Goal: Task Accomplishment & Management: Manage account settings

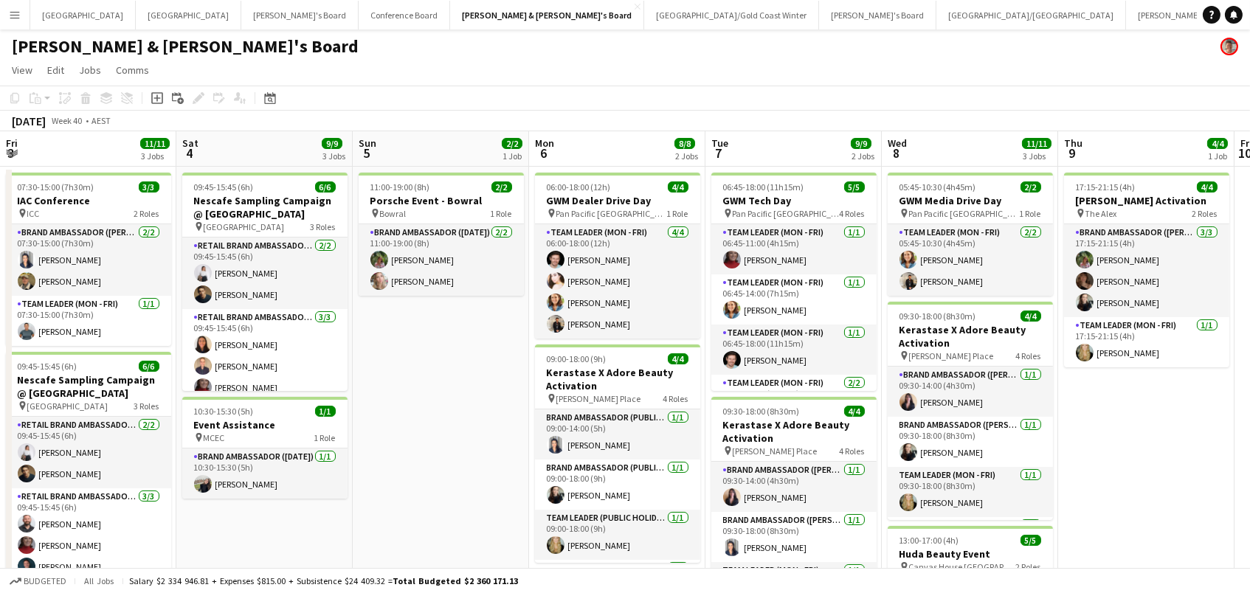
scroll to position [0, 414]
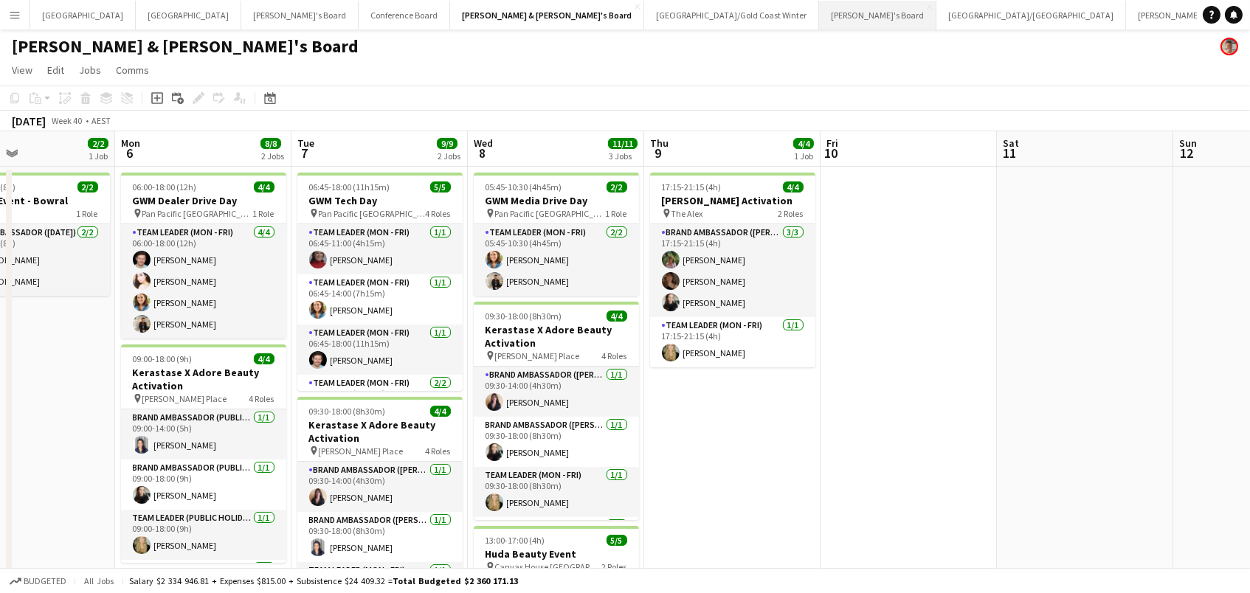
click at [819, 16] on button "Vicky's Board Close" at bounding box center [877, 15] width 117 height 29
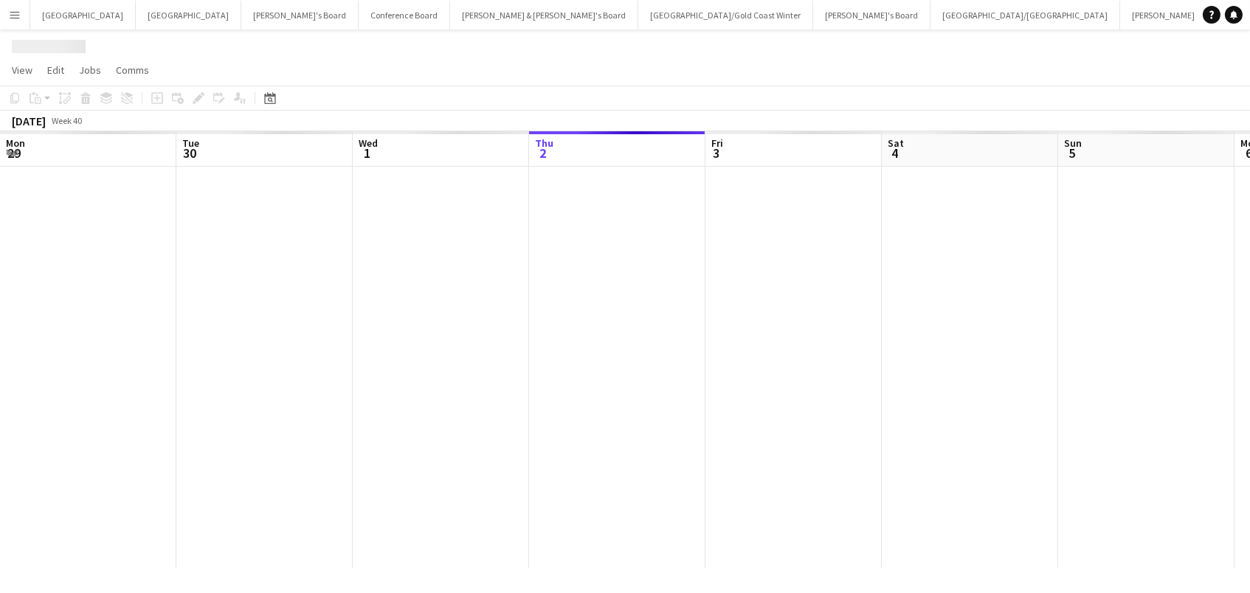
scroll to position [0, 352]
click at [266, 94] on icon at bounding box center [269, 98] width 11 height 12
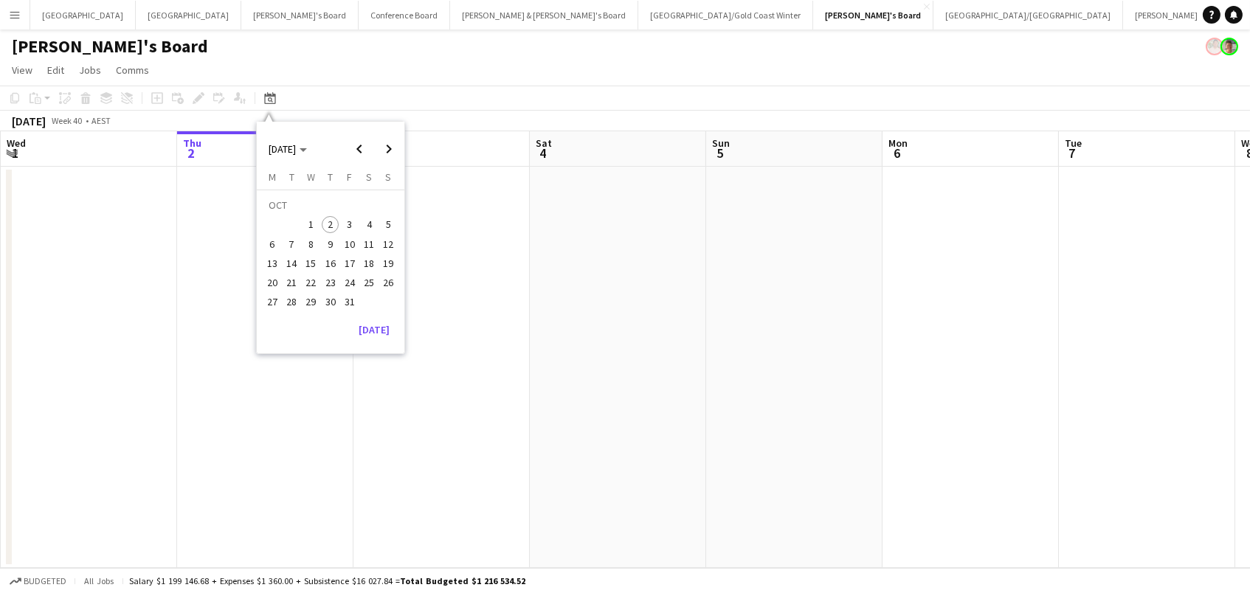
click at [327, 299] on span "30" at bounding box center [331, 303] width 18 height 18
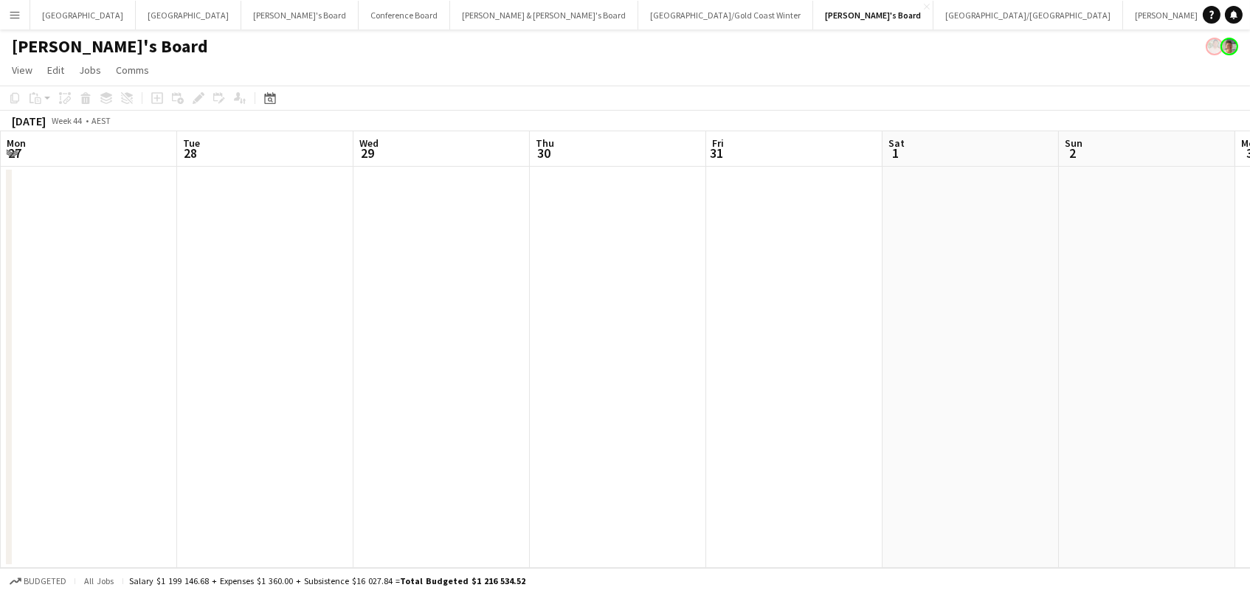
scroll to position [0, 505]
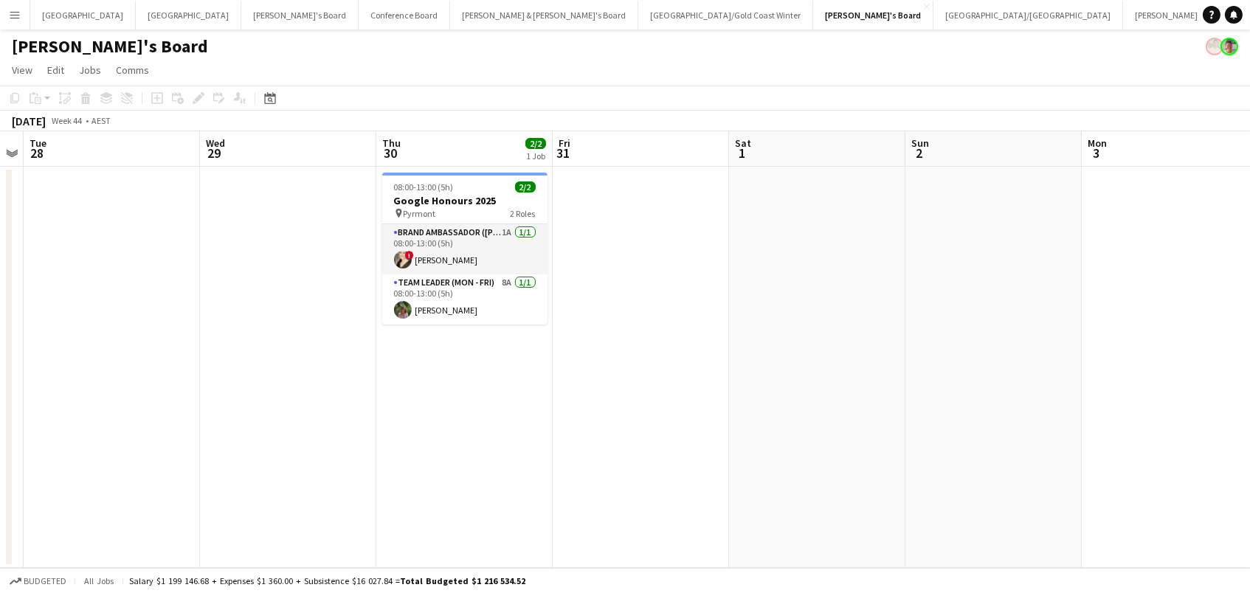
drag, startPoint x: 463, startPoint y: 193, endPoint x: 338, endPoint y: 119, distance: 145.5
click at [463, 194] on h3 "Google Honours 2025" at bounding box center [464, 200] width 165 height 13
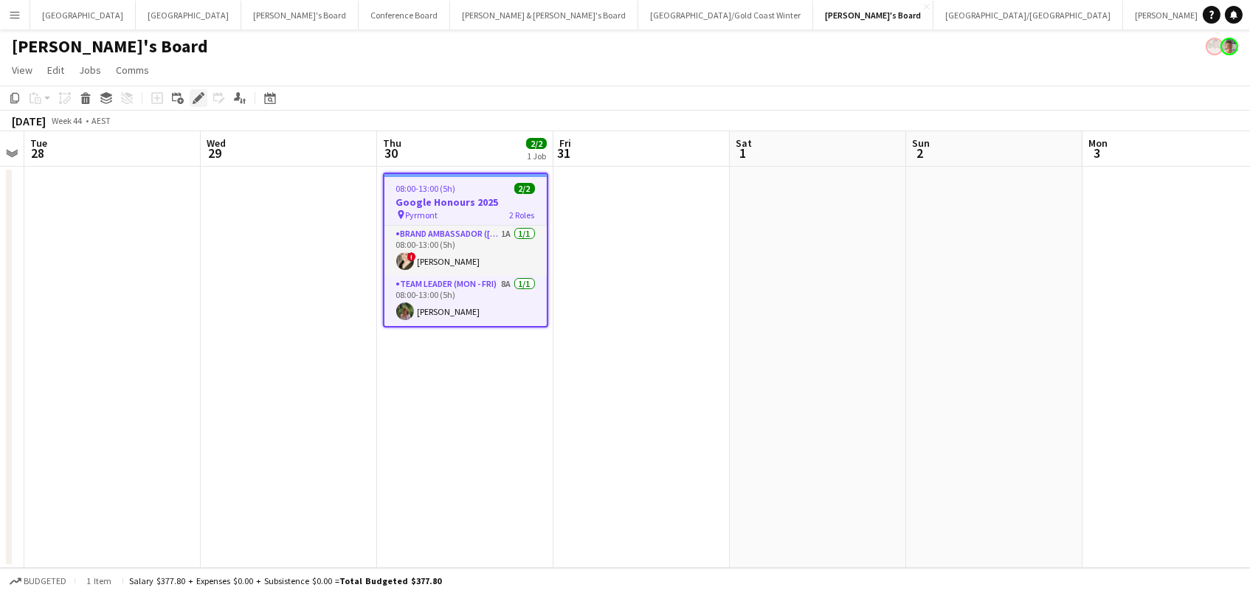
click at [193, 97] on icon "Edit" at bounding box center [199, 98] width 12 height 12
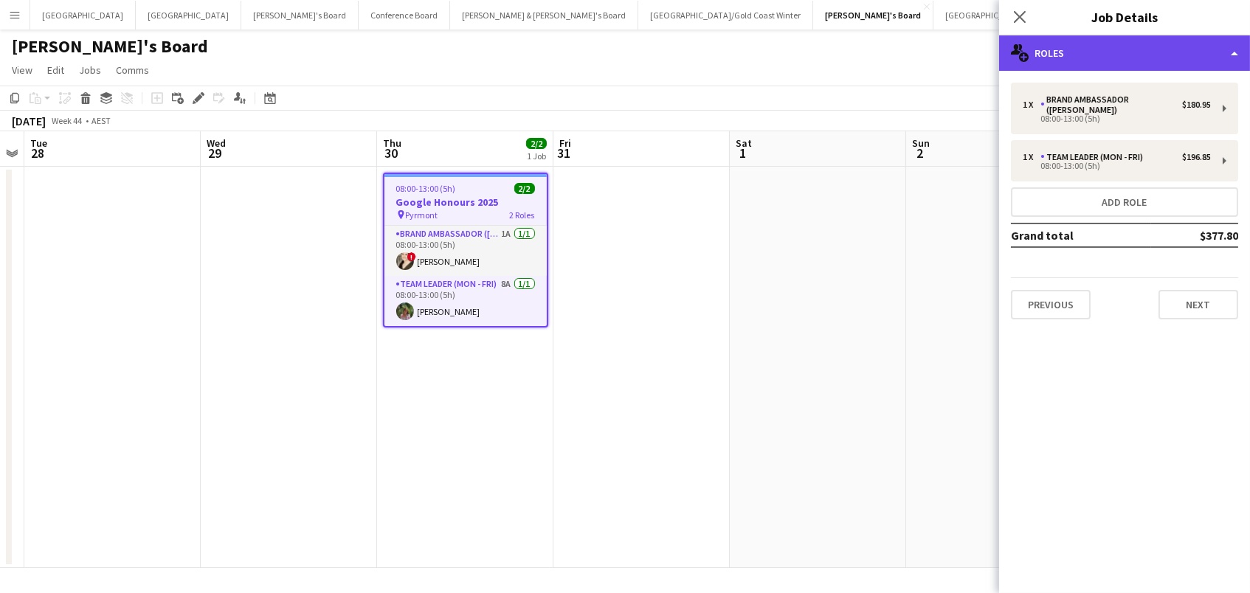
click at [1044, 52] on div "multiple-users-add Roles" at bounding box center [1124, 52] width 251 height 35
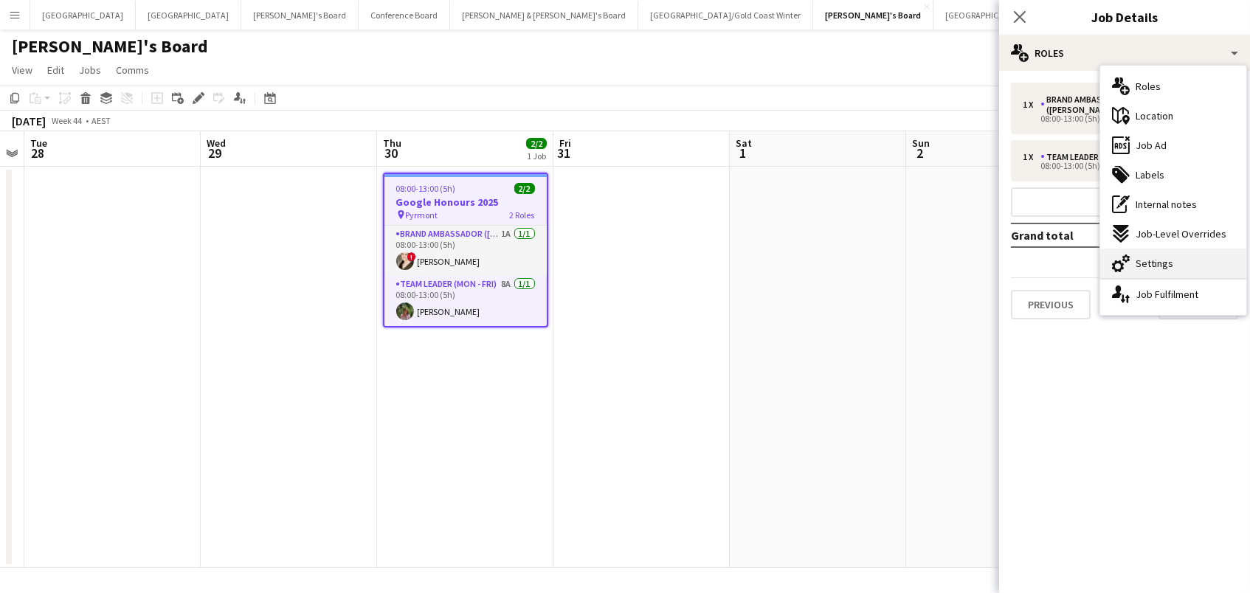
click at [1188, 266] on div "cog-double-3 Settings" at bounding box center [1173, 264] width 146 height 30
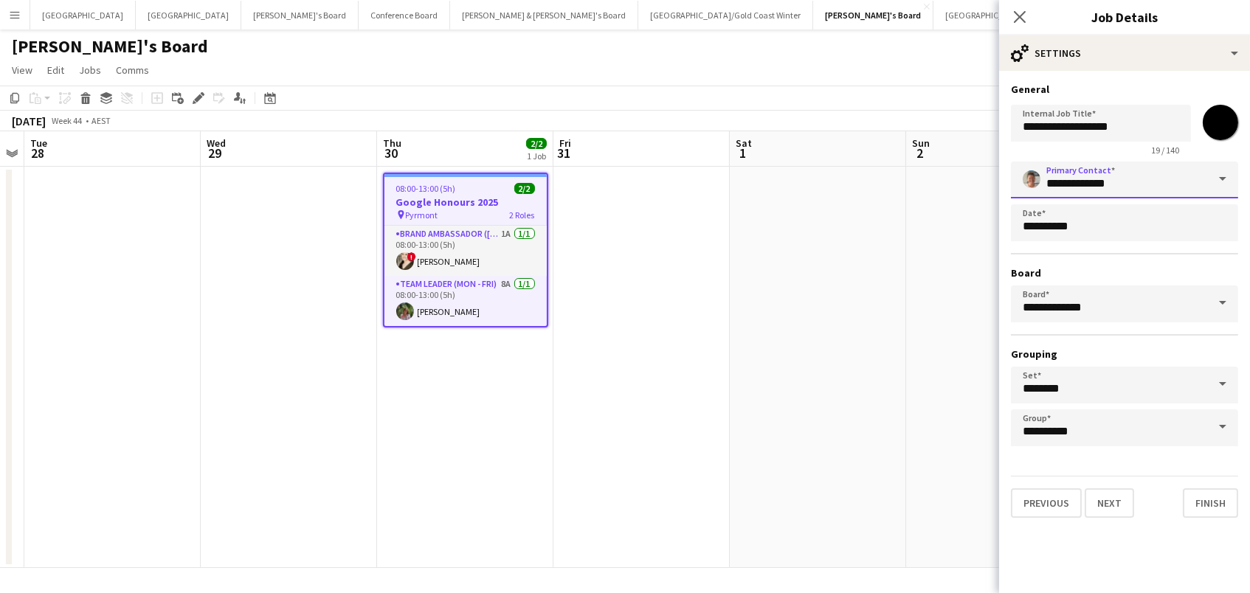
click at [1142, 181] on input "**********" at bounding box center [1124, 180] width 227 height 37
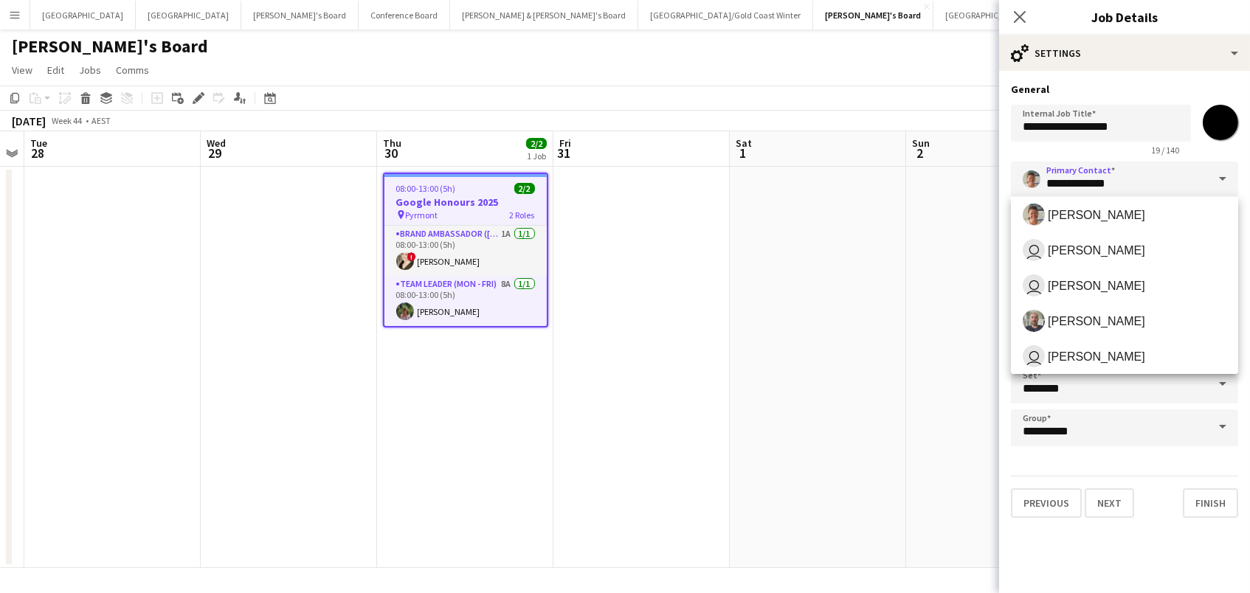
scroll to position [176, 0]
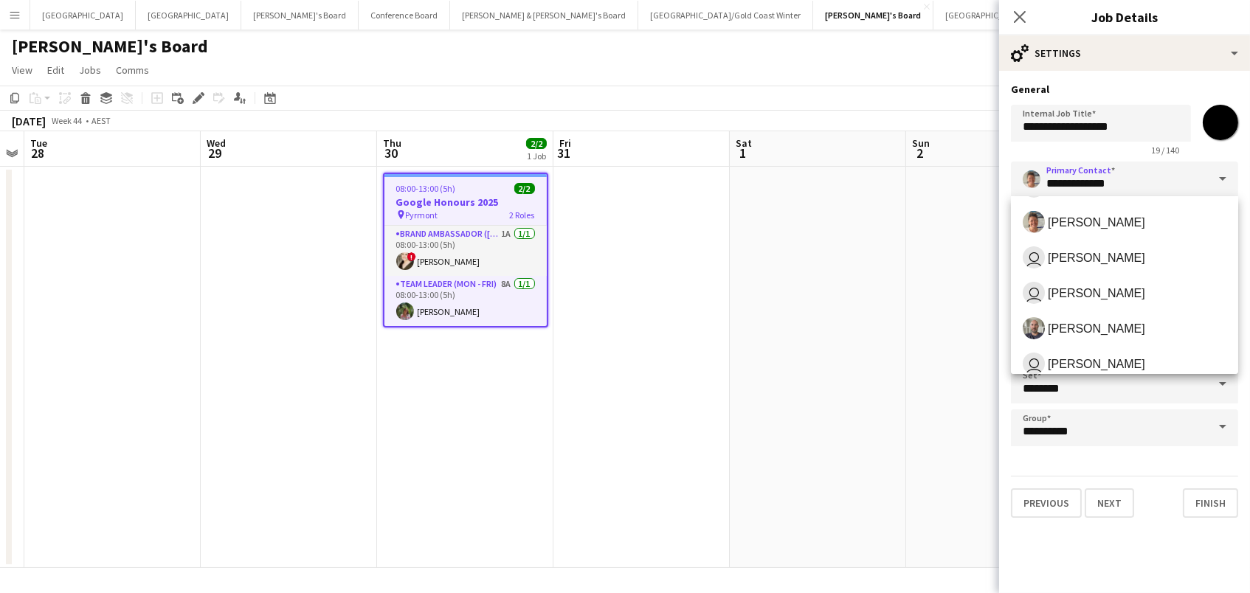
click at [785, 264] on app-date-cell at bounding box center [818, 367] width 176 height 401
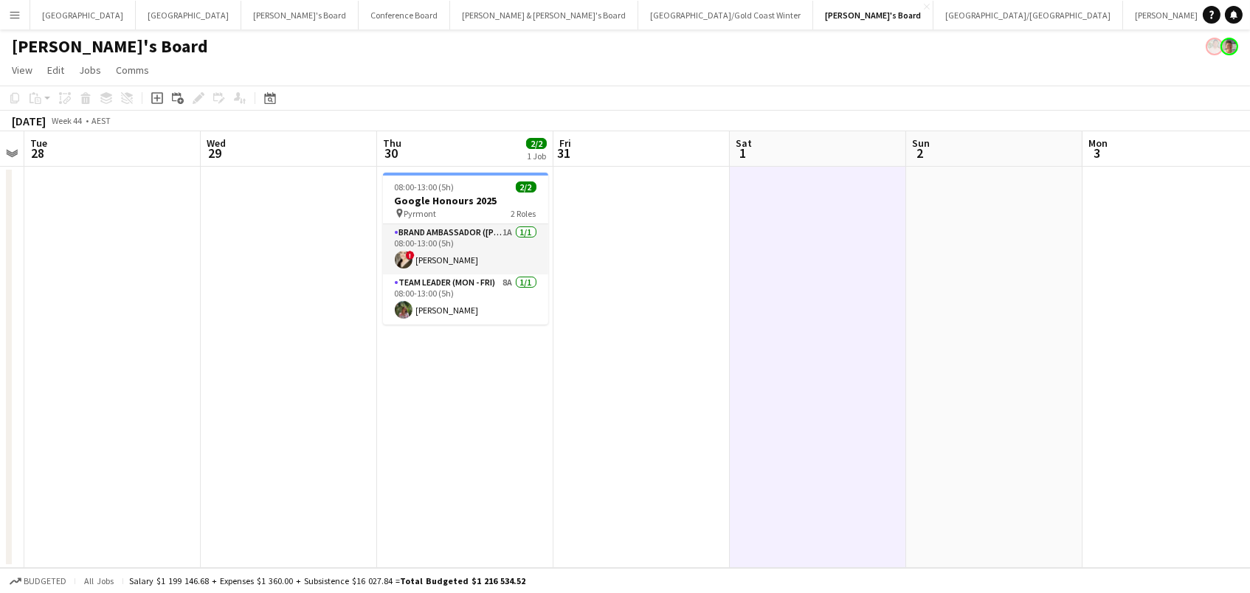
drag, startPoint x: 416, startPoint y: 205, endPoint x: 271, endPoint y: 154, distance: 154.0
click at [416, 205] on h3 "Google Honours 2025" at bounding box center [465, 200] width 165 height 13
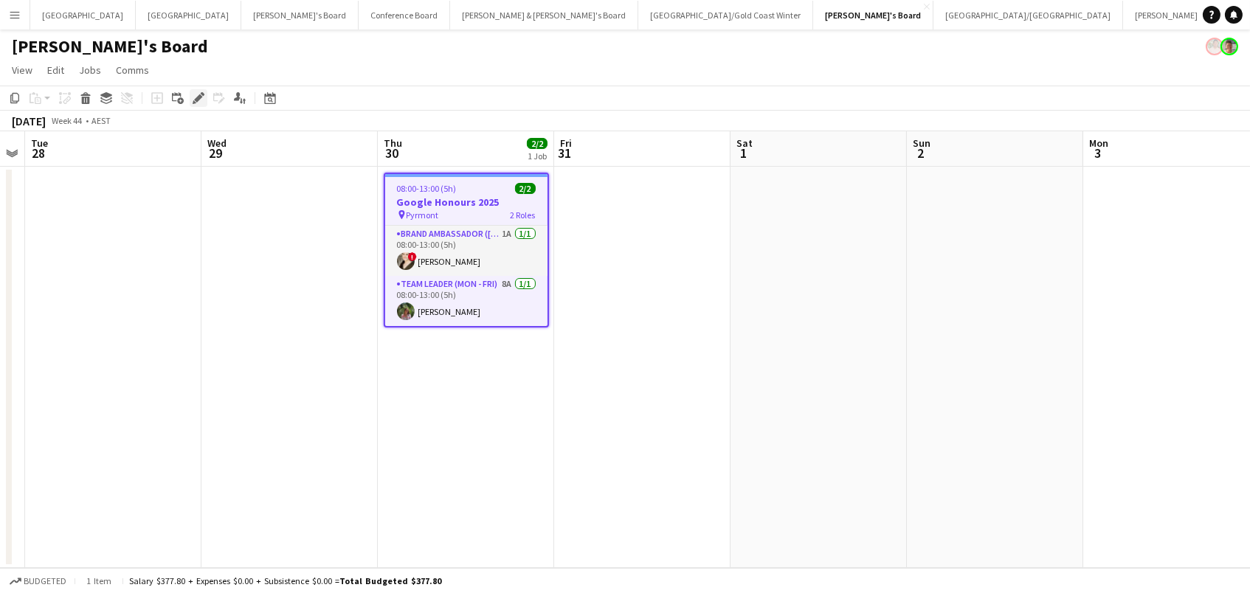
click at [198, 92] on icon "Edit" at bounding box center [199, 98] width 12 height 12
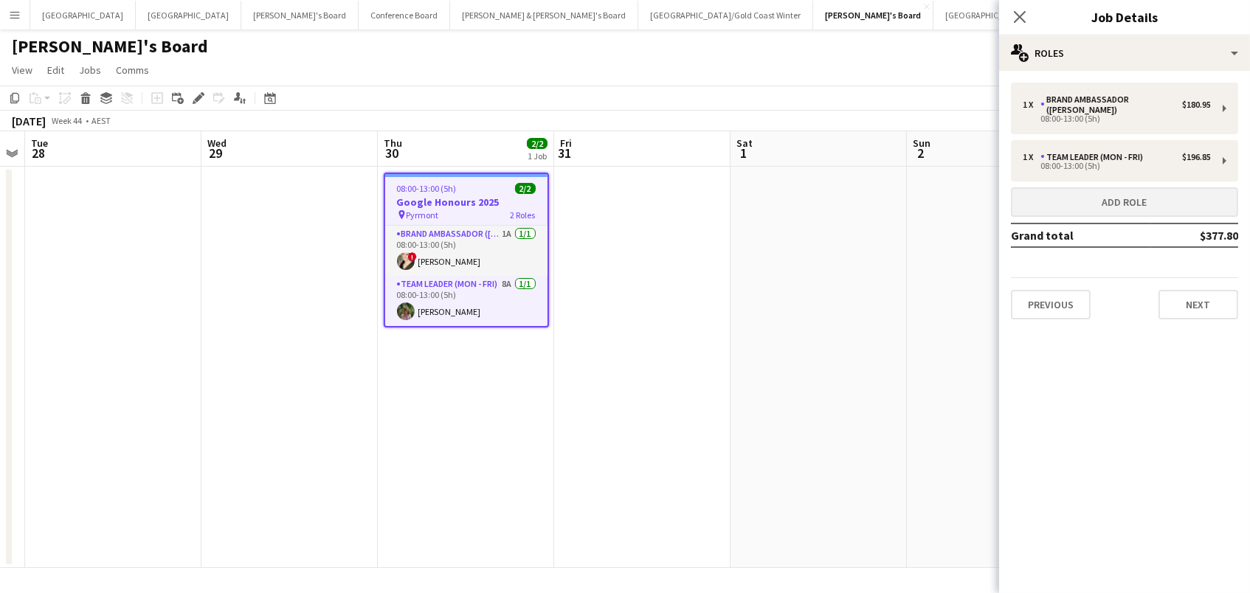
click at [1069, 194] on button "Add role" at bounding box center [1124, 202] width 227 height 30
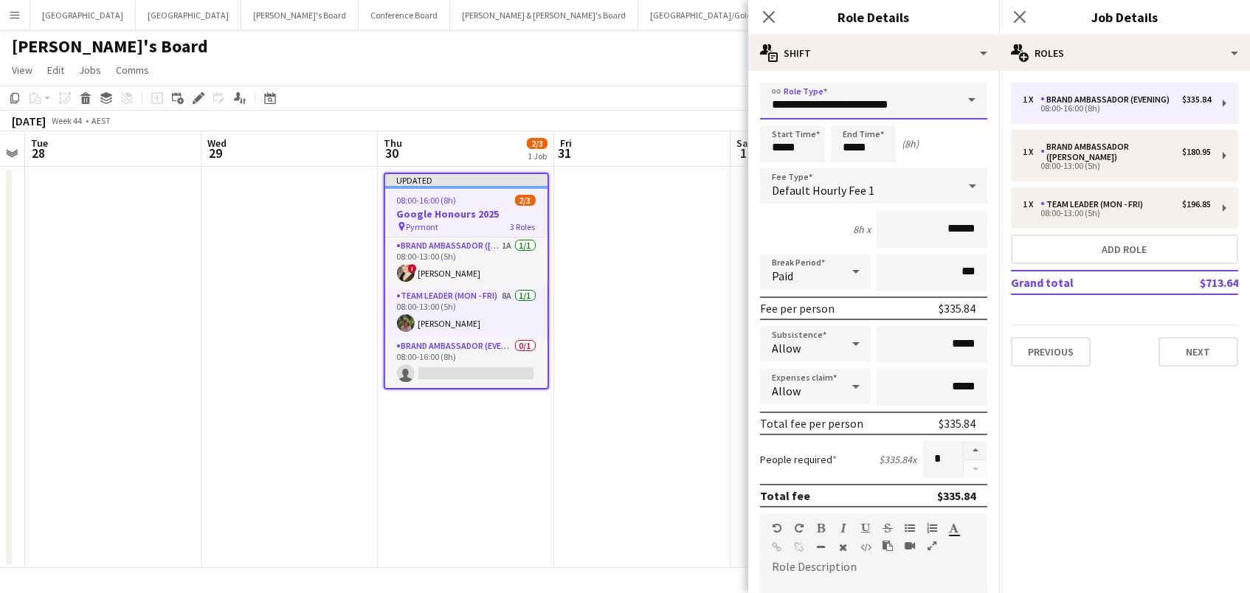
click at [823, 105] on input "**********" at bounding box center [873, 101] width 227 height 37
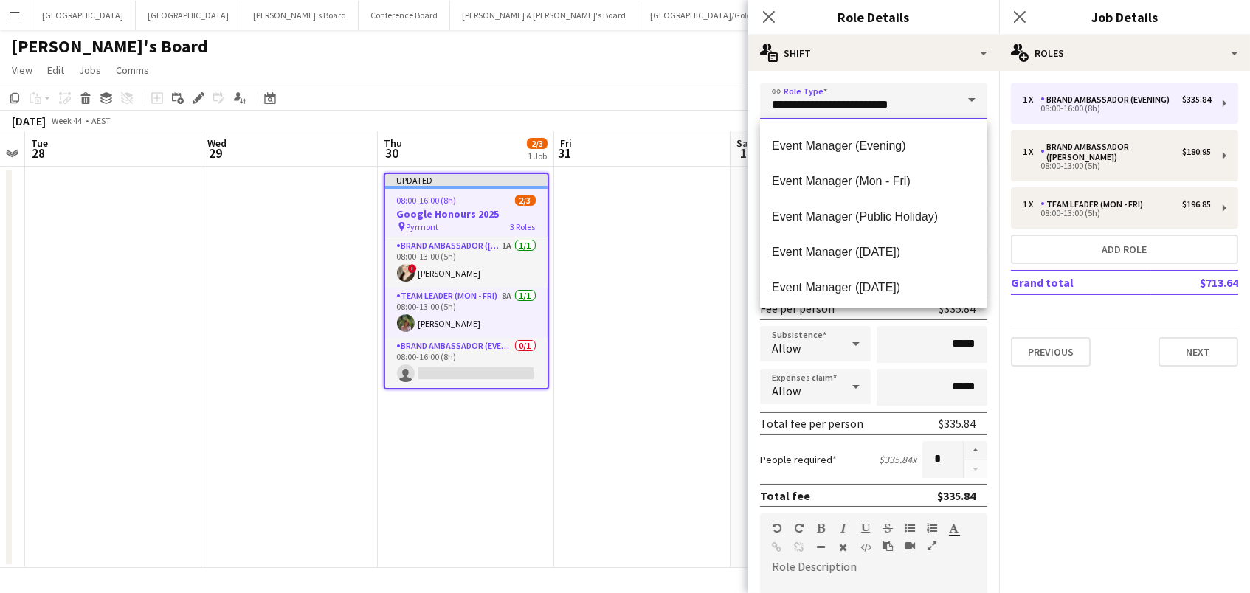
scroll to position [514, 0]
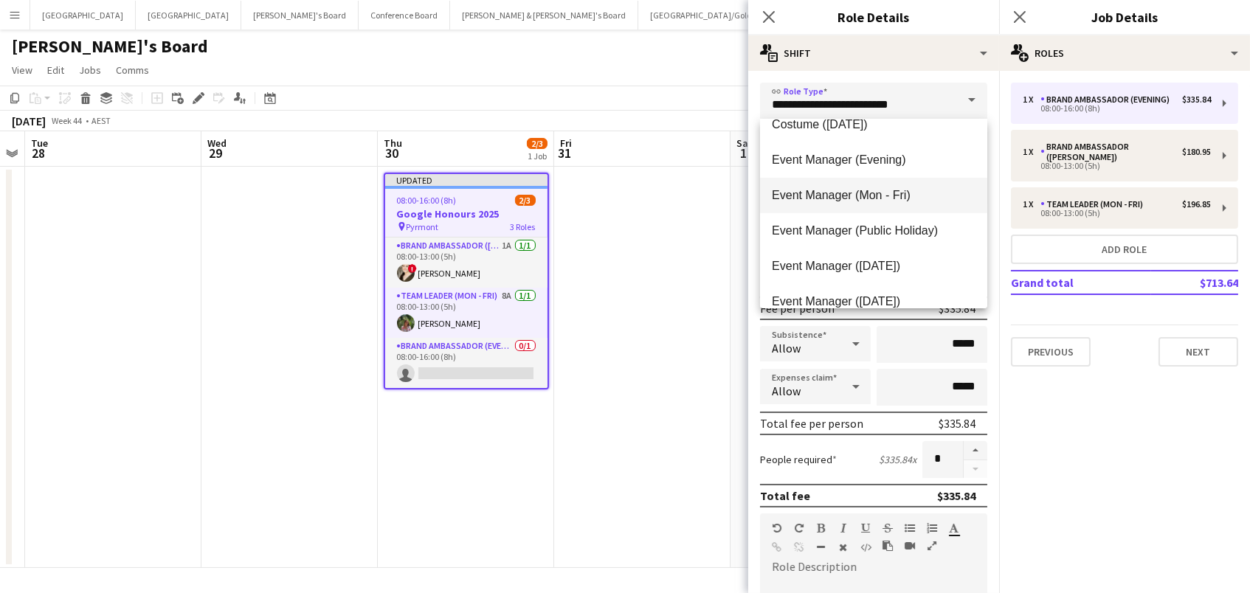
click at [925, 195] on span "Event Manager (Mon - Fri)" at bounding box center [874, 195] width 204 height 14
type input "**********"
type input "******"
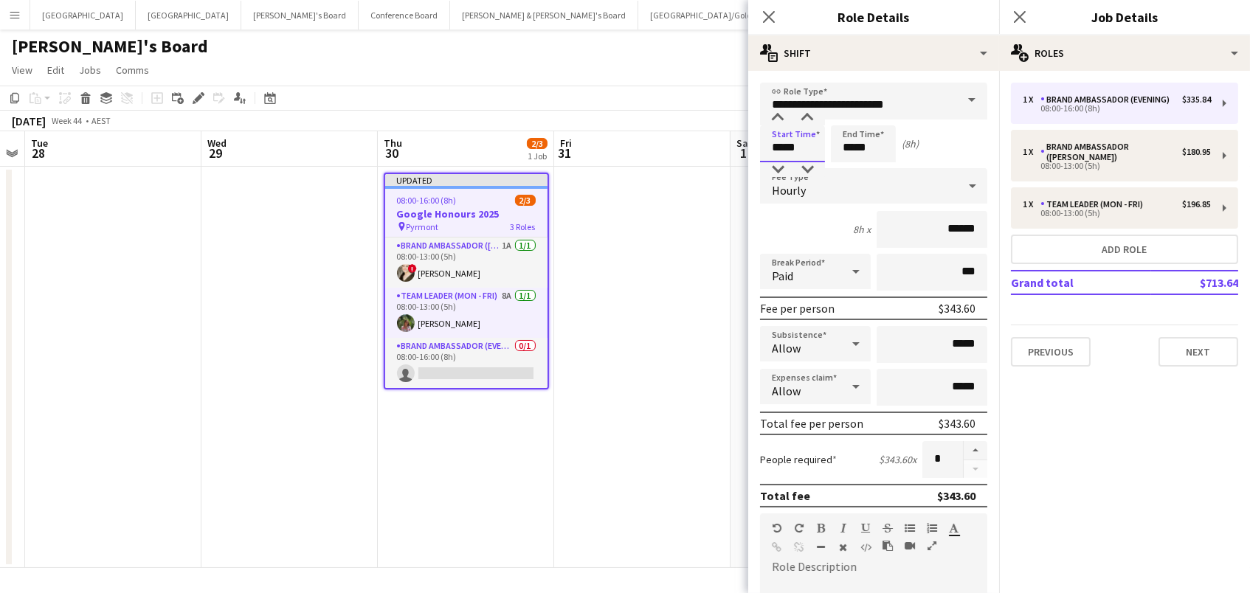
drag, startPoint x: 793, startPoint y: 154, endPoint x: 769, endPoint y: 130, distance: 34.4
click at [792, 154] on input "*****" at bounding box center [792, 143] width 65 height 37
click at [779, 120] on div at bounding box center [778, 118] width 30 height 15
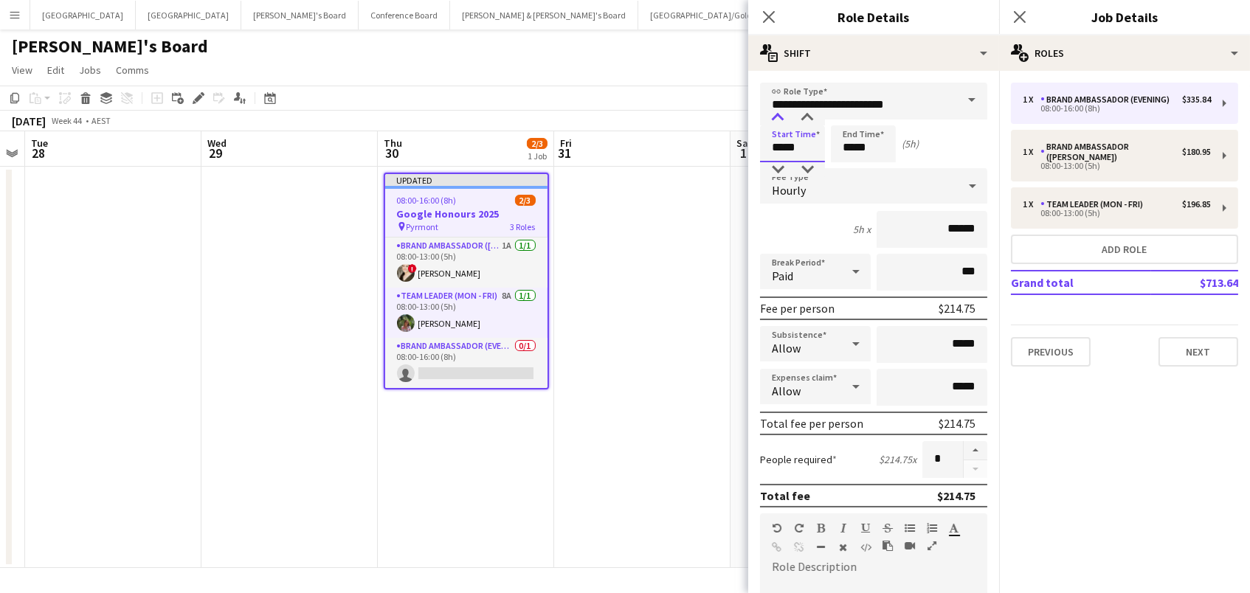
type input "*****"
click at [775, 111] on div at bounding box center [778, 118] width 30 height 15
drag, startPoint x: 870, startPoint y: 146, endPoint x: 858, endPoint y: 138, distance: 14.3
click at [870, 146] on input "*****" at bounding box center [863, 143] width 65 height 37
click at [845, 117] on div at bounding box center [849, 118] width 30 height 15
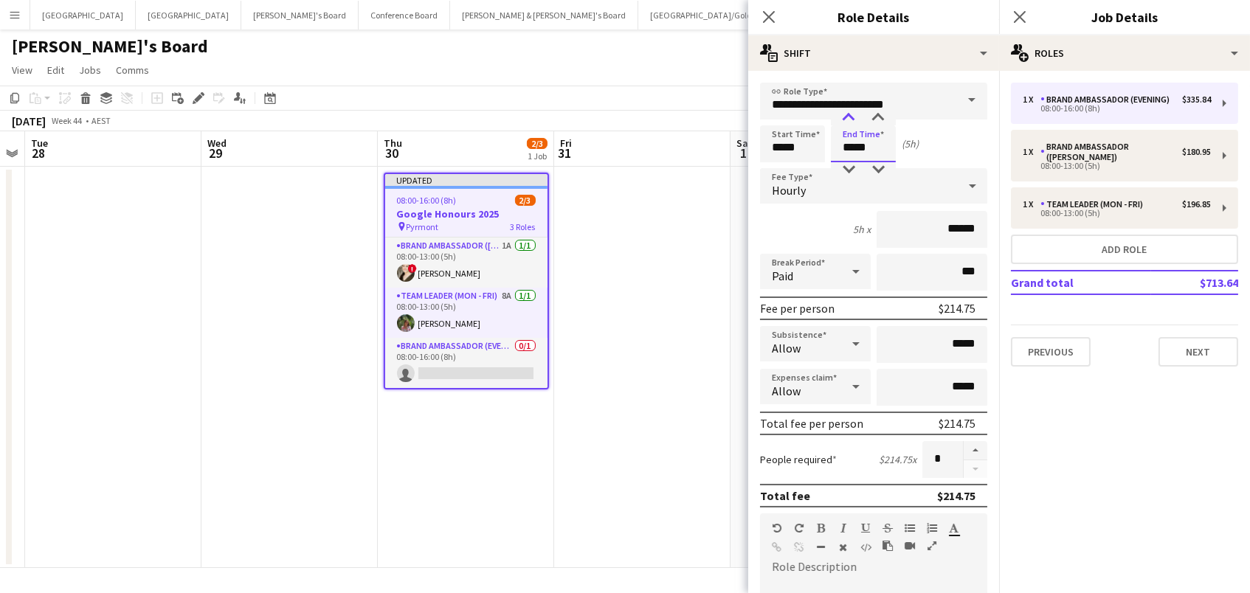
click at [845, 117] on div at bounding box center [849, 118] width 30 height 15
drag, startPoint x: 848, startPoint y: 168, endPoint x: 884, endPoint y: 166, distance: 36.2
click at [848, 168] on div at bounding box center [849, 169] width 30 height 15
click at [884, 166] on div at bounding box center [878, 169] width 30 height 15
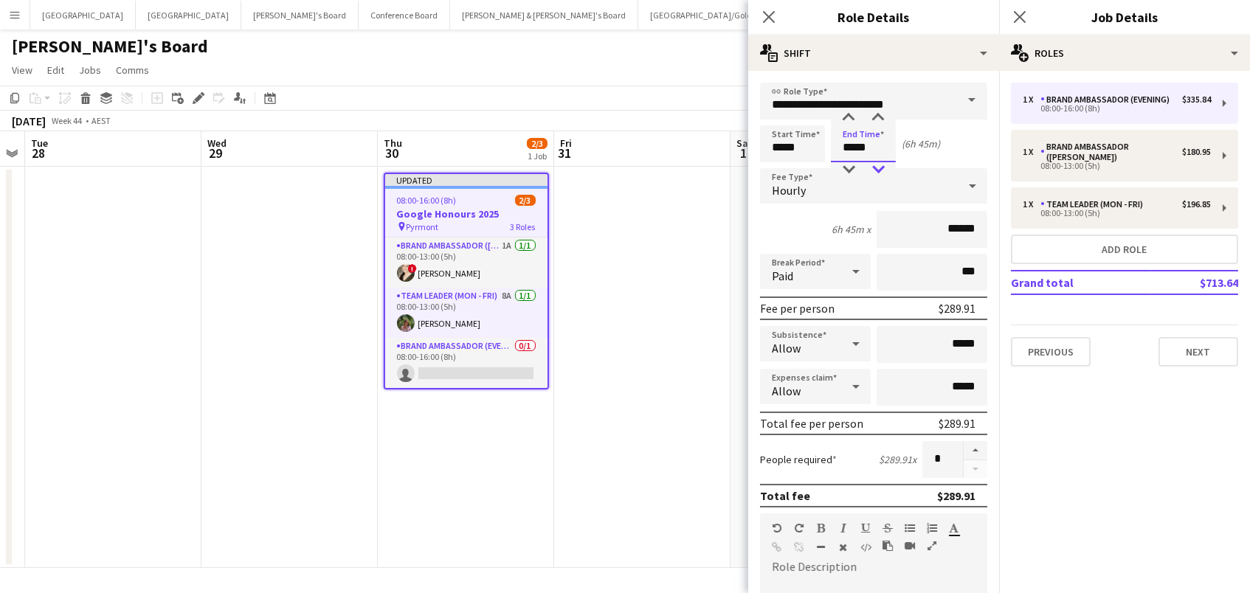
type input "*****"
click at [884, 166] on div at bounding box center [878, 169] width 30 height 15
click at [1102, 235] on button "Add role" at bounding box center [1124, 250] width 227 height 30
type input "**********"
type input "*****"
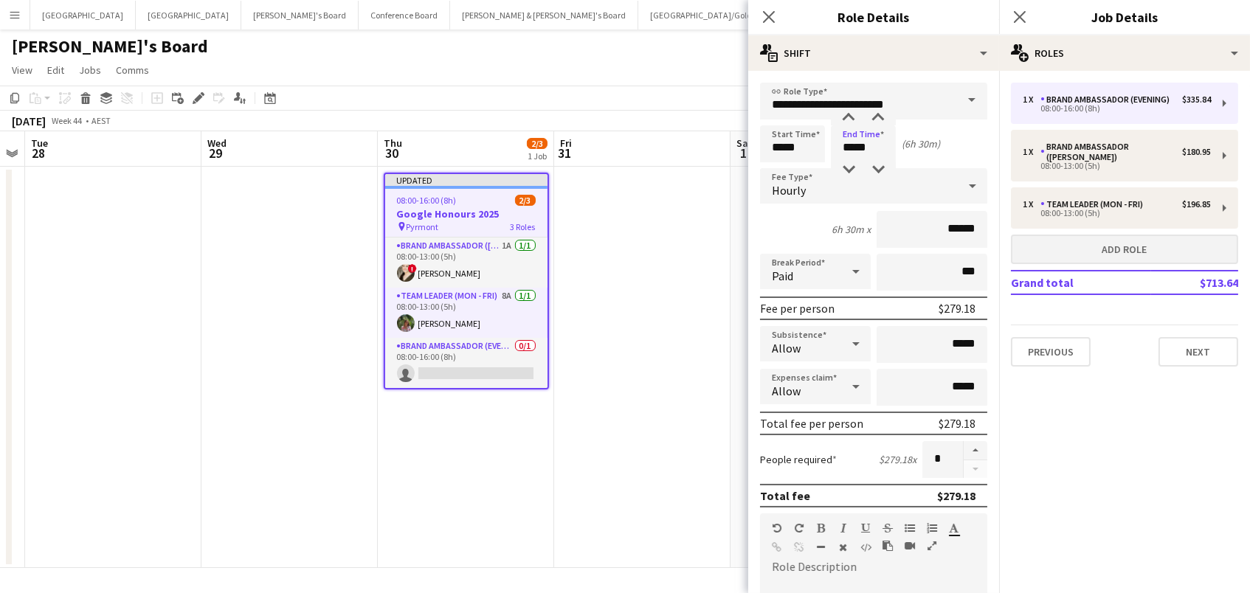
type input "*****"
type input "******"
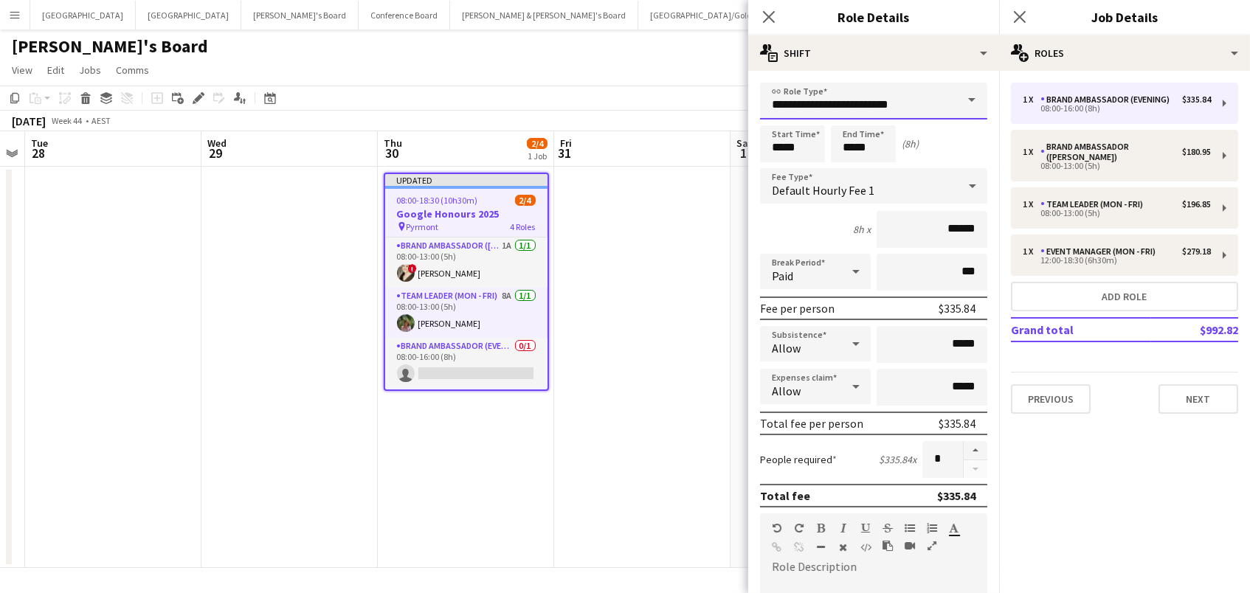
click at [847, 100] on input "**********" at bounding box center [873, 101] width 227 height 37
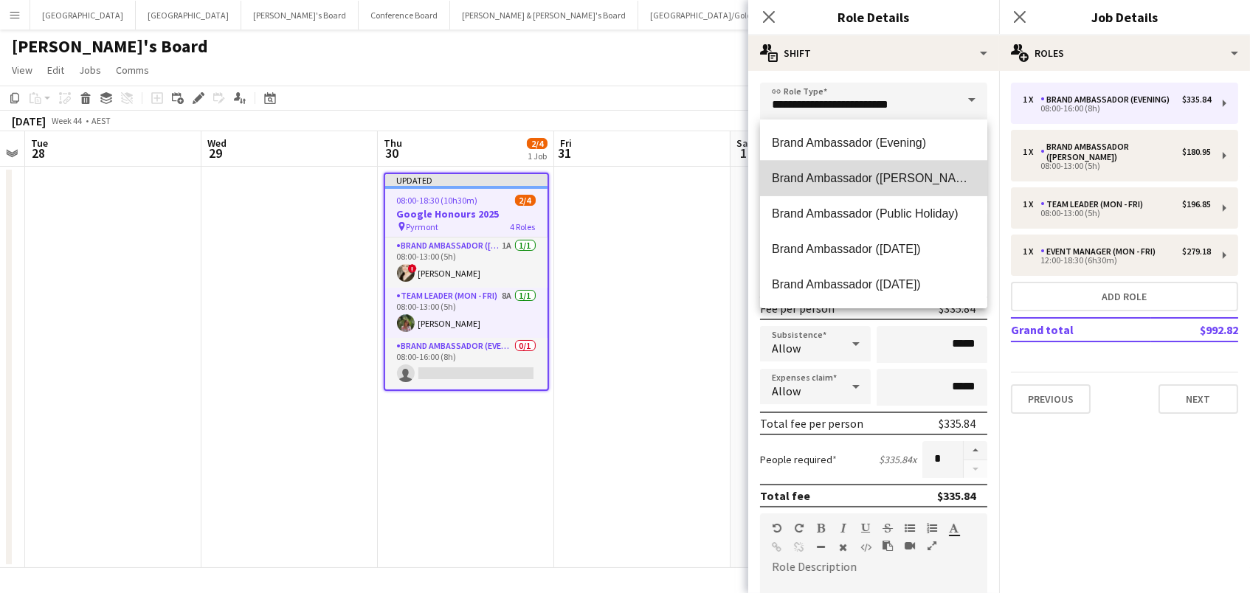
click at [873, 174] on span "Brand Ambassador ([PERSON_NAME])" at bounding box center [874, 178] width 204 height 14
type input "**********"
type input "******"
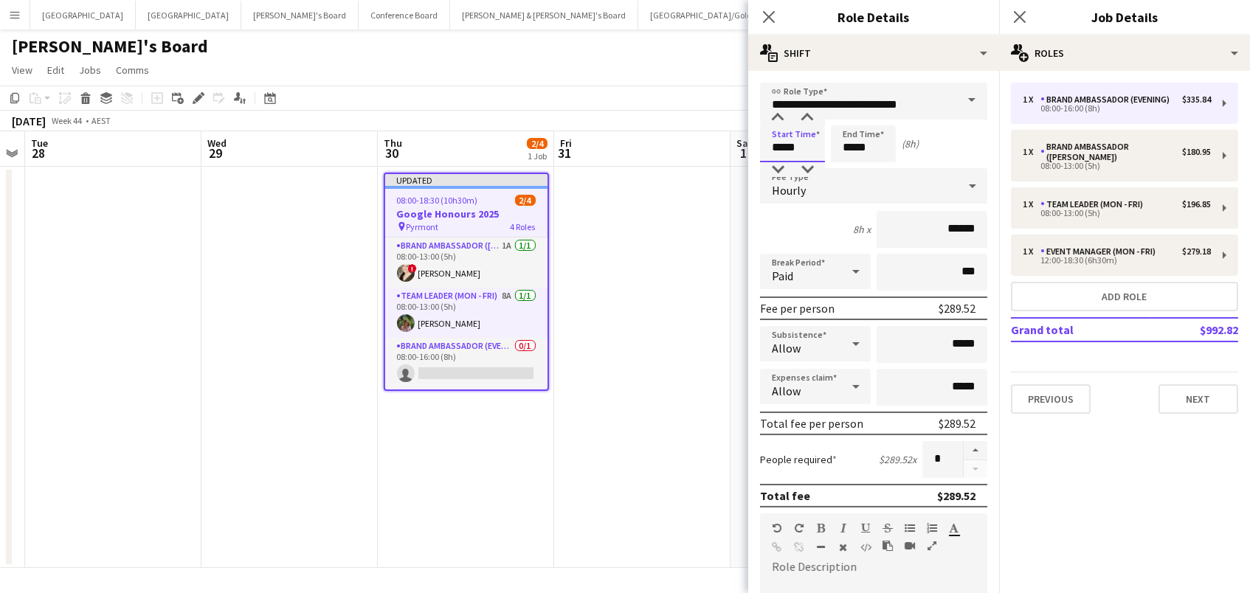
drag, startPoint x: 791, startPoint y: 149, endPoint x: 769, endPoint y: 125, distance: 32.4
click at [790, 148] on input "*****" at bounding box center [792, 143] width 65 height 37
click at [771, 115] on div at bounding box center [778, 118] width 30 height 15
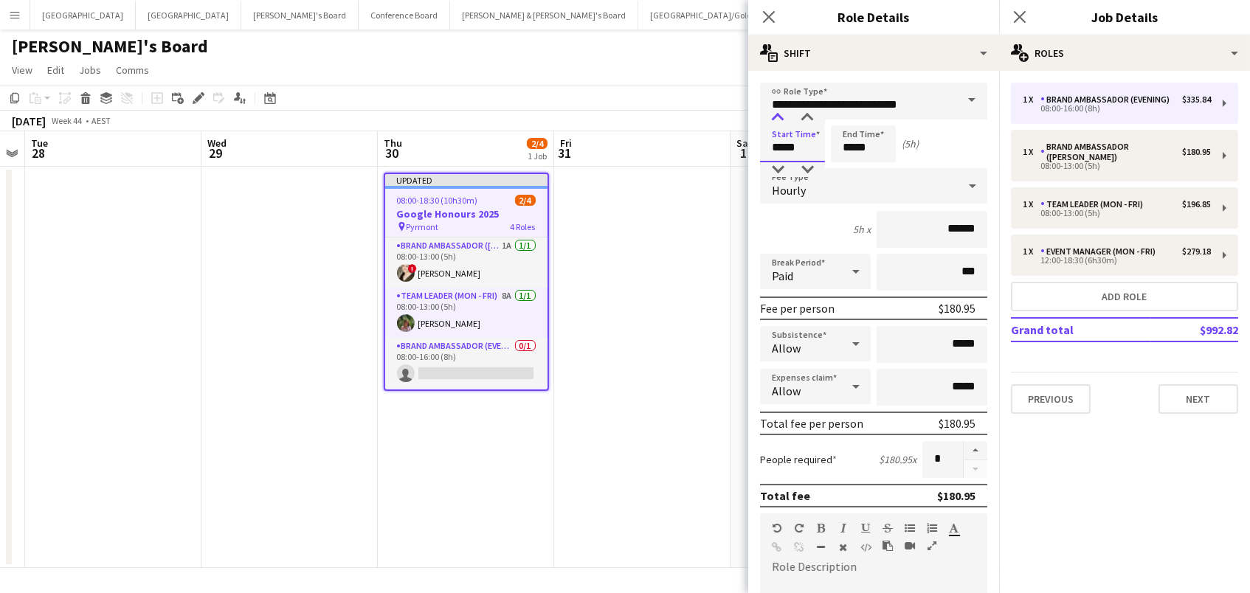
type input "*****"
click at [773, 115] on div at bounding box center [778, 118] width 30 height 15
click at [865, 154] on input "*****" at bounding box center [863, 143] width 65 height 37
click at [844, 119] on div at bounding box center [849, 118] width 30 height 15
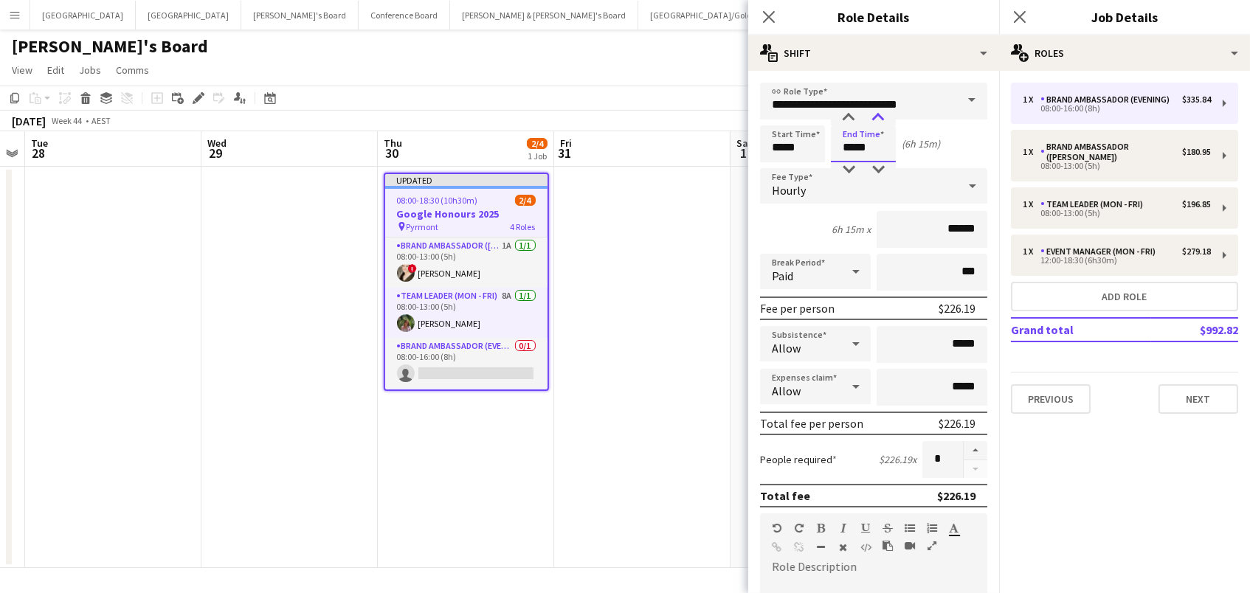
click at [886, 117] on div at bounding box center [878, 118] width 30 height 15
type input "*****"
click at [886, 117] on div at bounding box center [878, 118] width 30 height 15
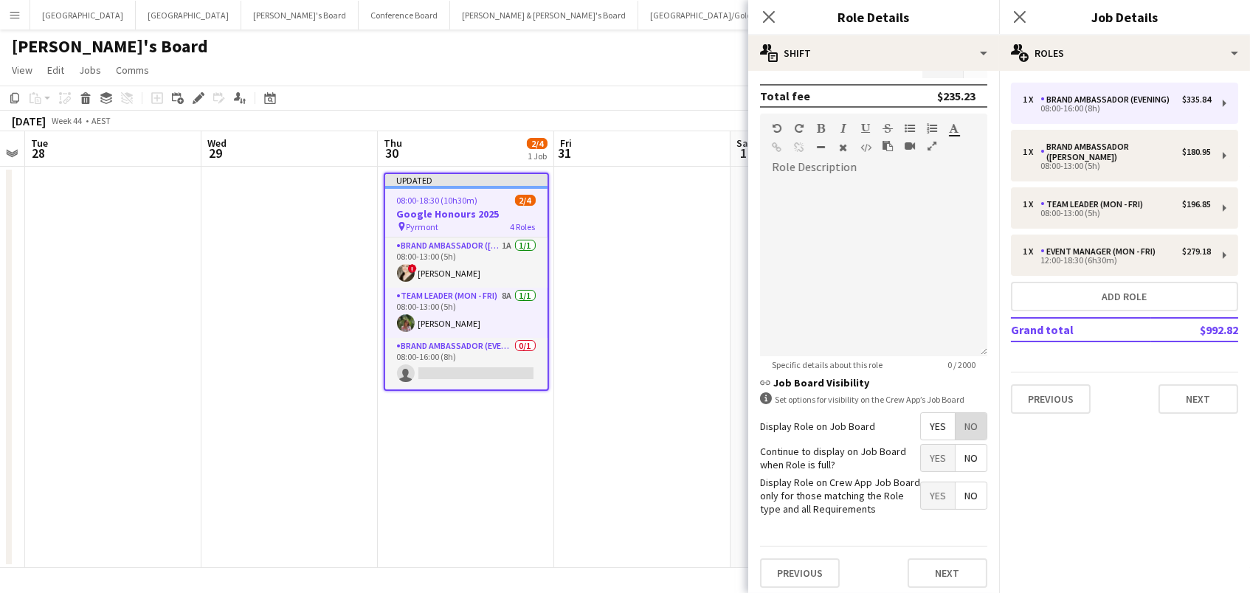
click at [980, 431] on span "No" at bounding box center [970, 426] width 31 height 27
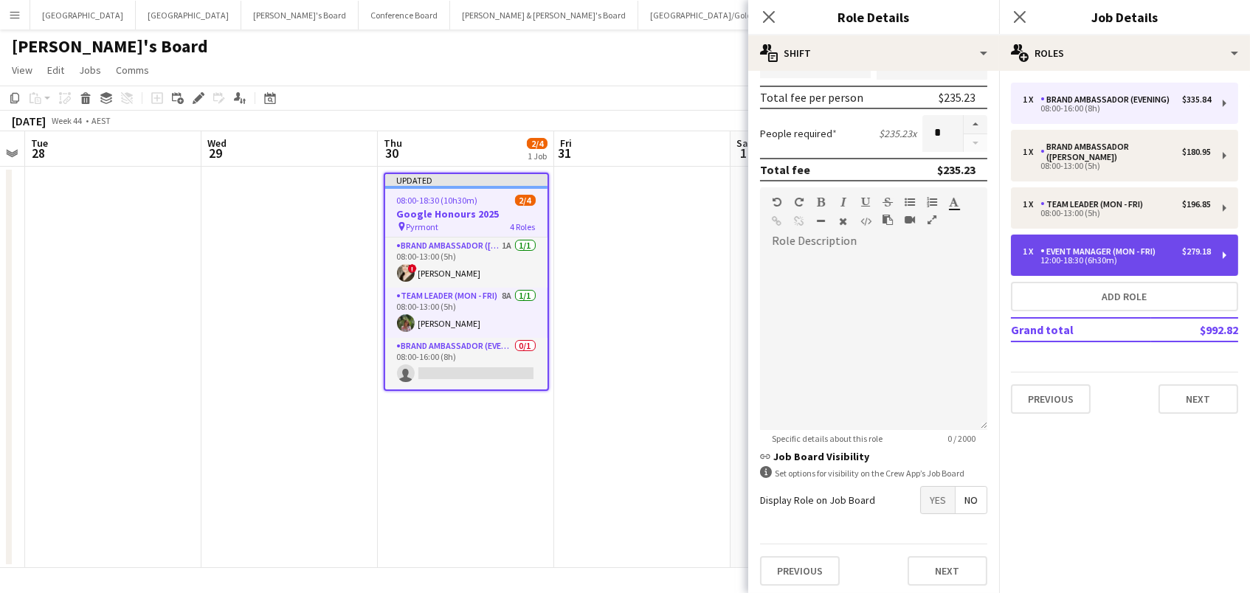
click at [1091, 246] on div "Event Manager (Mon - Fri)" at bounding box center [1100, 251] width 121 height 10
type input "**********"
type input "******"
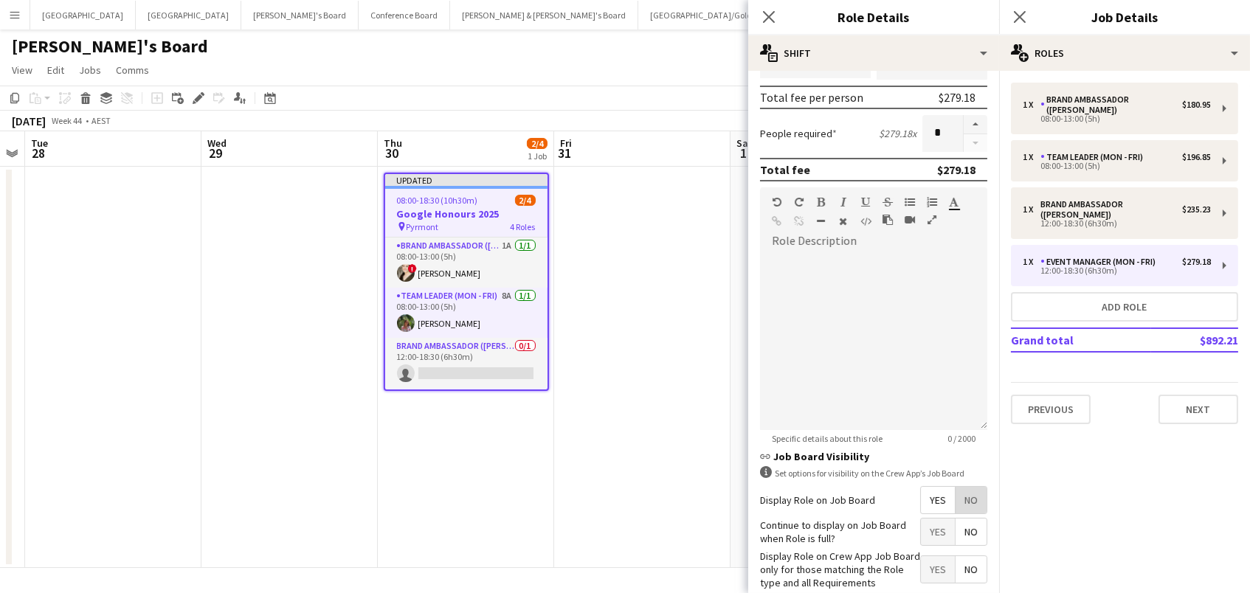
drag, startPoint x: 965, startPoint y: 488, endPoint x: 699, endPoint y: 460, distance: 266.9
click at [963, 488] on span "No" at bounding box center [970, 500] width 31 height 27
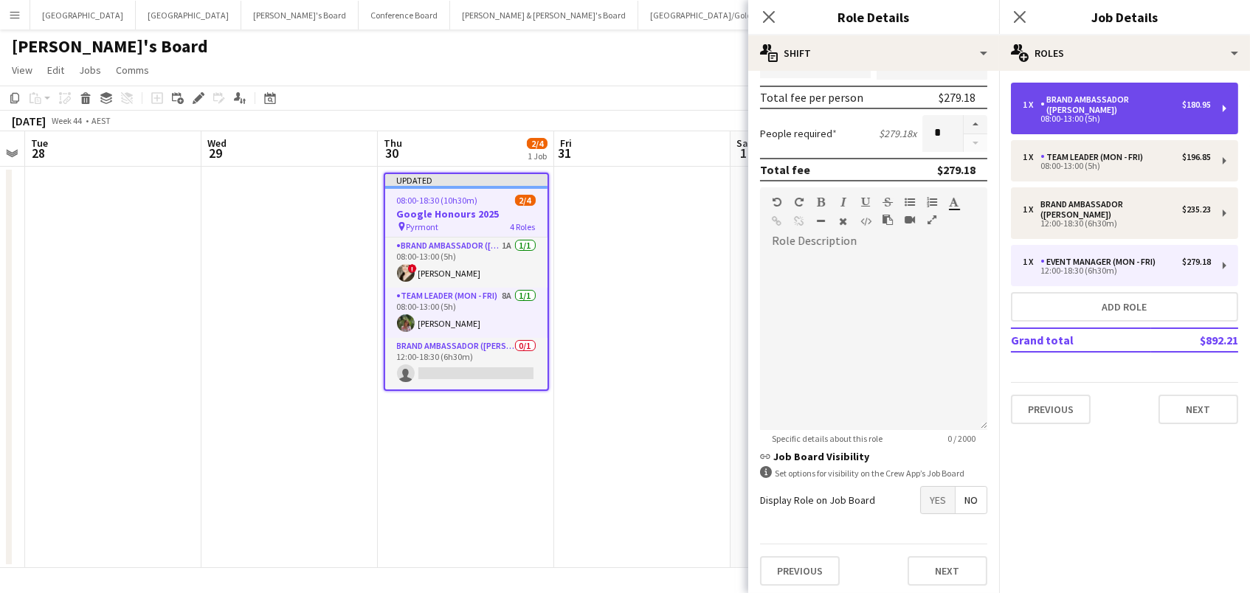
click at [1053, 115] on div "08:00-13:00 (5h)" at bounding box center [1116, 118] width 188 height 7
type input "**********"
type input "*****"
type input "******"
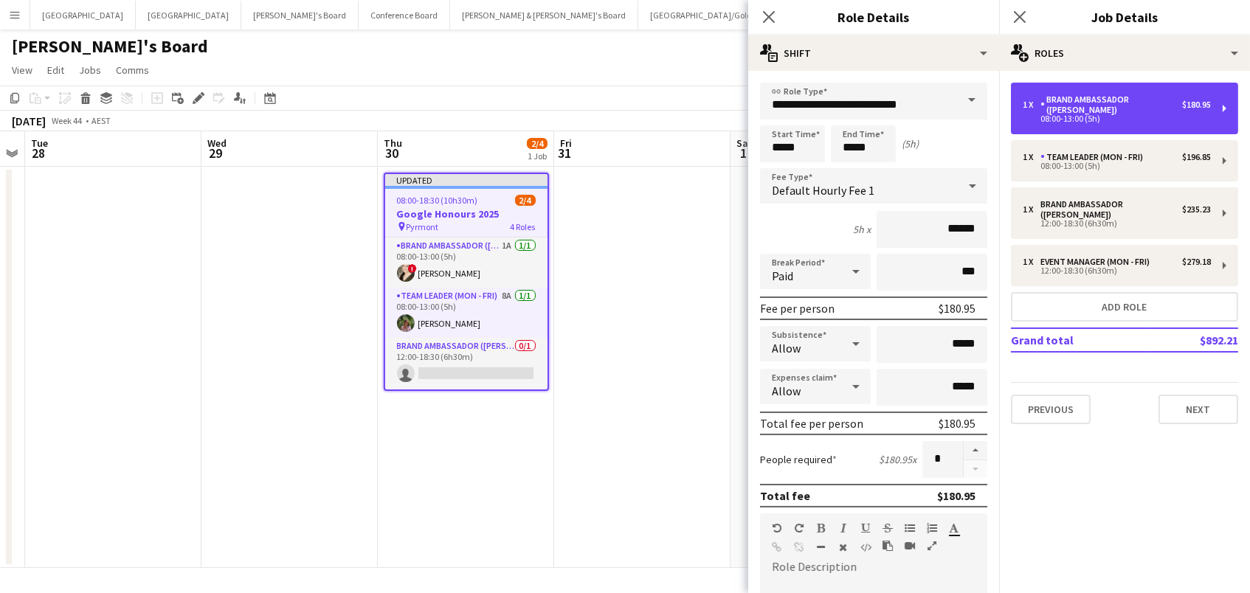
scroll to position [0, 0]
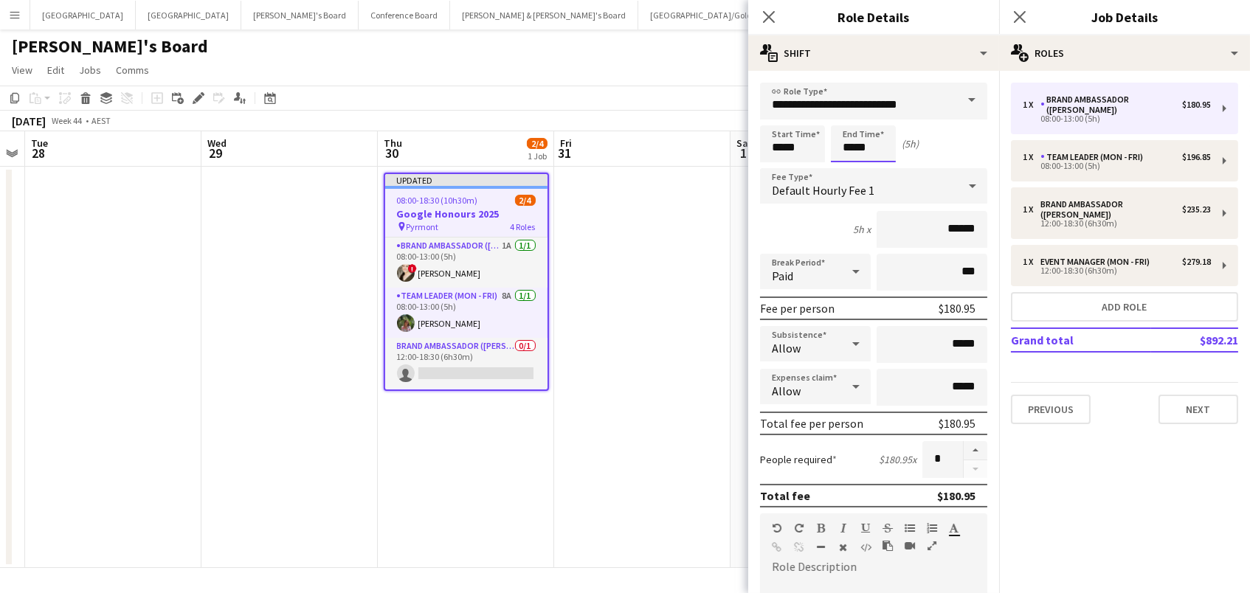
drag, startPoint x: 854, startPoint y: 150, endPoint x: 853, endPoint y: 139, distance: 11.2
click at [854, 148] on input "*****" at bounding box center [863, 143] width 65 height 37
click at [848, 112] on div at bounding box center [849, 118] width 30 height 15
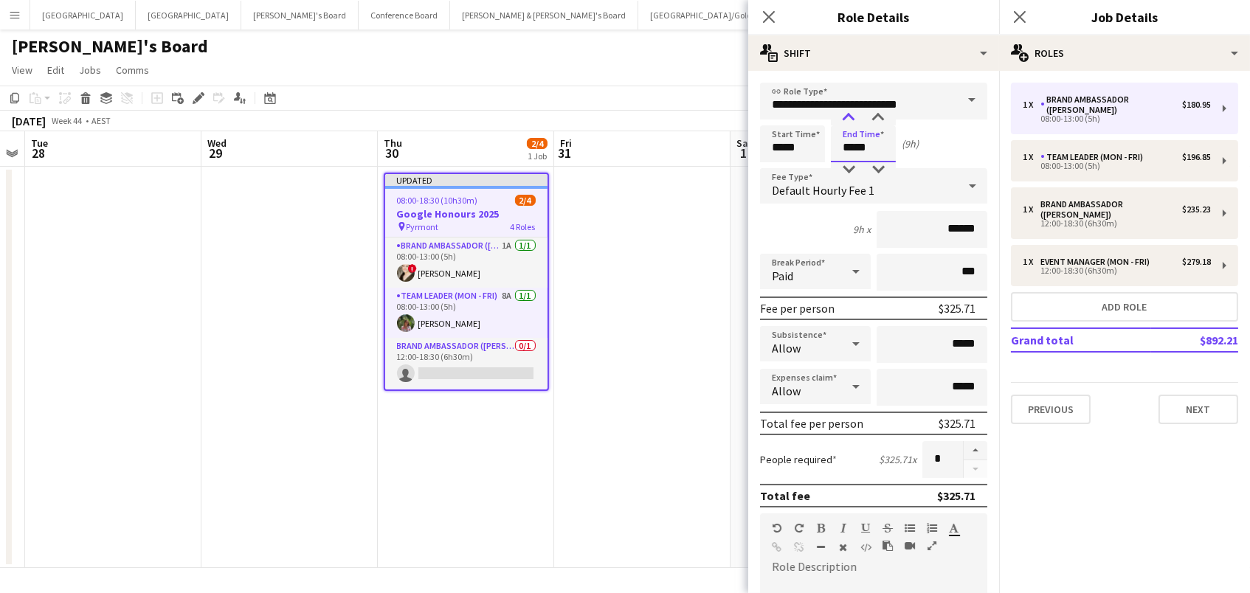
click at [848, 112] on div at bounding box center [849, 118] width 30 height 15
click at [870, 114] on div at bounding box center [878, 118] width 30 height 15
type input "*****"
click at [870, 114] on div at bounding box center [878, 118] width 30 height 15
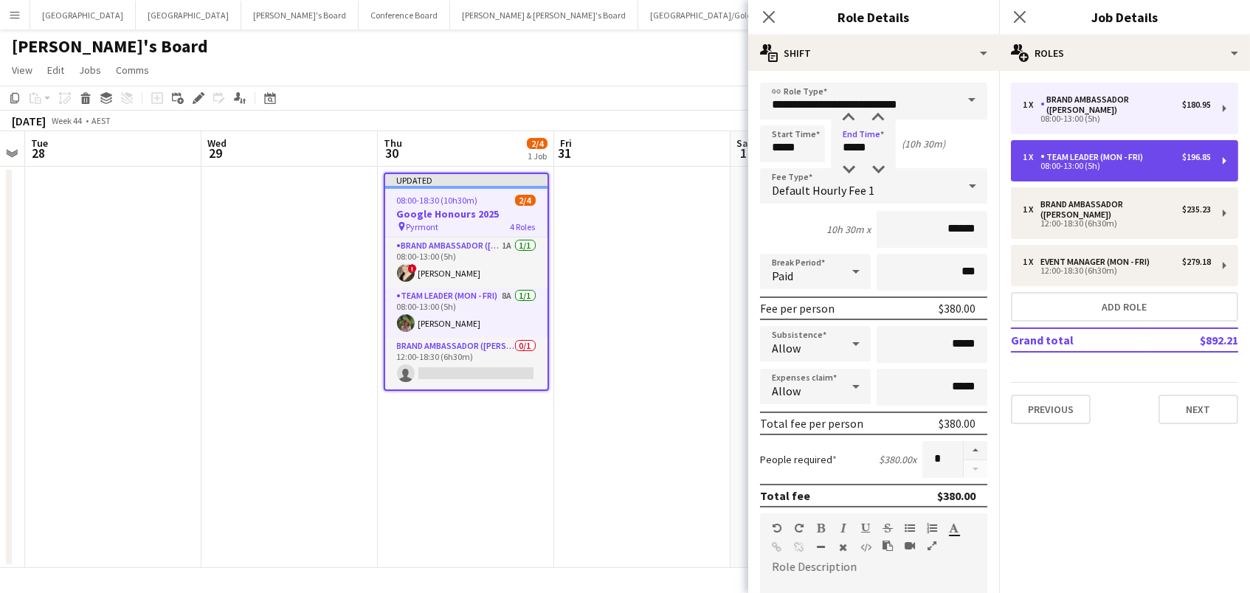
click at [1102, 162] on div "08:00-13:00 (5h)" at bounding box center [1116, 165] width 188 height 7
type input "**********"
type input "*****"
type input "******"
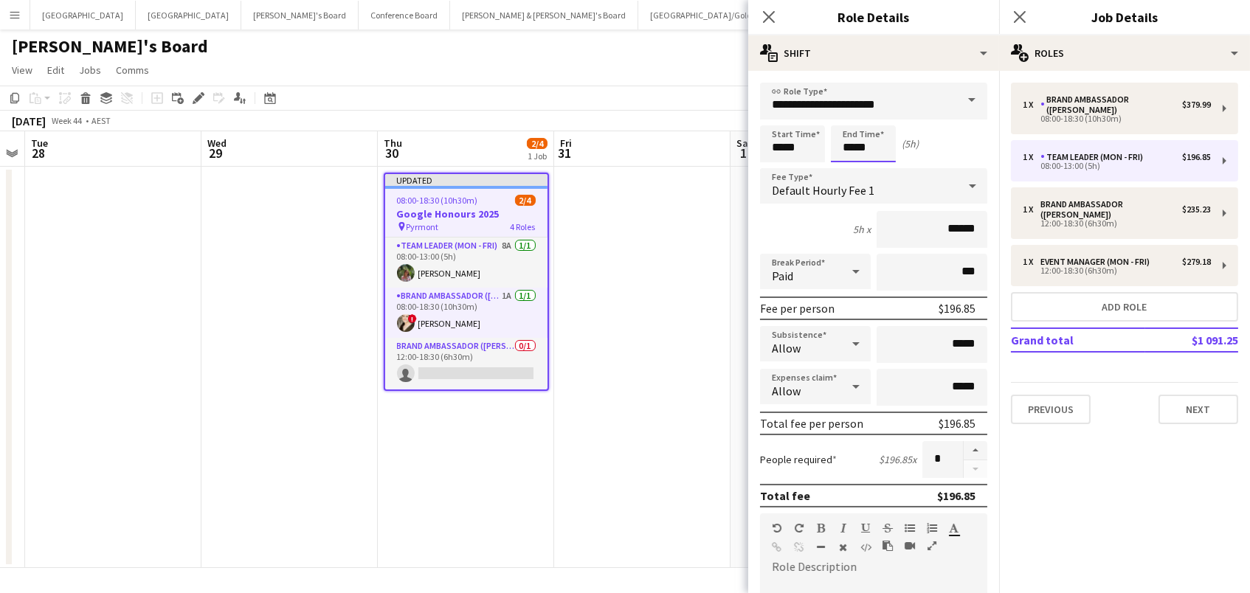
drag, startPoint x: 851, startPoint y: 153, endPoint x: 845, endPoint y: 126, distance: 28.1
click at [850, 151] on input "*****" at bounding box center [863, 143] width 65 height 37
click at [845, 116] on div at bounding box center [849, 118] width 30 height 15
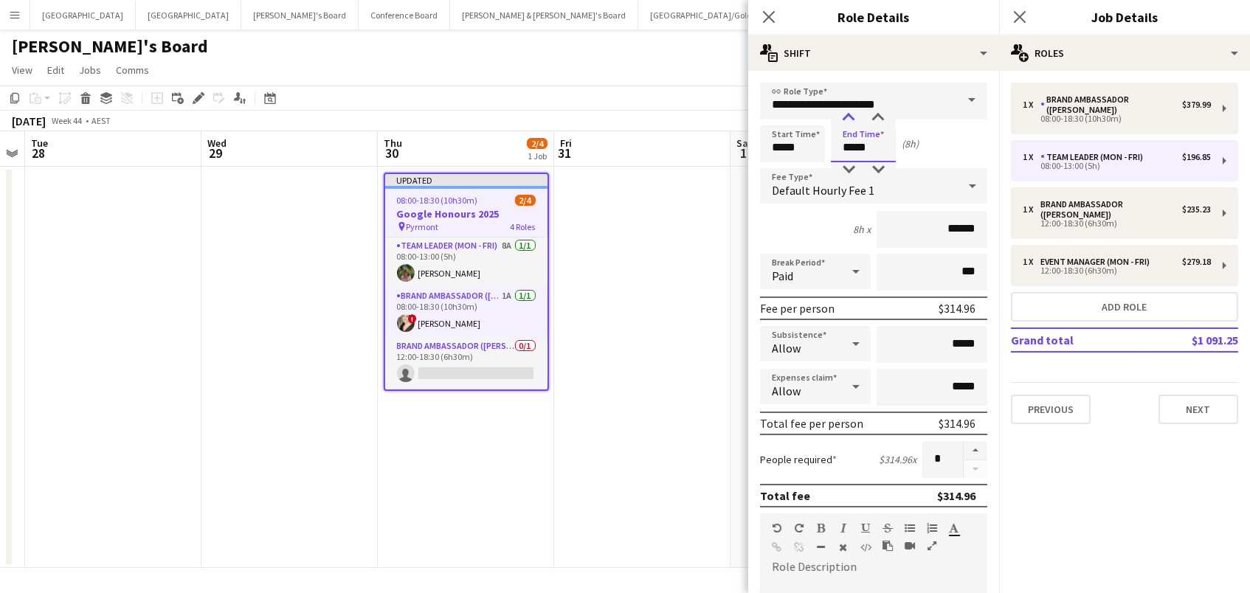
click at [845, 116] on div at bounding box center [849, 118] width 30 height 15
click at [870, 120] on div at bounding box center [878, 118] width 30 height 15
type input "*****"
click at [870, 120] on div at bounding box center [878, 118] width 30 height 15
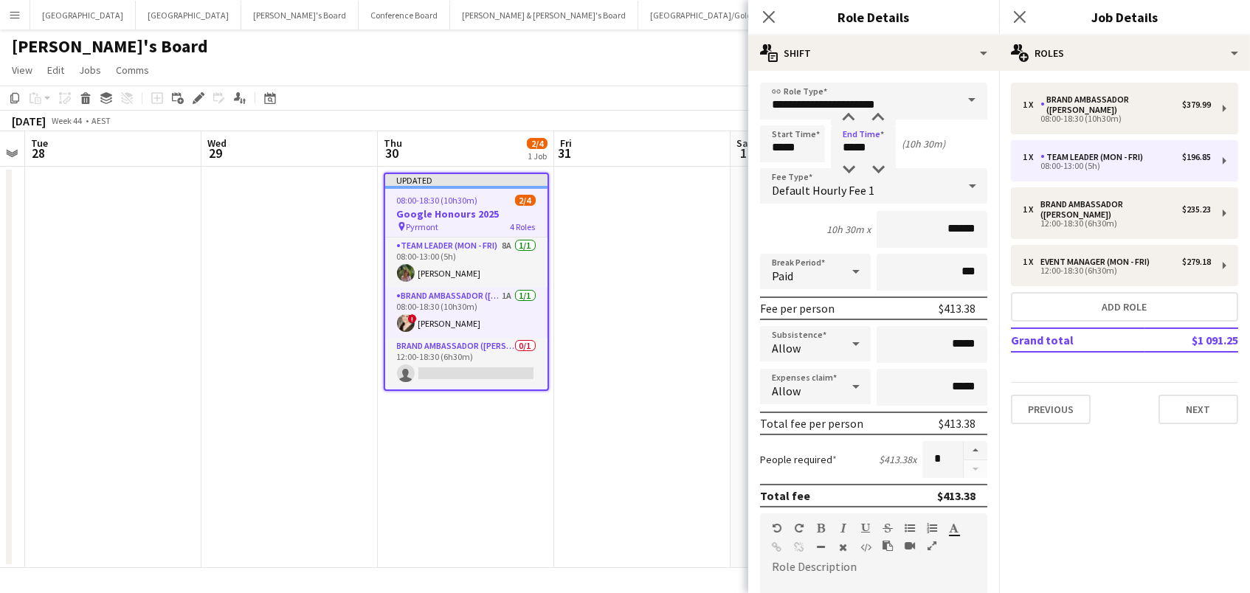
click at [707, 115] on div "October 2025 Week 44 • AEST Publish 1 job Revert 1 job" at bounding box center [625, 121] width 1250 height 21
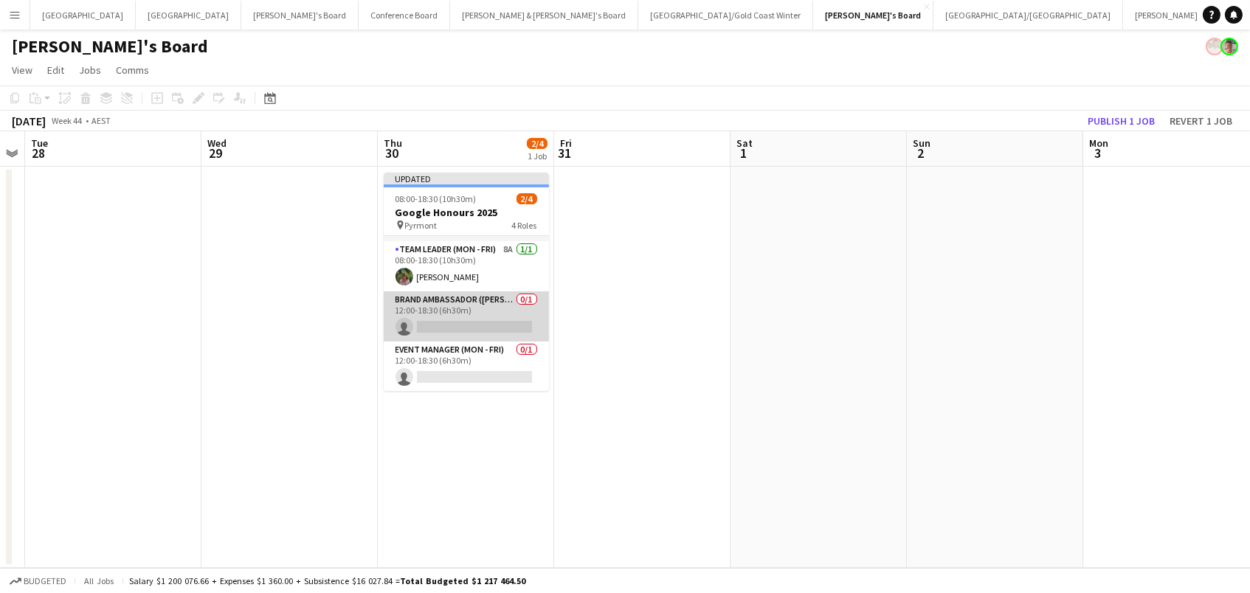
scroll to position [44, 0]
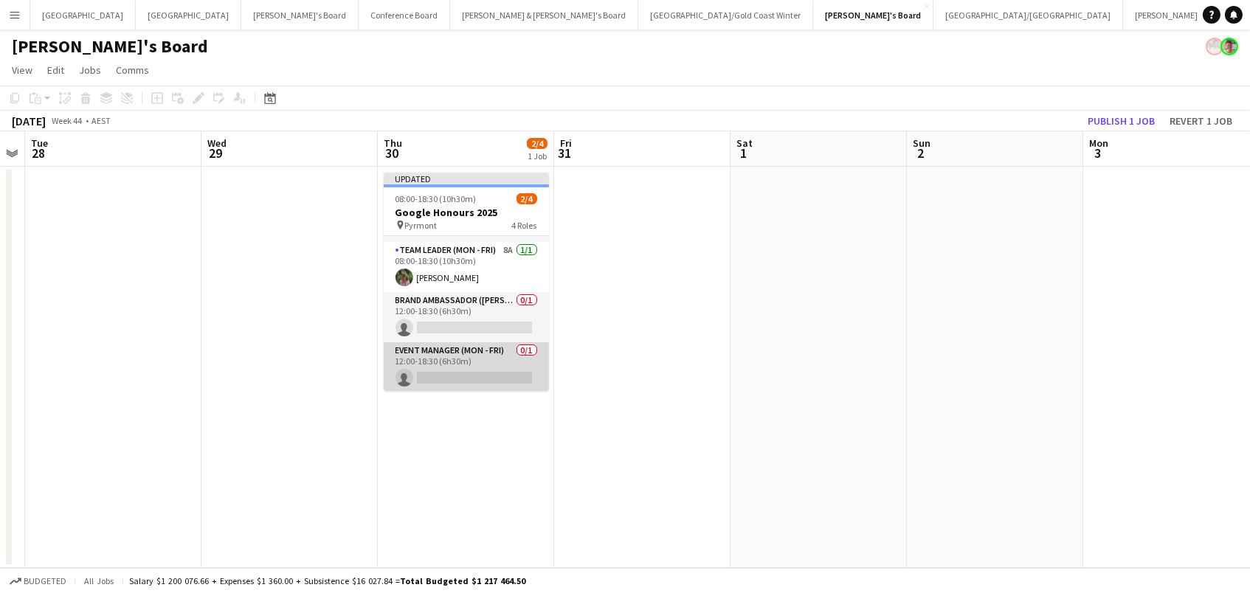
drag, startPoint x: 486, startPoint y: 372, endPoint x: 503, endPoint y: 367, distance: 17.5
click at [486, 372] on app-card-role "Event Manager (Mon - Fri) 0/1 12:00-18:30 (6h30m) single-neutral-actions" at bounding box center [466, 367] width 165 height 50
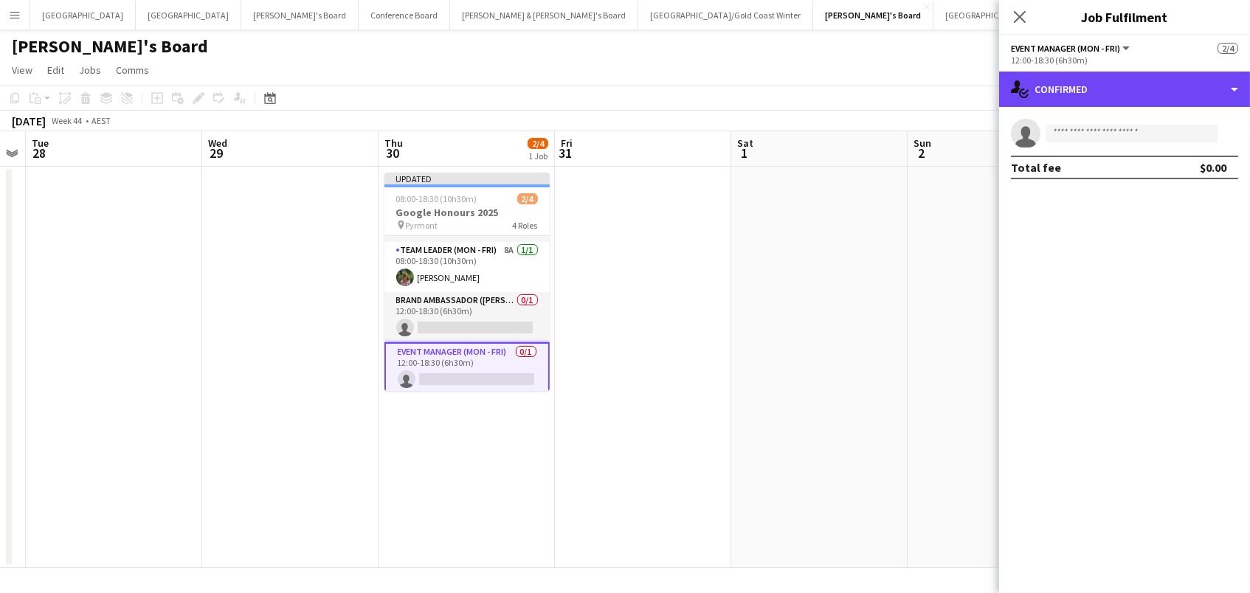
drag, startPoint x: 1066, startPoint y: 87, endPoint x: 1102, endPoint y: 108, distance: 42.0
click at [1066, 87] on div "single-neutral-actions-check-2 Confirmed" at bounding box center [1124, 89] width 251 height 35
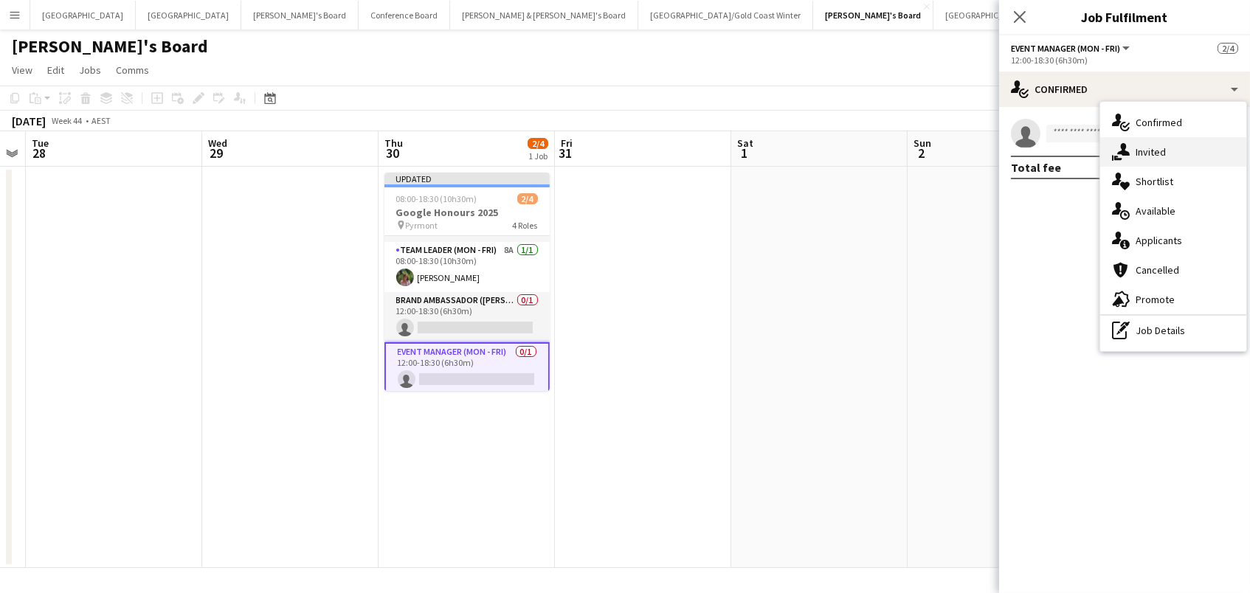
click at [1159, 150] on span "Invited" at bounding box center [1150, 151] width 30 height 13
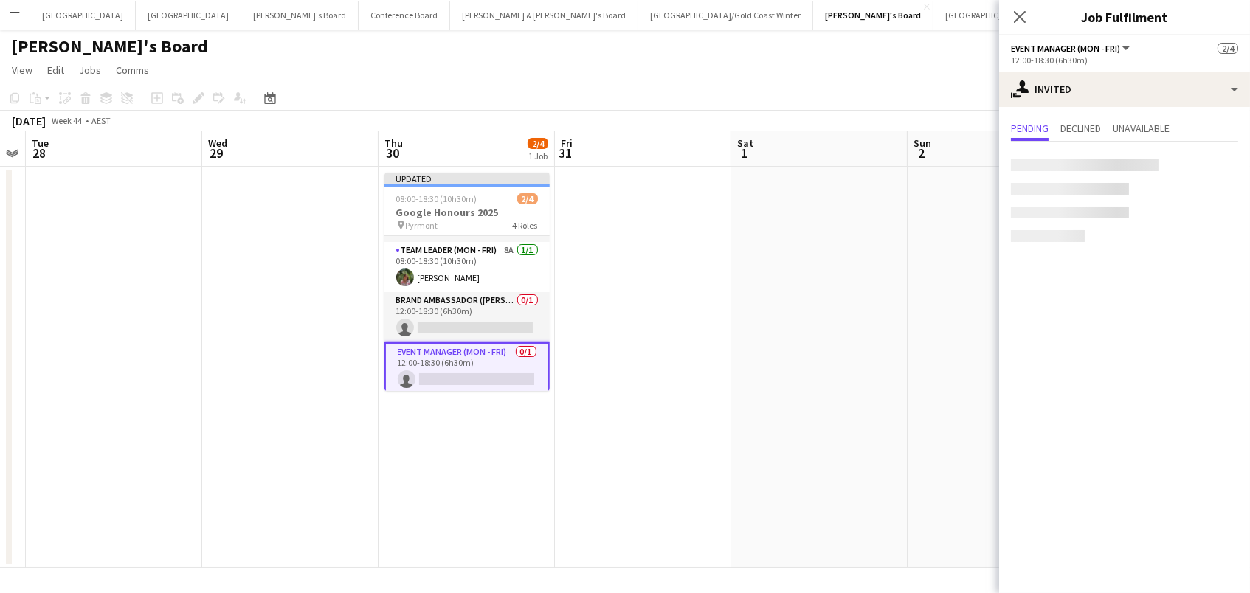
scroll to position [0, 0]
click at [1050, 166] on input "text" at bounding box center [1124, 166] width 227 height 37
type input "*****"
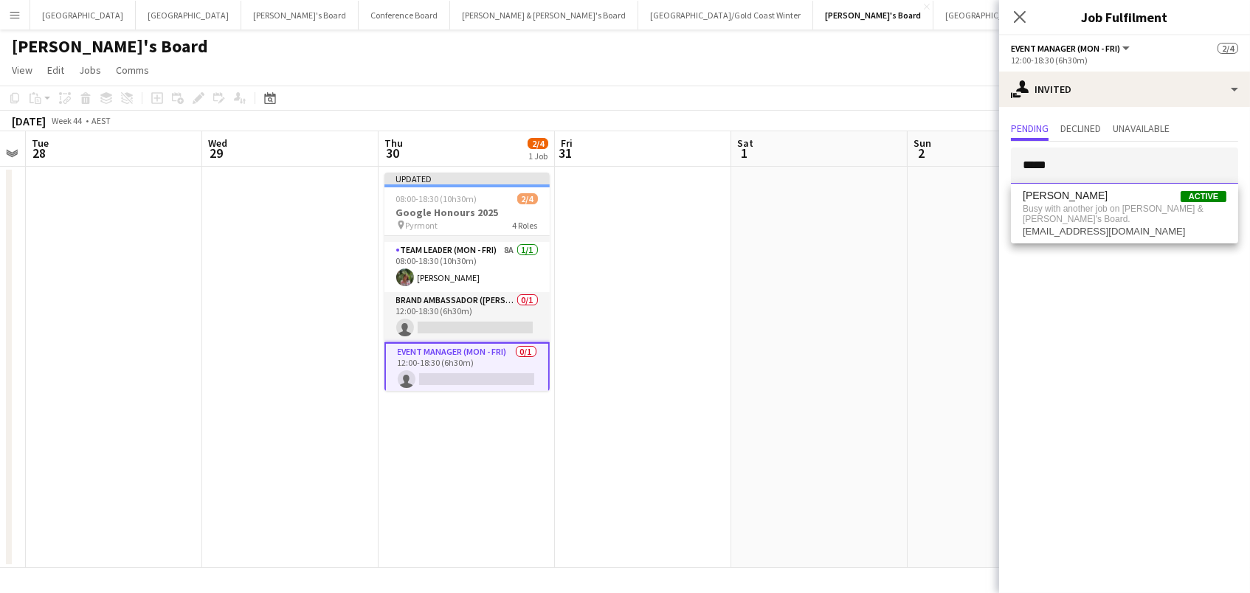
drag, startPoint x: 1088, startPoint y: 170, endPoint x: 772, endPoint y: 117, distance: 320.0
click at [772, 117] on body "Menu Boards Boards Boards All jobs Status Workforce Workforce My Workforce Recr…" at bounding box center [625, 296] width 1250 height 593
type input "****"
click at [724, 278] on app-date-cell at bounding box center [643, 367] width 176 height 401
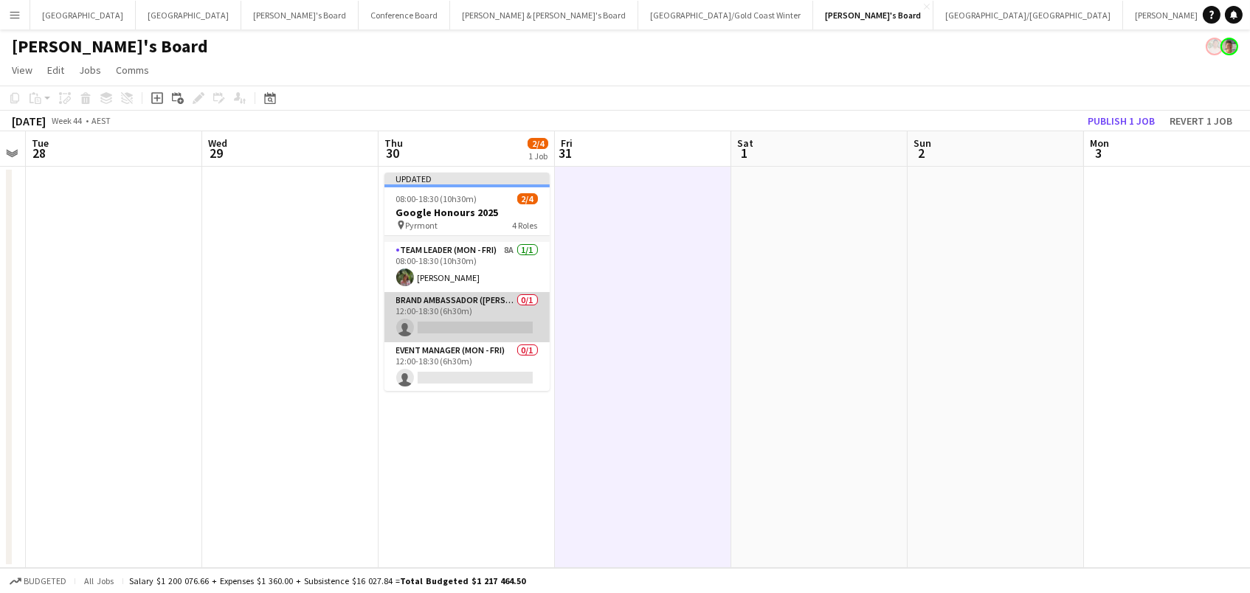
scroll to position [0, 499]
click at [439, 311] on app-card-role "Brand Ambassador (Mon - Fri) 0/1 12:00-18:30 (6h30m) single-neutral-actions" at bounding box center [471, 317] width 165 height 50
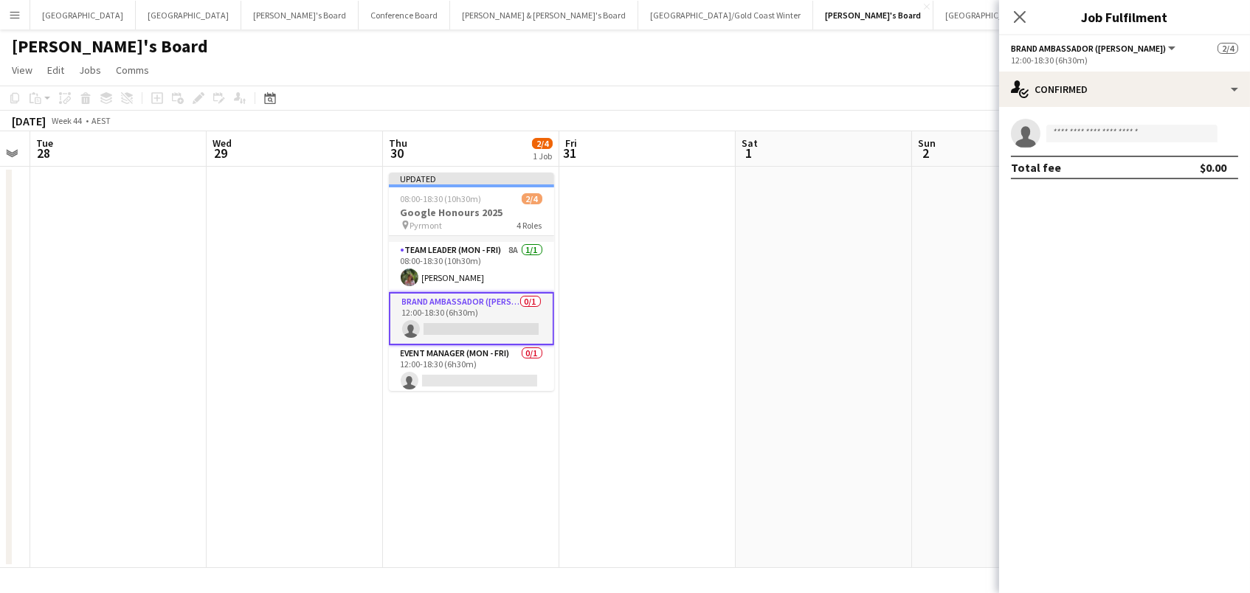
click at [22, 14] on button "Menu" at bounding box center [15, 15] width 30 height 30
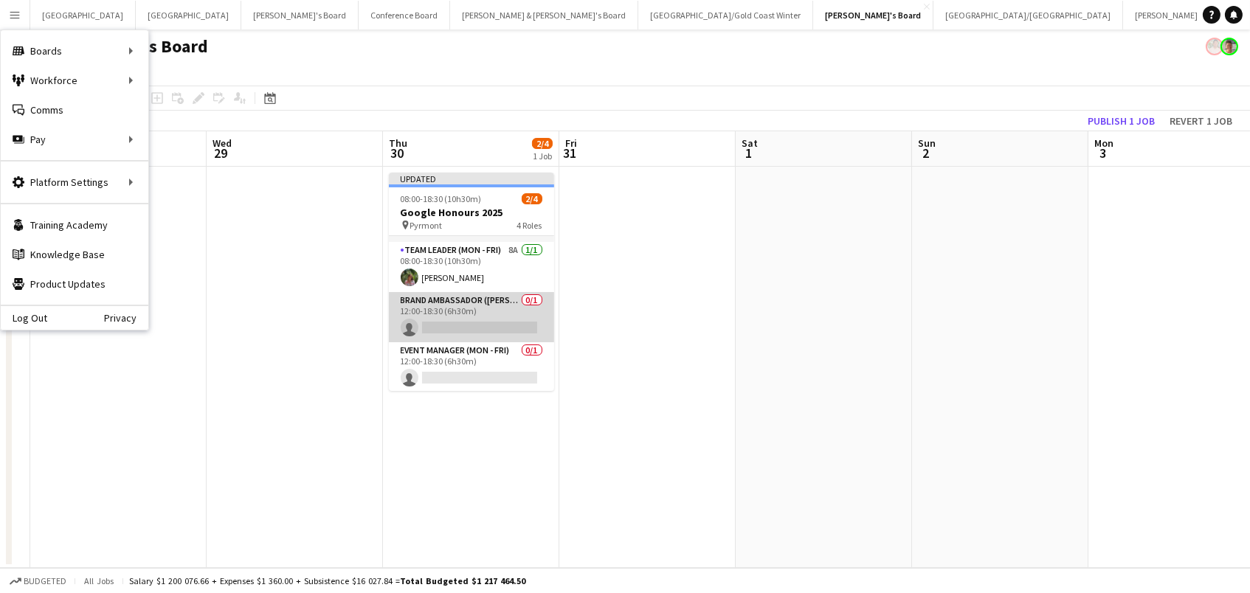
click at [523, 311] on app-card-role "Brand Ambassador (Mon - Fri) 0/1 12:00-18:30 (6h30m) single-neutral-actions" at bounding box center [471, 317] width 165 height 50
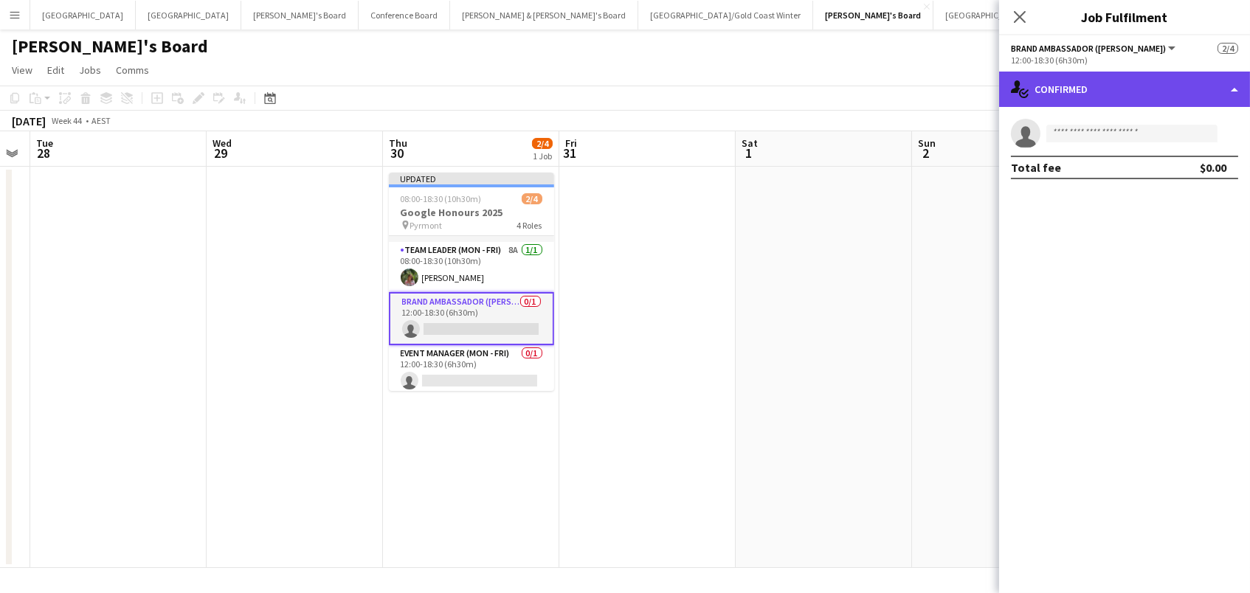
click at [1093, 88] on div "single-neutral-actions-check-2 Confirmed" at bounding box center [1124, 89] width 251 height 35
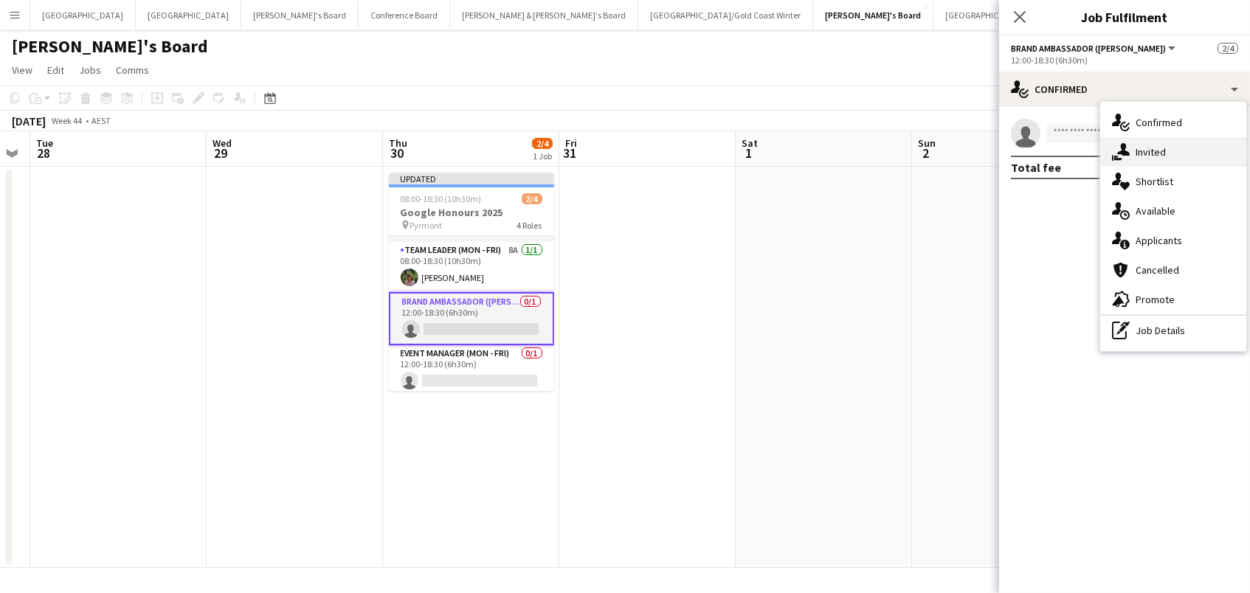
click at [1135, 146] on span "Invited" at bounding box center [1150, 151] width 30 height 13
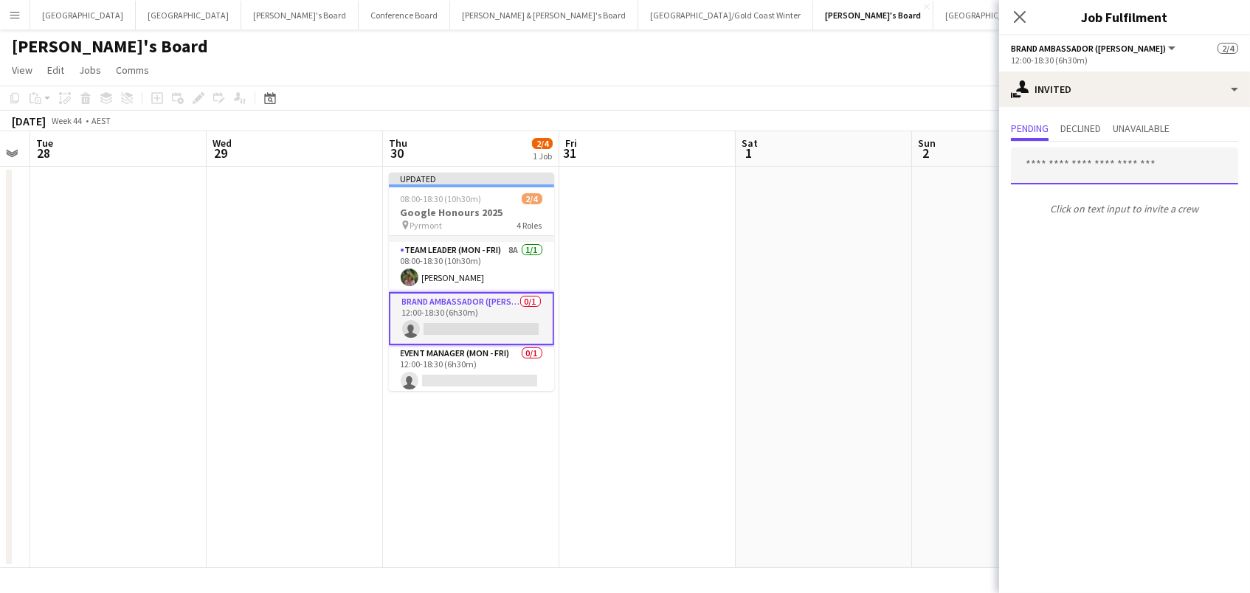
click at [1099, 167] on input "text" at bounding box center [1124, 166] width 227 height 37
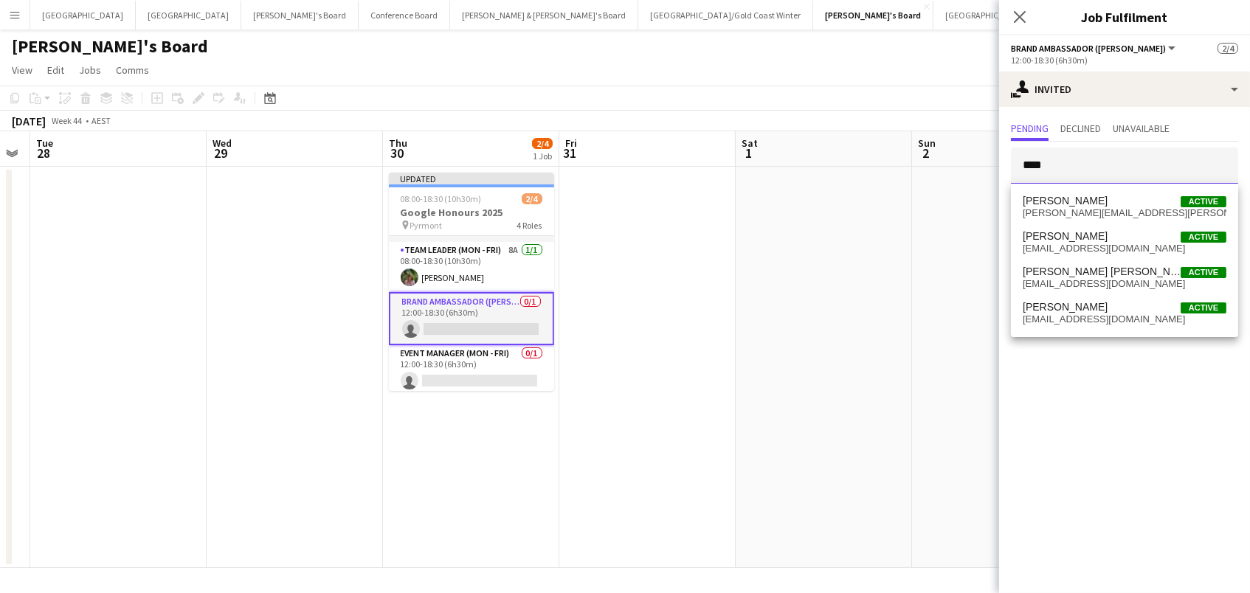
type input "****"
drag, startPoint x: 1099, startPoint y: 167, endPoint x: 1082, endPoint y: 316, distance: 150.0
click at [1082, 316] on span "wertuc@gmail.com" at bounding box center [1124, 319] width 204 height 12
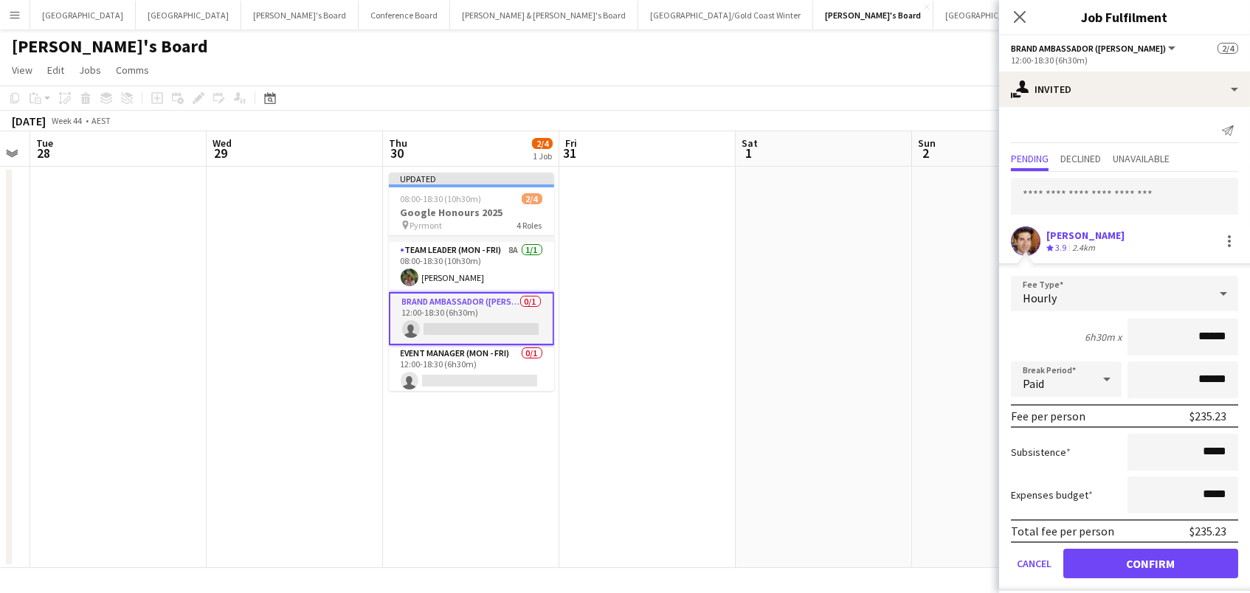
click at [1150, 561] on button "Confirm" at bounding box center [1150, 564] width 175 height 30
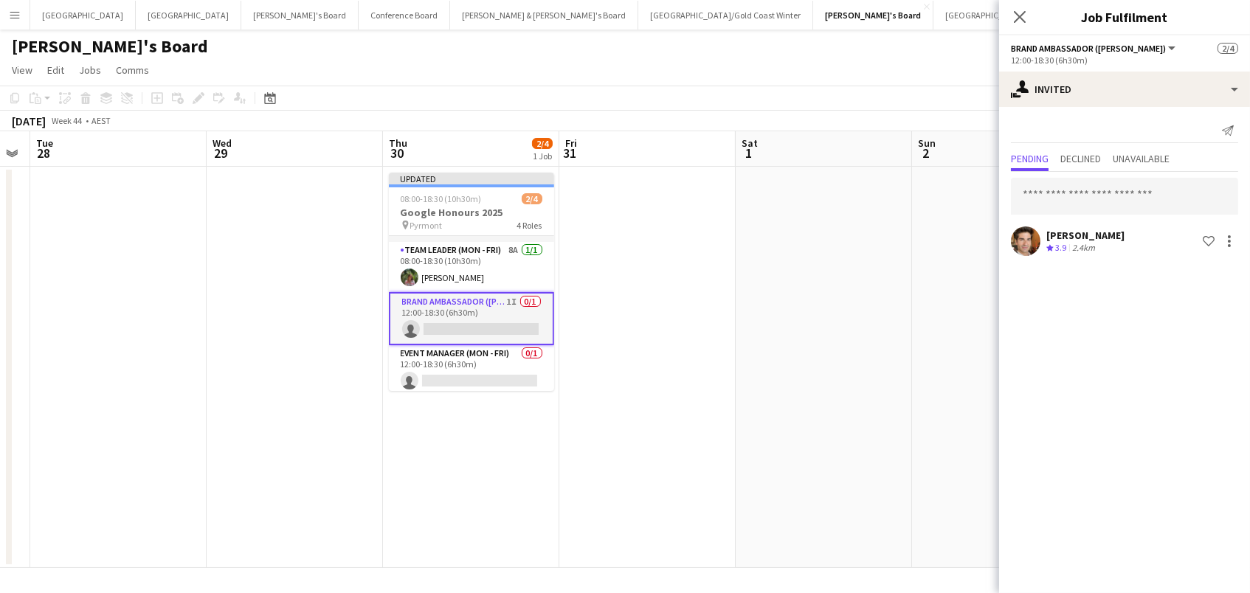
click at [947, 97] on app-toolbar "Copy Paste Paste Command V Paste with crew Command Shift V Paste linked Job [GE…" at bounding box center [625, 98] width 1250 height 25
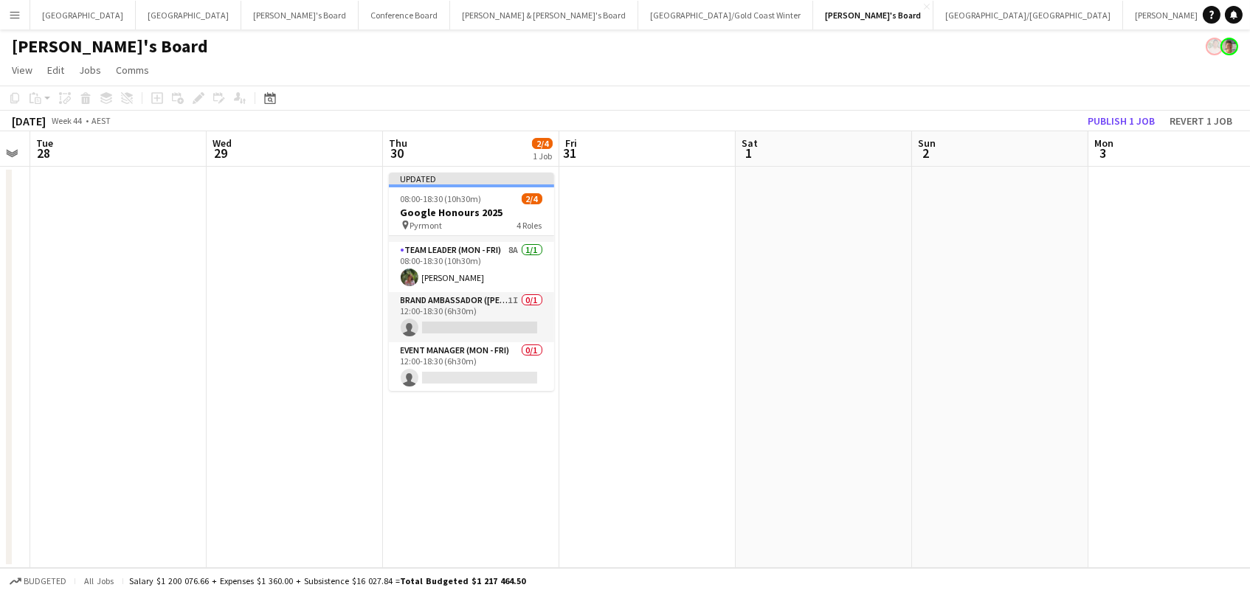
drag, startPoint x: 1104, startPoint y: 119, endPoint x: 1078, endPoint y: 117, distance: 25.9
click at [1104, 119] on button "Publish 1 job" at bounding box center [1120, 120] width 79 height 19
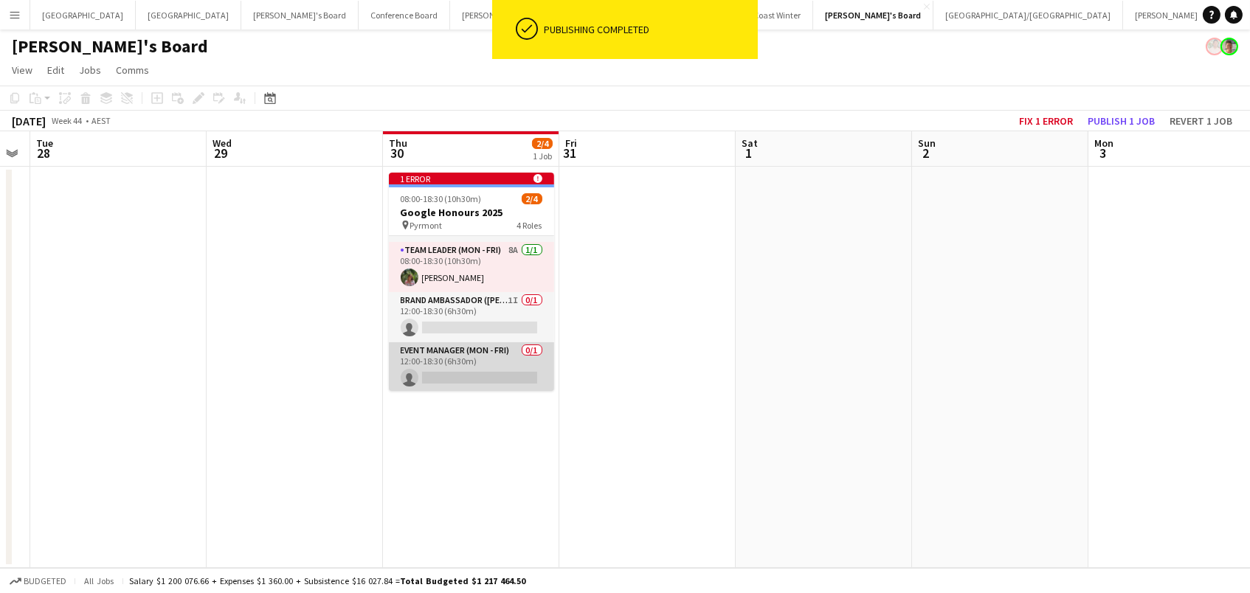
scroll to position [0, 493]
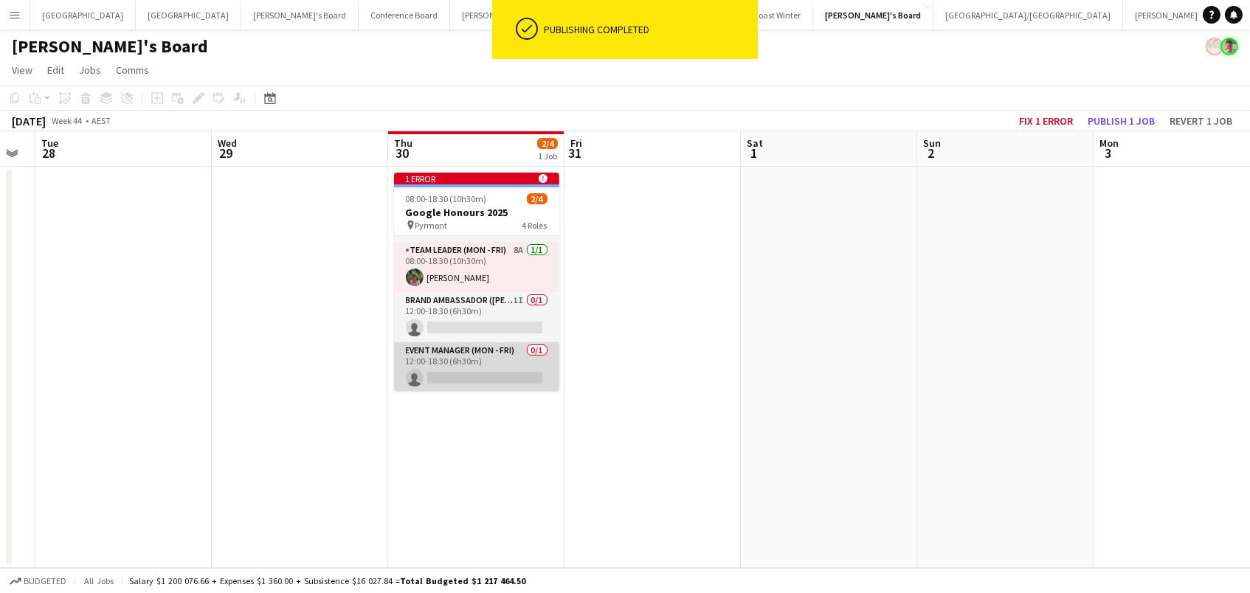
click at [474, 360] on app-card-role "Event Manager (Mon - Fri) 0/1 12:00-18:30 (6h30m) single-neutral-actions" at bounding box center [476, 367] width 165 height 50
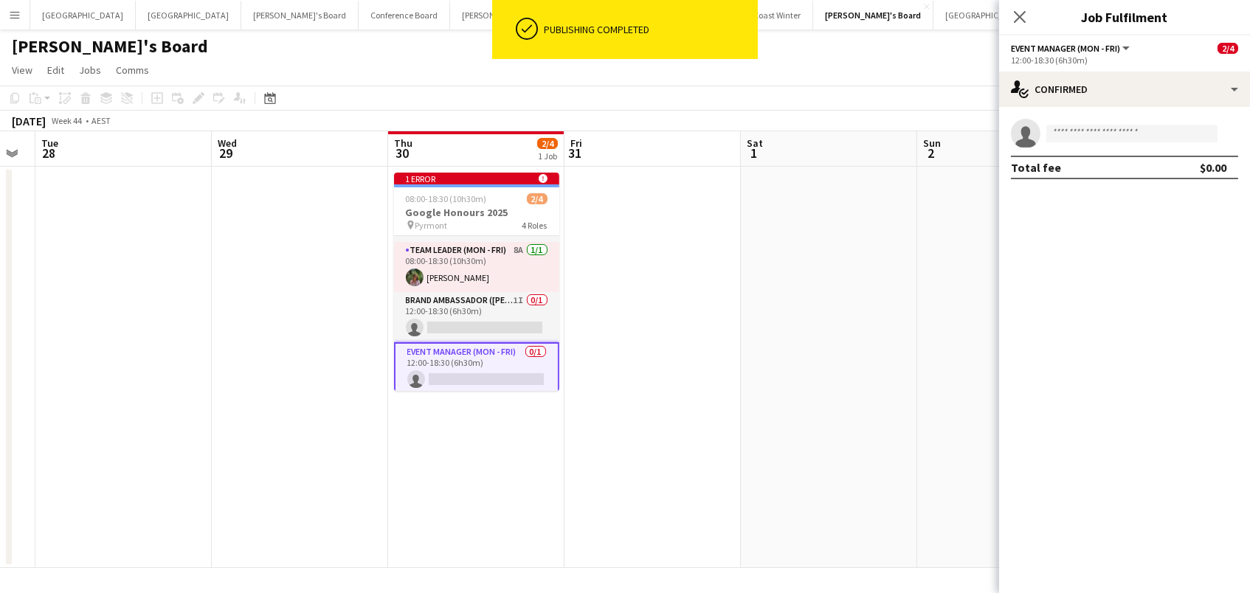
click at [651, 232] on app-date-cell at bounding box center [652, 367] width 176 height 401
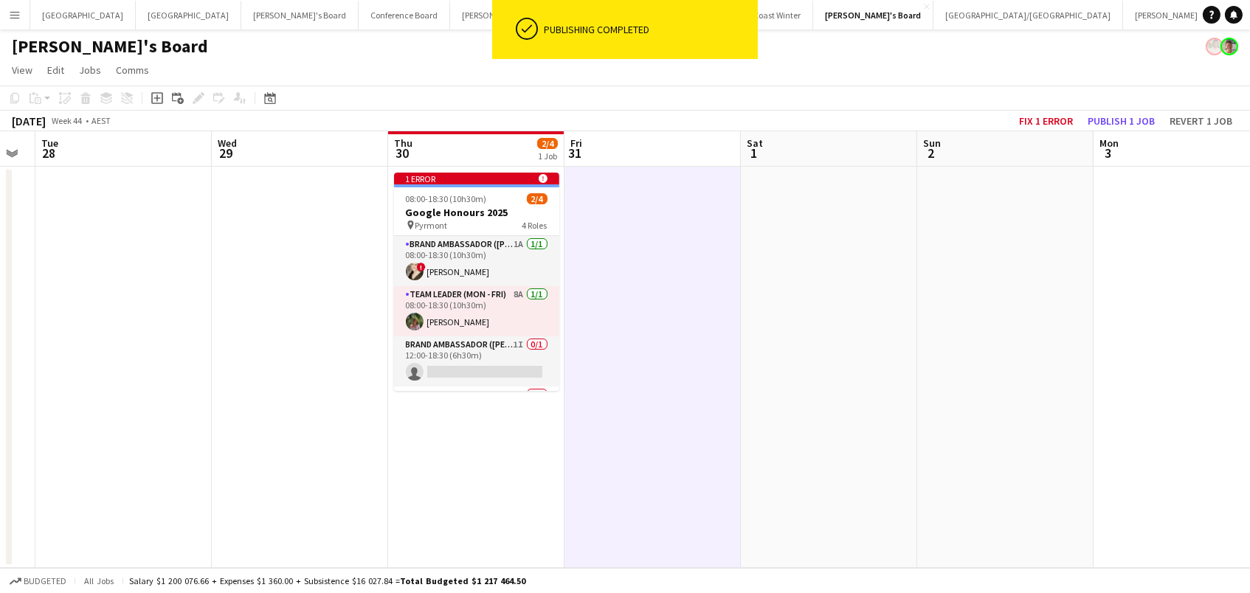
scroll to position [0, 0]
click at [1044, 121] on button "Fix 1 error" at bounding box center [1046, 120] width 66 height 19
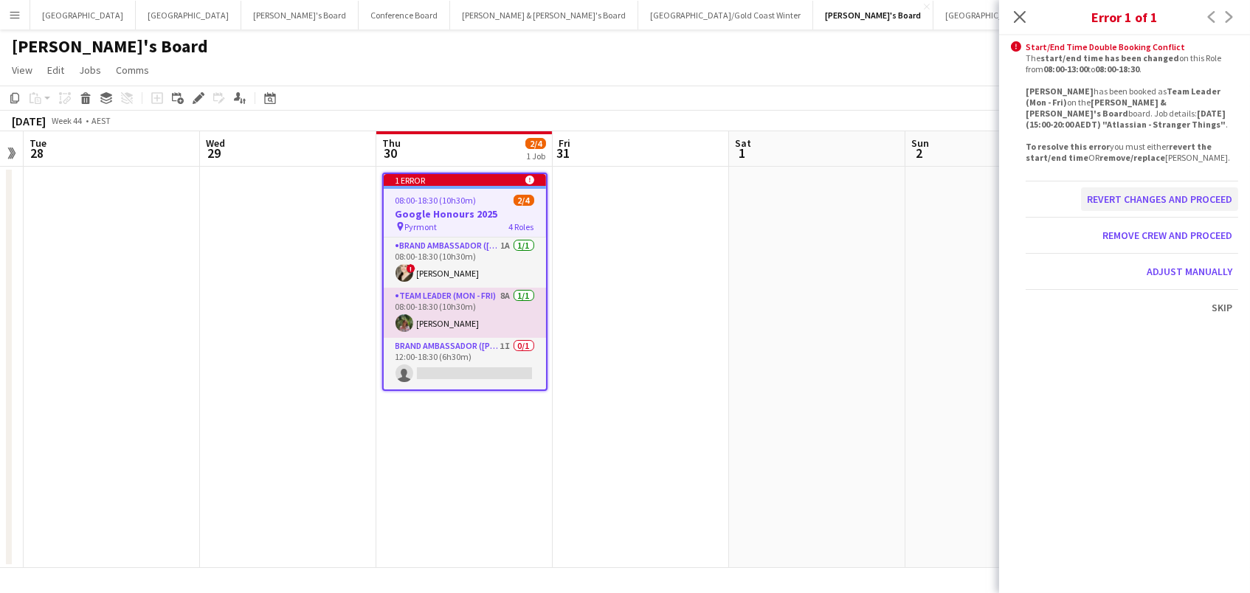
click at [1109, 205] on button "Revert changes and proceed" at bounding box center [1159, 199] width 157 height 24
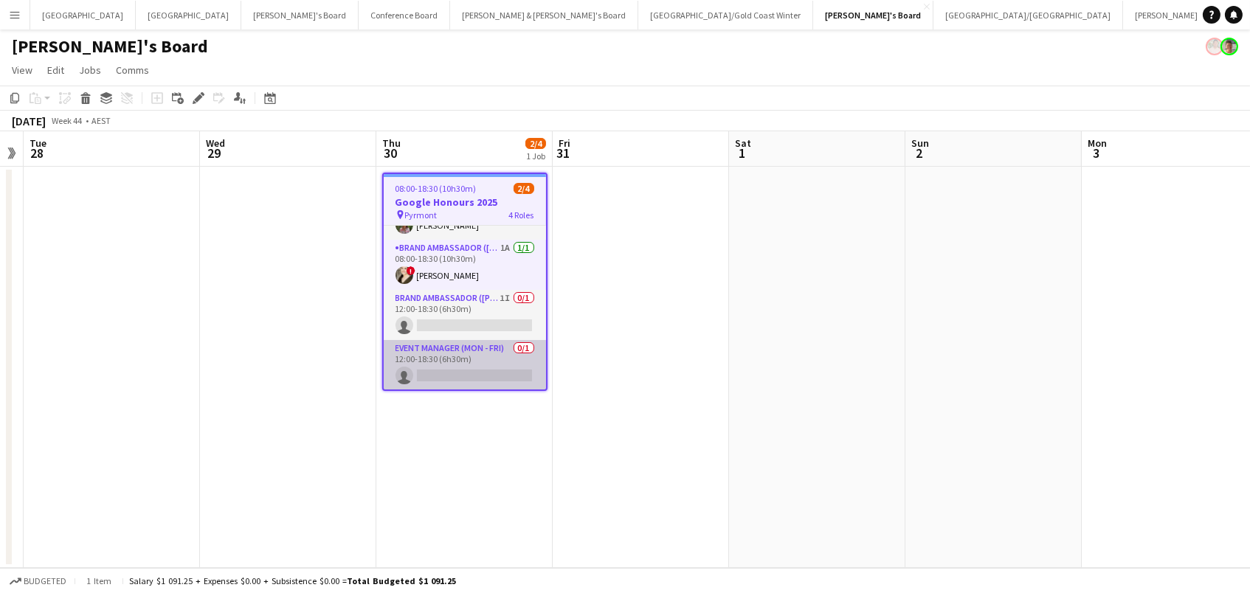
scroll to position [35, 0]
click at [469, 370] on app-card-role "Event Manager (Mon - Fri) 0/1 12:00-18:30 (6h30m) single-neutral-actions" at bounding box center [465, 367] width 162 height 50
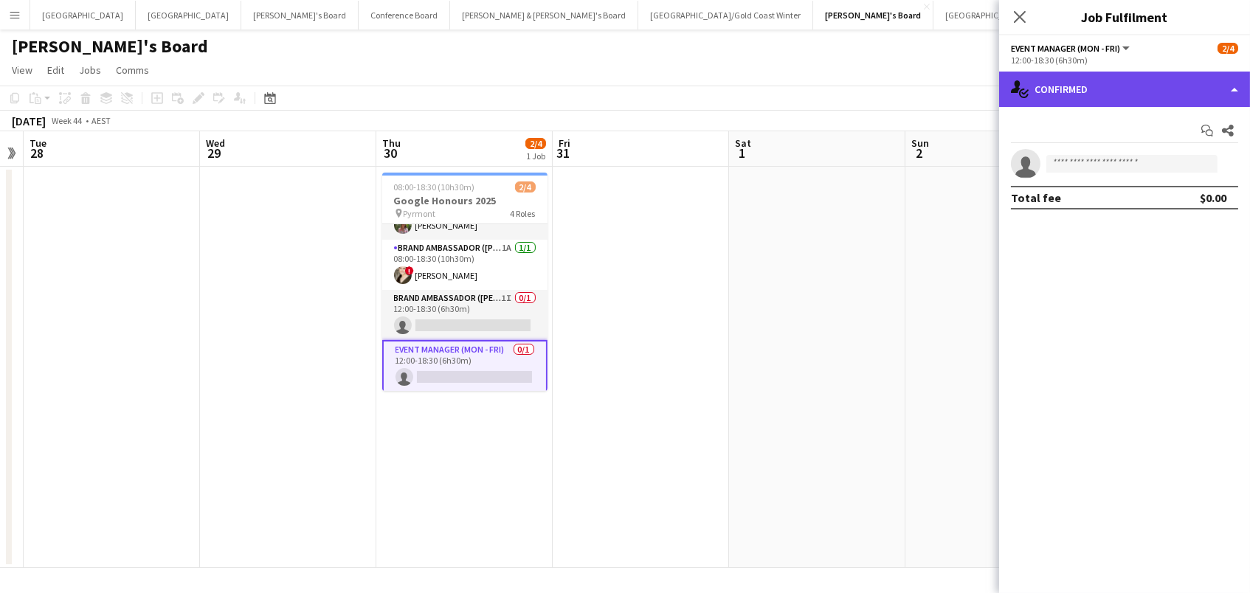
click at [1178, 80] on div "single-neutral-actions-check-2 Confirmed" at bounding box center [1124, 89] width 251 height 35
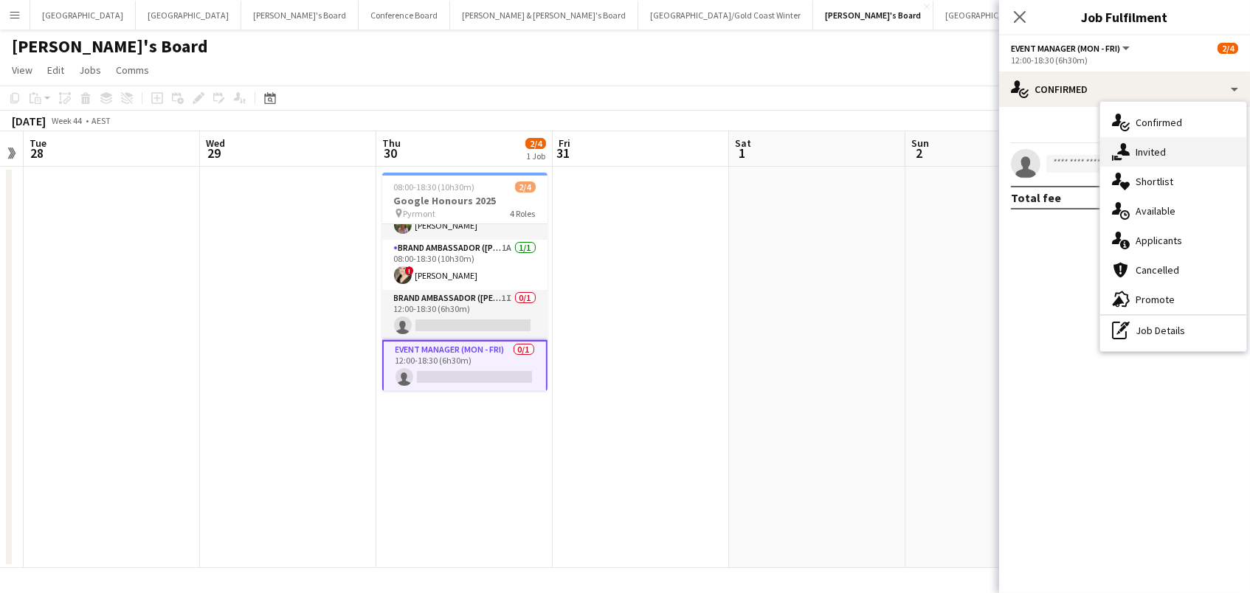
click at [1183, 159] on div "single-neutral-actions-share-1 Invited" at bounding box center [1173, 152] width 146 height 30
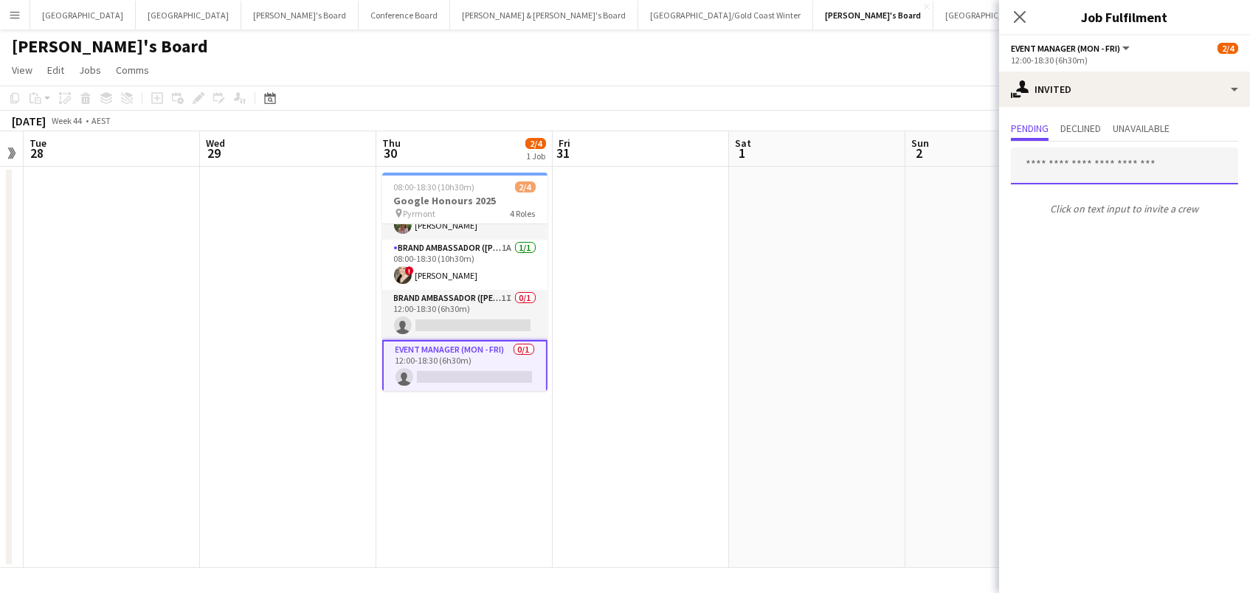
click at [1073, 162] on input "text" at bounding box center [1124, 166] width 227 height 37
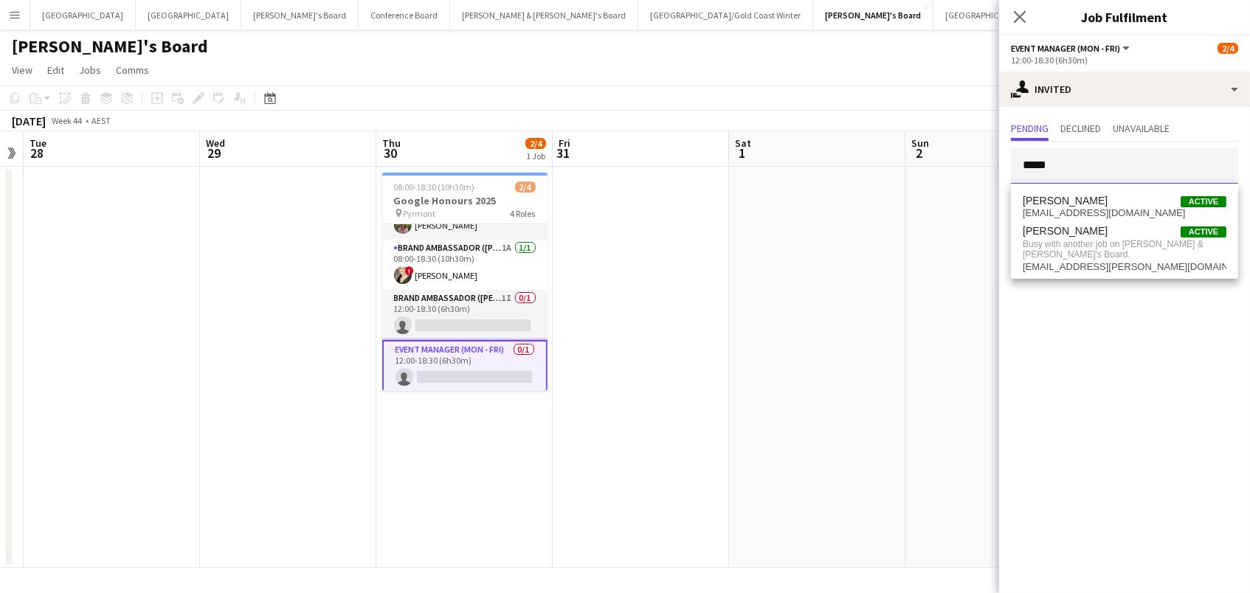
drag, startPoint x: 831, startPoint y: 101, endPoint x: 810, endPoint y: 94, distance: 22.4
click at [810, 94] on body "Menu Boards Boards Boards All jobs Status Workforce Workforce My Workforce Recr…" at bounding box center [625, 296] width 1250 height 593
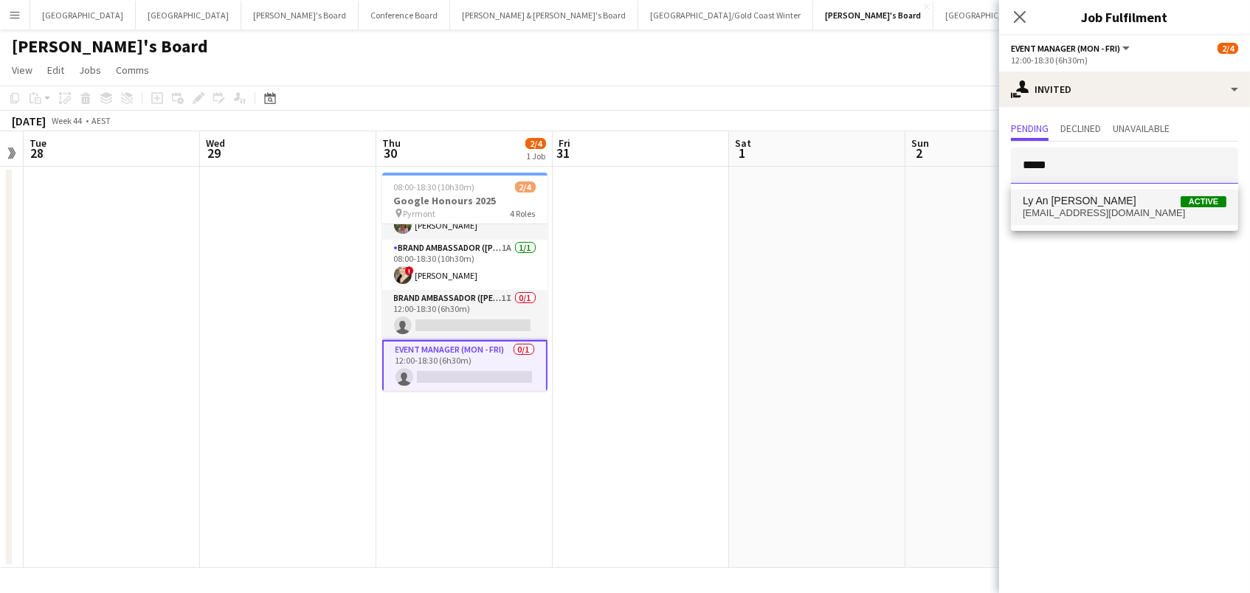
type input "*****"
click at [1130, 212] on span "lyandinh@live.com.au" at bounding box center [1124, 213] width 204 height 12
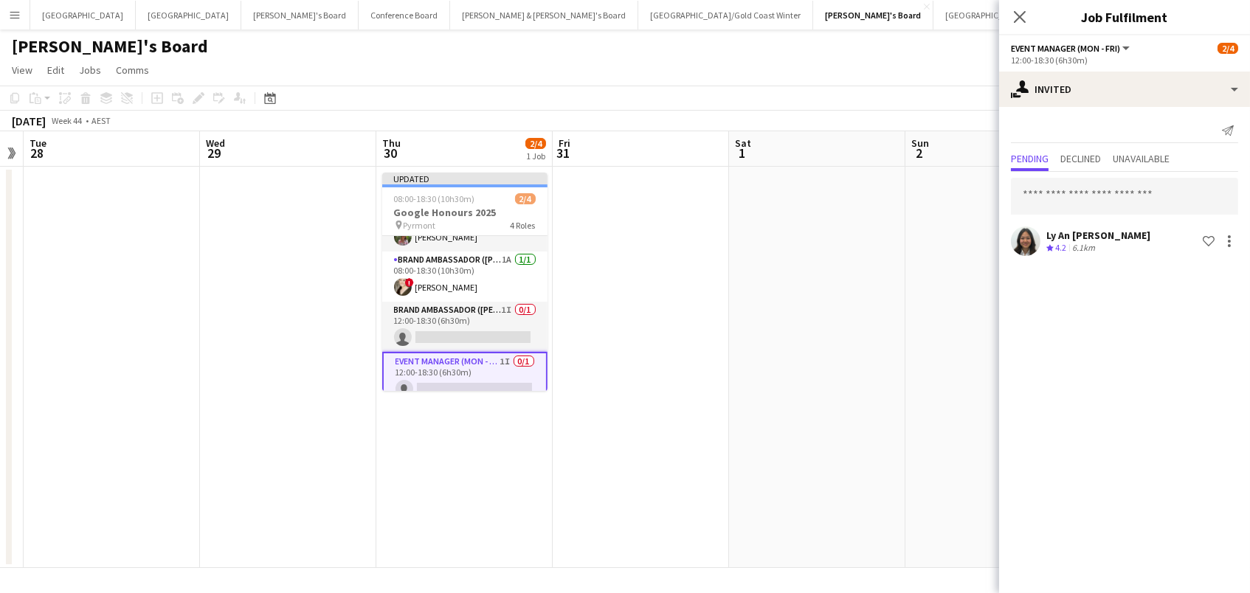
click at [847, 246] on app-date-cell at bounding box center [817, 367] width 176 height 401
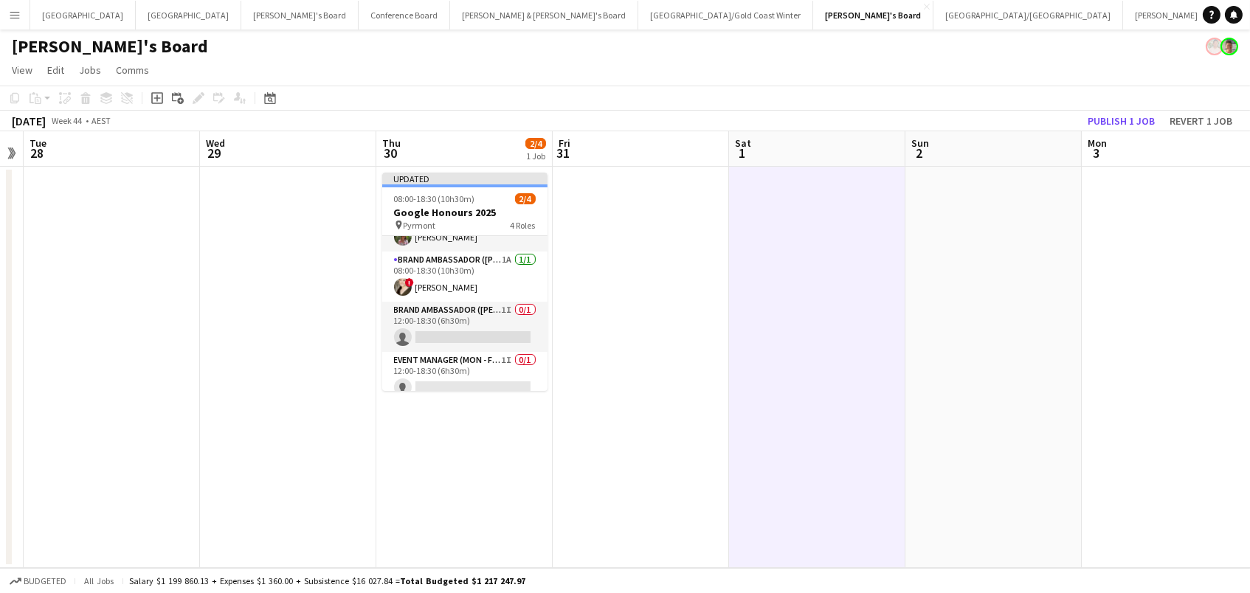
drag, startPoint x: 1106, startPoint y: 121, endPoint x: 890, endPoint y: 140, distance: 216.2
click at [1103, 121] on button "Publish 1 job" at bounding box center [1120, 120] width 79 height 19
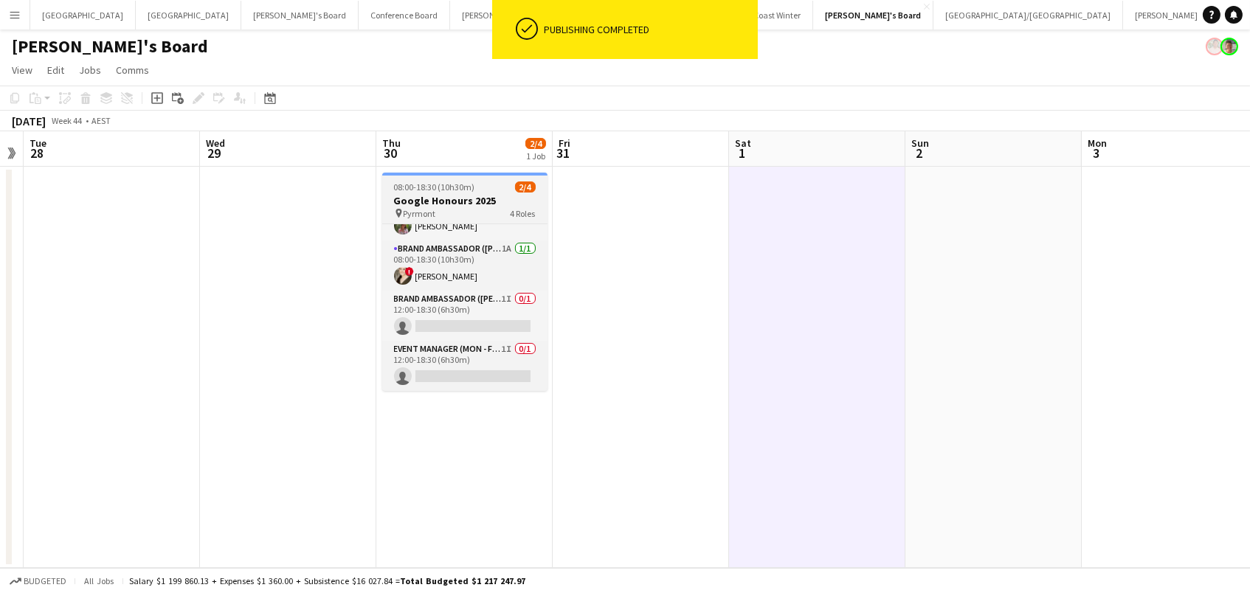
scroll to position [32, 0]
click at [427, 202] on h3 "Google Honours 2025" at bounding box center [464, 200] width 165 height 13
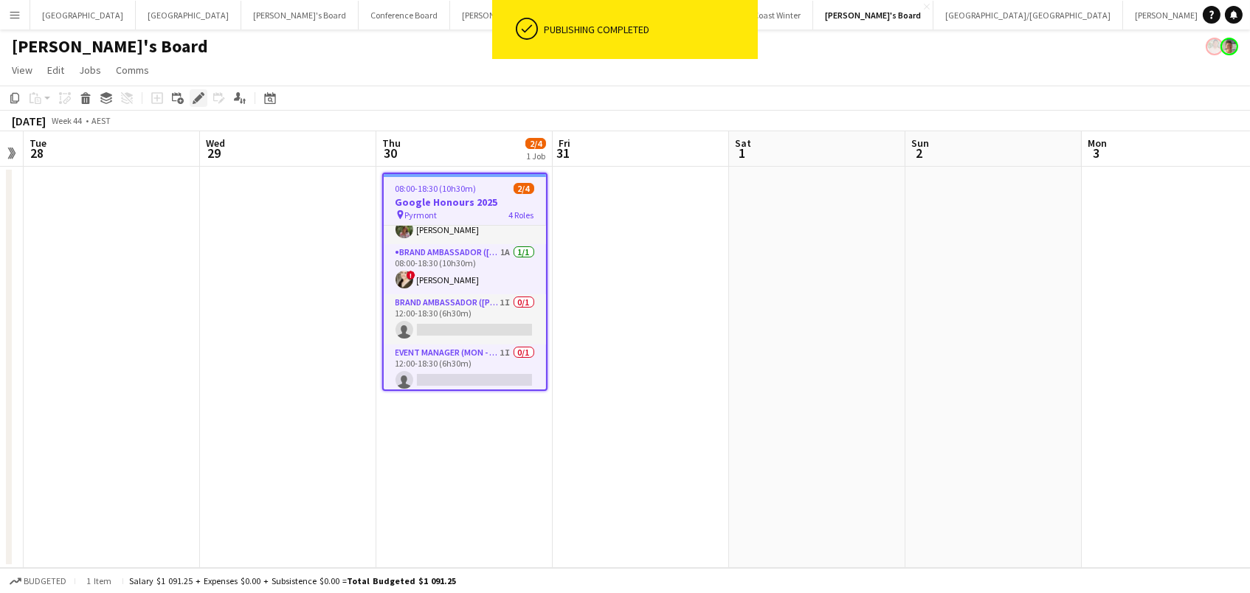
click at [195, 95] on icon "Edit" at bounding box center [199, 98] width 12 height 12
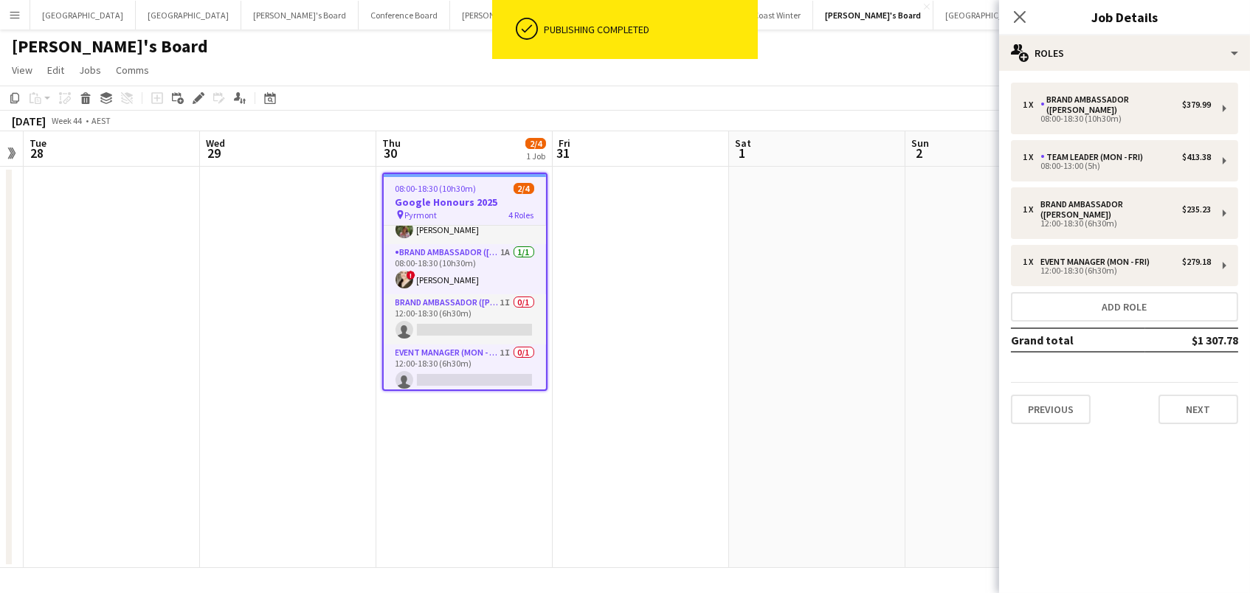
click at [774, 362] on app-date-cell at bounding box center [817, 367] width 176 height 401
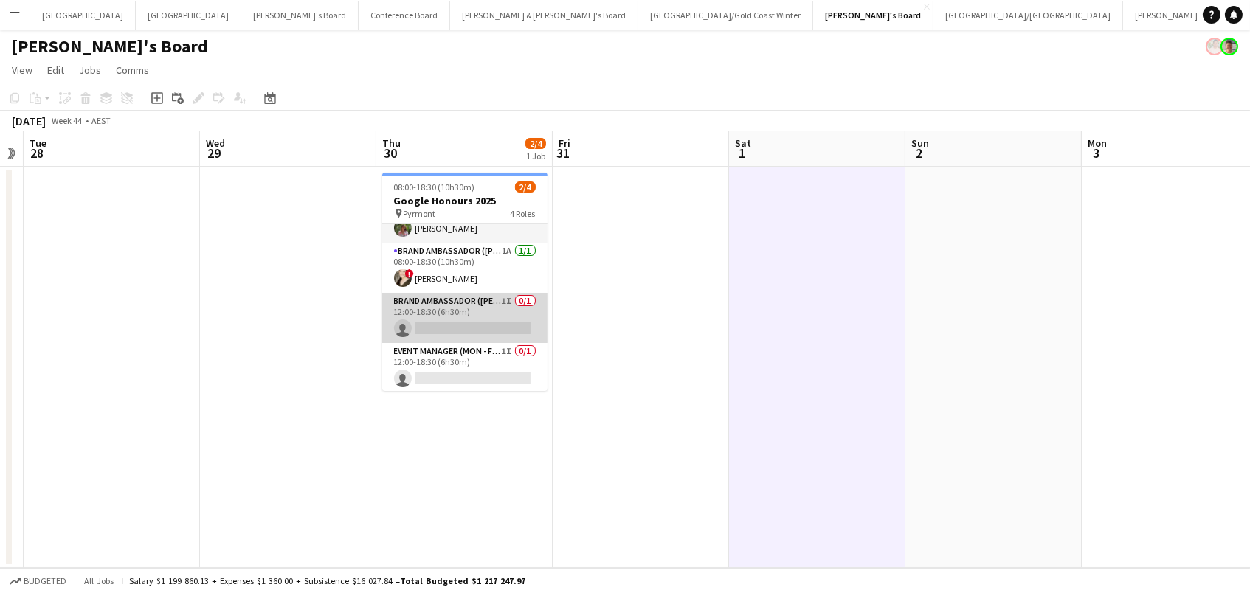
drag, startPoint x: 496, startPoint y: 303, endPoint x: 537, endPoint y: 303, distance: 41.3
click at [497, 304] on app-card-role "Brand Ambassador (Mon - Fri) 1I 0/1 12:00-18:30 (6h30m) single-neutral-actions" at bounding box center [464, 318] width 165 height 50
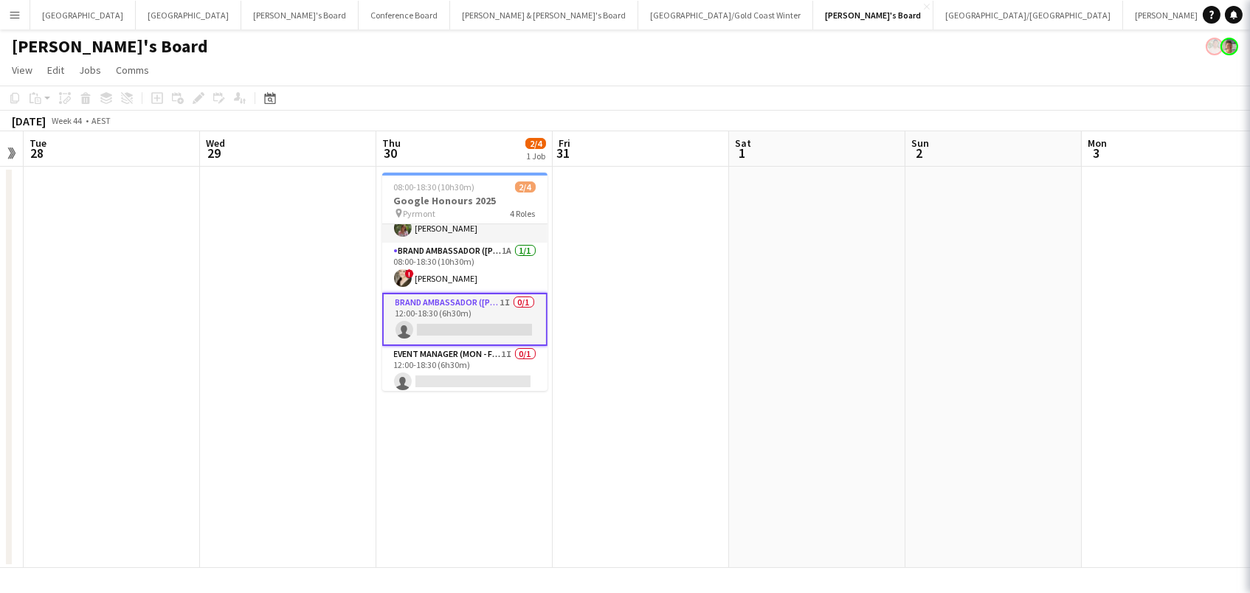
scroll to position [0, 503]
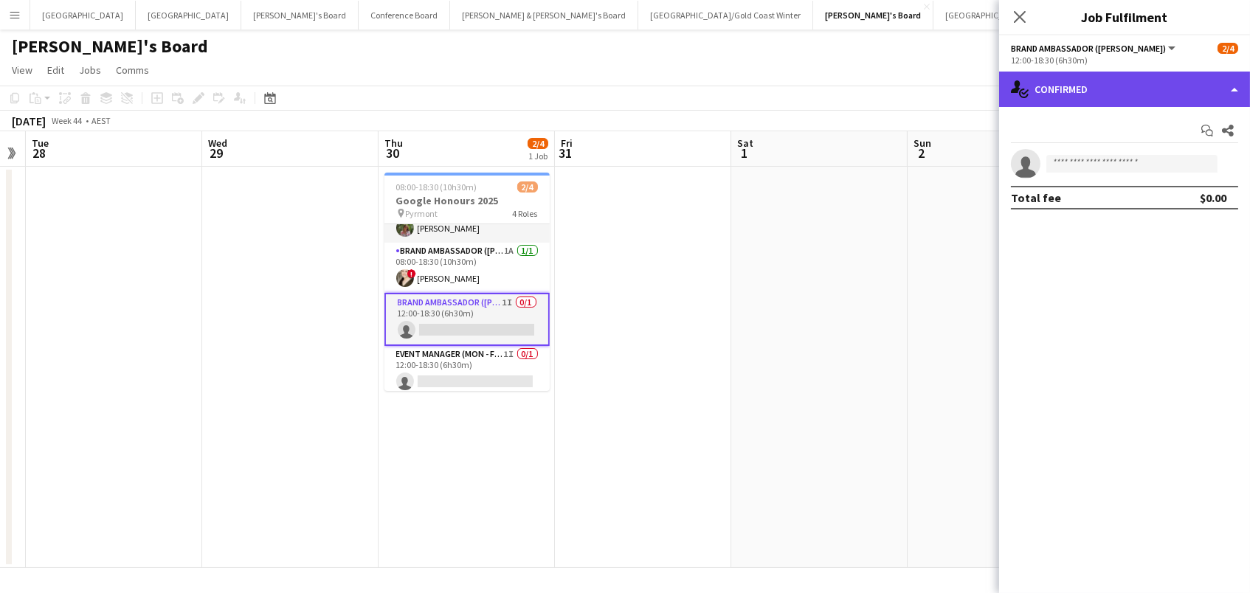
click at [1163, 91] on div "single-neutral-actions-check-2 Confirmed" at bounding box center [1124, 89] width 251 height 35
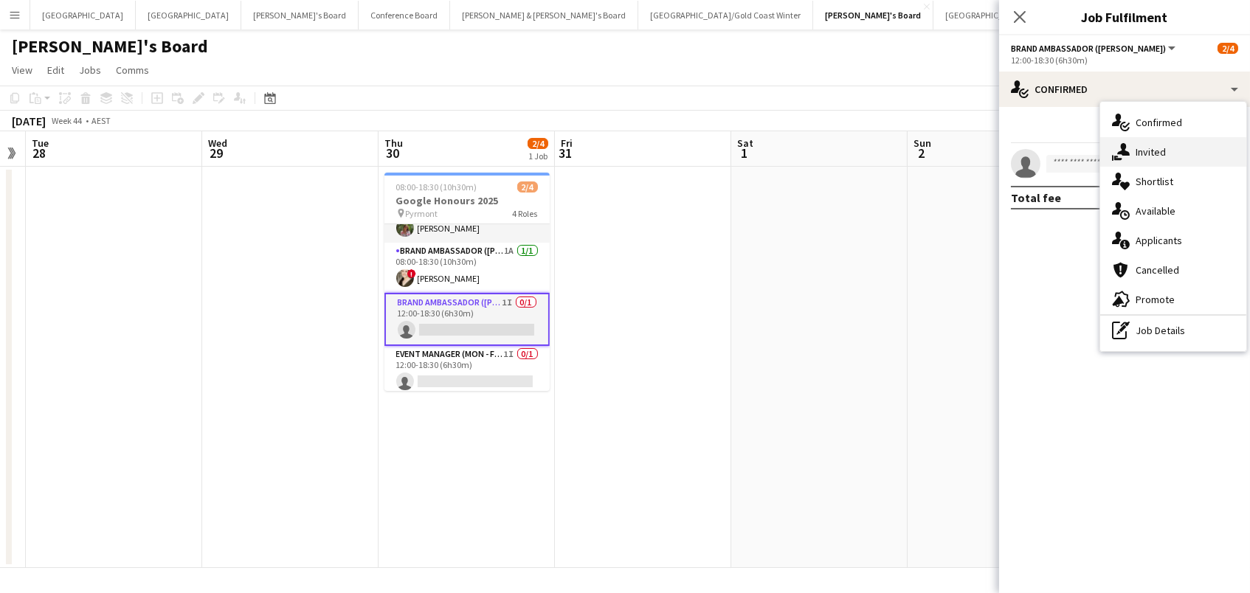
click at [1162, 154] on span "Invited" at bounding box center [1150, 151] width 30 height 13
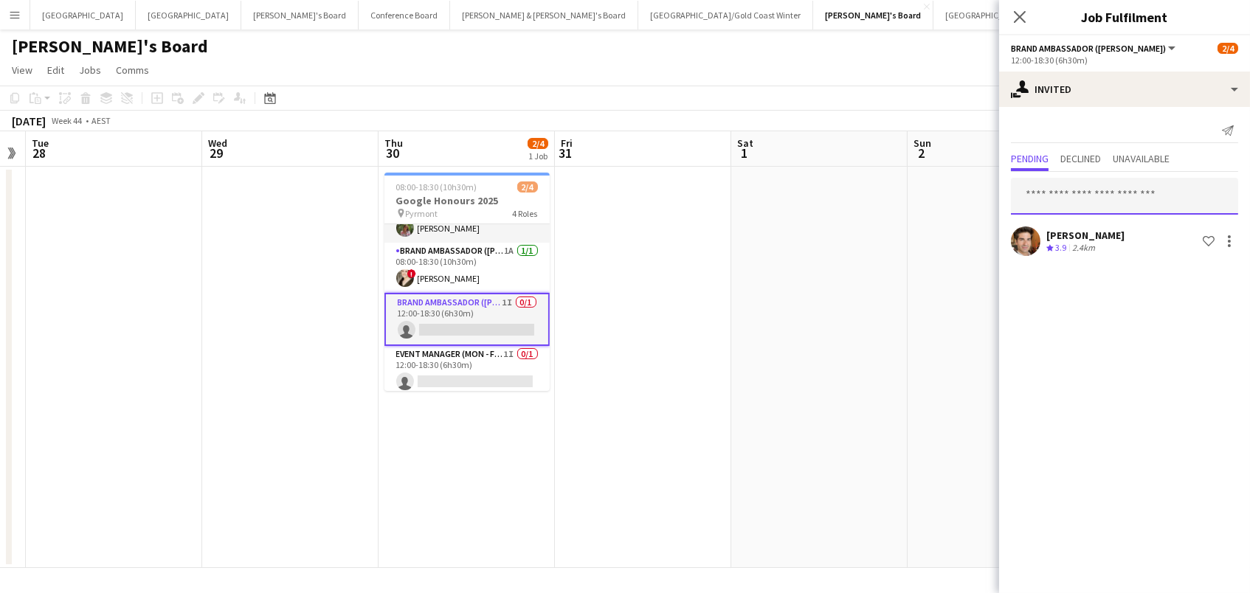
click at [1025, 187] on input "text" at bounding box center [1124, 196] width 227 height 37
click at [1036, 194] on input "******" at bounding box center [1124, 196] width 227 height 37
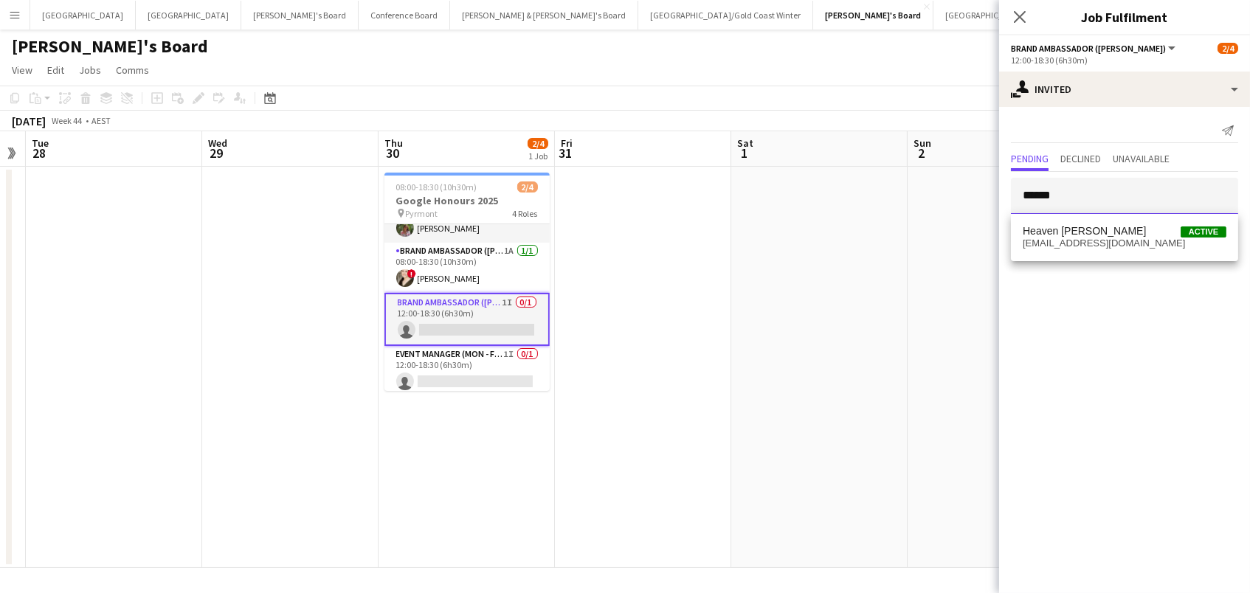
type input "******"
click at [1074, 234] on span "Heaven Johnson" at bounding box center [1083, 231] width 123 height 13
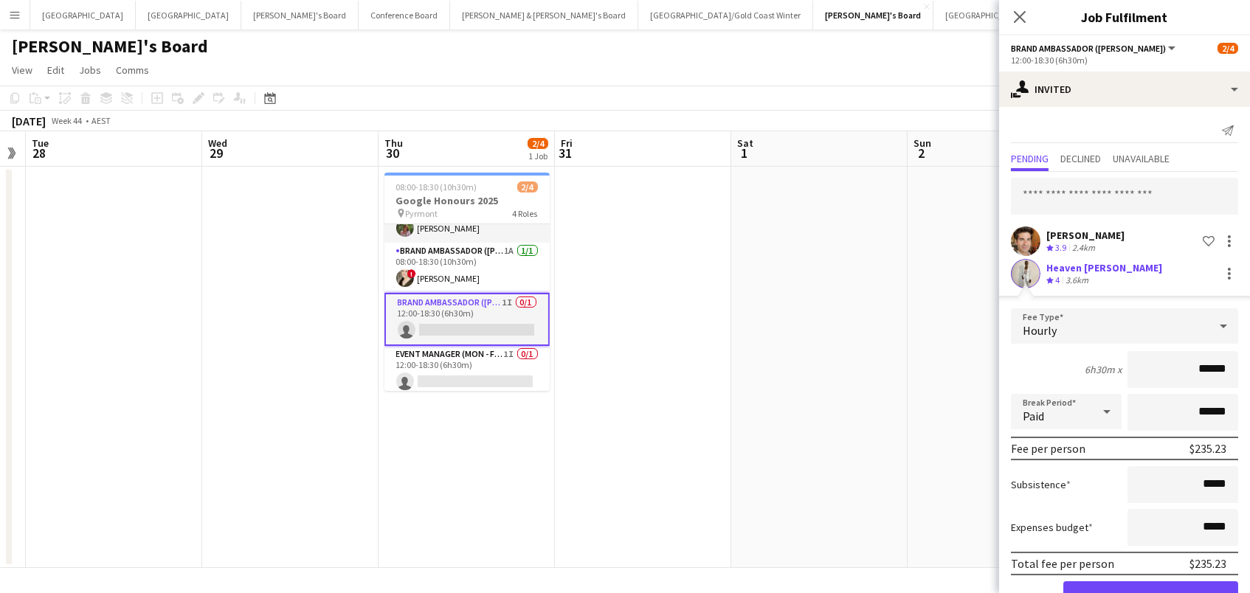
click at [1150, 592] on button "Confirm" at bounding box center [1150, 596] width 175 height 30
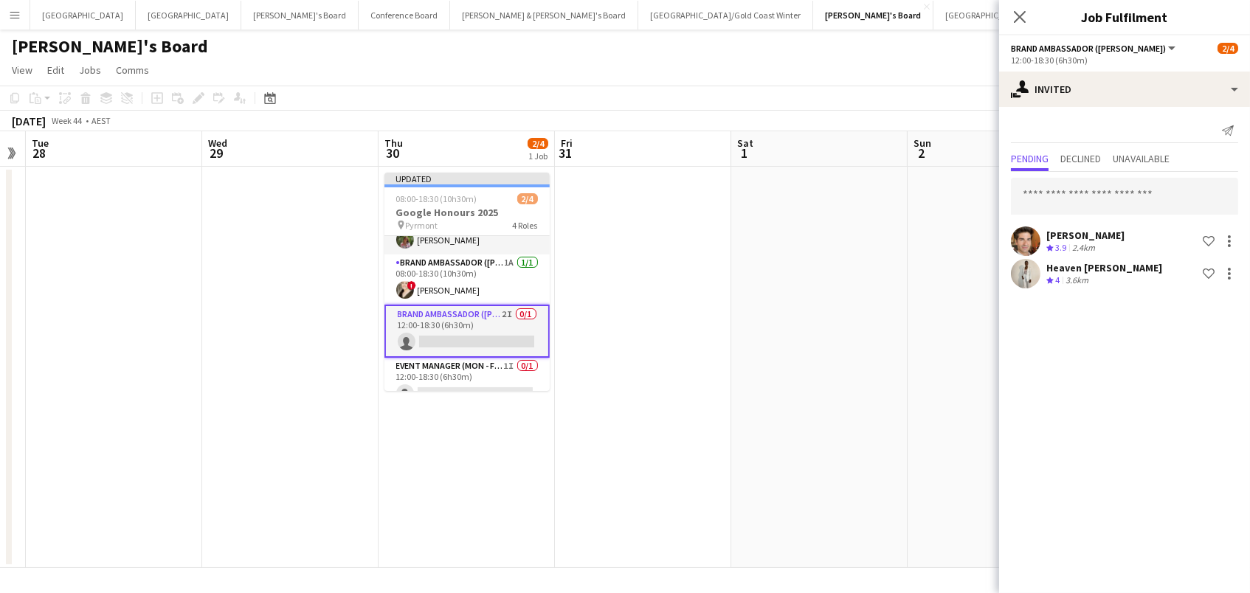
click at [870, 199] on app-date-cell at bounding box center [819, 367] width 176 height 401
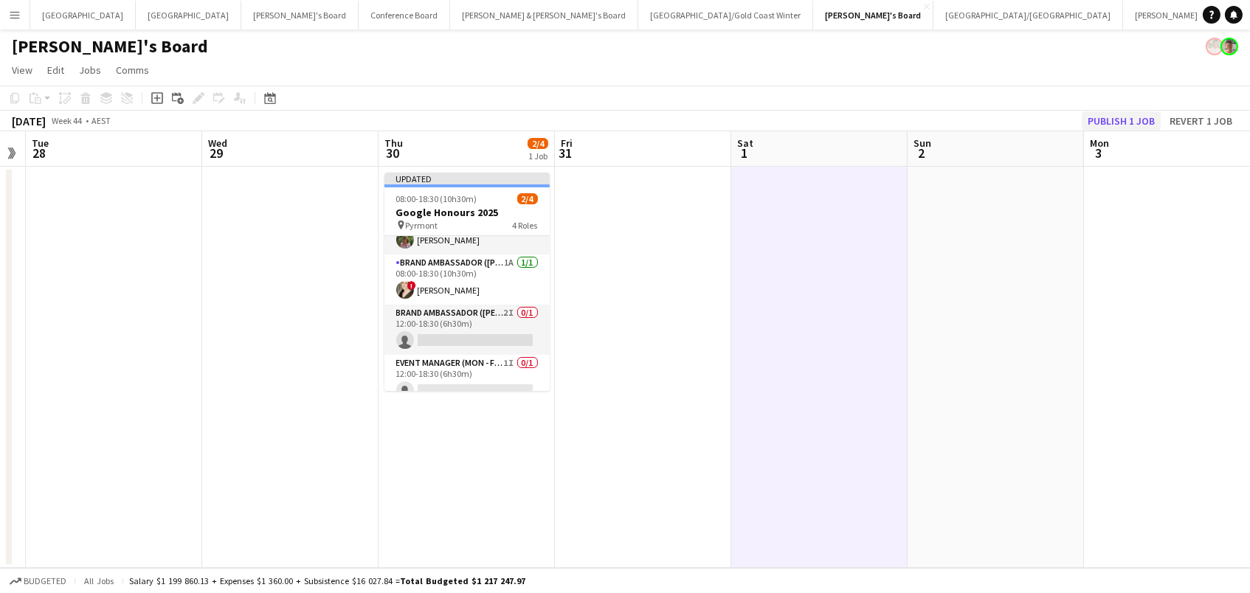
click at [1102, 129] on app-calendar "Copy Paste Paste Command V Paste with crew Command Shift V Paste linked Job [GE…" at bounding box center [625, 327] width 1250 height 482
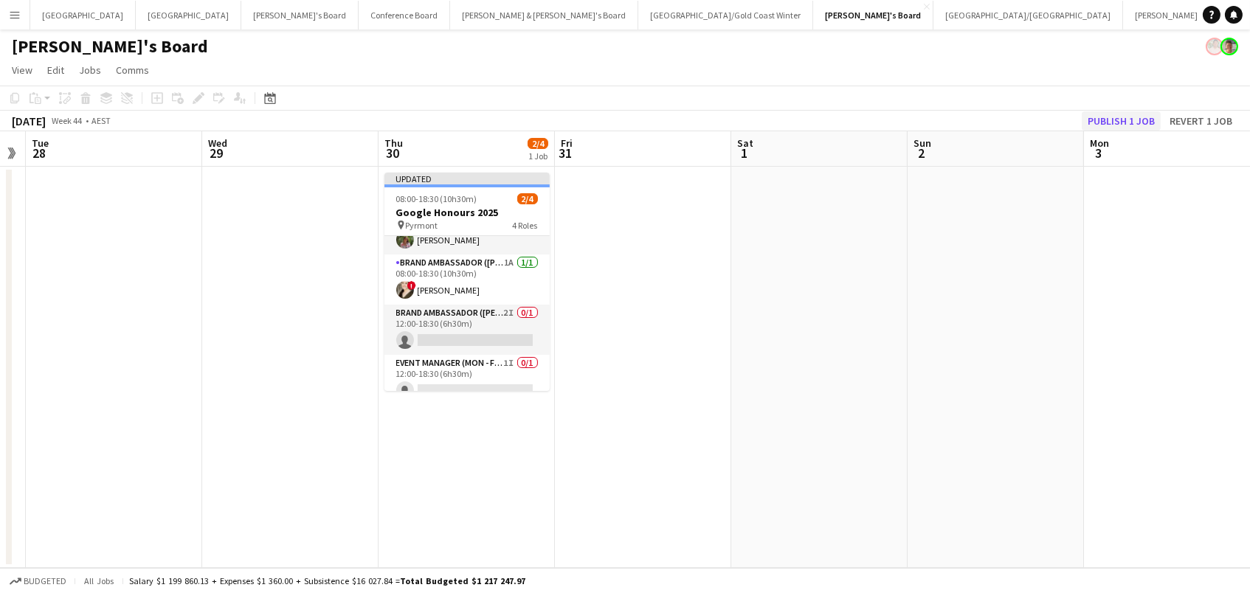
click at [1105, 120] on button "Publish 1 job" at bounding box center [1120, 120] width 79 height 19
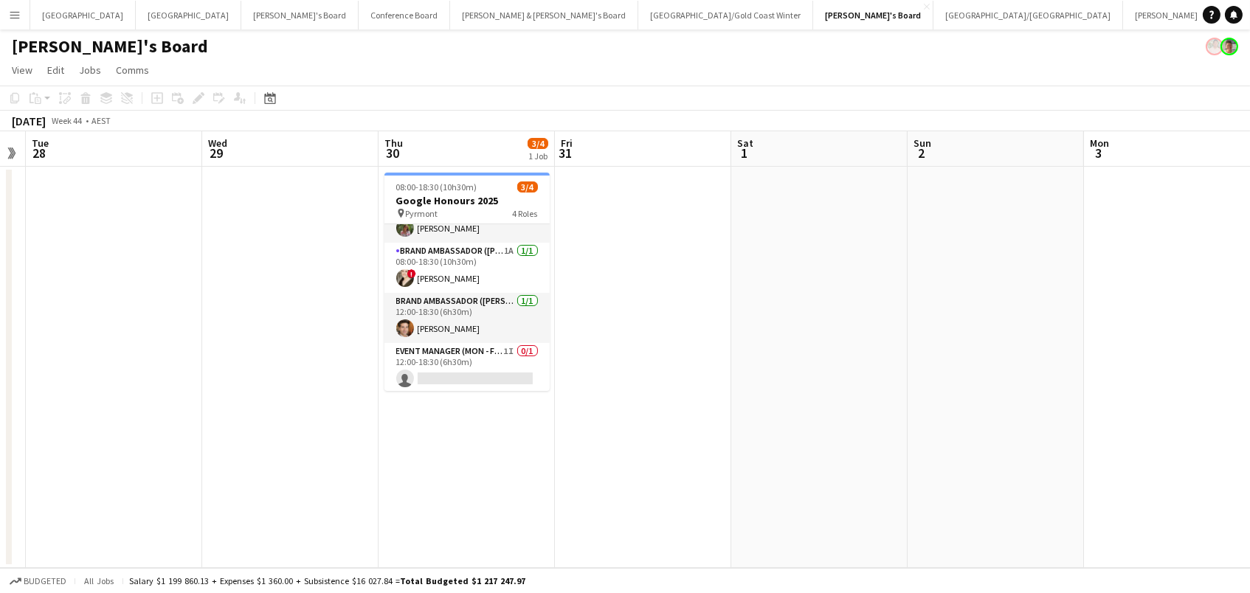
scroll to position [0, 0]
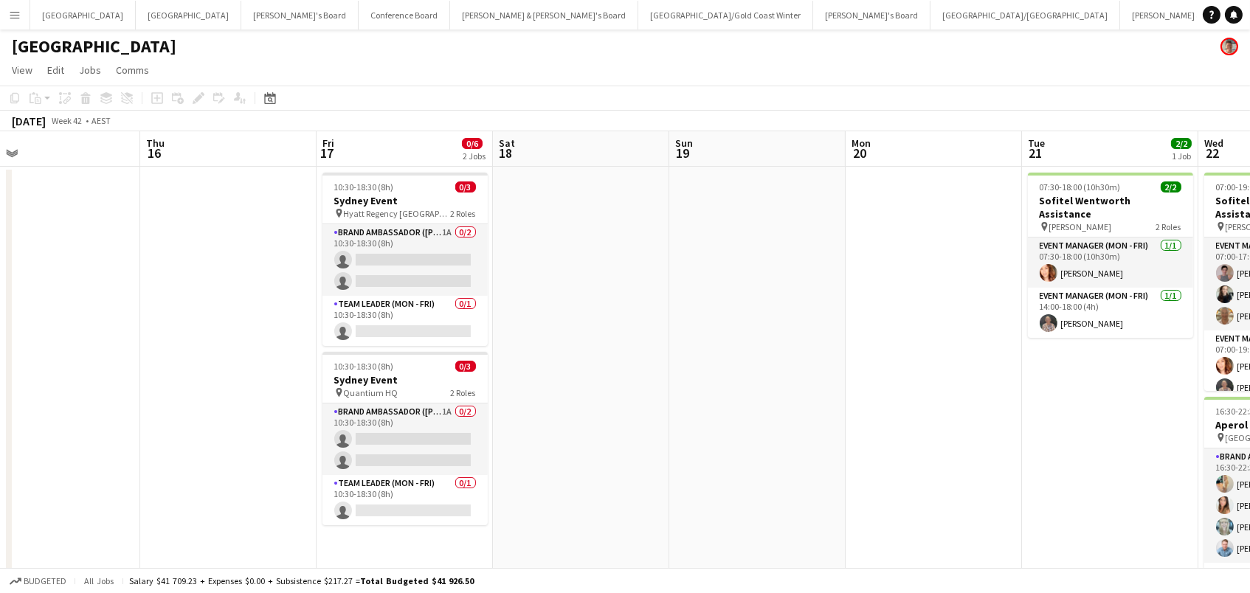
scroll to position [0, 469]
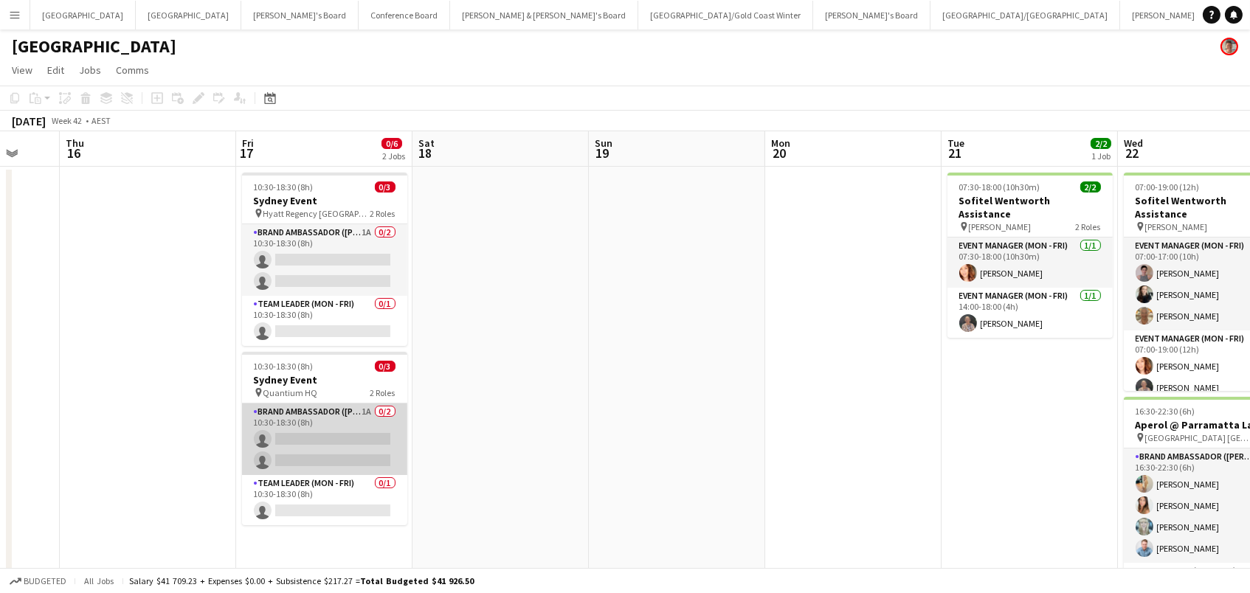
click at [321, 440] on app-card-role "Brand Ambassador (Mon - Fri) 1A 0/2 10:30-18:30 (8h) single-neutral-actions sin…" at bounding box center [324, 439] width 165 height 72
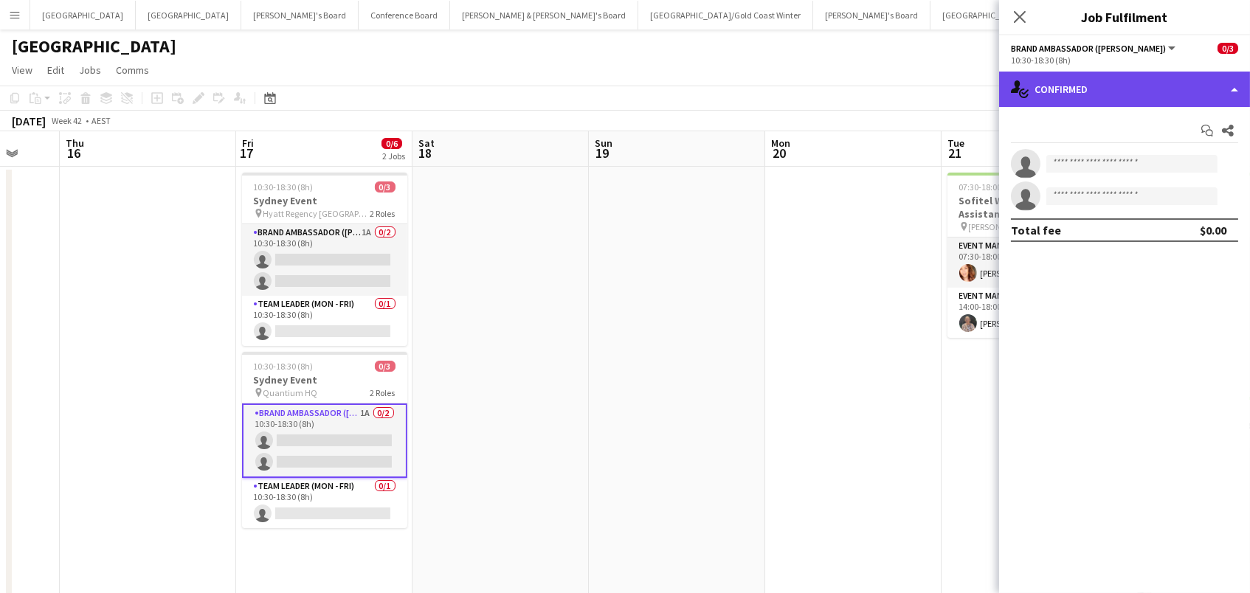
drag, startPoint x: 1143, startPoint y: 73, endPoint x: 1150, endPoint y: 89, distance: 17.8
click at [1143, 73] on div "single-neutral-actions-check-2 Confirmed" at bounding box center [1124, 89] width 251 height 35
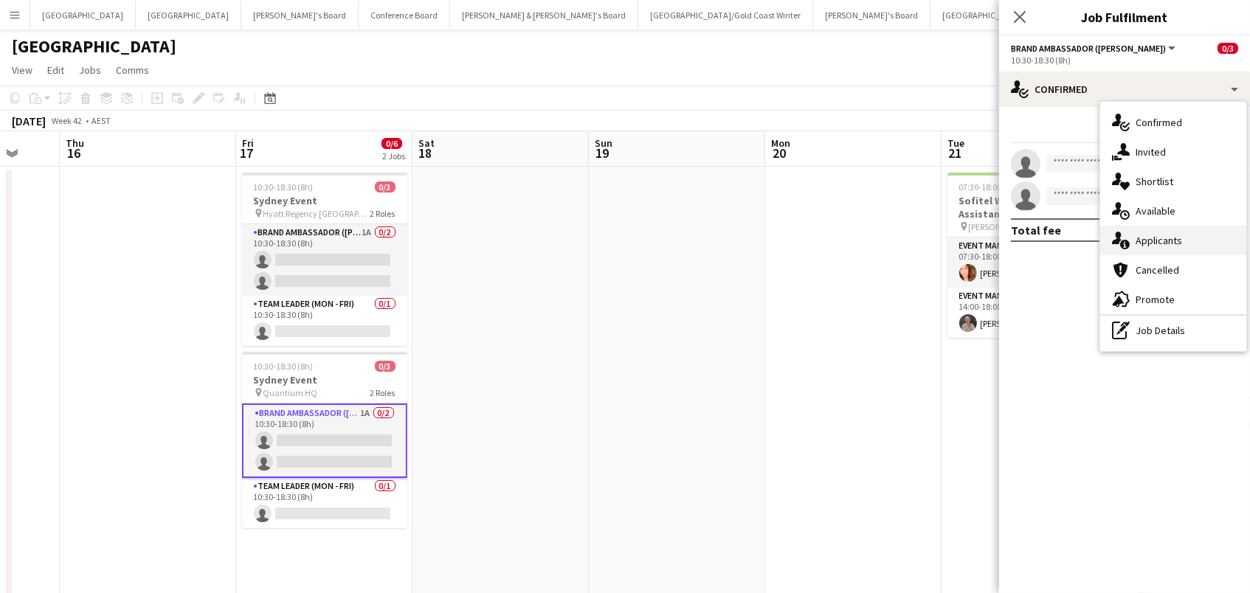
click at [1160, 243] on span "Applicants" at bounding box center [1158, 240] width 46 height 13
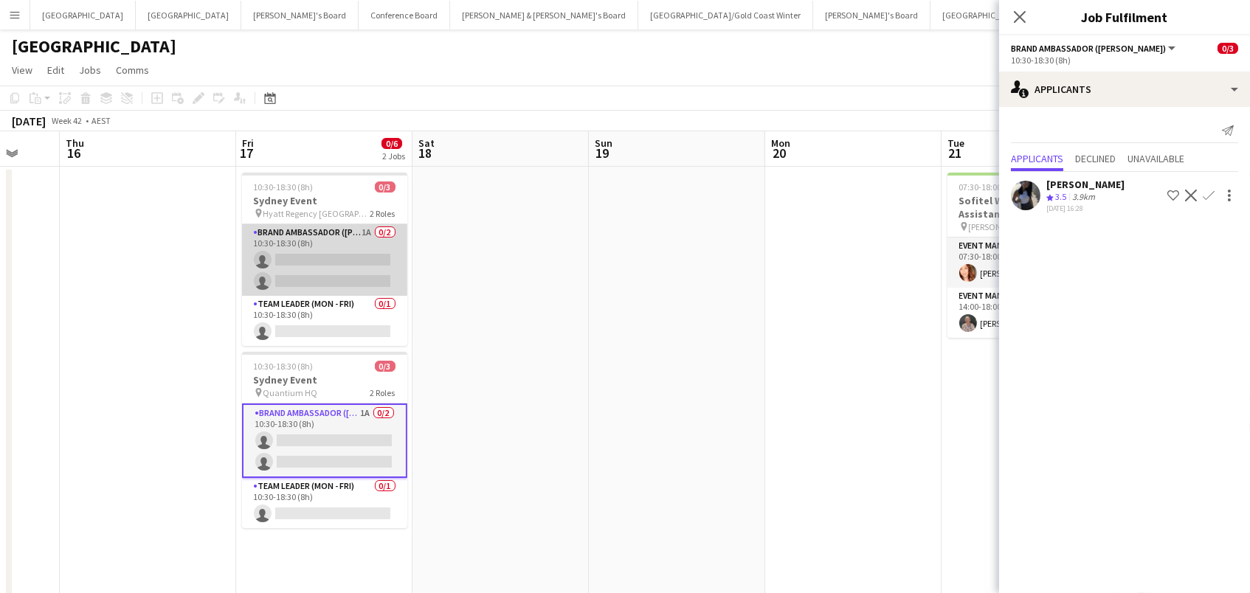
click at [320, 265] on app-card-role "Brand Ambassador (Mon - Fri) 1A 0/2 10:30-18:30 (8h) single-neutral-actions sin…" at bounding box center [324, 260] width 165 height 72
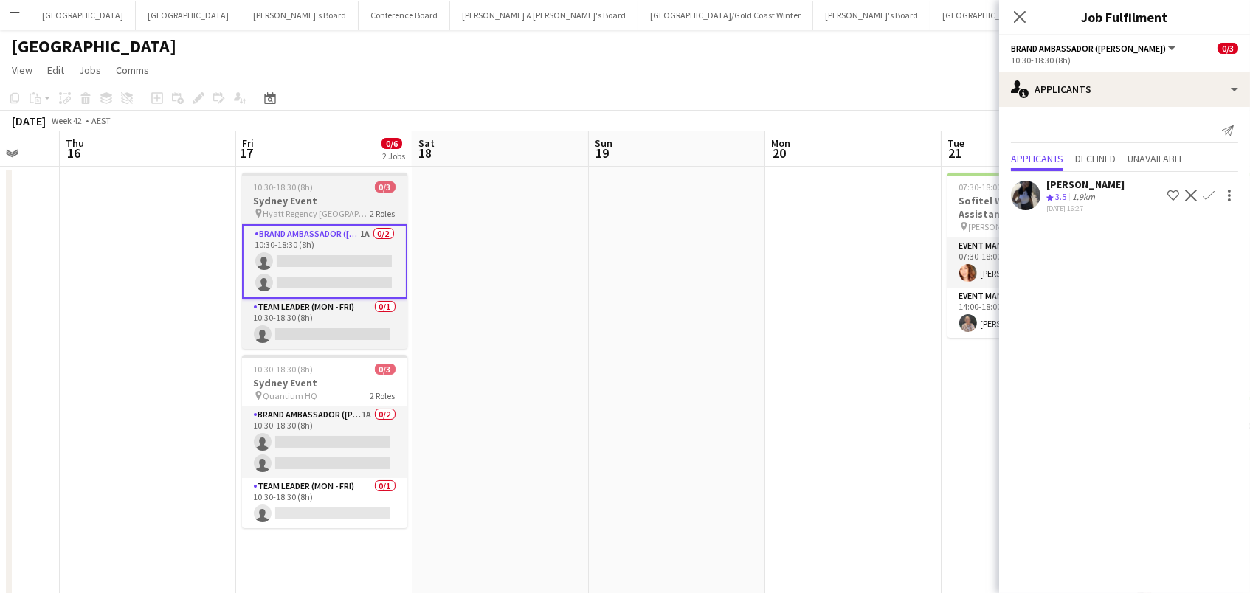
click at [274, 175] on app-job-card "10:30-18:30 (8h) 0/3 Sydney Event pin Hyatt Regency Sydney 2 Roles Brand Ambass…" at bounding box center [324, 261] width 165 height 176
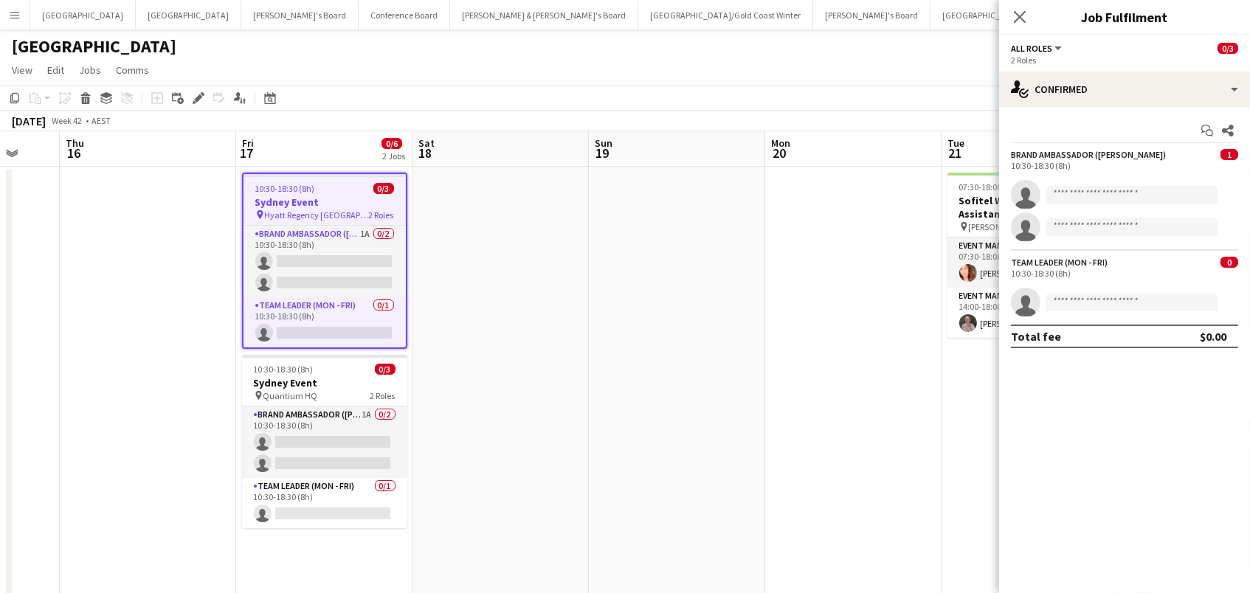
drag, startPoint x: 195, startPoint y: 91, endPoint x: 379, endPoint y: 97, distance: 184.5
click at [201, 92] on icon "Edit" at bounding box center [199, 98] width 12 height 12
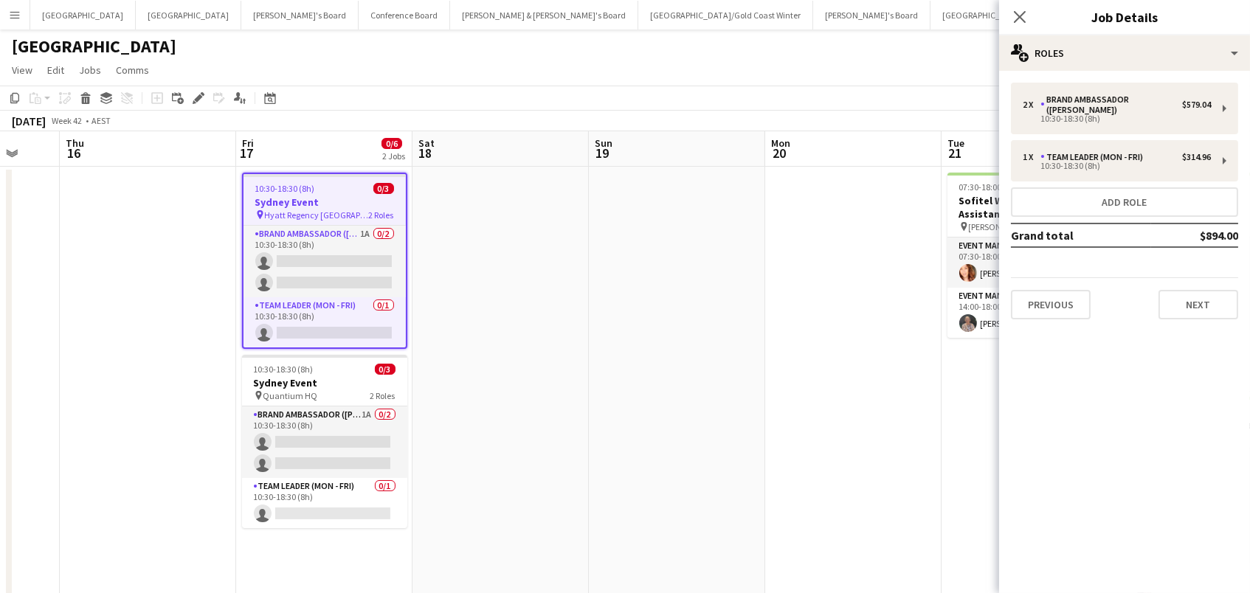
click at [1075, 32] on div "Close pop-in Job Details" at bounding box center [1124, 17] width 251 height 35
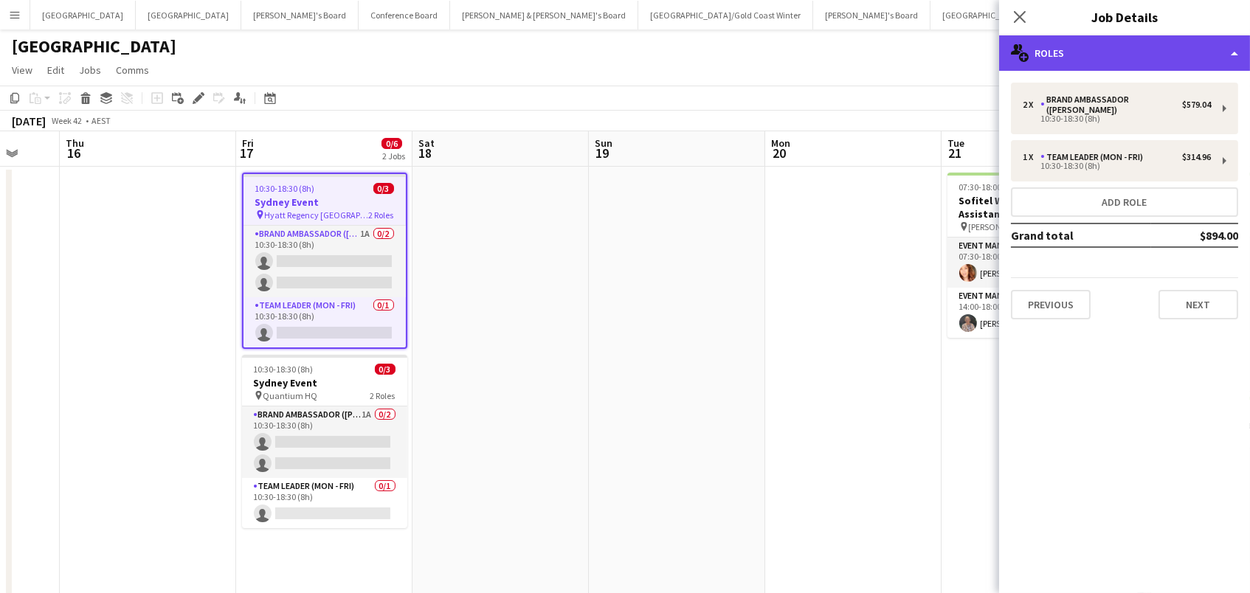
click at [1075, 47] on div "multiple-users-add Roles" at bounding box center [1124, 52] width 251 height 35
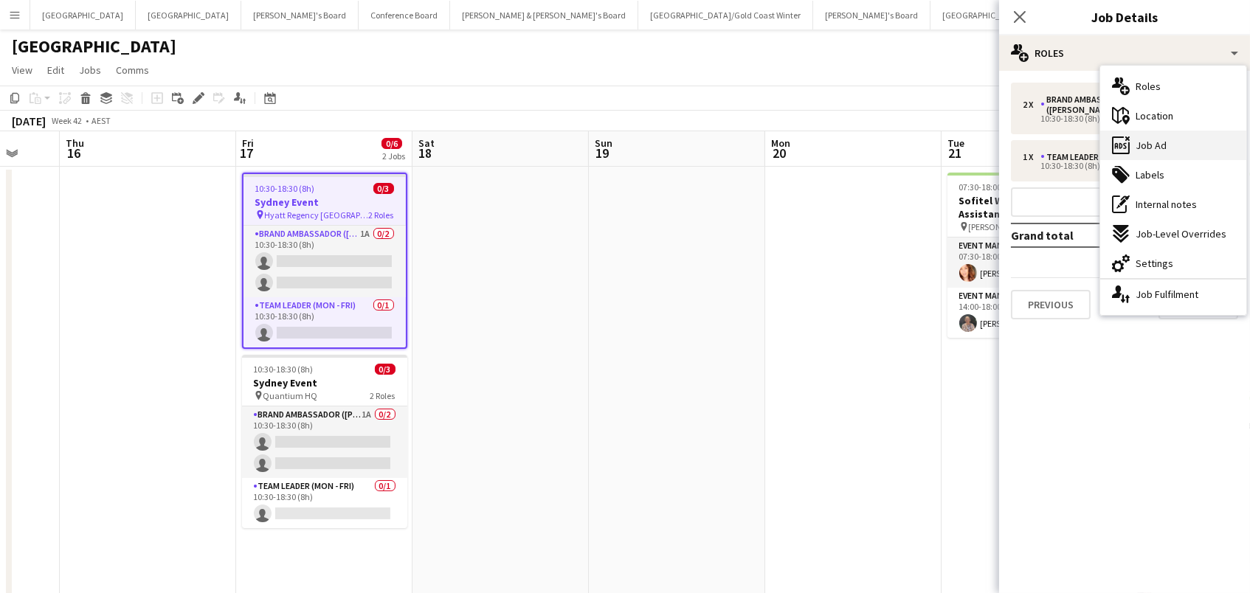
click at [1164, 150] on span "Job Ad" at bounding box center [1150, 145] width 31 height 13
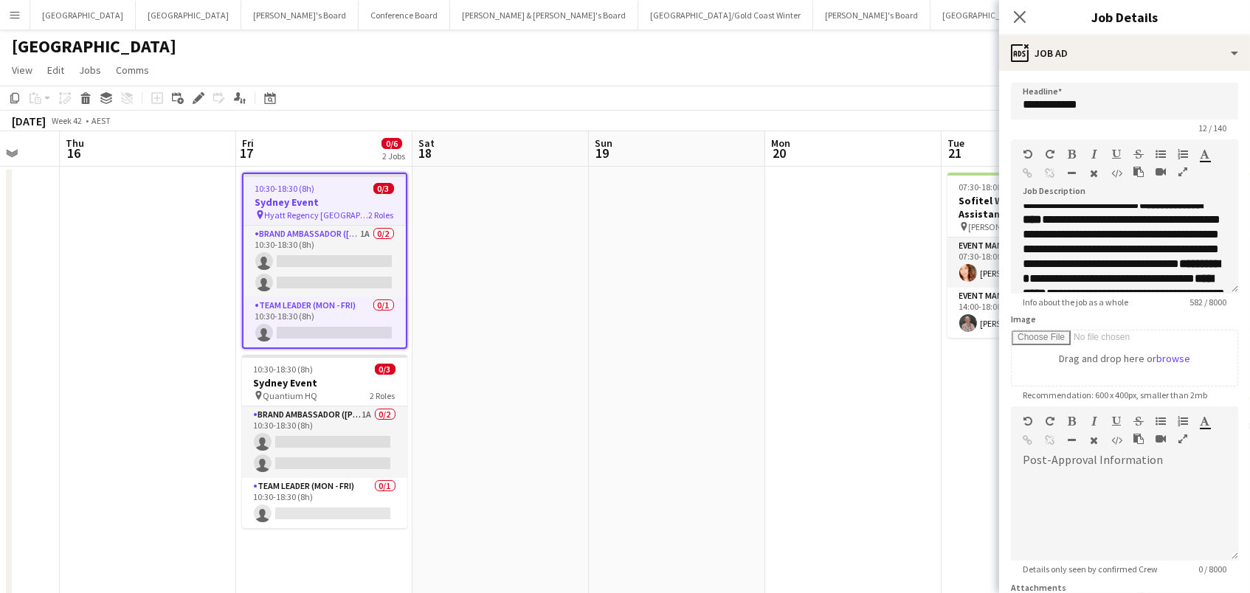
scroll to position [101, 0]
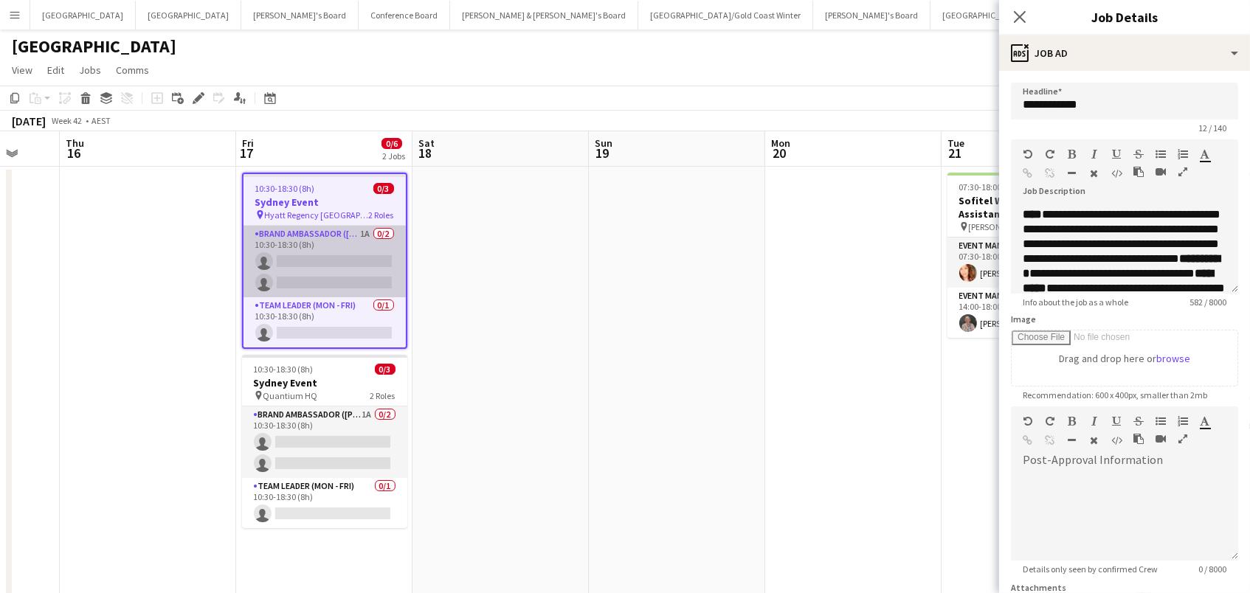
click at [320, 254] on app-card-role "Brand Ambassador (Mon - Fri) 1A 0/2 10:30-18:30 (8h) single-neutral-actions sin…" at bounding box center [324, 262] width 162 height 72
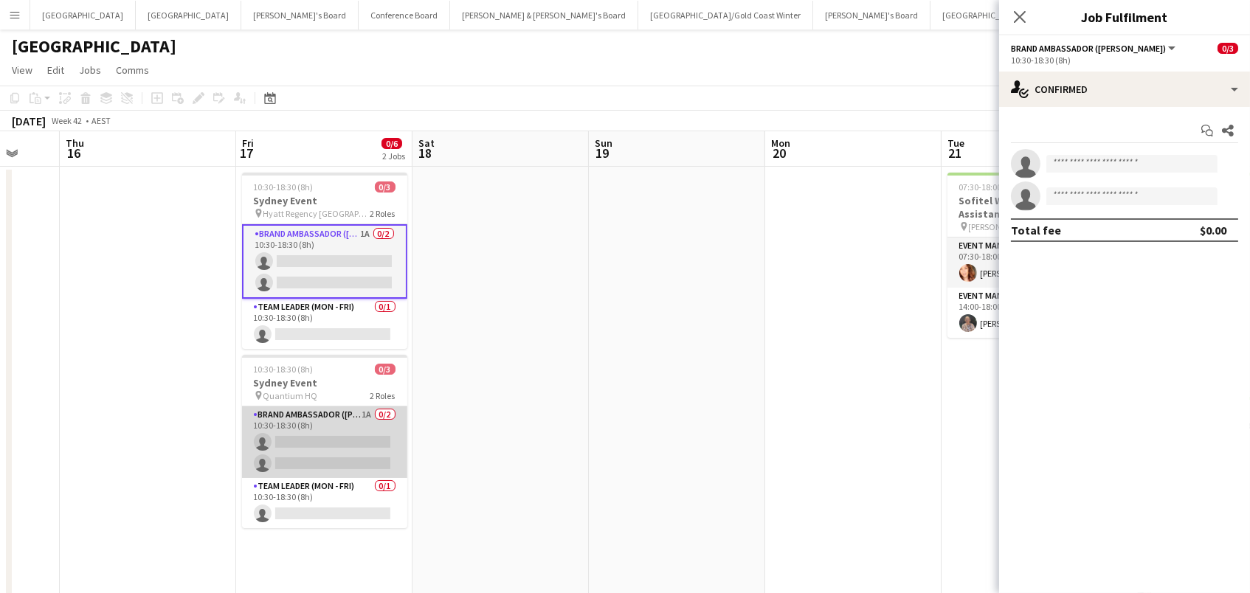
click at [313, 434] on app-card-role "Brand Ambassador (Mon - Fri) 1A 0/2 10:30-18:30 (8h) single-neutral-actions sin…" at bounding box center [324, 442] width 165 height 72
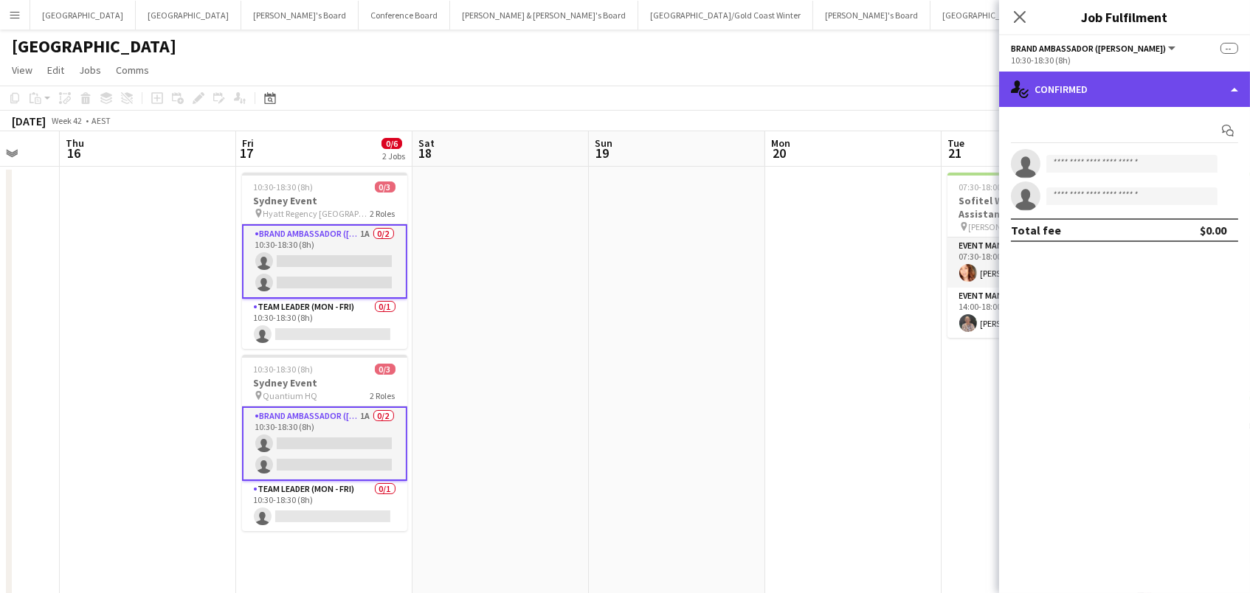
click at [1150, 90] on div "single-neutral-actions-check-2 Confirmed" at bounding box center [1124, 89] width 251 height 35
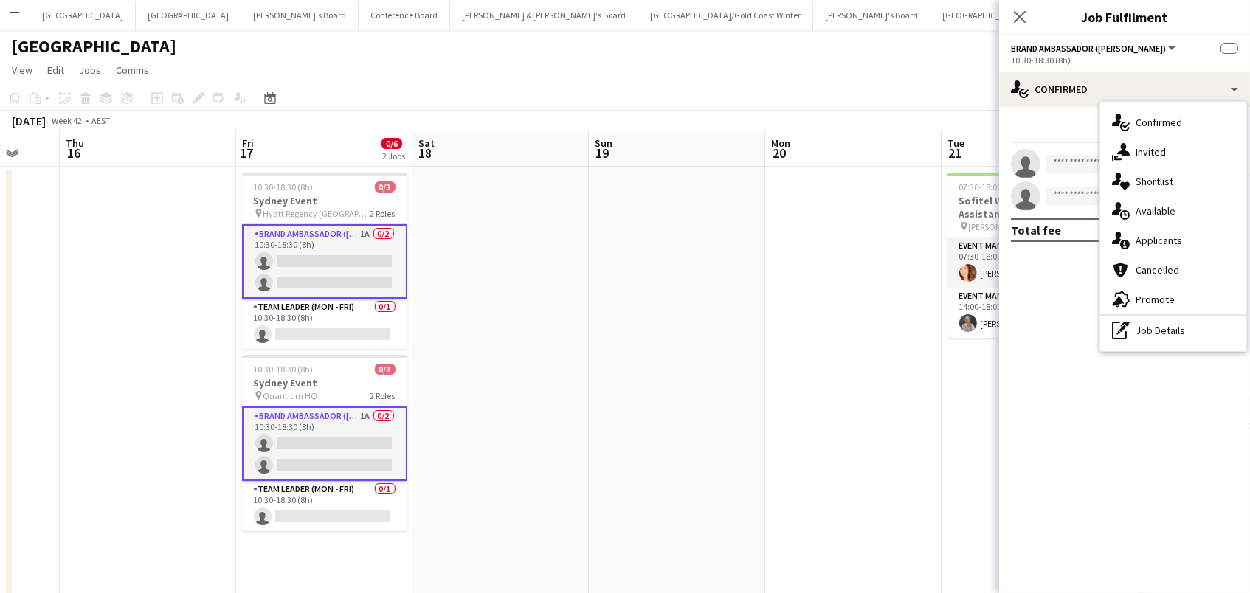
click at [1154, 153] on span "Invited" at bounding box center [1150, 151] width 30 height 13
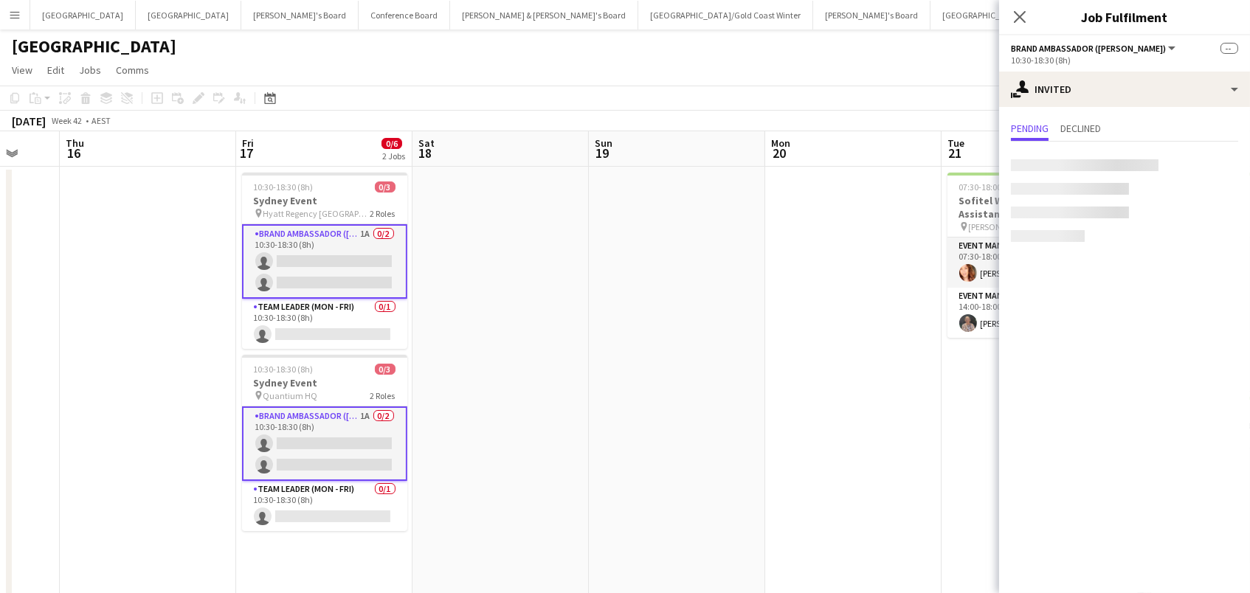
click at [1101, 162] on div at bounding box center [1085, 165] width 148 height 12
click at [1083, 167] on input "text" at bounding box center [1124, 166] width 227 height 37
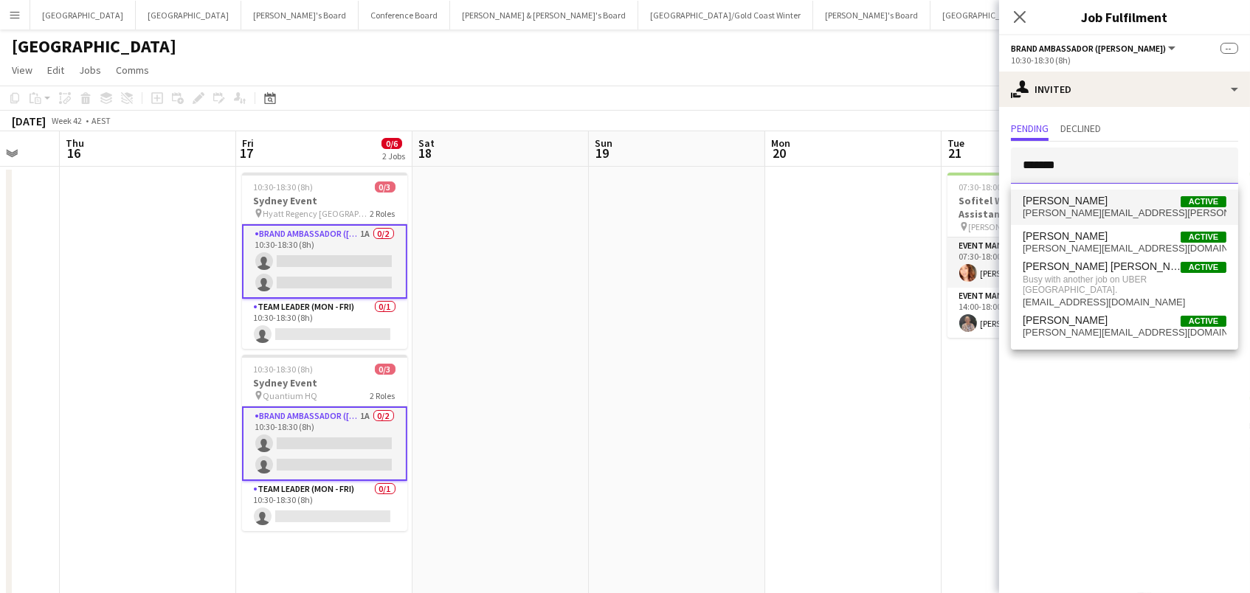
type input "*******"
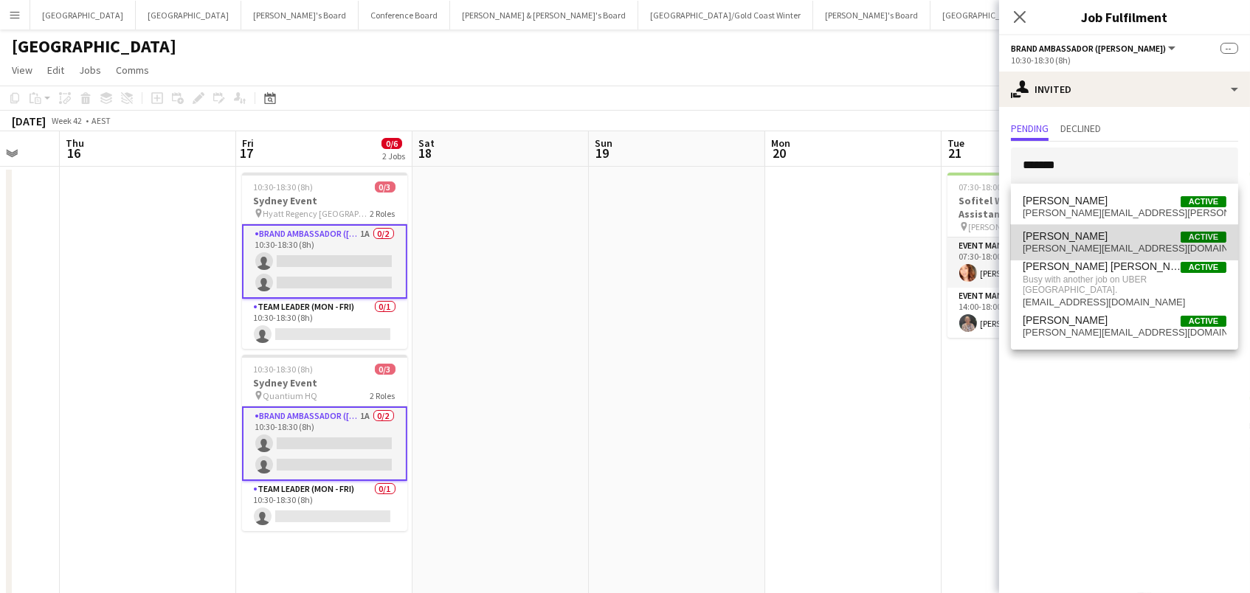
drag, startPoint x: 1068, startPoint y: 194, endPoint x: 1079, endPoint y: 240, distance: 47.1
click at [1079, 240] on span "[PERSON_NAME]" at bounding box center [1064, 236] width 85 height 13
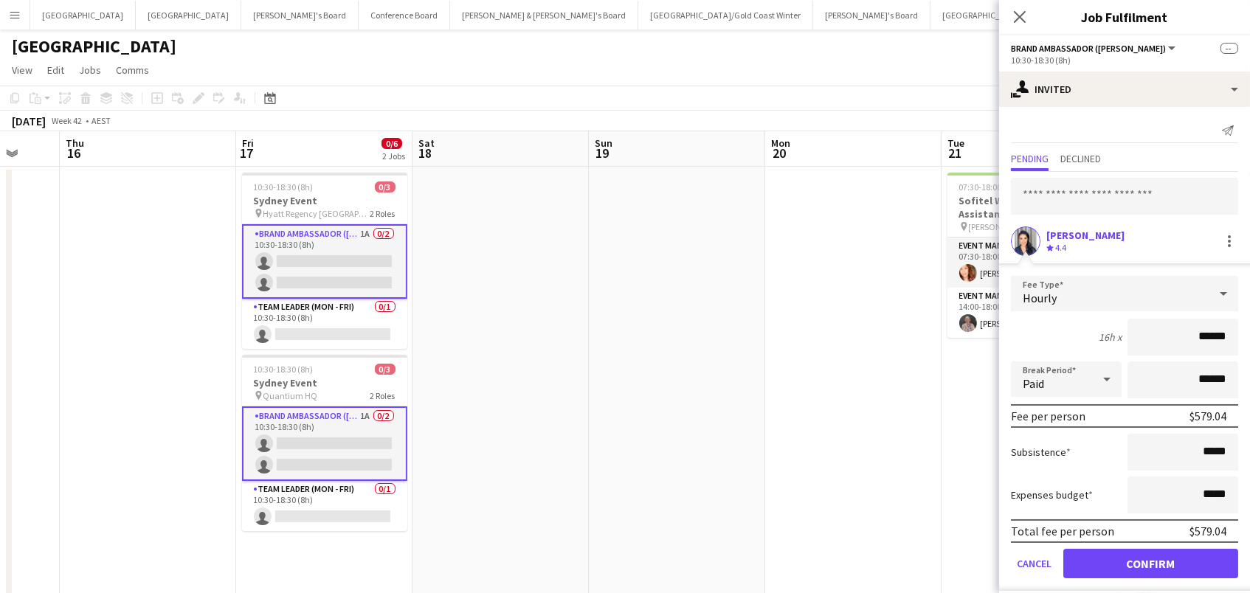
click at [1150, 561] on button "Confirm" at bounding box center [1150, 564] width 175 height 30
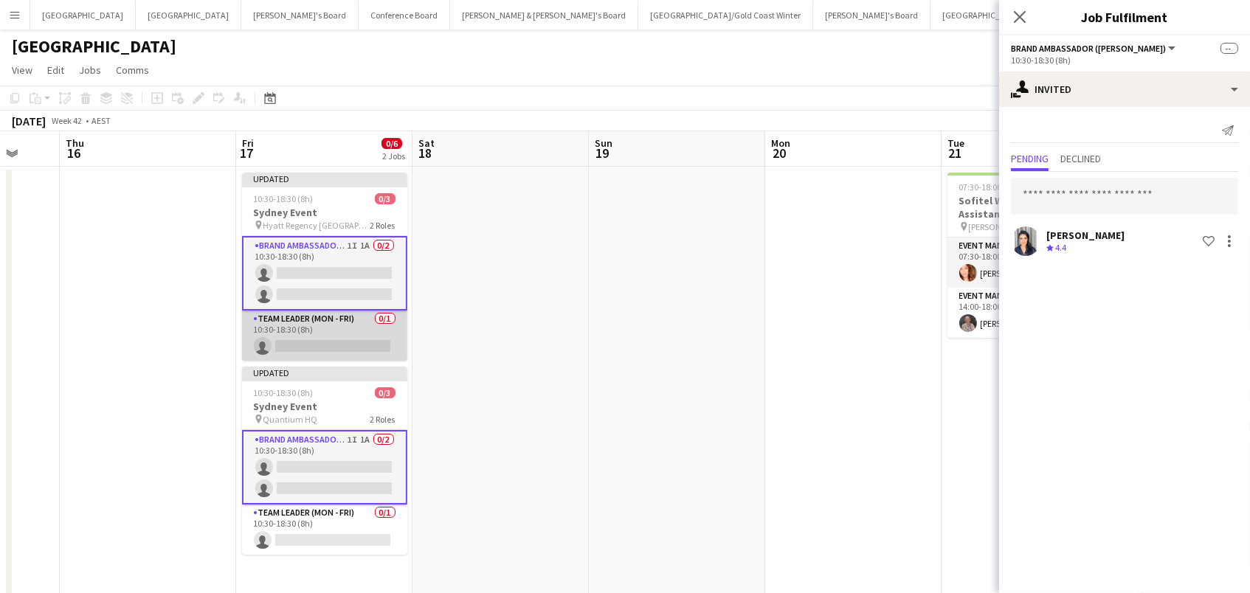
click at [307, 348] on app-card-role "Team Leader (Mon - Fri) 0/1 10:30-18:30 (8h) single-neutral-actions" at bounding box center [324, 336] width 165 height 50
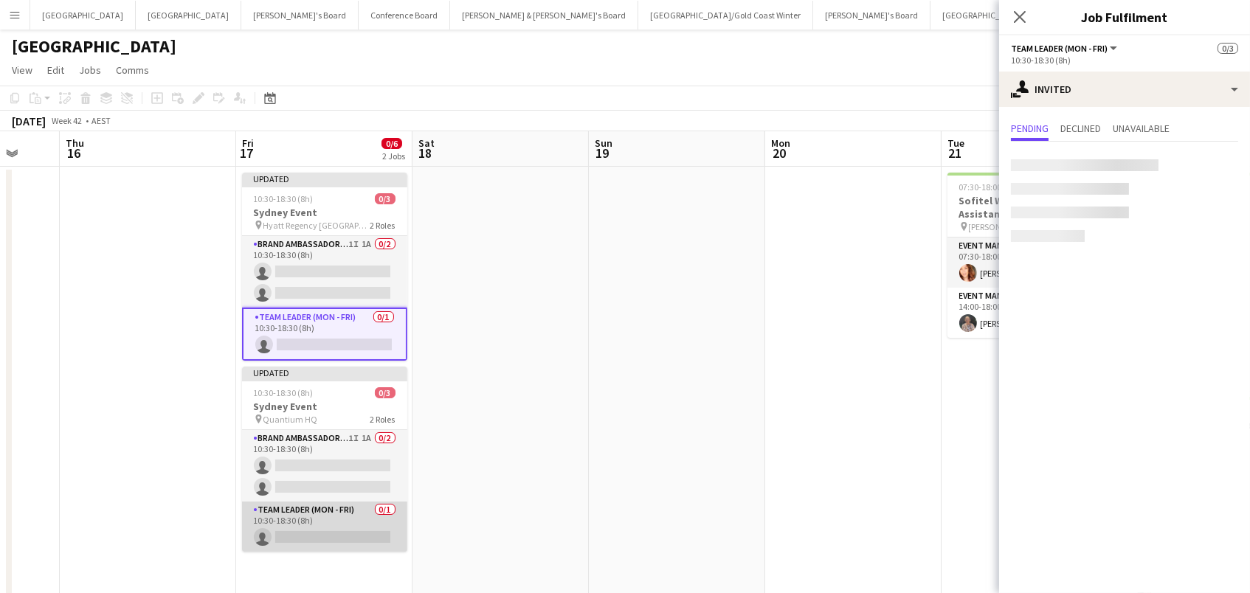
click at [351, 527] on app-card-role "Team Leader (Mon - Fri) 0/1 10:30-18:30 (8h) single-neutral-actions" at bounding box center [324, 527] width 165 height 50
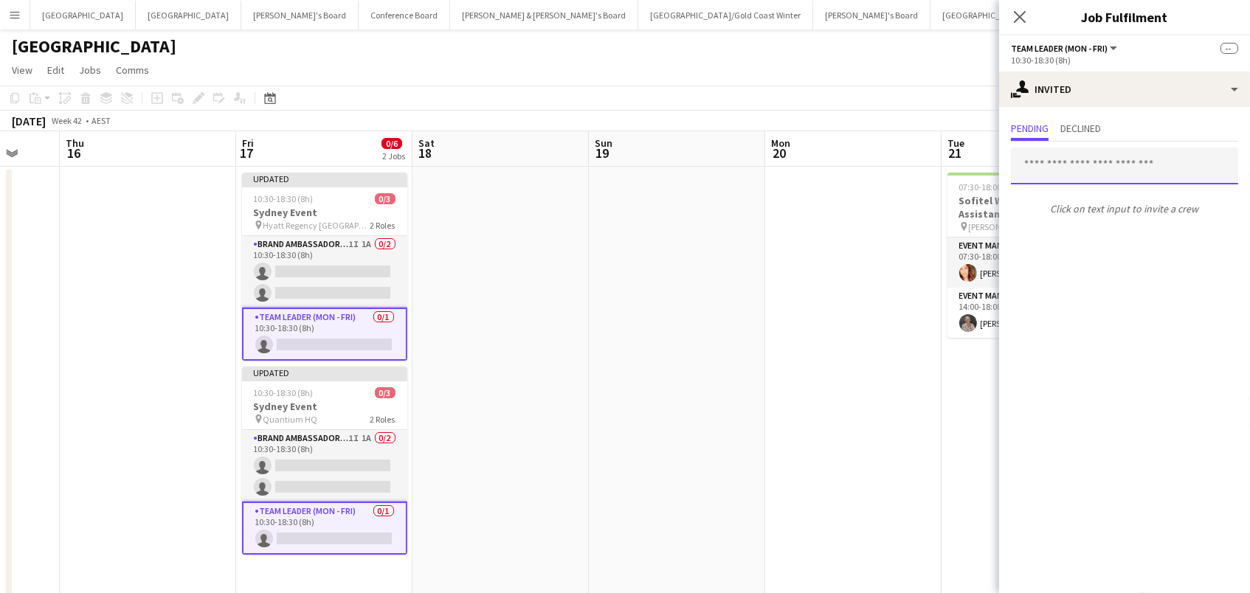
click at [1085, 173] on input "text" at bounding box center [1124, 166] width 227 height 37
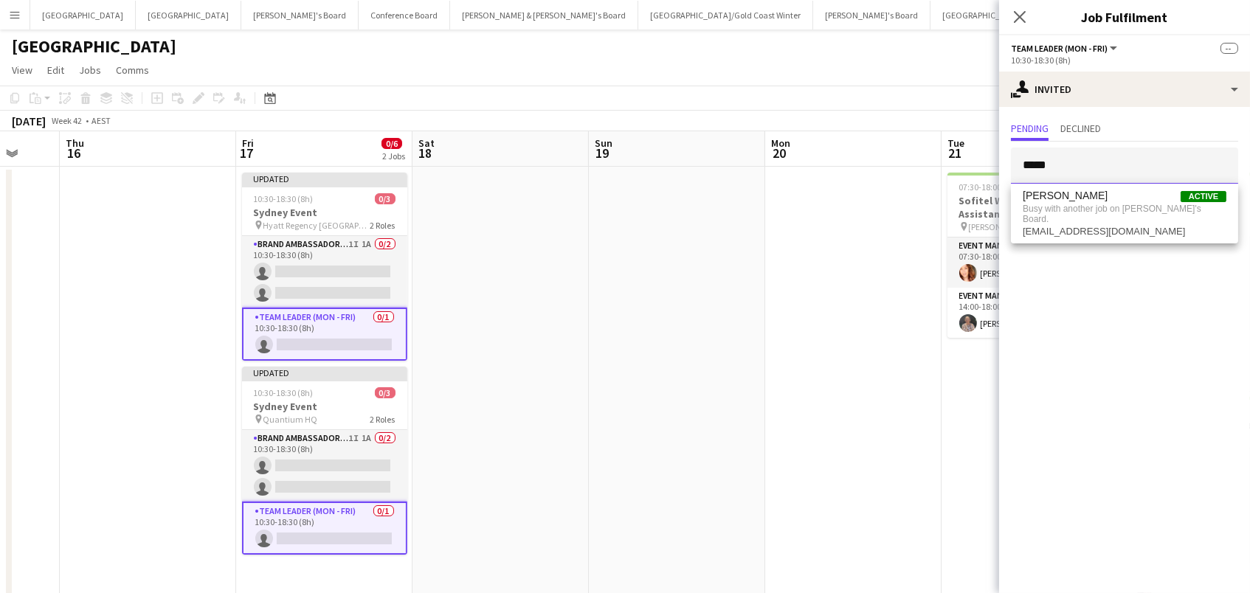
click at [927, 103] on body "Menu Boards Boards Boards All jobs Status Workforce Workforce My Workforce Recr…" at bounding box center [625, 335] width 1250 height 670
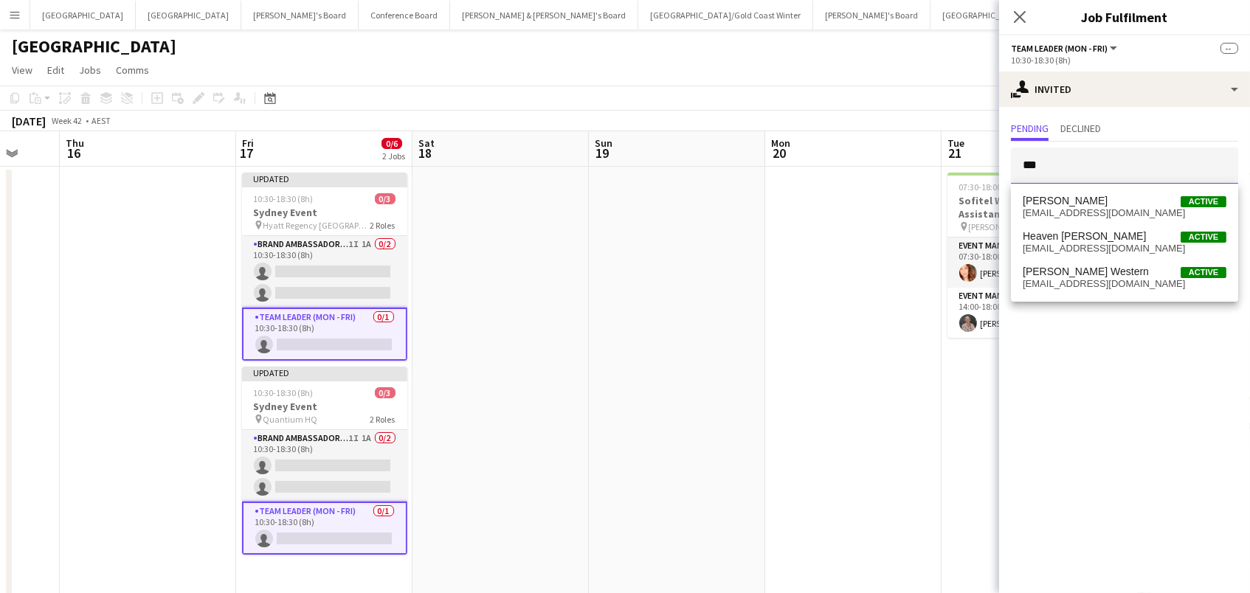
type input "***"
drag, startPoint x: 927, startPoint y: 103, endPoint x: 1113, endPoint y: 209, distance: 214.1
click at [1113, 209] on span "heapwmark@gmail.com" at bounding box center [1124, 213] width 204 height 12
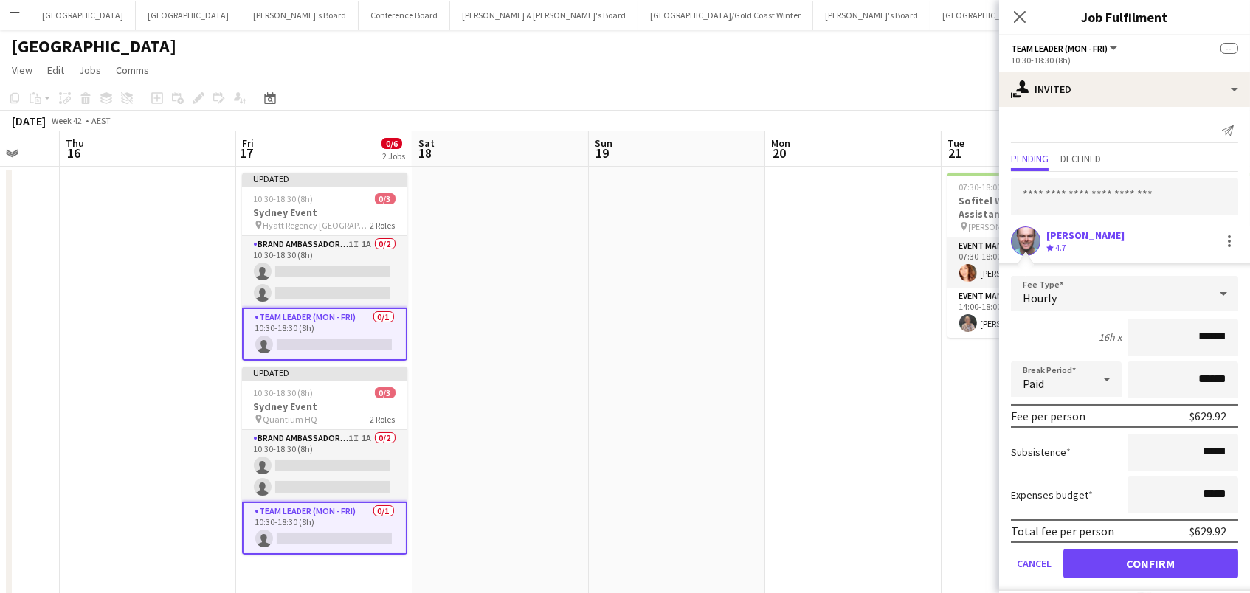
click at [1150, 561] on button "Confirm" at bounding box center [1150, 564] width 175 height 30
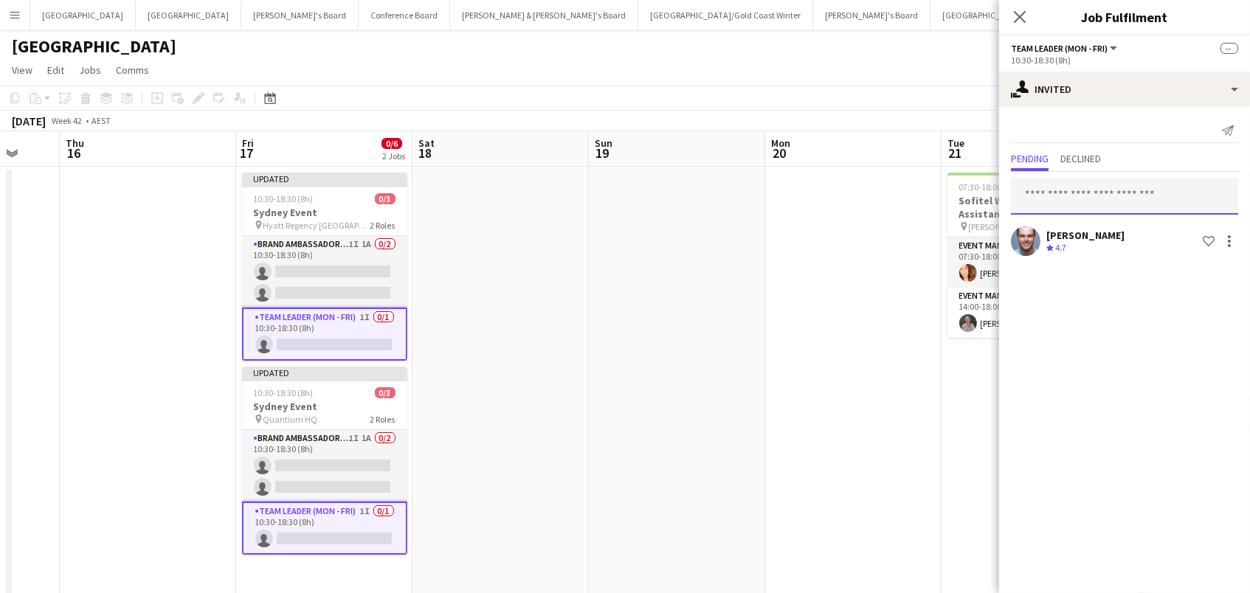
click at [1113, 199] on input "text" at bounding box center [1124, 196] width 227 height 37
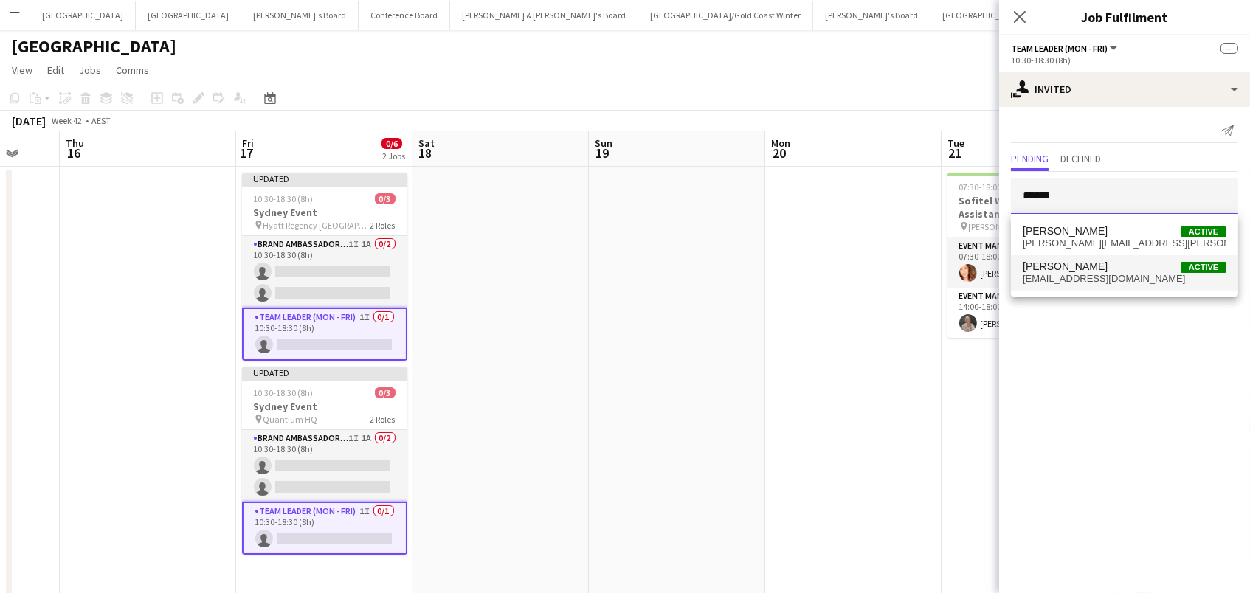
type input "******"
click at [1105, 284] on mat-option "Danielle Winsor Active daniellewinsor@outlook.com" at bounding box center [1124, 272] width 227 height 35
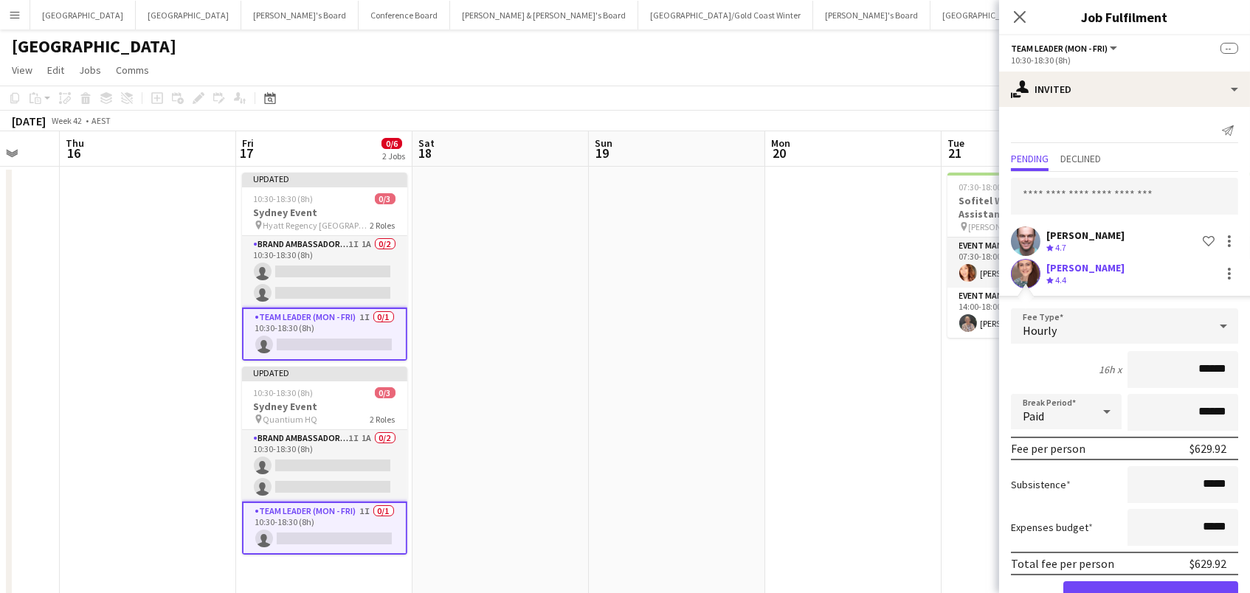
click at [1150, 592] on button "Confirm" at bounding box center [1150, 596] width 175 height 30
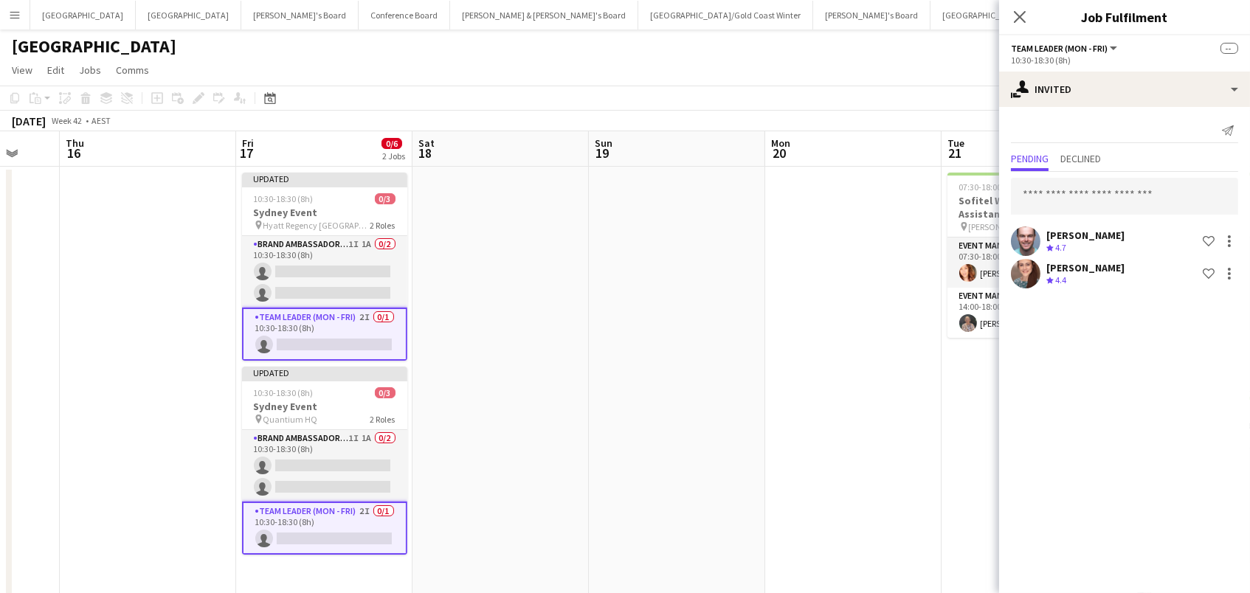
drag, startPoint x: 830, startPoint y: 252, endPoint x: 838, endPoint y: 247, distance: 9.6
click at [830, 252] on app-date-cell at bounding box center [853, 406] width 176 height 478
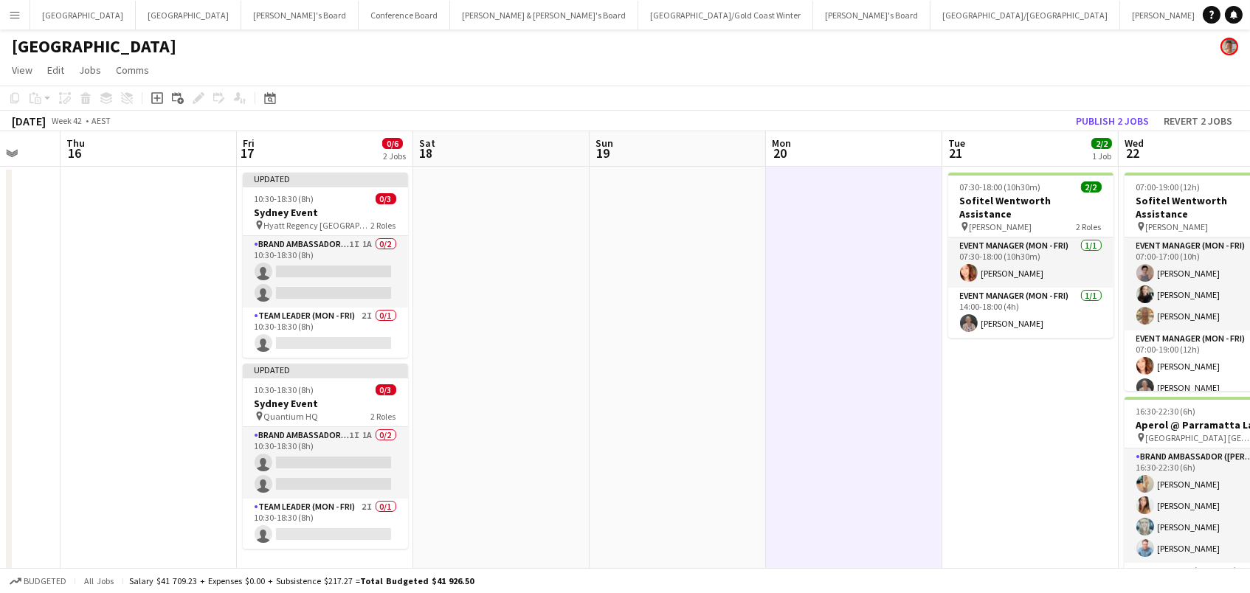
drag, startPoint x: 1109, startPoint y: 120, endPoint x: 943, endPoint y: 163, distance: 171.4
click at [1109, 120] on button "Publish 2 jobs" at bounding box center [1112, 120] width 85 height 19
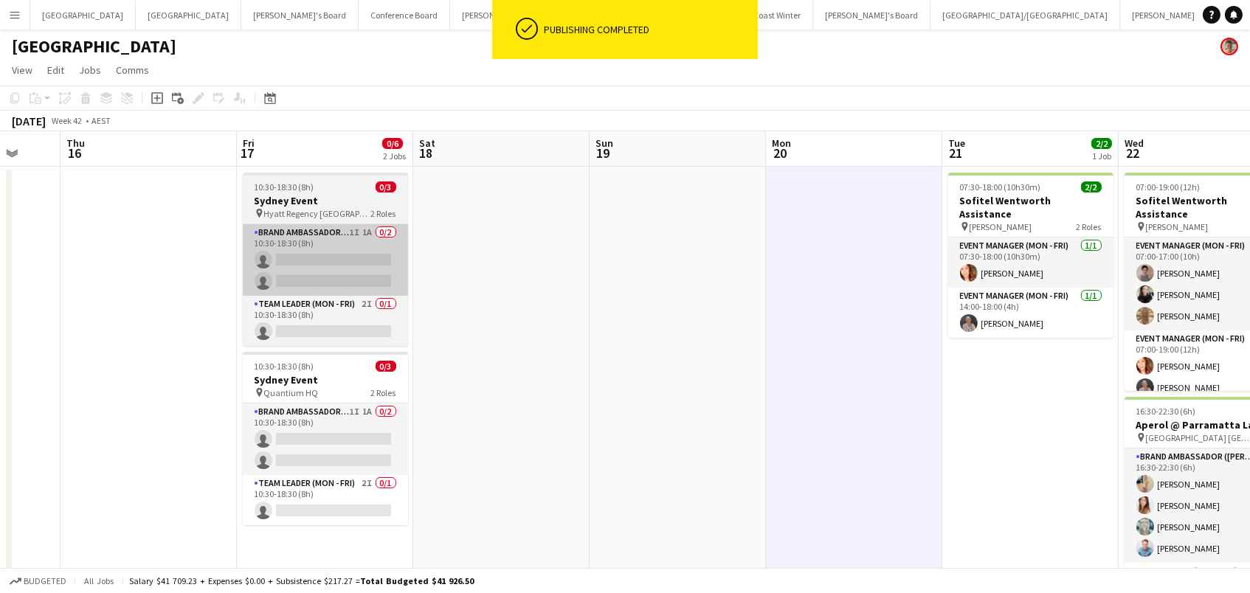
drag, startPoint x: 300, startPoint y: 200, endPoint x: 297, endPoint y: 292, distance: 92.3
click at [300, 200] on h3 "Sydney Event" at bounding box center [325, 200] width 165 height 13
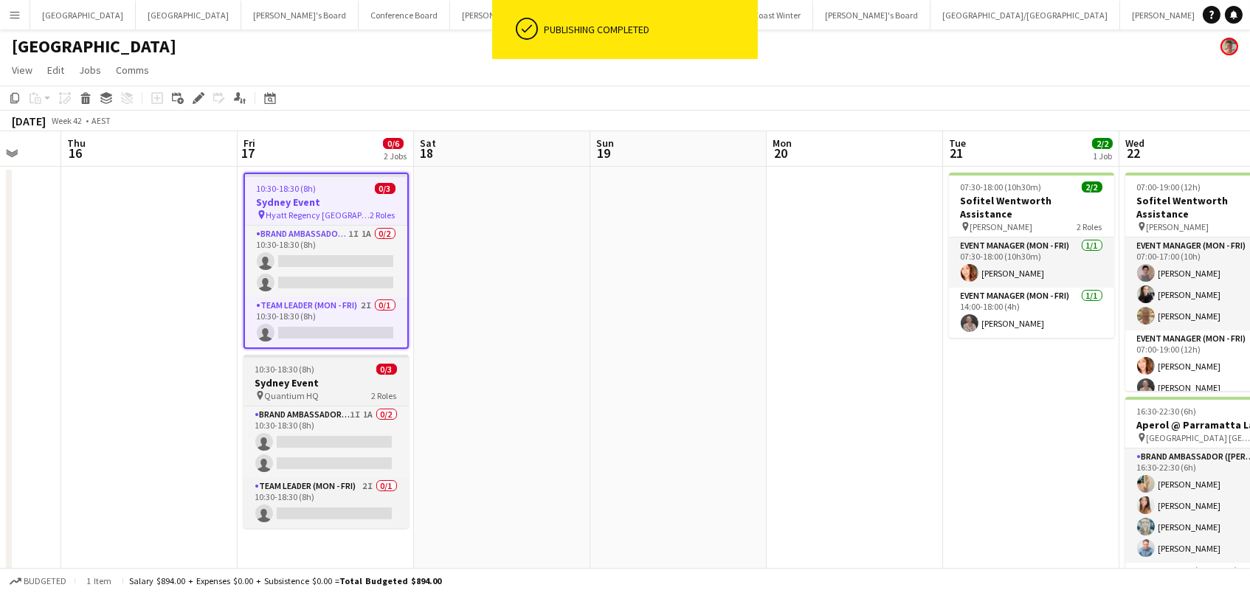
click at [328, 367] on div "10:30-18:30 (8h) 0/3" at bounding box center [325, 369] width 165 height 11
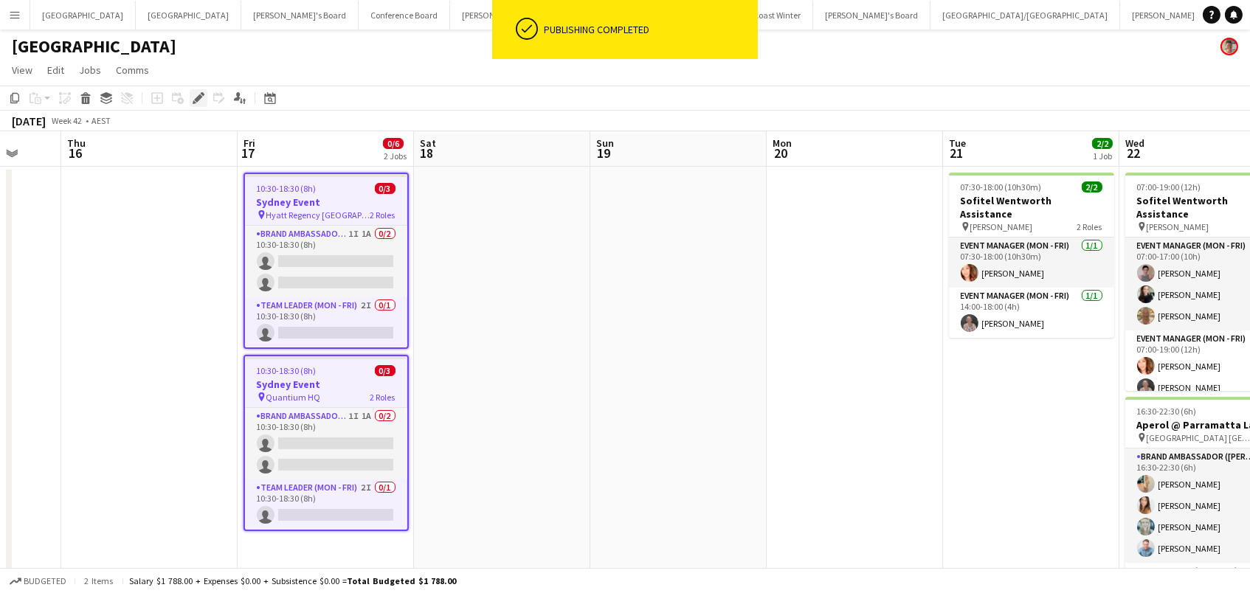
click at [194, 92] on icon "Edit" at bounding box center [199, 98] width 12 height 12
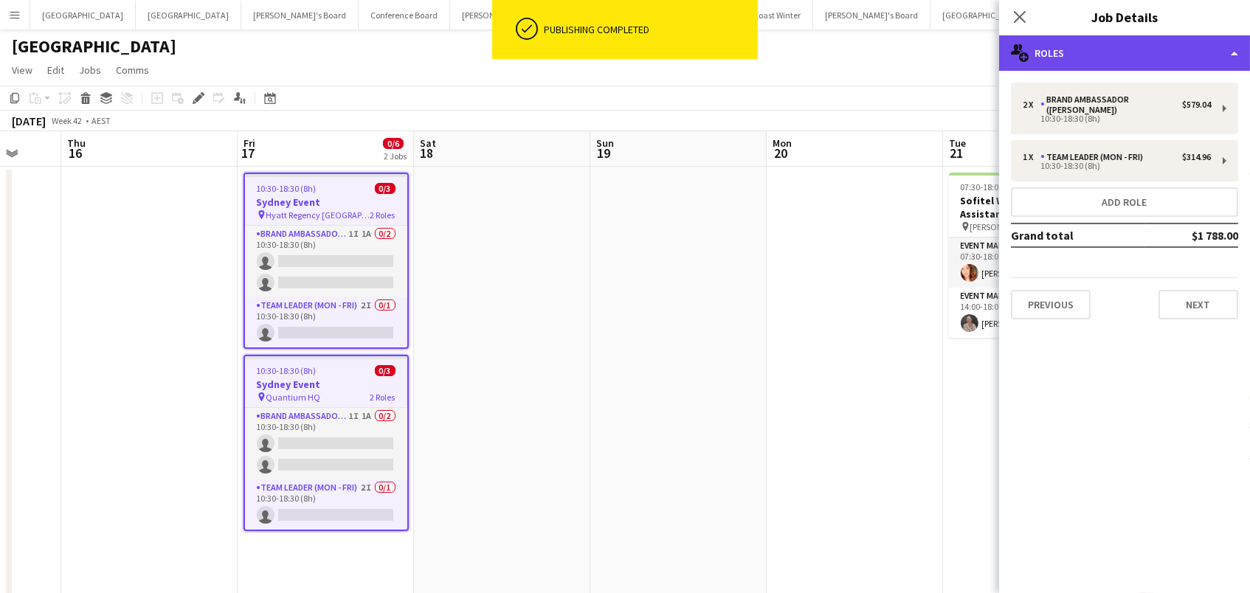
click at [1095, 53] on div "multiple-users-add Roles" at bounding box center [1124, 52] width 251 height 35
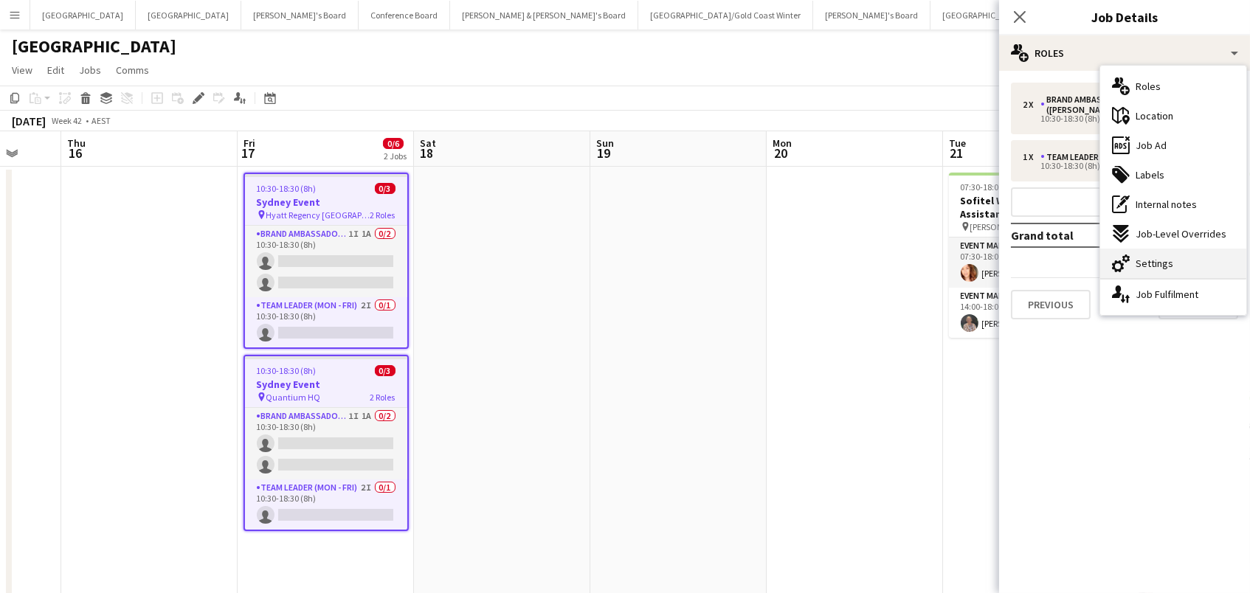
click at [1211, 267] on div "cog-double-3 Settings" at bounding box center [1173, 264] width 146 height 30
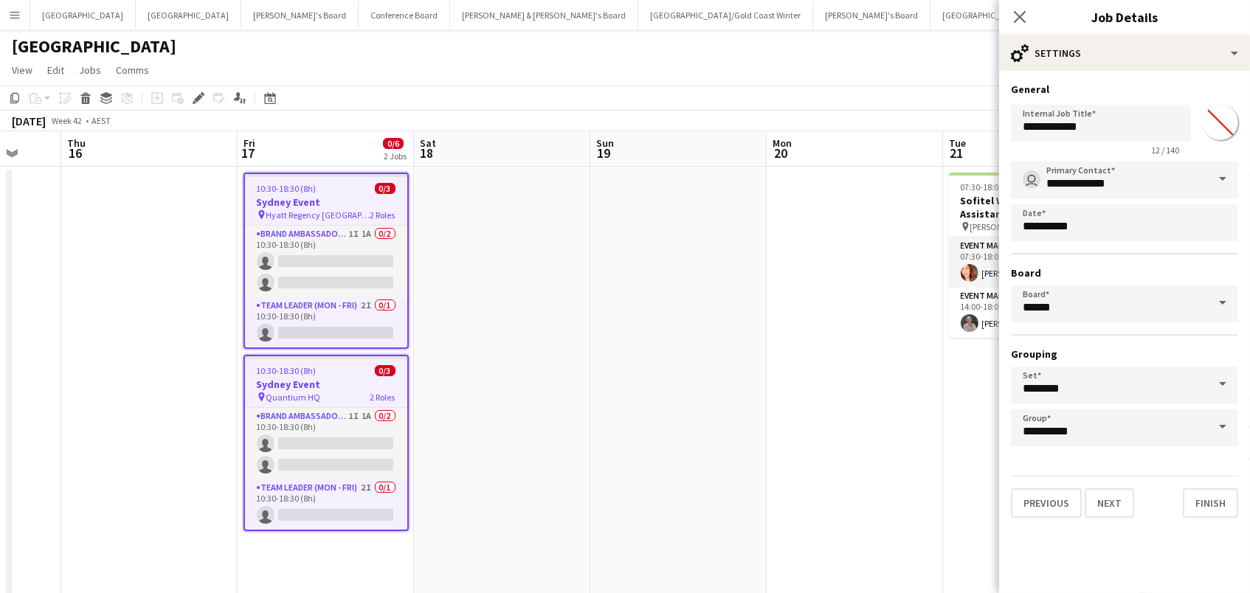
click at [1227, 117] on input "*******" at bounding box center [1219, 122] width 53 height 53
type input "*******"
click at [1201, 493] on button "Finish" at bounding box center [1209, 503] width 55 height 30
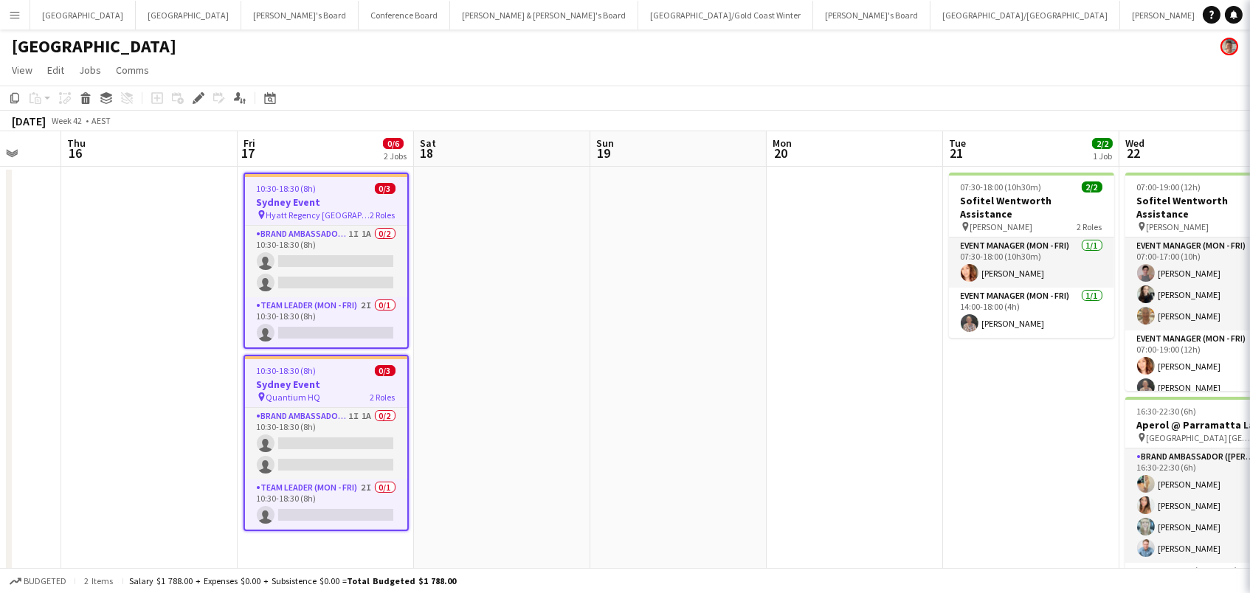
click at [752, 425] on app-date-cell at bounding box center [678, 406] width 176 height 478
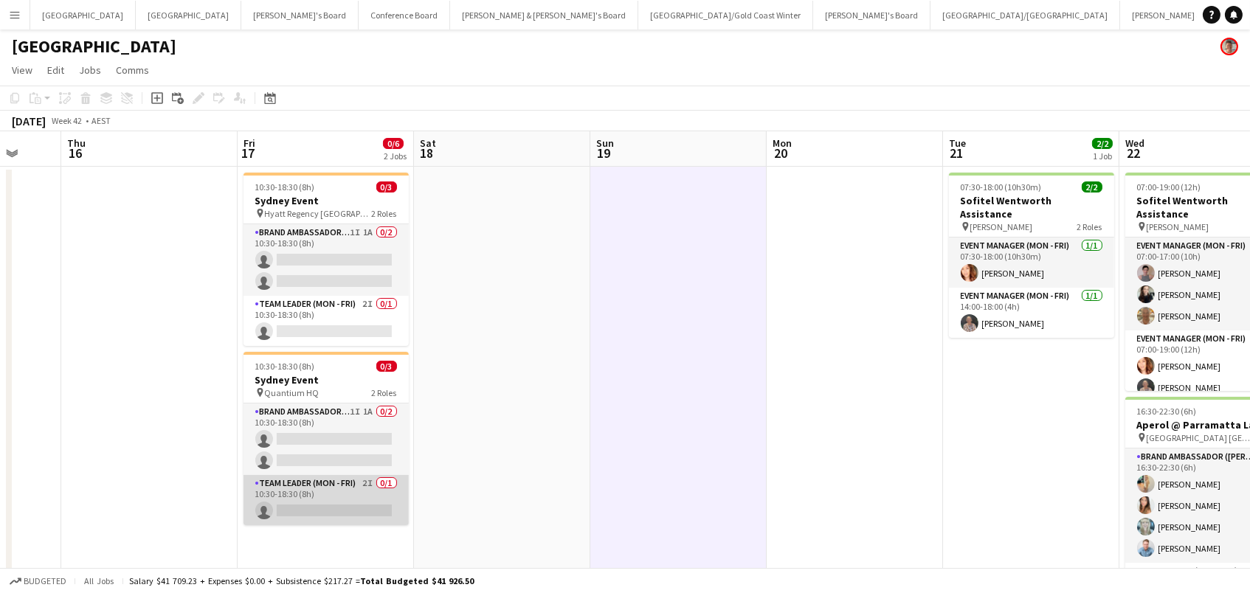
click at [346, 493] on app-card-role "Team Leader (Mon - Fri) 2I 0/1 10:30-18:30 (8h) single-neutral-actions" at bounding box center [325, 500] width 165 height 50
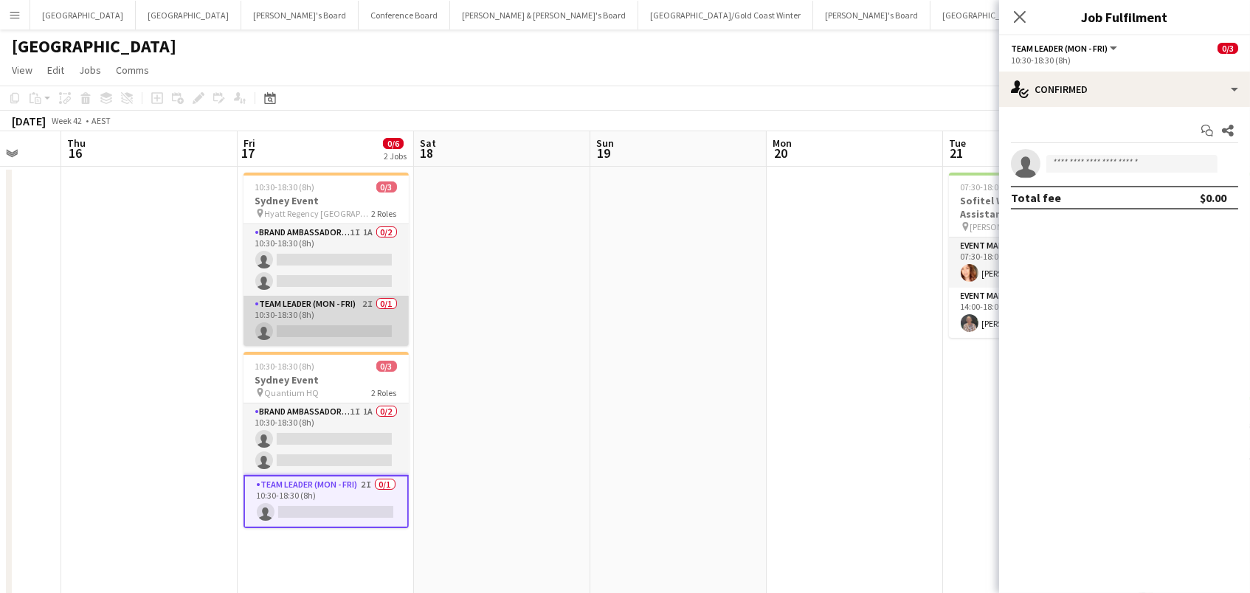
click at [325, 330] on app-card-role "Team Leader (Mon - Fri) 2I 0/1 10:30-18:30 (8h) single-neutral-actions" at bounding box center [325, 321] width 165 height 50
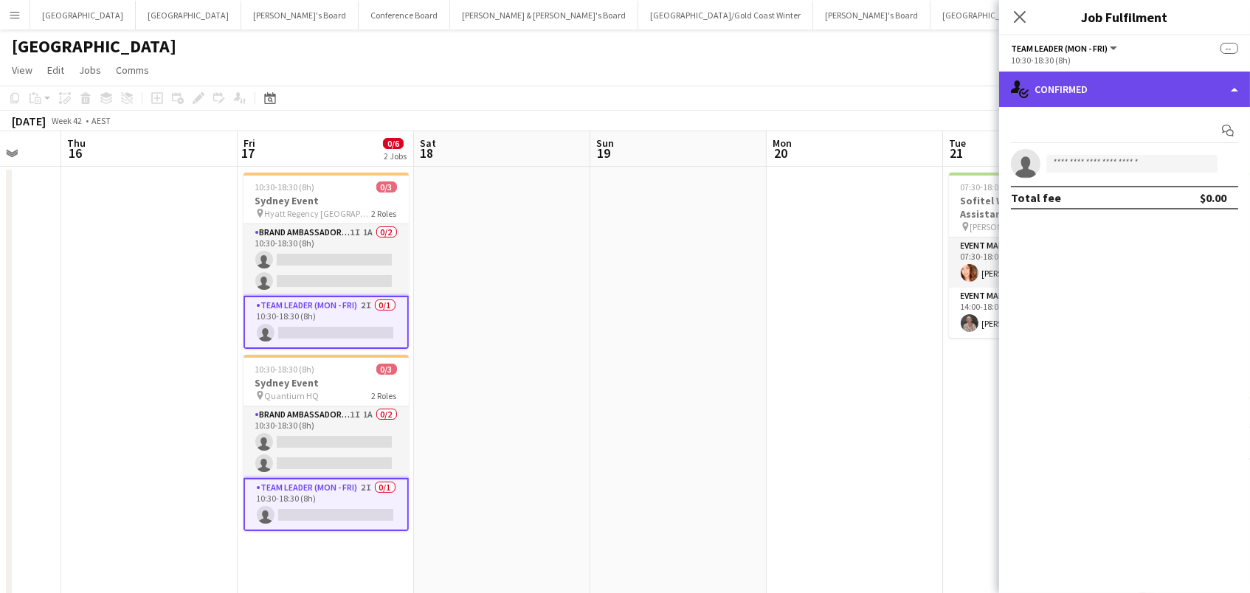
click at [1137, 84] on div "single-neutral-actions-check-2 Confirmed" at bounding box center [1124, 89] width 251 height 35
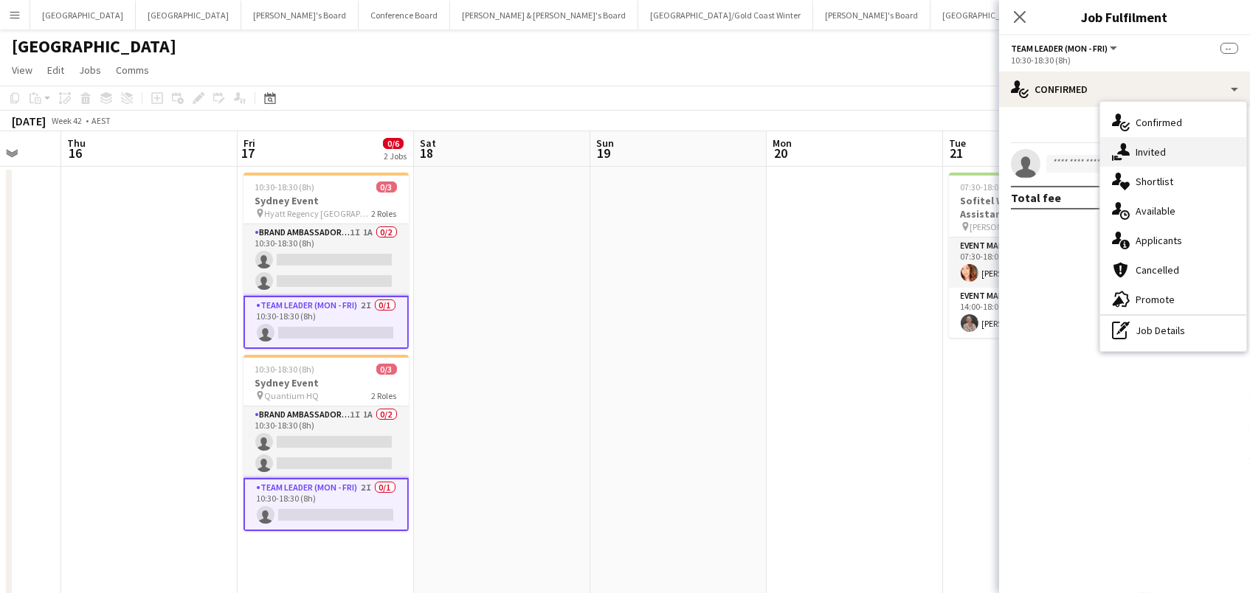
click at [1160, 156] on span "Invited" at bounding box center [1150, 151] width 30 height 13
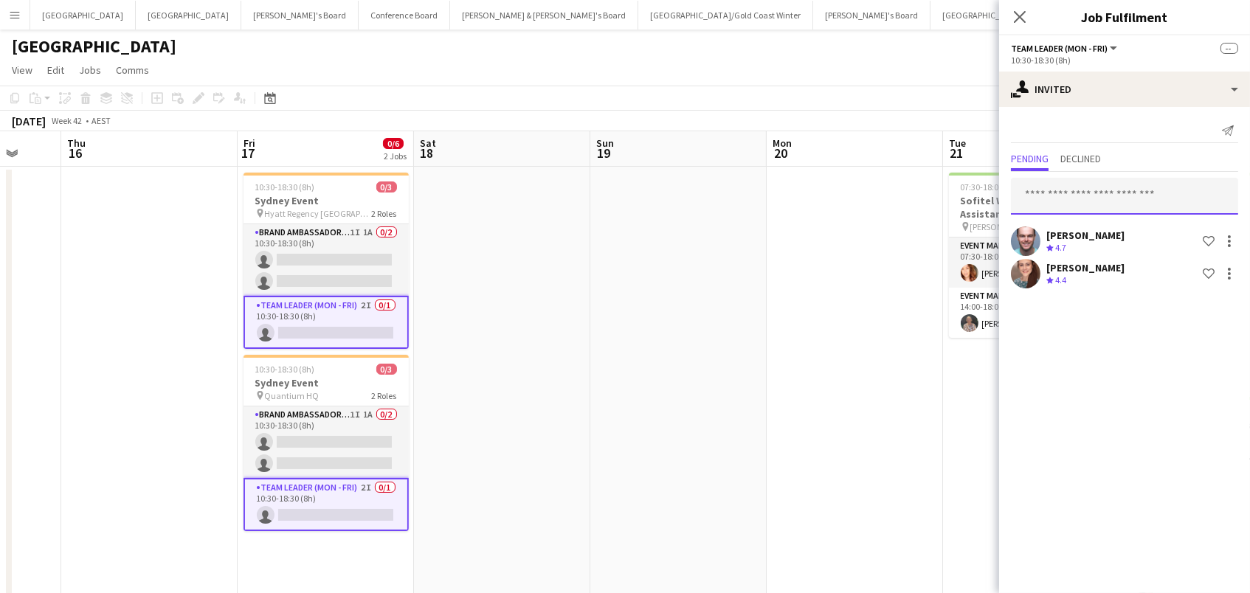
click at [1054, 195] on input "text" at bounding box center [1124, 196] width 227 height 37
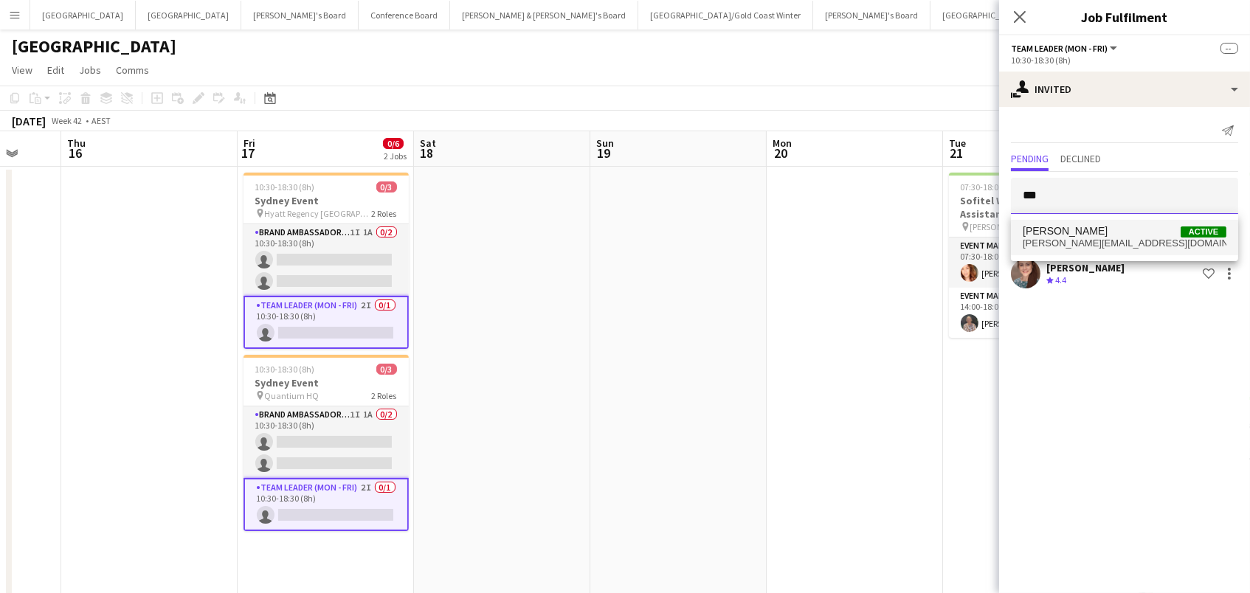
type input "***"
click at [1076, 230] on span "Mel Goh Active" at bounding box center [1124, 231] width 204 height 13
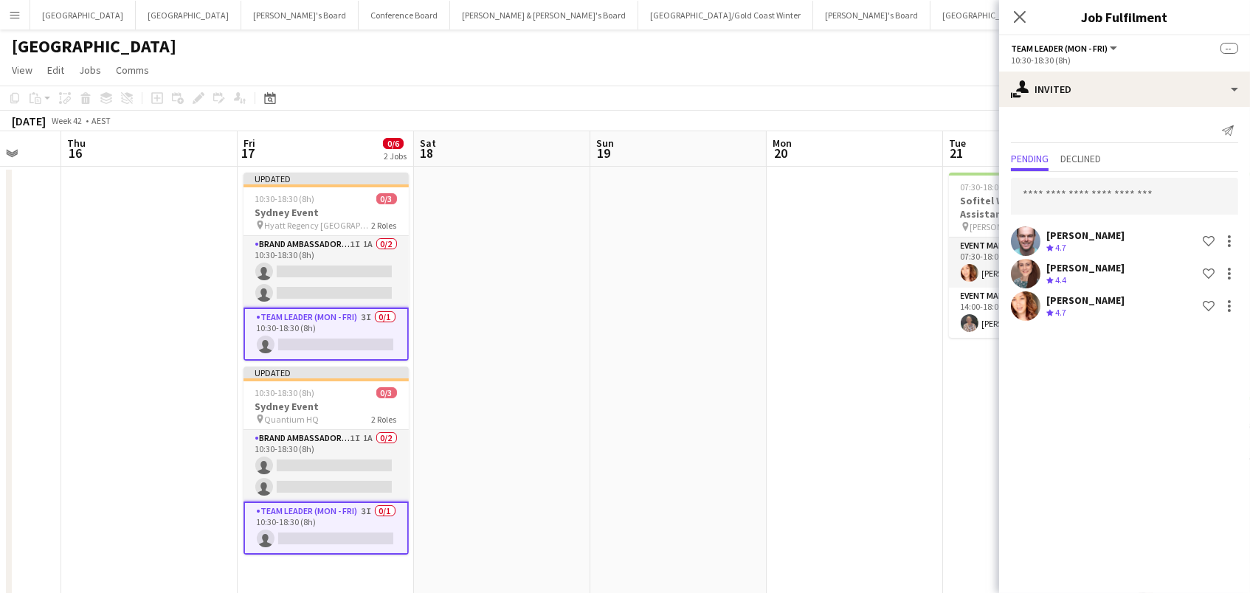
click at [600, 282] on app-date-cell at bounding box center [678, 406] width 176 height 478
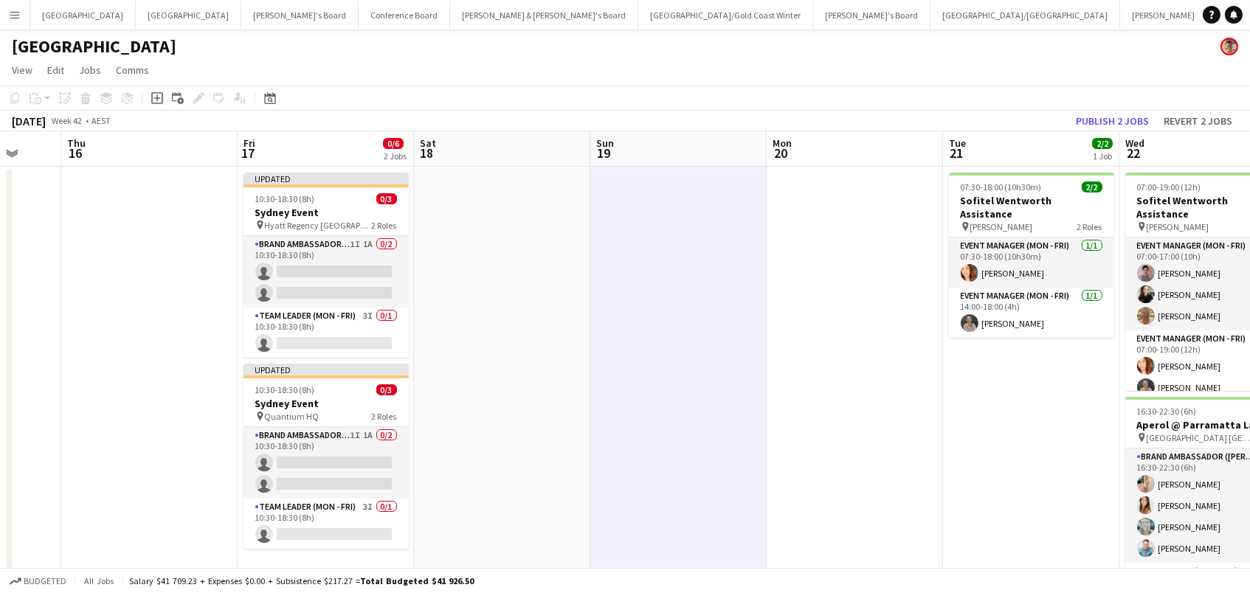
scroll to position [0, 466]
drag, startPoint x: 1114, startPoint y: 120, endPoint x: 1103, endPoint y: 120, distance: 10.3
click at [1113, 120] on button "Publish 2 jobs" at bounding box center [1112, 120] width 85 height 19
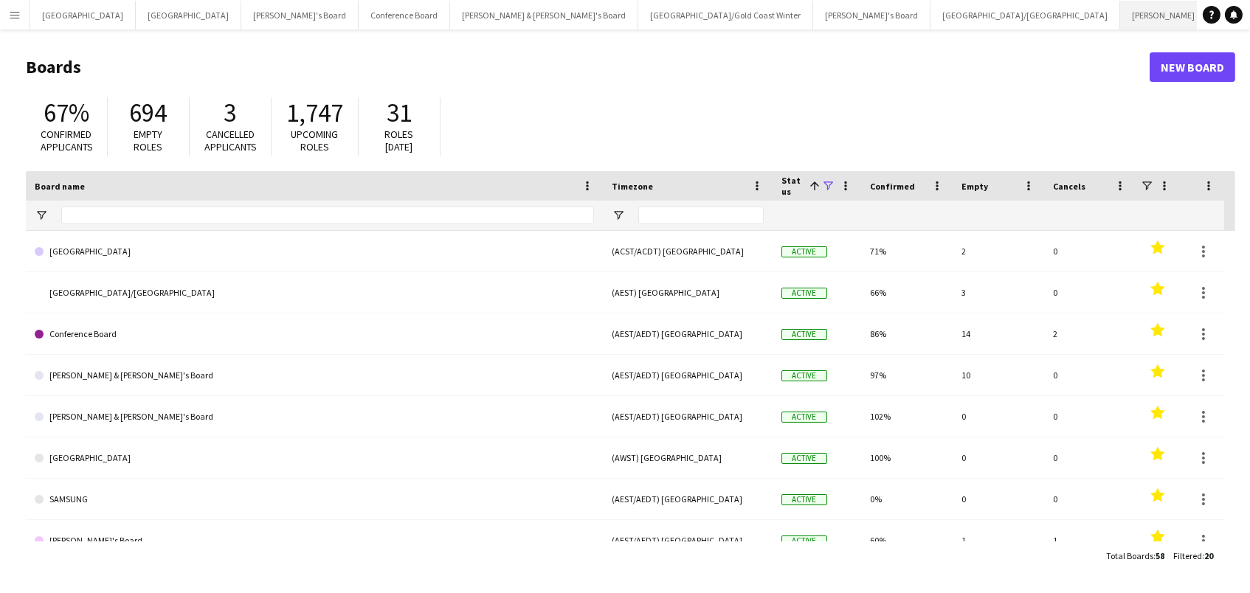
click at [1120, 20] on button "[PERSON_NAME] & [PERSON_NAME]'s Board Close" at bounding box center [1214, 15] width 188 height 29
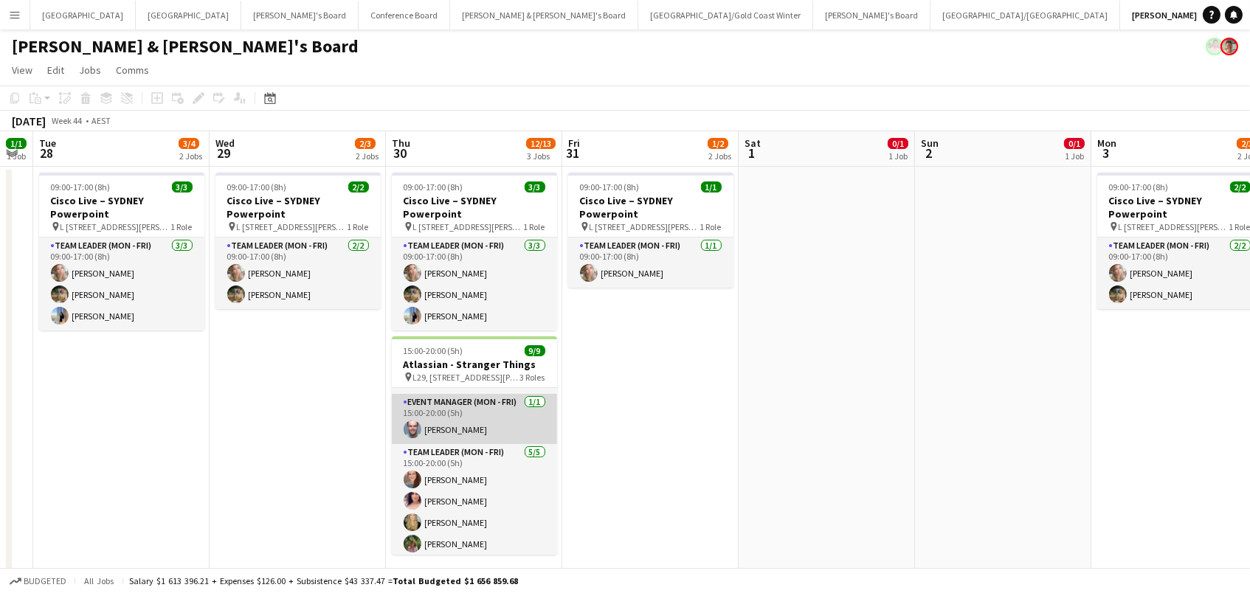
scroll to position [74, 0]
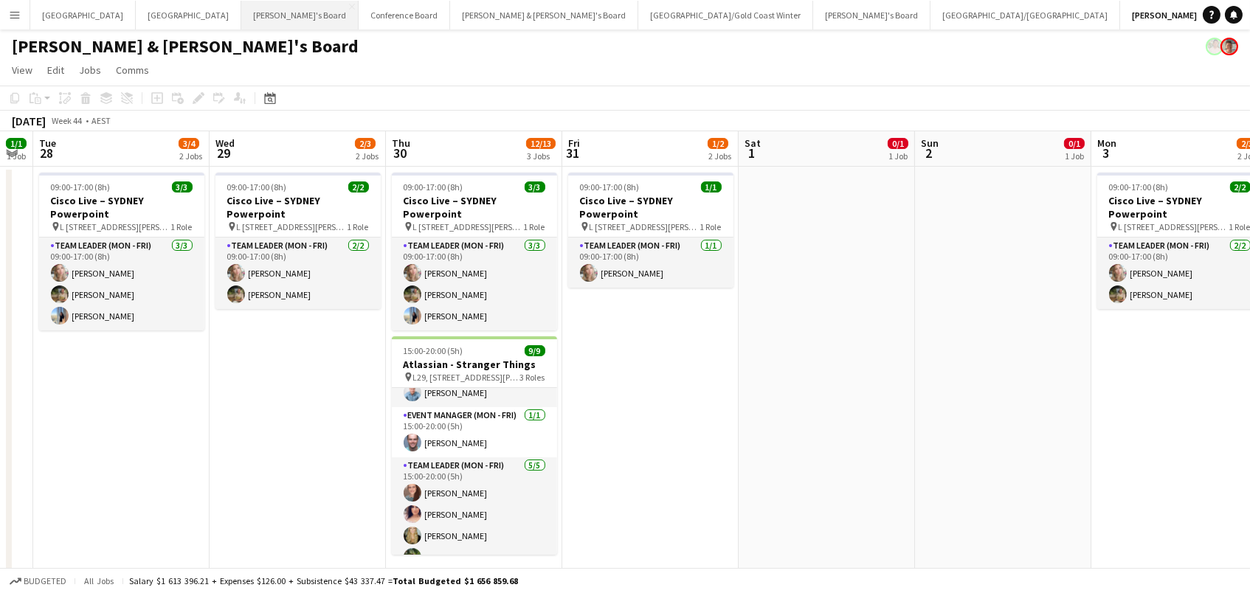
click at [241, 18] on button "Tennille's Board Close" at bounding box center [299, 15] width 117 height 29
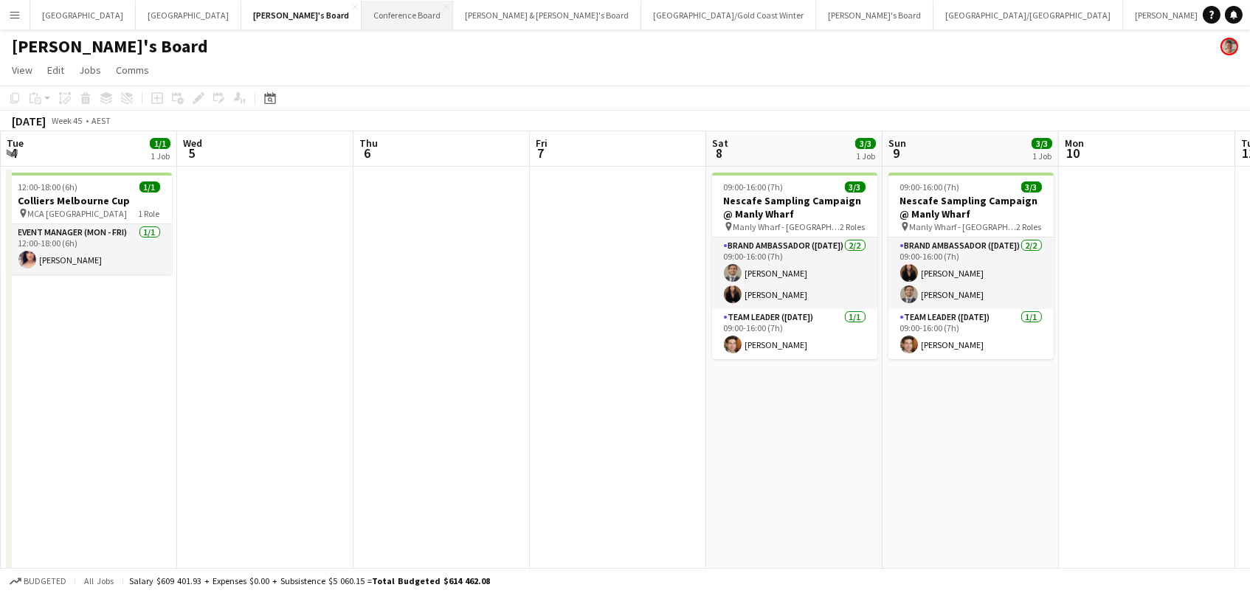
scroll to position [0, 338]
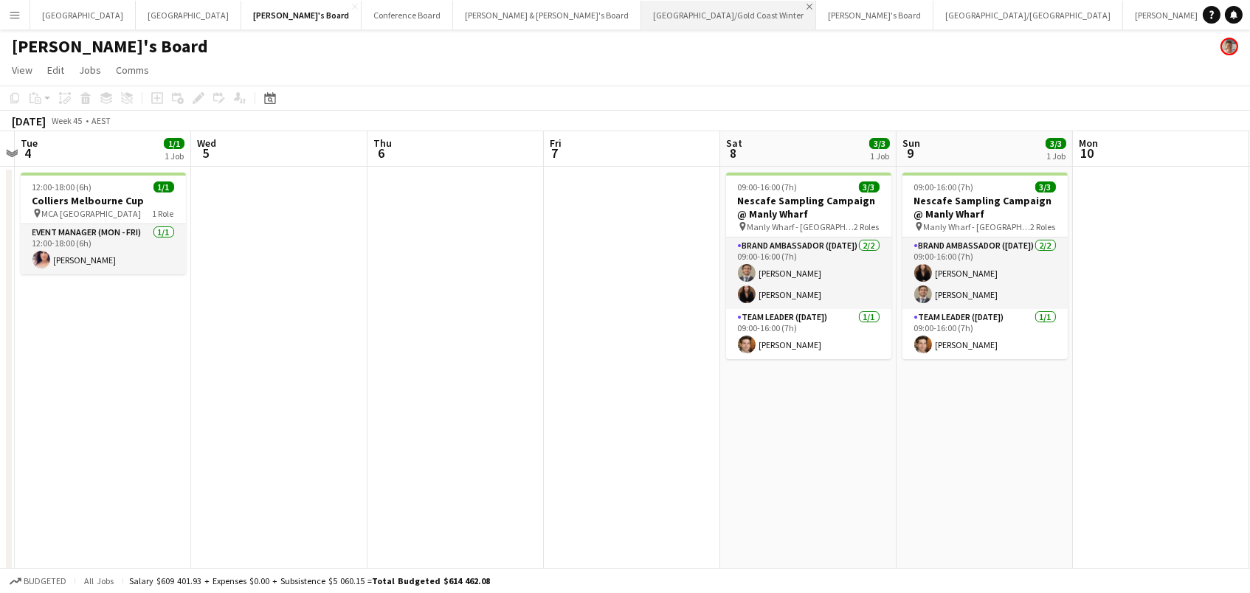
click at [806, 5] on app-icon "Close" at bounding box center [809, 7] width 6 height 6
click at [758, 18] on button "[GEOGRAPHIC_DATA]/[GEOGRAPHIC_DATA] Close" at bounding box center [853, 15] width 190 height 29
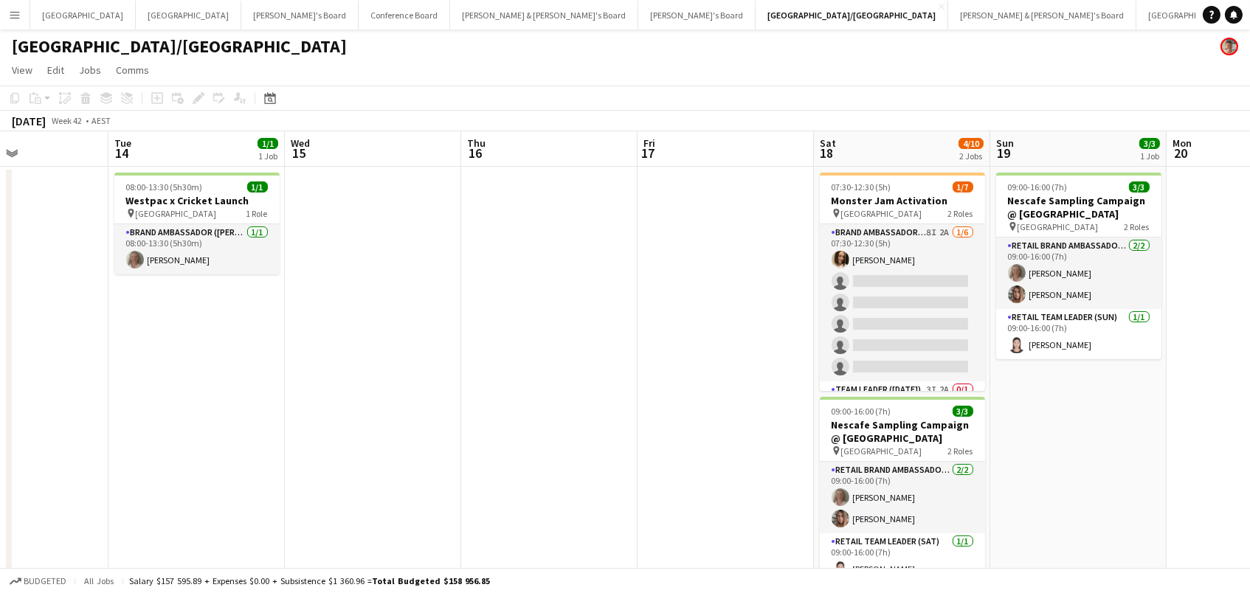
scroll to position [0, 420]
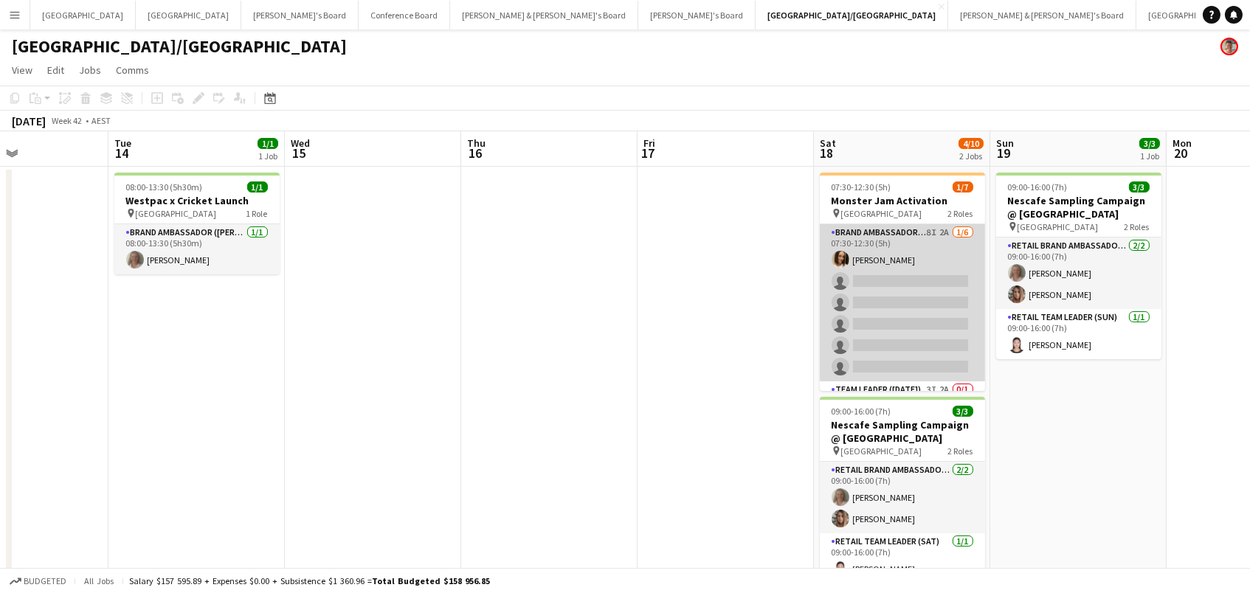
click at [883, 264] on app-card-role "Brand Ambassador ([DATE]) 8I 2A [DATE] 07:30-12:30 (5h) [PERSON_NAME] single-ne…" at bounding box center [902, 302] width 165 height 157
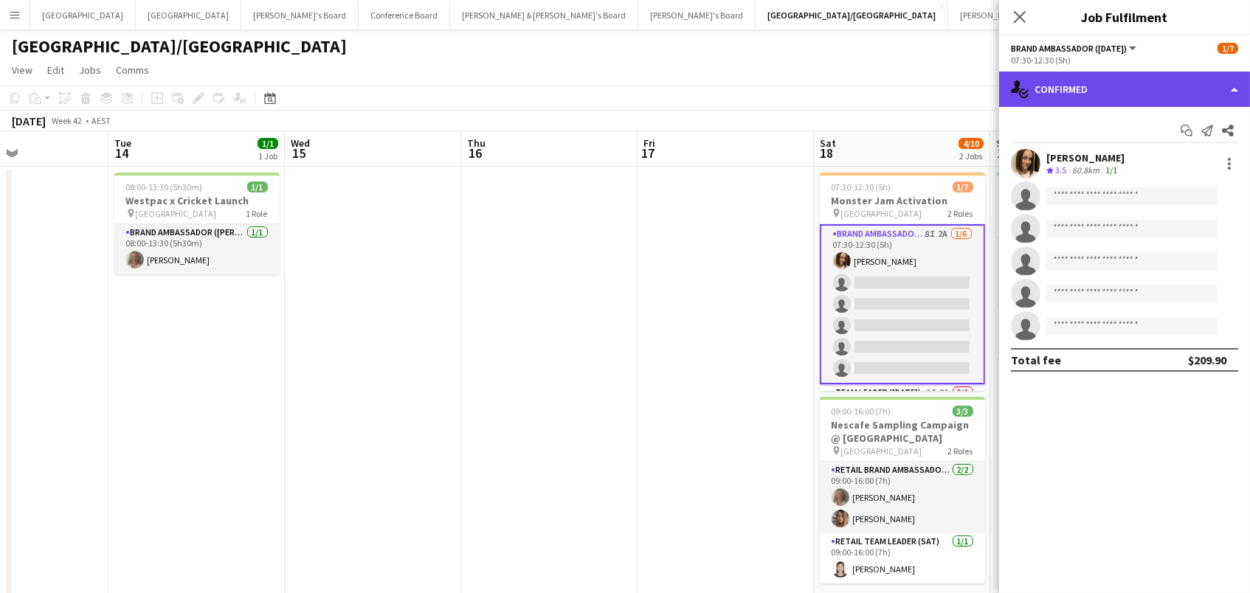
click at [1089, 90] on div "single-neutral-actions-check-2 Confirmed" at bounding box center [1124, 89] width 251 height 35
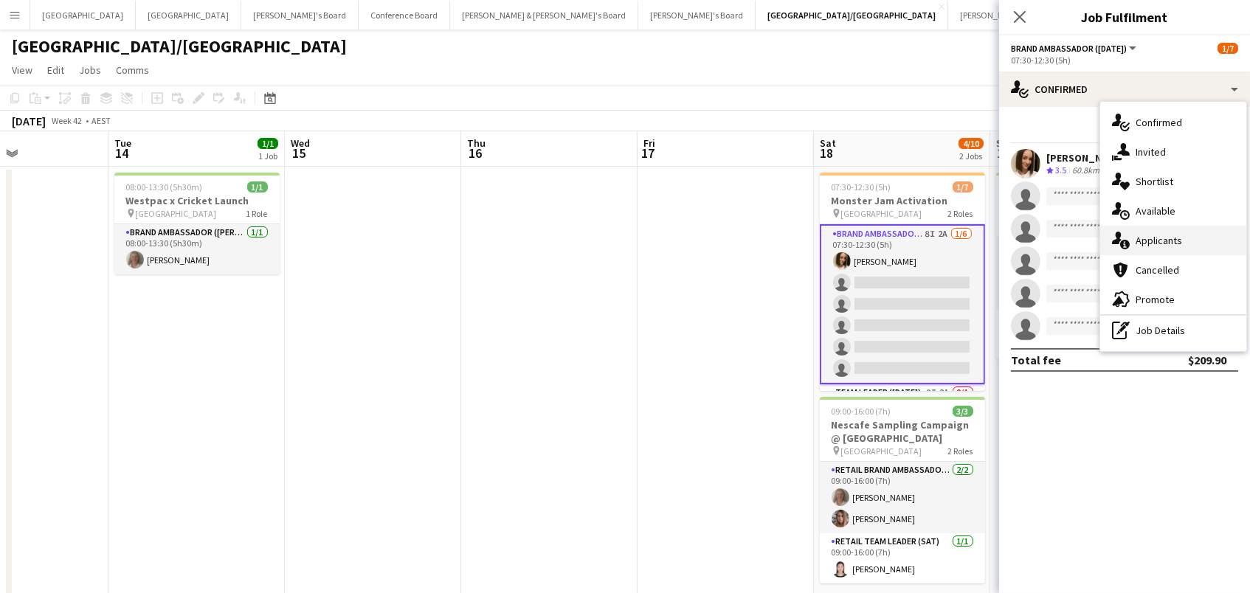
click at [1166, 232] on div "single-neutral-actions-information Applicants" at bounding box center [1173, 241] width 146 height 30
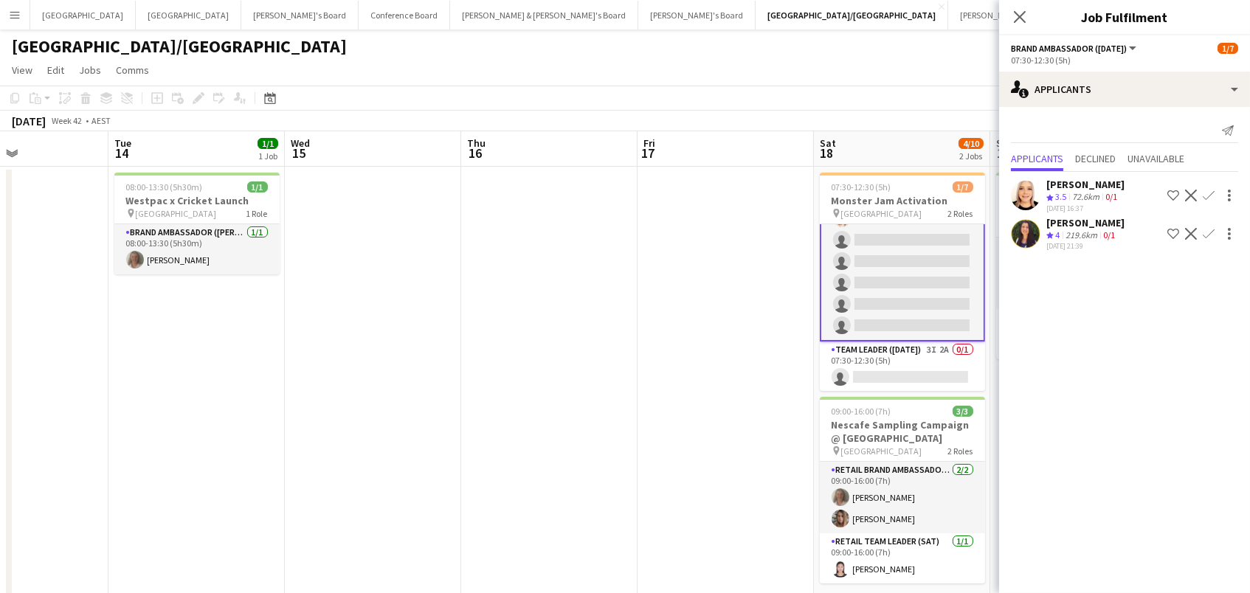
scroll to position [42, 0]
click at [946, 373] on app-card-role "Team Leader ([DATE]) 3I 2A 0/1 07:30-12:30 (5h) single-neutral-actions" at bounding box center [902, 367] width 165 height 50
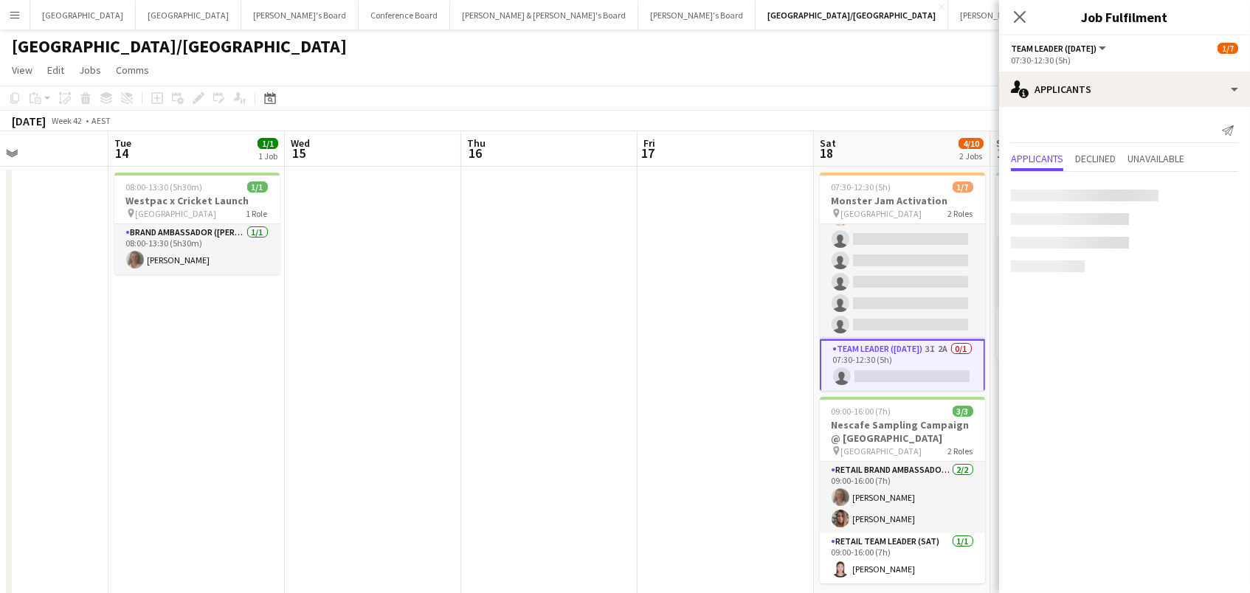
scroll to position [0, 420]
drag, startPoint x: 1154, startPoint y: 154, endPoint x: 1134, endPoint y: 156, distance: 20.0
click at [1151, 155] on span "Unavailable" at bounding box center [1155, 158] width 57 height 10
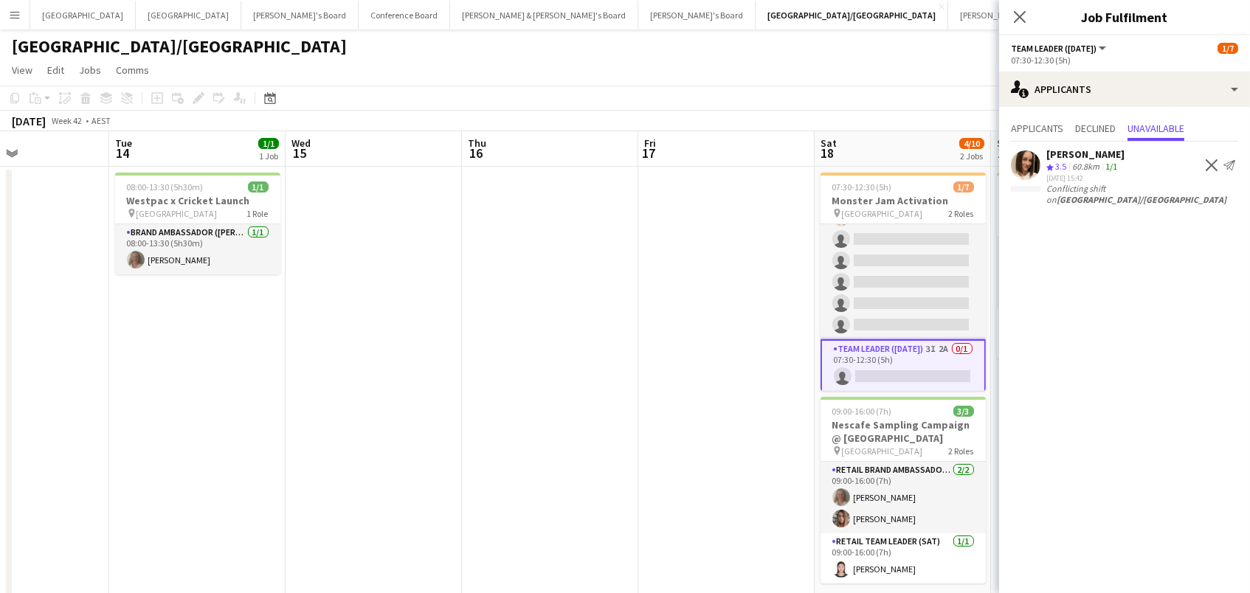
click at [769, 214] on app-date-cell at bounding box center [726, 391] width 176 height 448
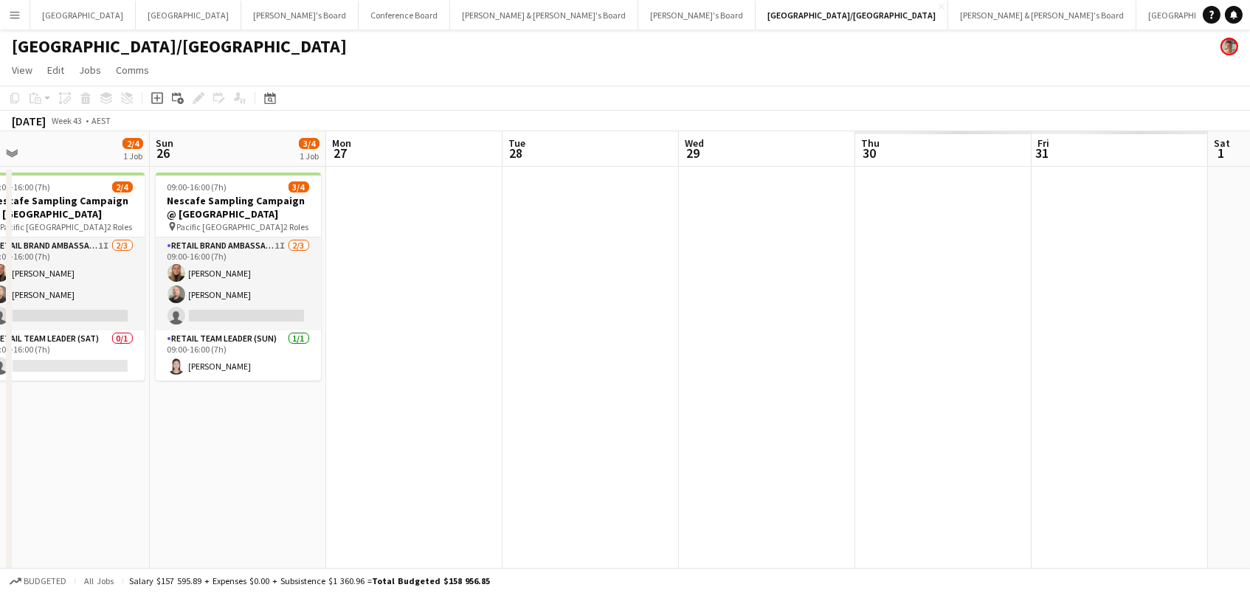
scroll to position [0, 561]
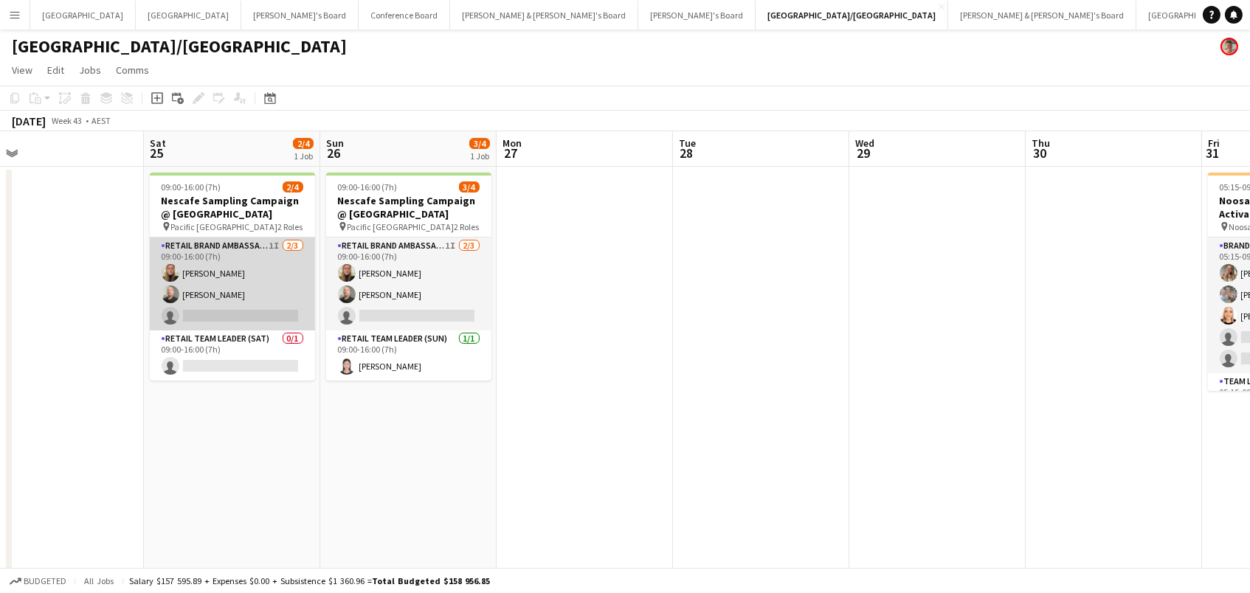
click at [279, 317] on app-card-role "RETAIL Brand Ambassador ([DATE]) 1I [DATE] 09:00-16:00 (7h) [PERSON_NAME] [PERS…" at bounding box center [232, 284] width 165 height 93
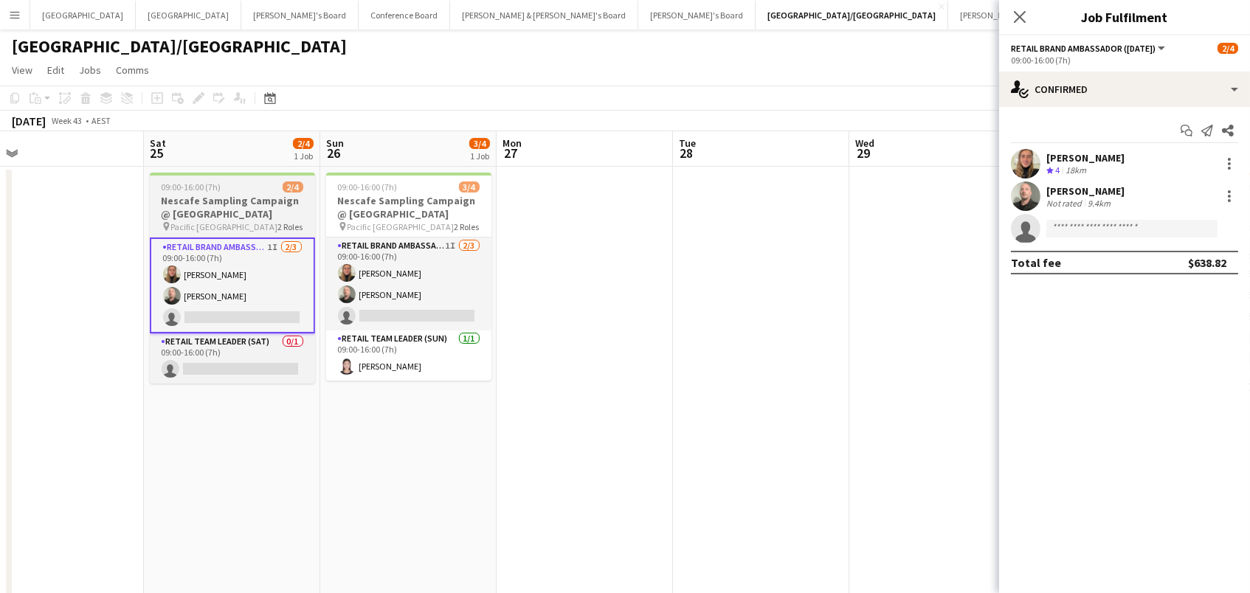
click at [229, 190] on div "09:00-16:00 (7h) 2/4" at bounding box center [232, 186] width 165 height 11
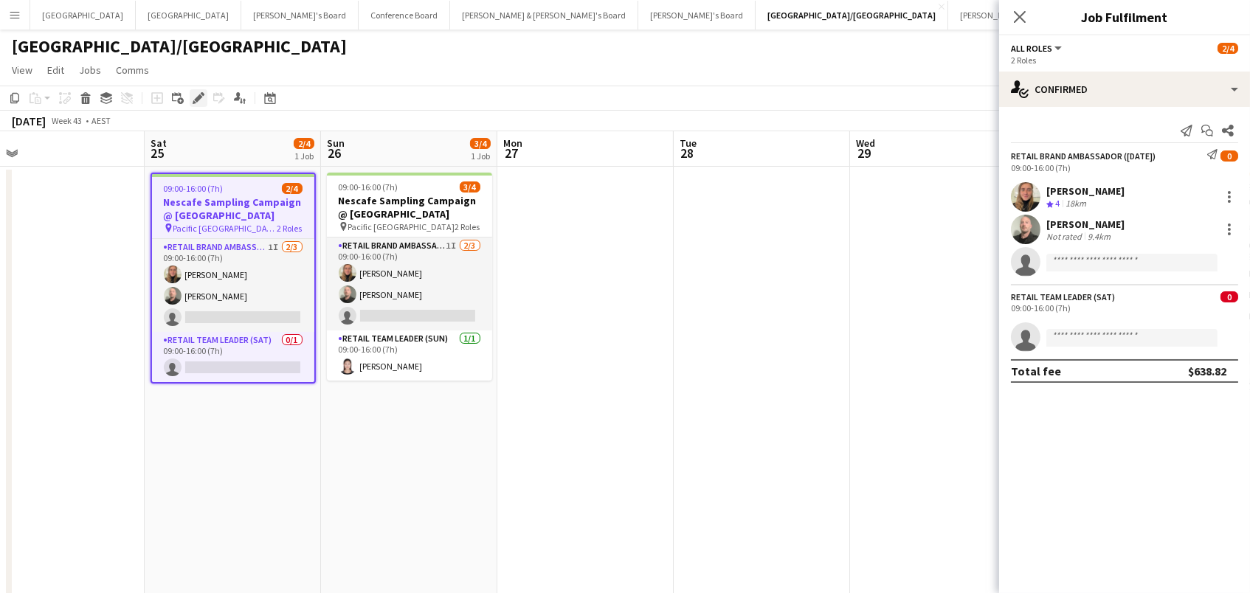
click at [201, 97] on icon "Edit" at bounding box center [199, 98] width 12 height 12
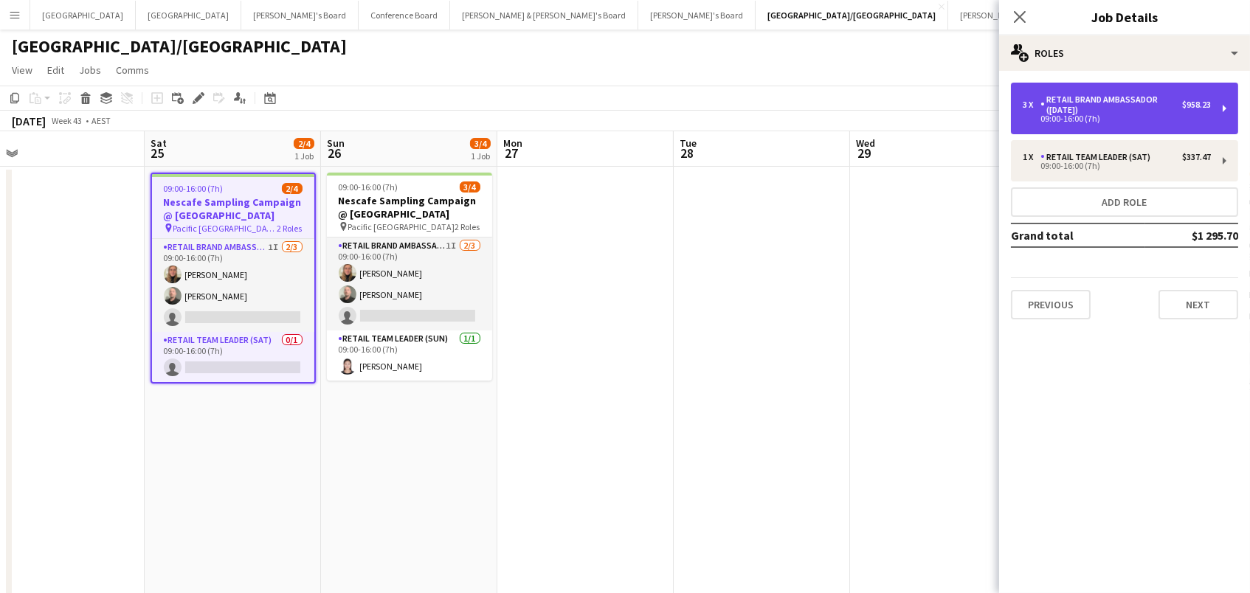
click at [1051, 109] on div "RETAIL Brand Ambassador ([DATE])" at bounding box center [1111, 104] width 142 height 21
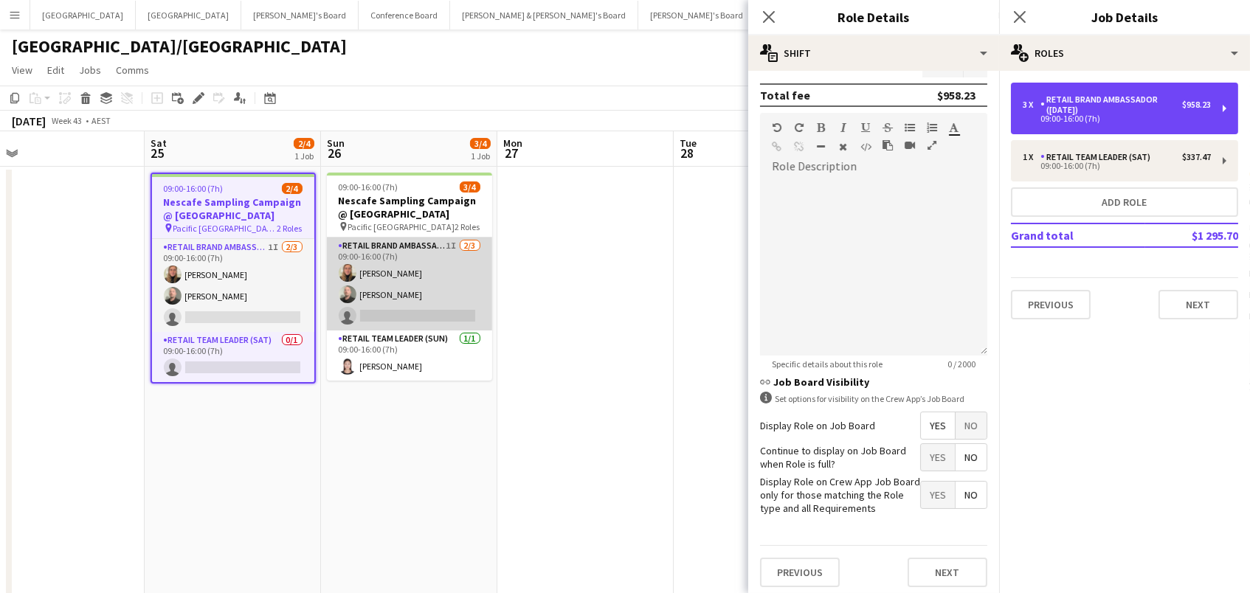
scroll to position [400, 0]
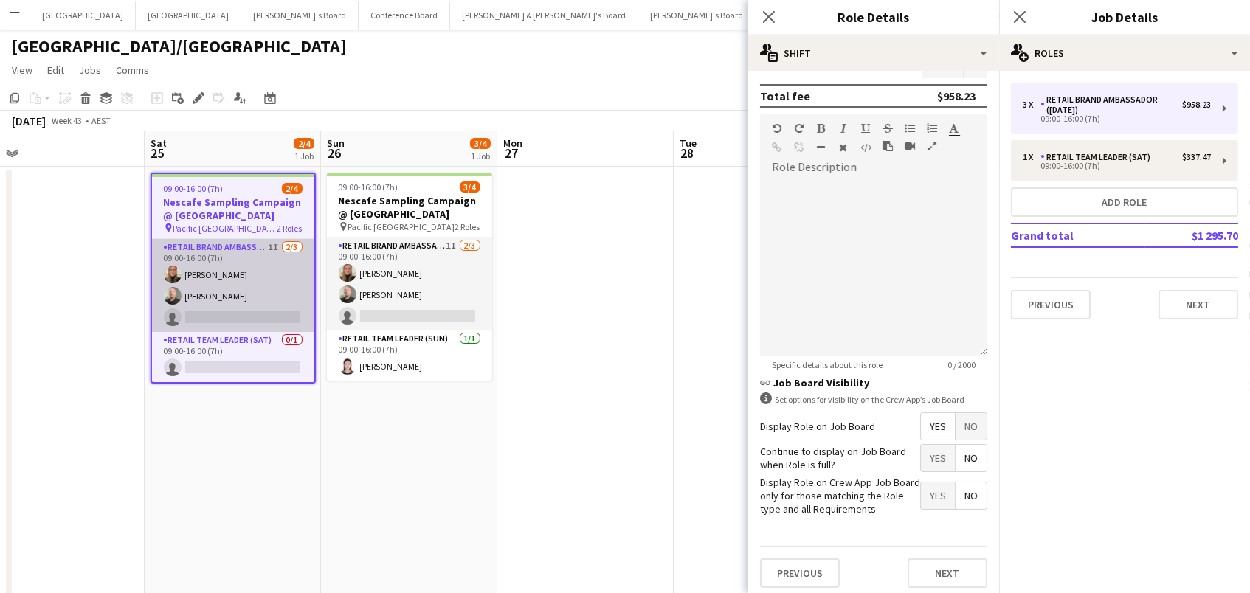
click at [268, 278] on app-card-role "RETAIL Brand Ambassador ([DATE]) 1I [DATE] 09:00-16:00 (7h) [PERSON_NAME] [PERS…" at bounding box center [233, 285] width 162 height 93
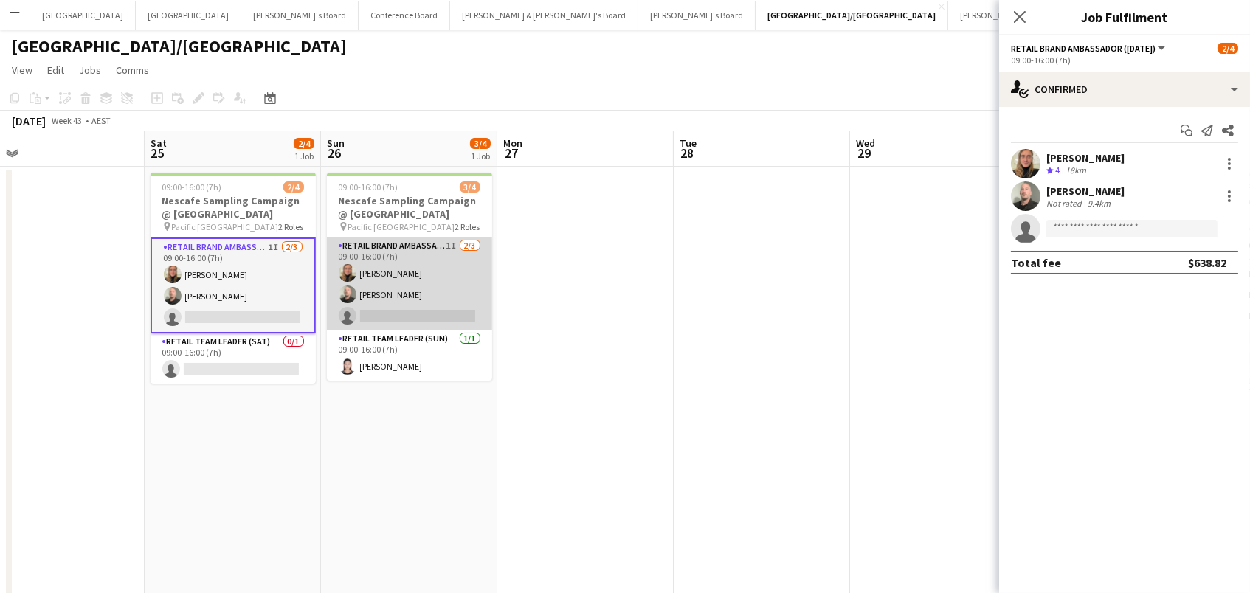
click at [397, 284] on app-card-role "RETAIL Brand Ambassador ([DATE]) 1I [DATE] 09:00-16:00 (7h) [PERSON_NAME] [PERS…" at bounding box center [409, 284] width 165 height 93
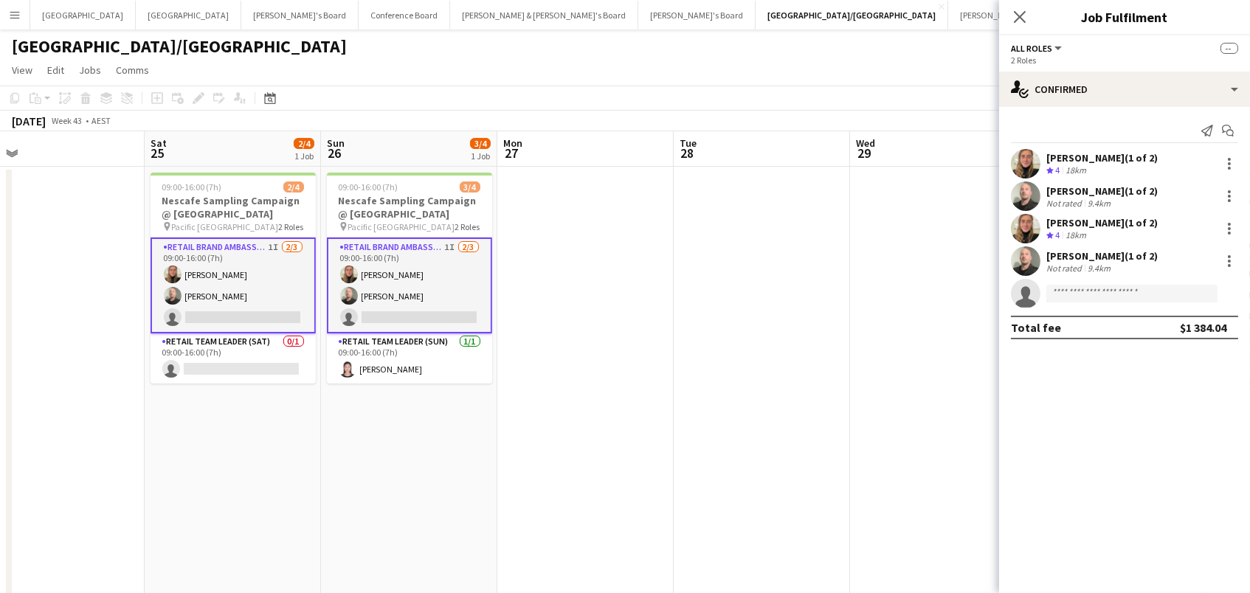
click at [243, 289] on app-card-role "RETAIL Brand Ambassador ([DATE]) 1I [DATE] 09:00-16:00 (7h) [PERSON_NAME] [PERS…" at bounding box center [232, 286] width 165 height 96
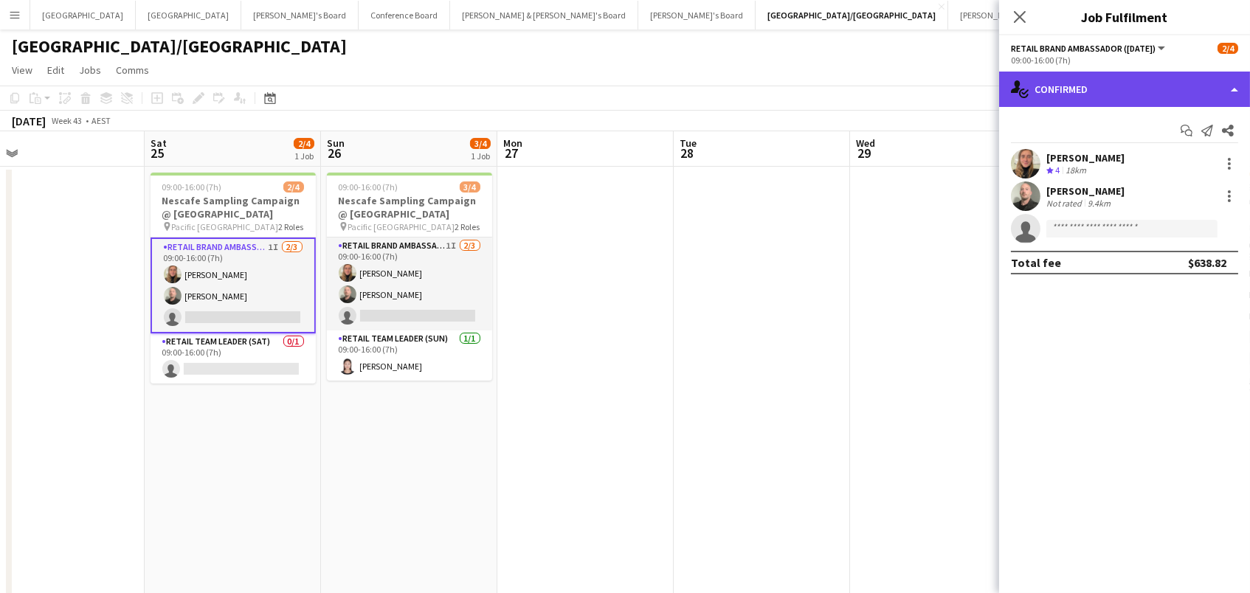
click at [1148, 94] on div "single-neutral-actions-check-2 Confirmed" at bounding box center [1124, 89] width 251 height 35
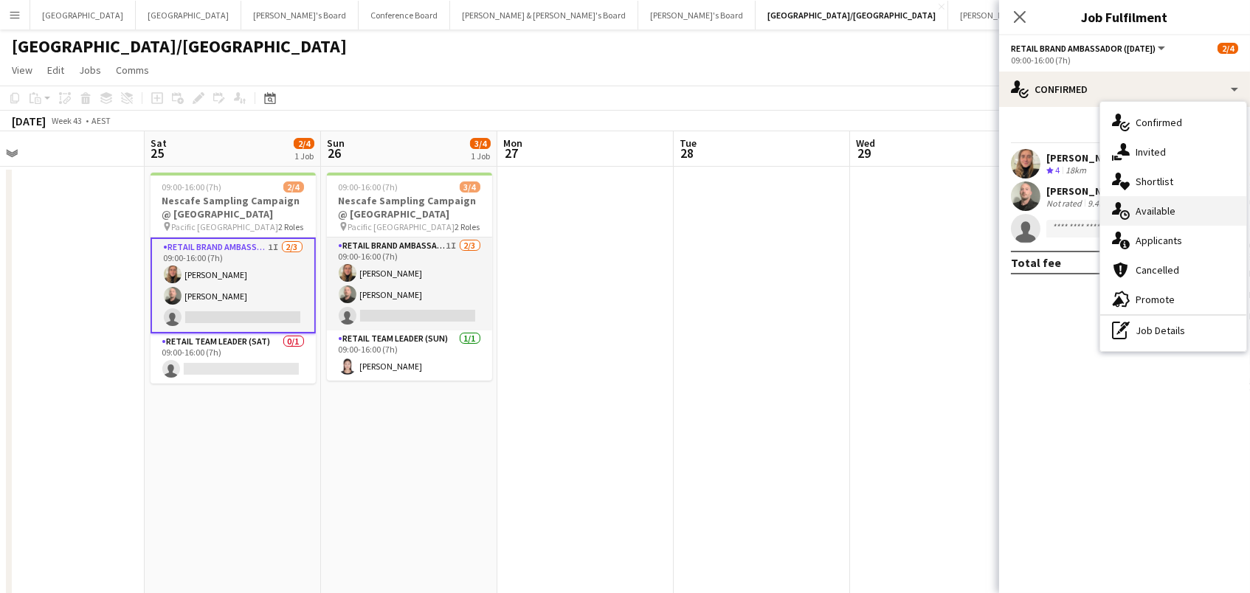
click at [1158, 200] on div "single-neutral-actions-upload Available" at bounding box center [1173, 211] width 146 height 30
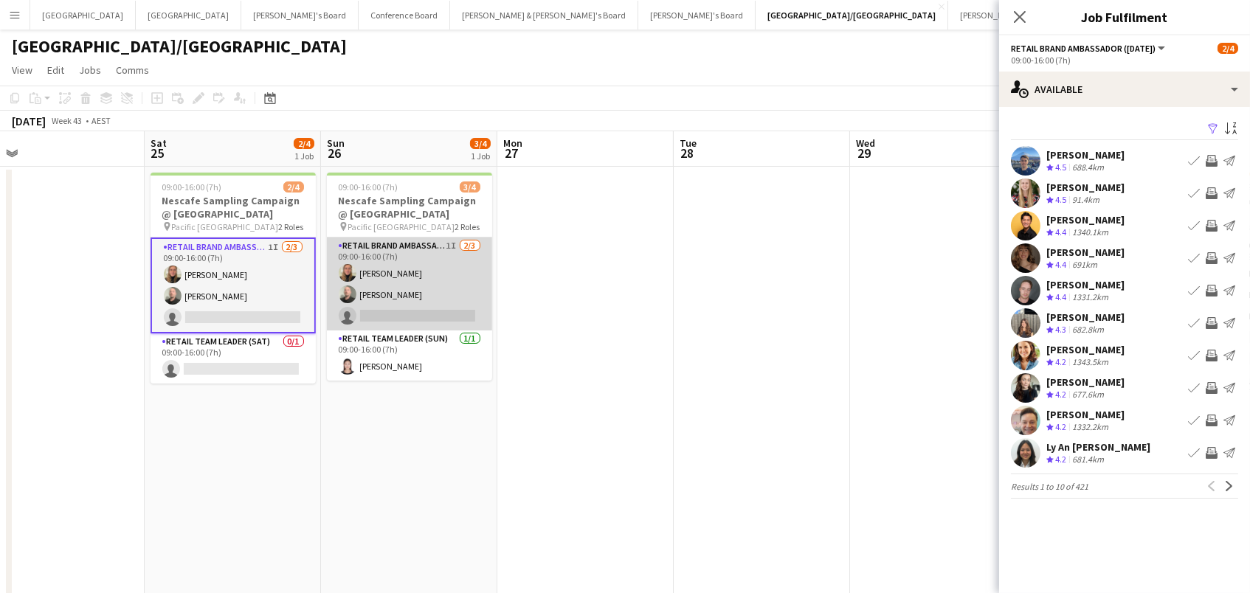
click at [371, 263] on app-card-role "RETAIL Brand Ambassador ([DATE]) 1I [DATE] 09:00-16:00 (7h) [PERSON_NAME] [PERS…" at bounding box center [409, 284] width 165 height 93
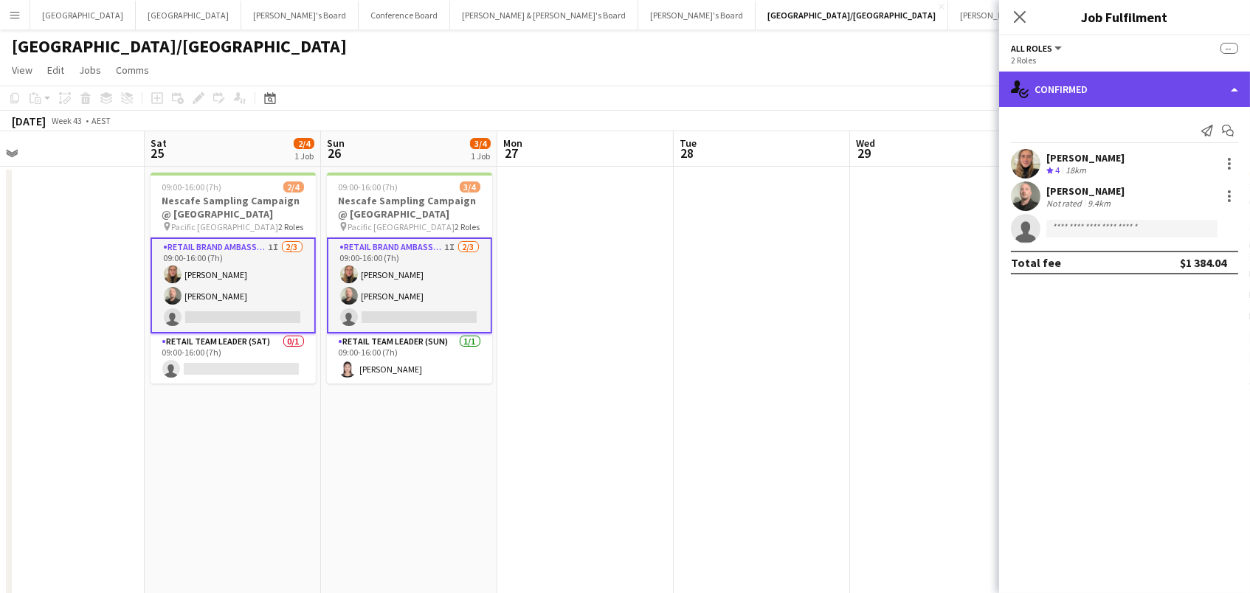
click at [1063, 72] on div "single-neutral-actions-check-2 Confirmed" at bounding box center [1124, 89] width 251 height 35
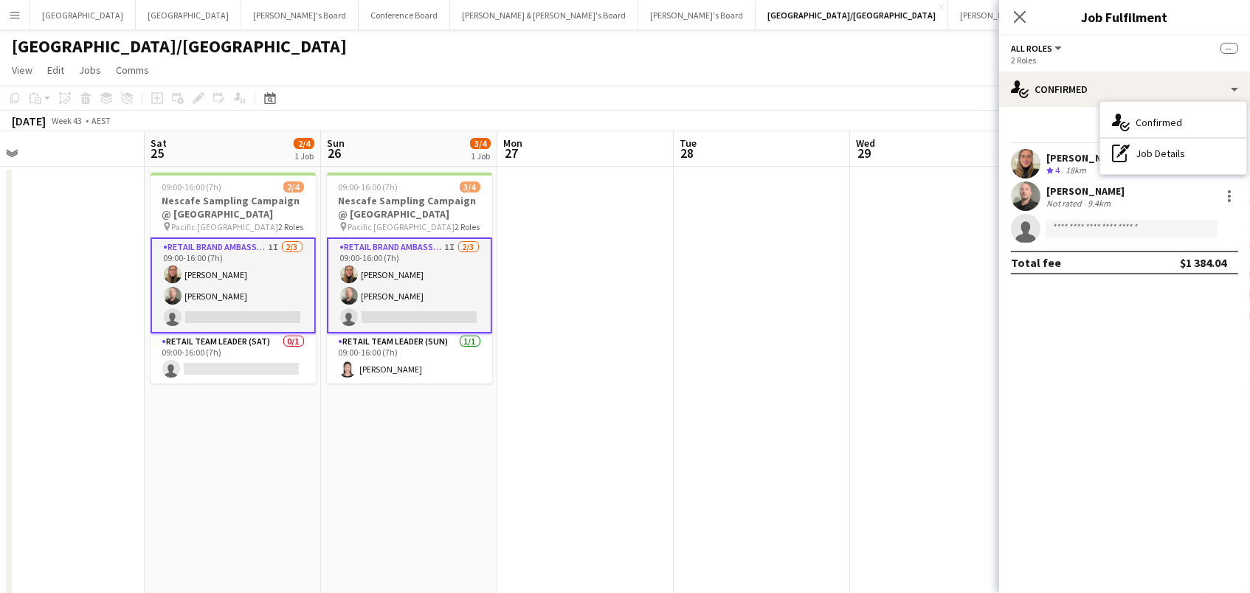
click at [1027, 151] on app-user-avatar at bounding box center [1026, 164] width 30 height 30
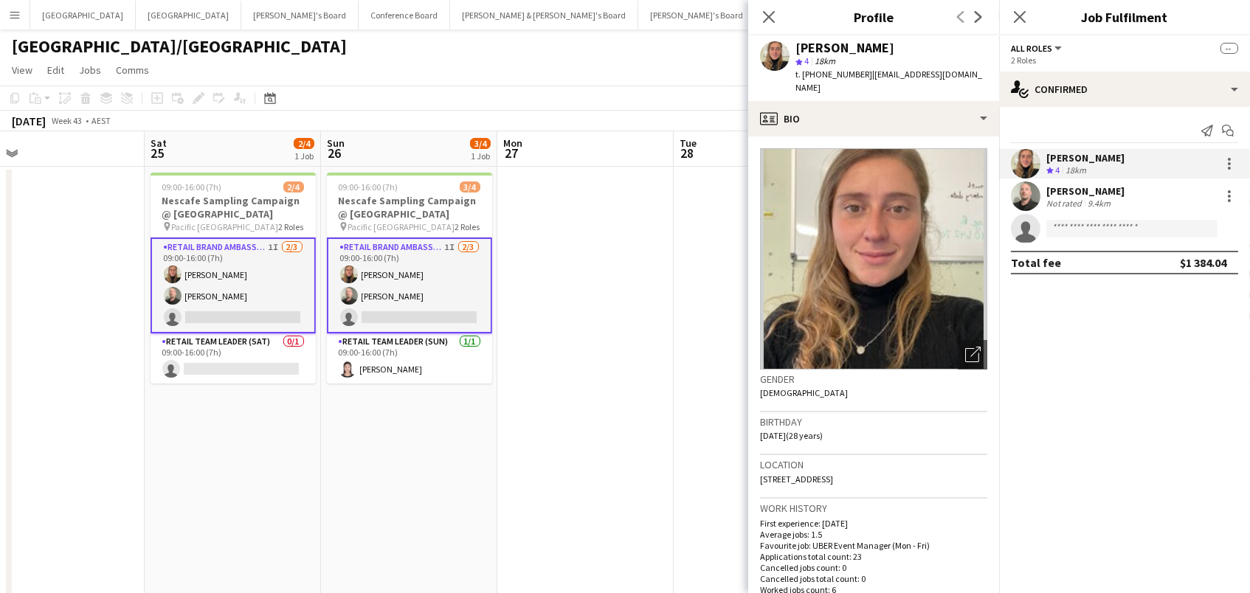
drag, startPoint x: 773, startPoint y: 16, endPoint x: 583, endPoint y: 81, distance: 200.4
click at [772, 16] on icon "Close pop-in" at bounding box center [769, 17] width 12 height 12
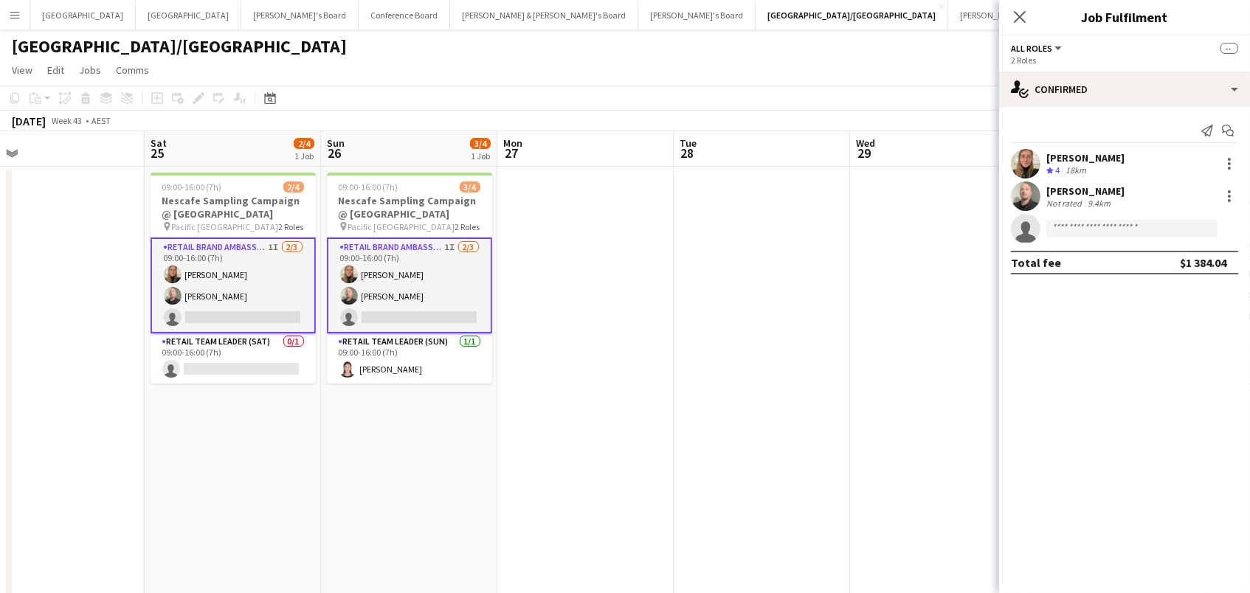
click at [248, 271] on app-card-role "RETAIL Brand Ambassador ([DATE]) 1I [DATE] 09:00-16:00 (7h) [PERSON_NAME] [PERS…" at bounding box center [232, 286] width 165 height 96
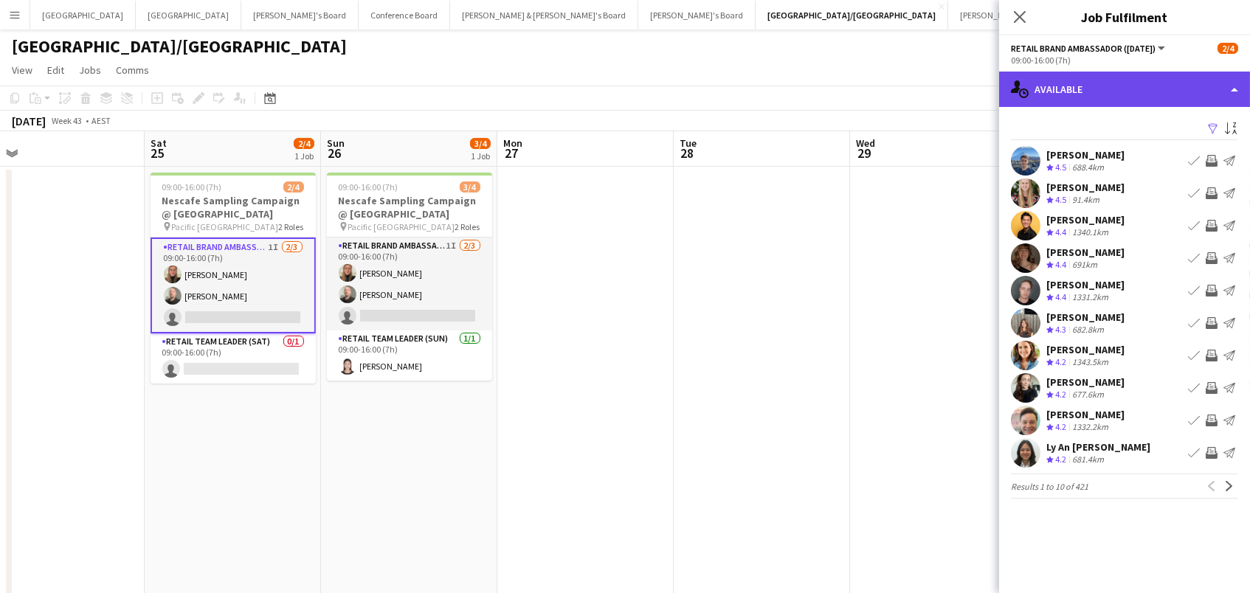
click at [1109, 96] on div "single-neutral-actions-upload Available" at bounding box center [1124, 89] width 251 height 35
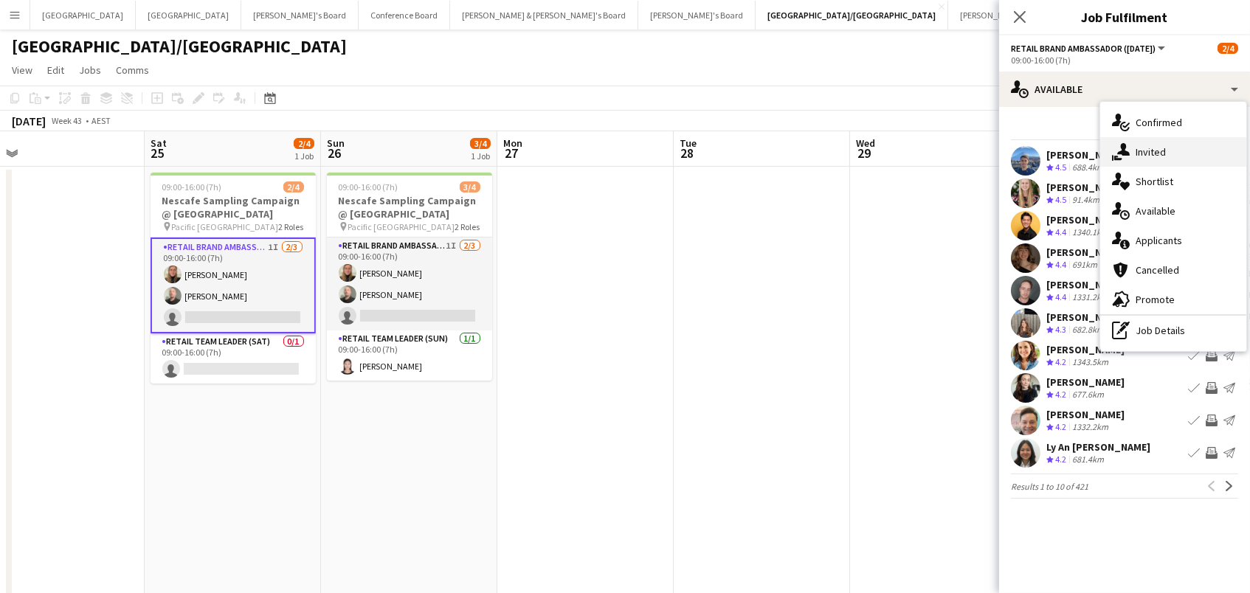
click at [1151, 153] on span "Invited" at bounding box center [1150, 151] width 30 height 13
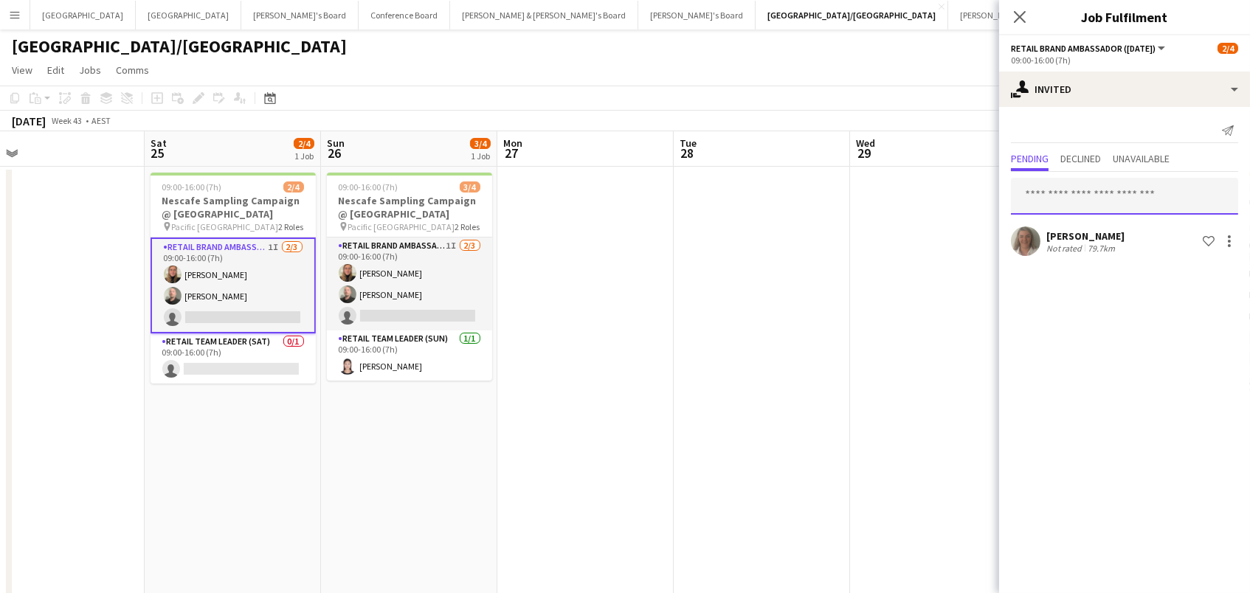
click at [1069, 199] on input "text" at bounding box center [1124, 196] width 227 height 37
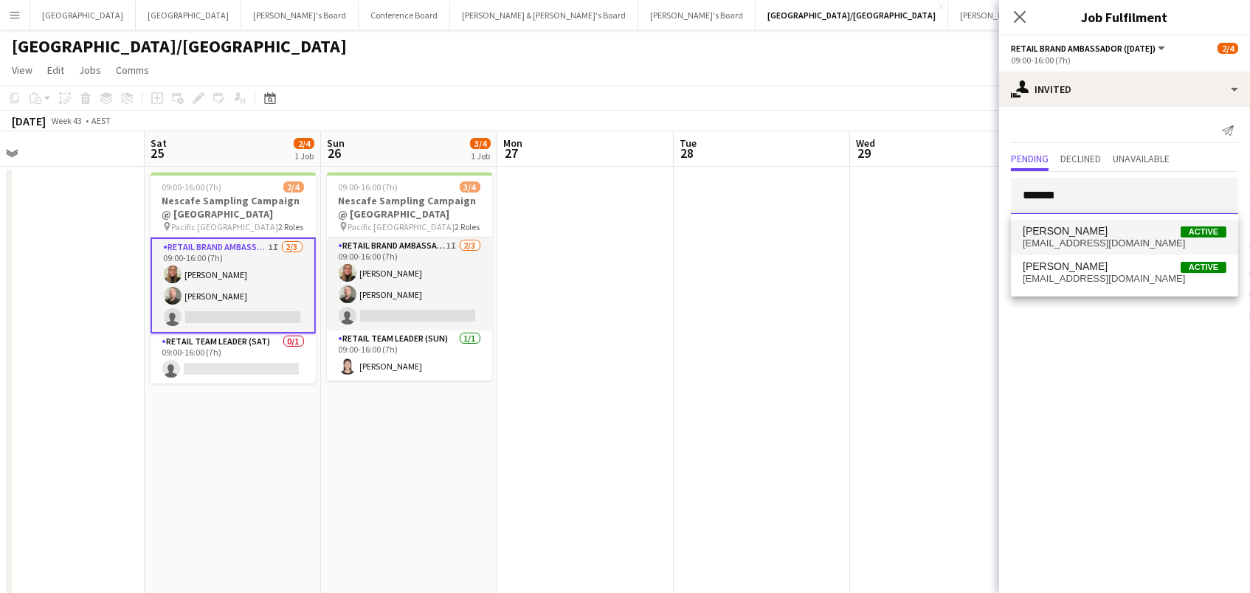
type input "*******"
click at [1102, 240] on span "[EMAIL_ADDRESS][DOMAIN_NAME]" at bounding box center [1124, 244] width 204 height 12
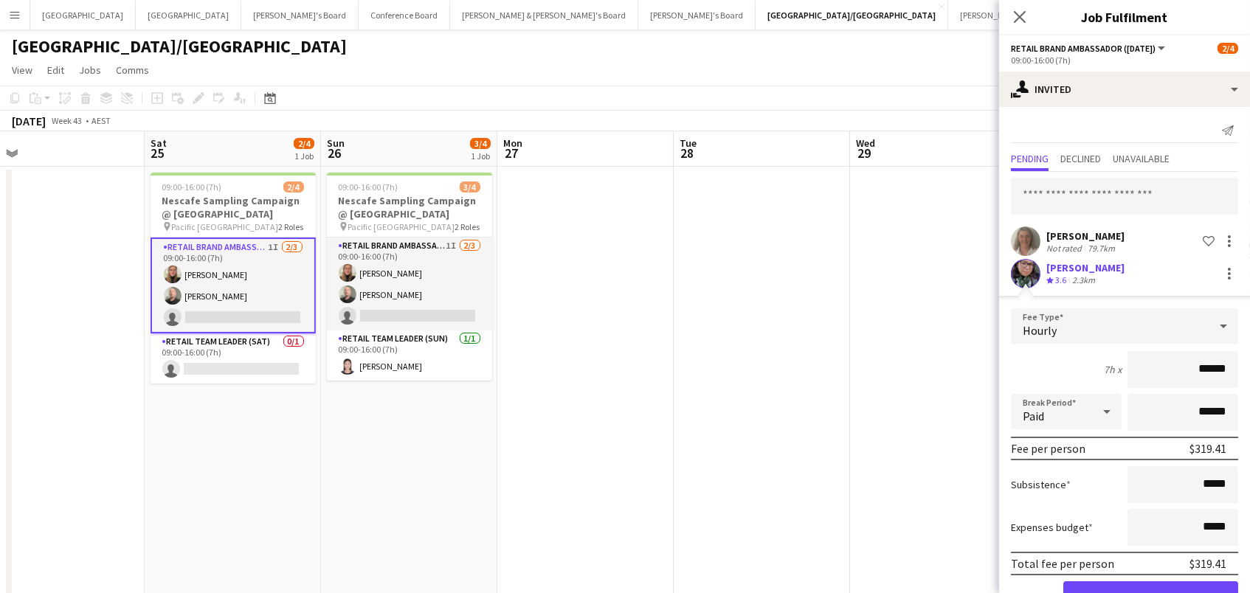
click at [1099, 588] on button "Confirm" at bounding box center [1150, 596] width 175 height 30
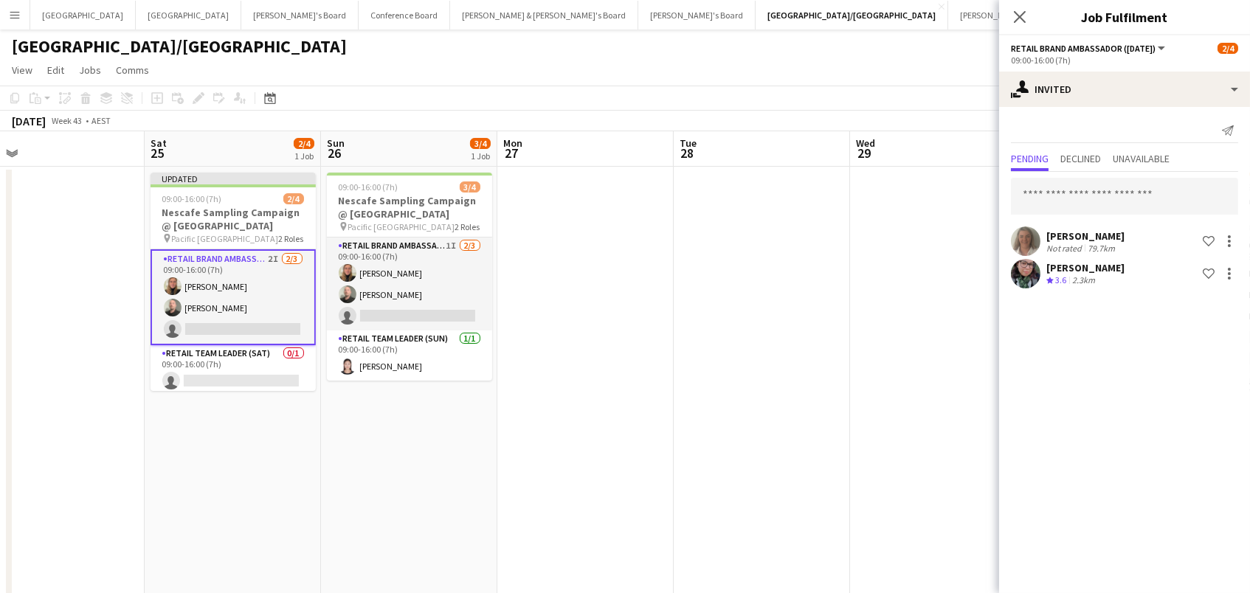
drag, startPoint x: 427, startPoint y: 280, endPoint x: 569, endPoint y: 264, distance: 143.2
click at [430, 279] on app-card-role "RETAIL Brand Ambassador ([DATE]) 1I [DATE] 09:00-16:00 (7h) [PERSON_NAME] [PERS…" at bounding box center [409, 284] width 165 height 93
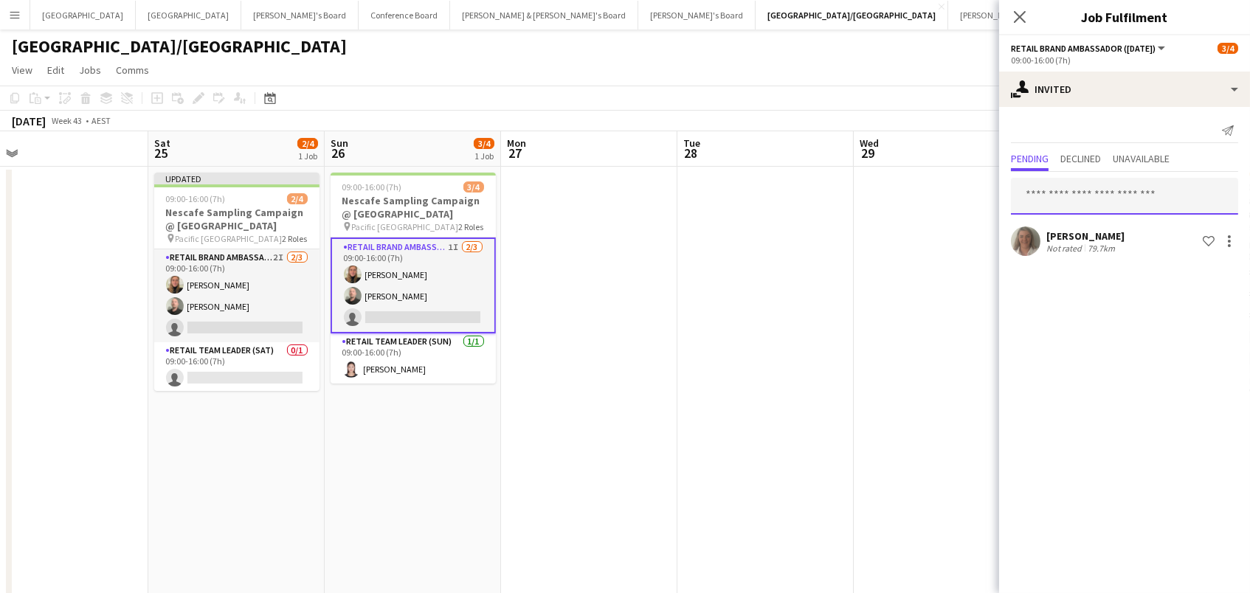
click at [1089, 186] on input "text" at bounding box center [1124, 196] width 227 height 37
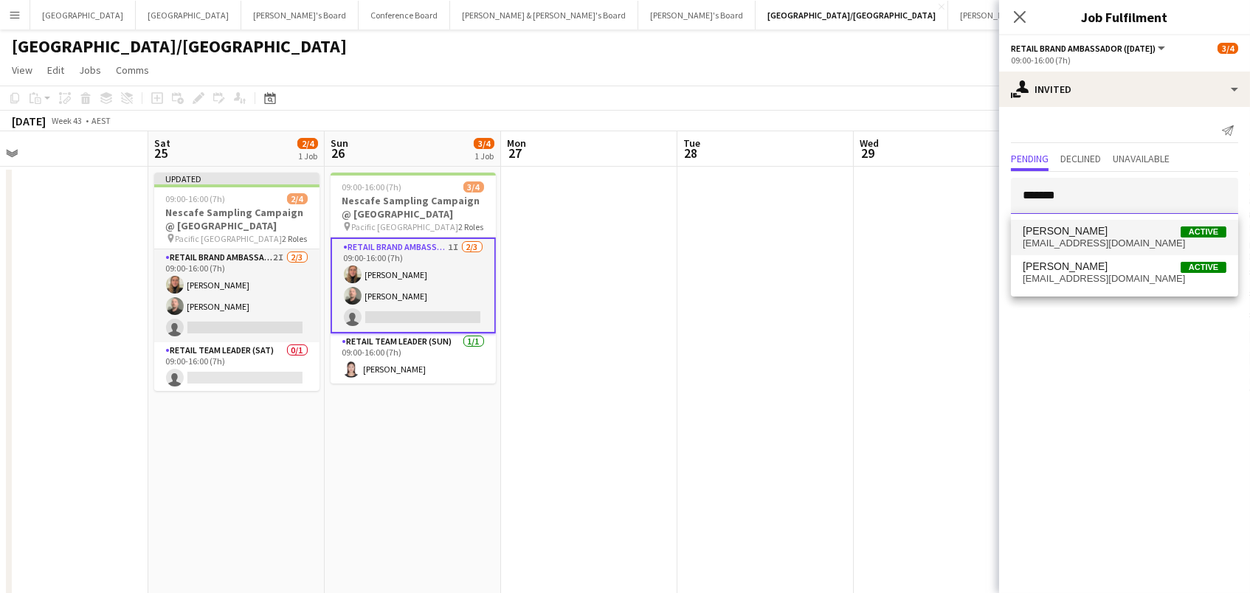
type input "*******"
click at [1083, 237] on span "[PERSON_NAME] Active [EMAIL_ADDRESS][DOMAIN_NAME]" at bounding box center [1124, 237] width 204 height 24
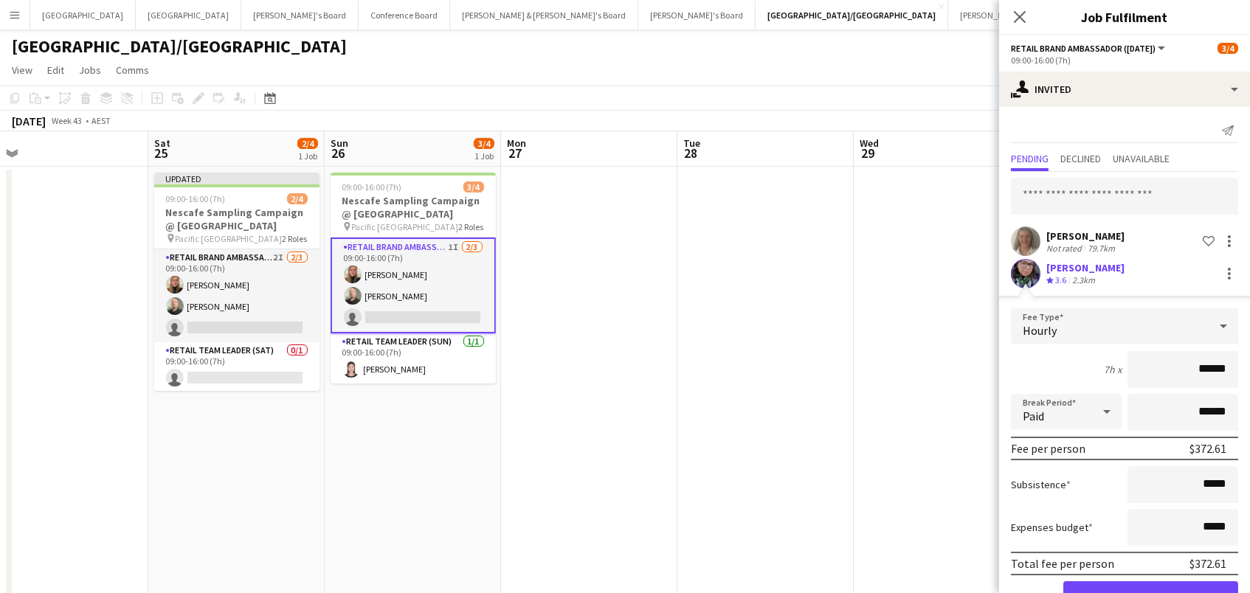
click at [1150, 592] on button "Confirm" at bounding box center [1150, 596] width 175 height 30
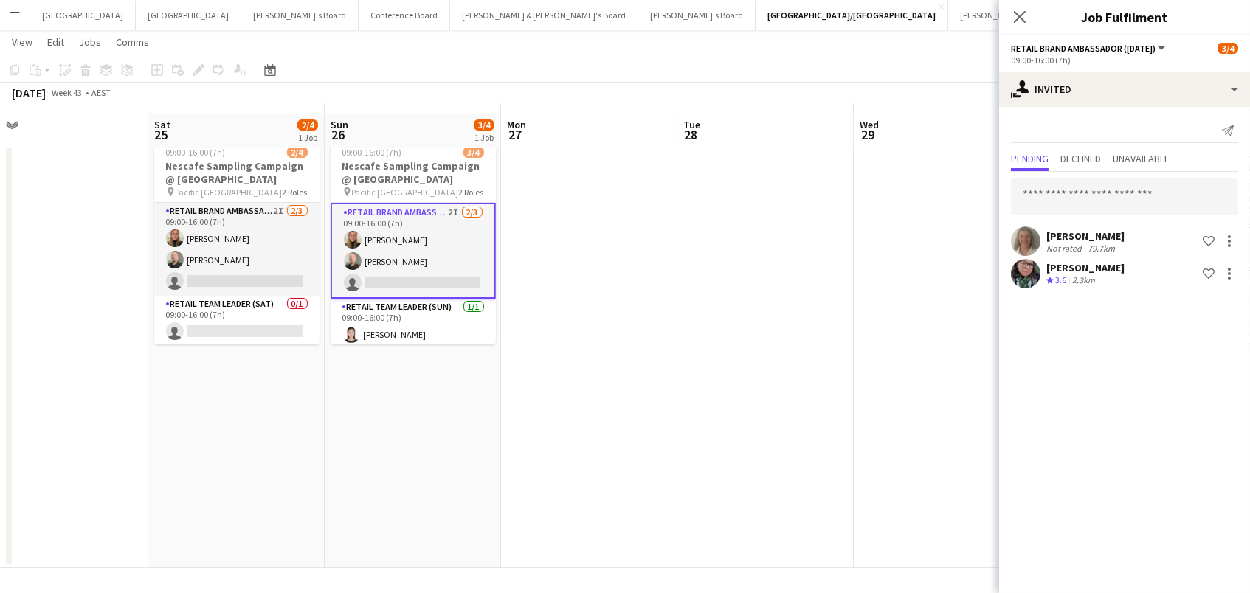
scroll to position [44, 0]
drag, startPoint x: 717, startPoint y: 257, endPoint x: 911, endPoint y: 94, distance: 252.9
click at [716, 248] on app-date-cell at bounding box center [765, 345] width 176 height 448
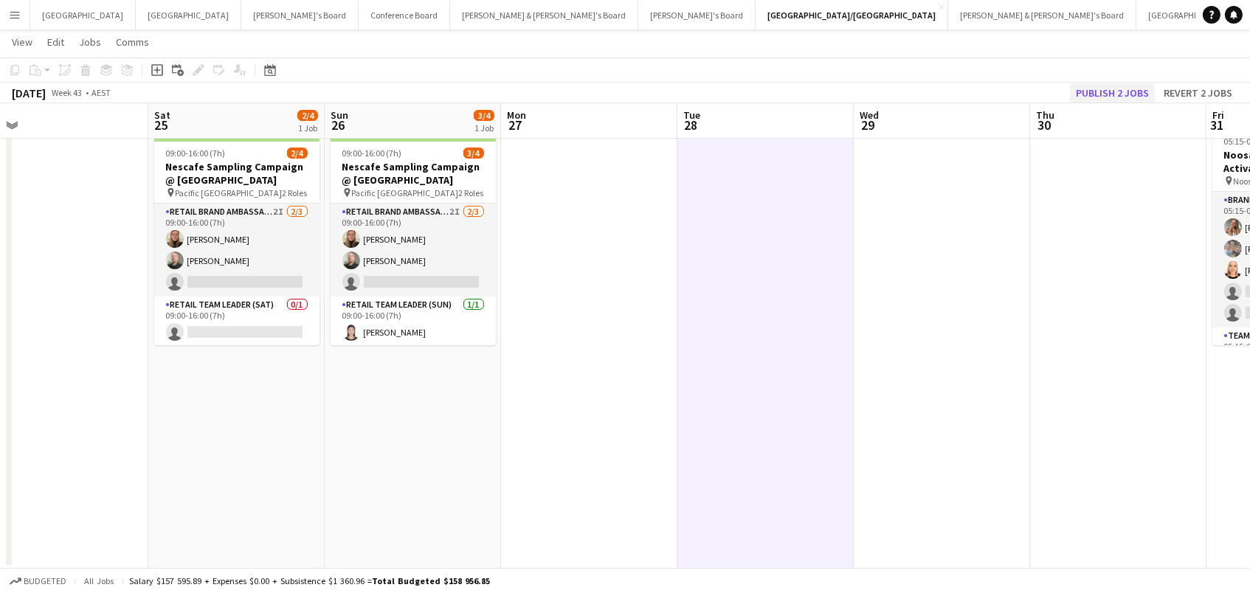
click at [1084, 86] on button "Publish 2 jobs" at bounding box center [1112, 92] width 85 height 19
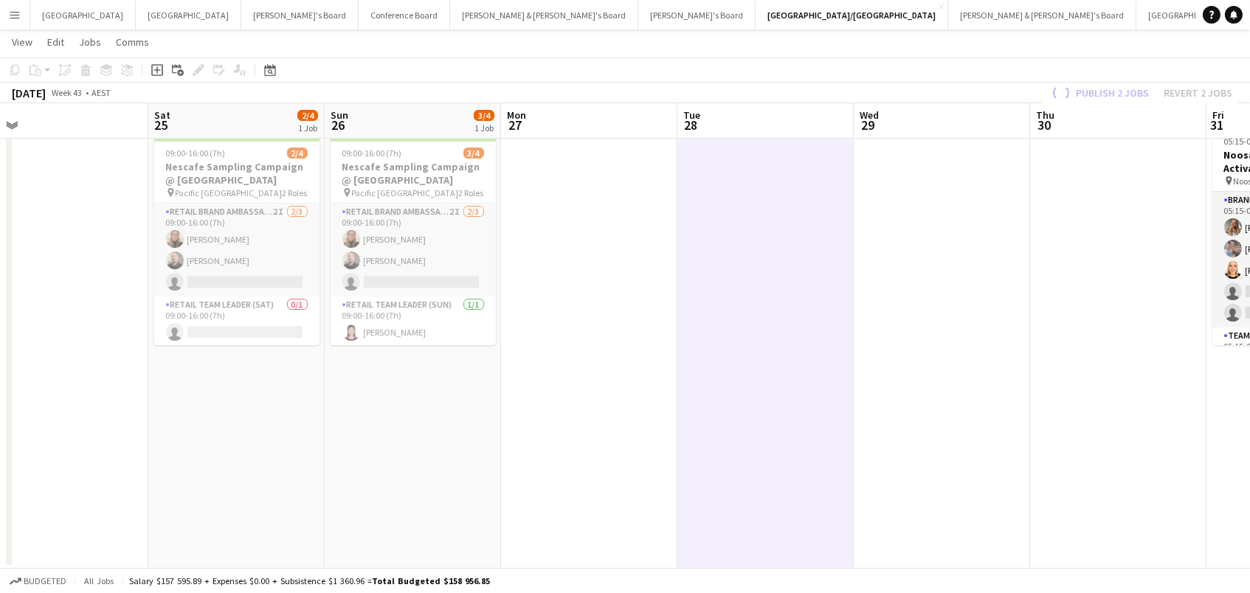
scroll to position [0, 726]
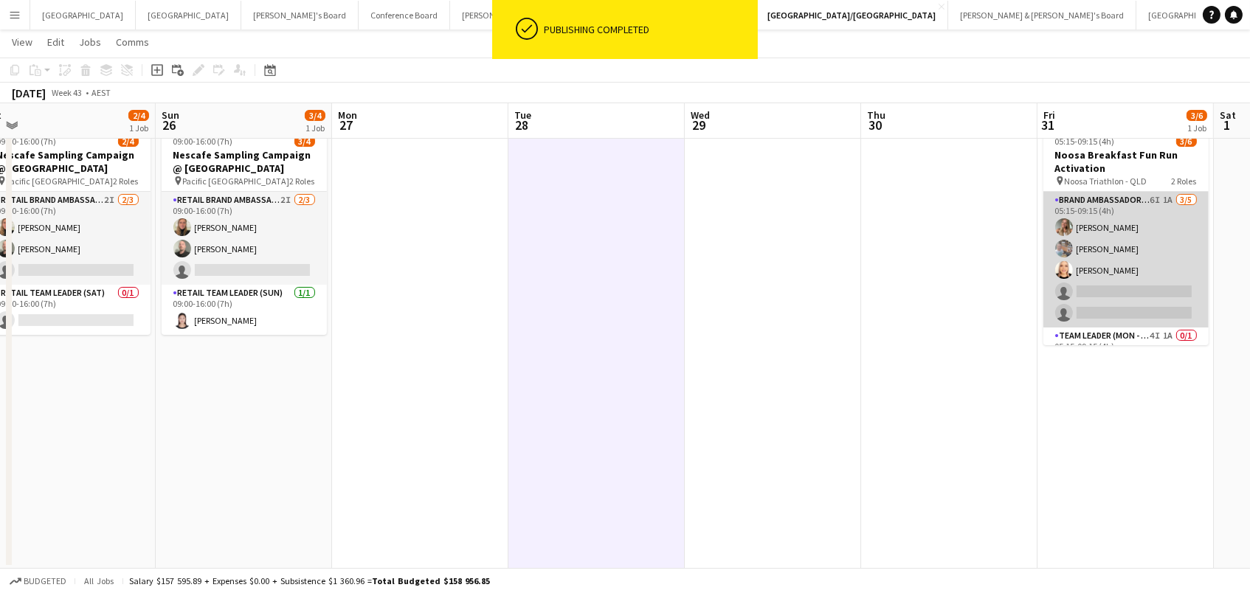
click at [1135, 304] on app-card-role "Brand Ambassador (Mon - Fri) 6I 1A [DATE] 05:15-09:15 (4h) [PERSON_NAME] [PERSO…" at bounding box center [1125, 260] width 165 height 136
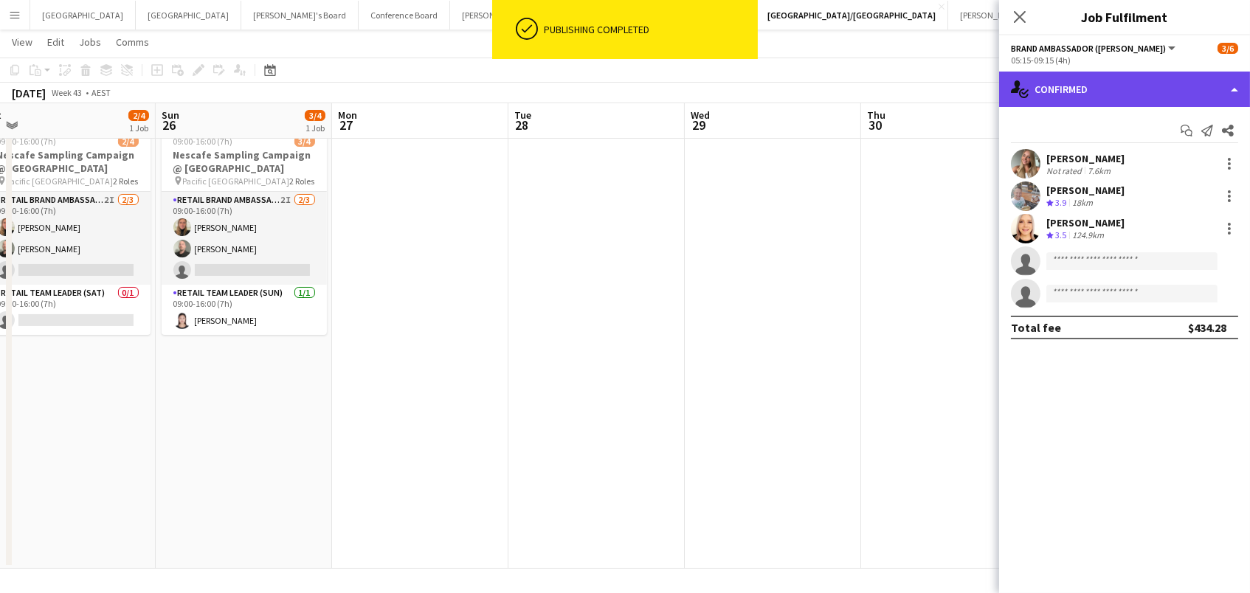
click at [1163, 77] on div "single-neutral-actions-check-2 Confirmed" at bounding box center [1124, 89] width 251 height 35
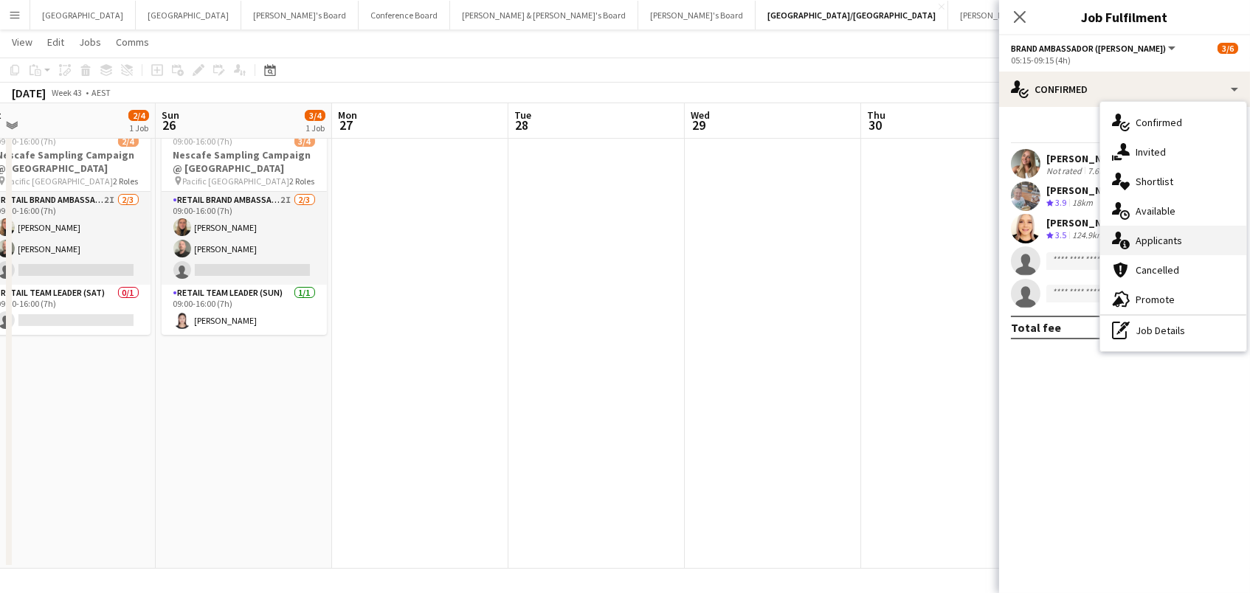
click at [1201, 230] on div "single-neutral-actions-information Applicants" at bounding box center [1173, 241] width 146 height 30
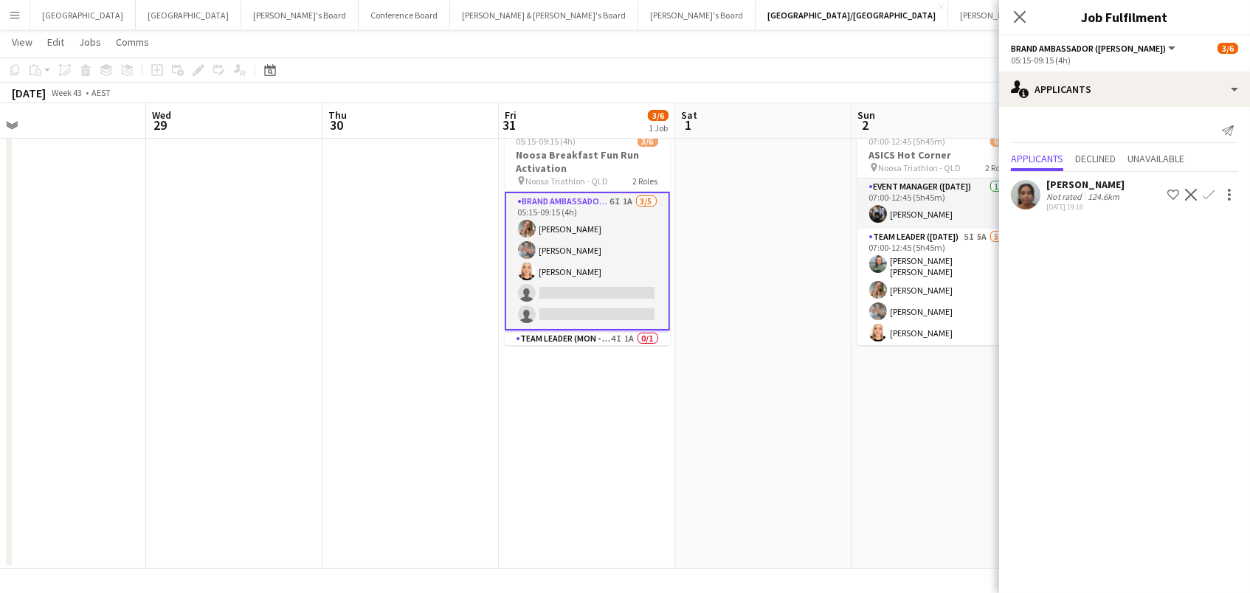
scroll to position [0, 575]
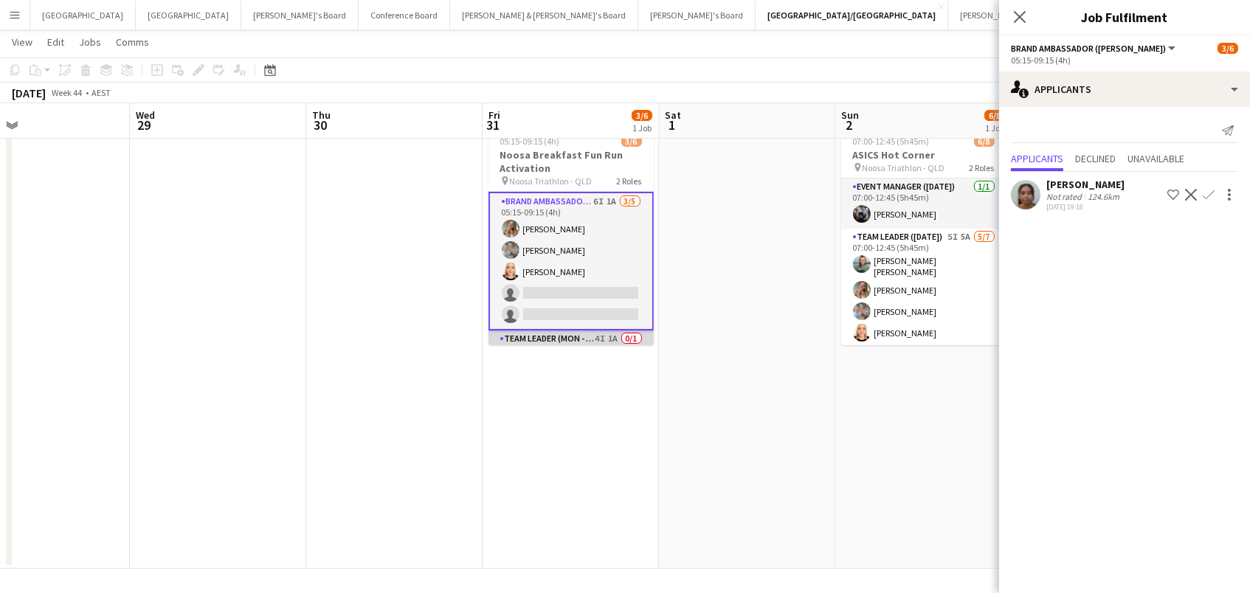
click at [612, 342] on app-card-role "Team Leader (Mon - Fri) 4I 1A 0/1 05:15-09:15 (4h) single-neutral-actions" at bounding box center [570, 355] width 165 height 50
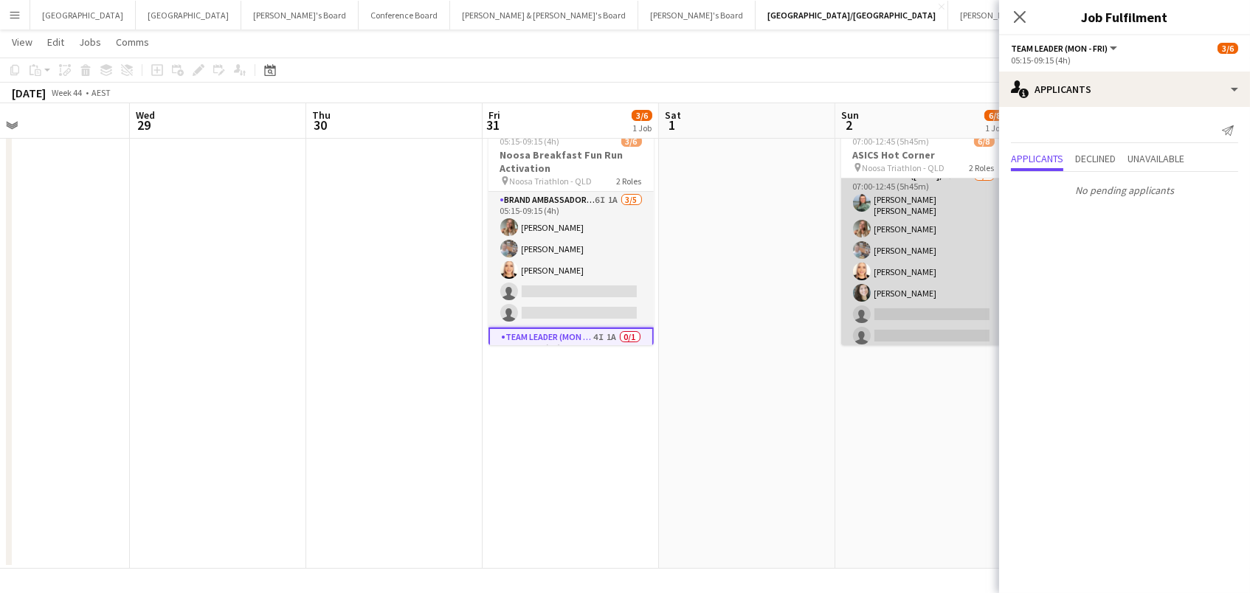
scroll to position [60, 0]
click at [915, 327] on app-card-role "Team Leader ([DATE]) 5I 5A [DATE] 07:00-12:45 (5h45m) [PERSON_NAME] [PERSON_NAM…" at bounding box center [923, 259] width 165 height 183
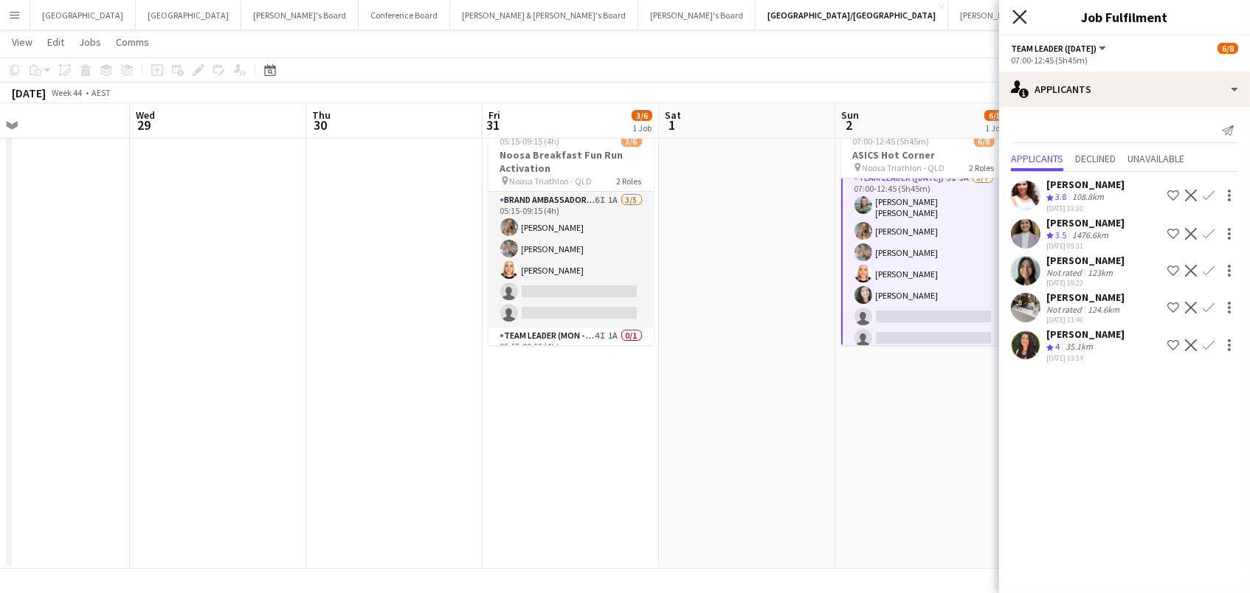
click at [1016, 17] on icon "Close pop-in" at bounding box center [1019, 17] width 14 height 14
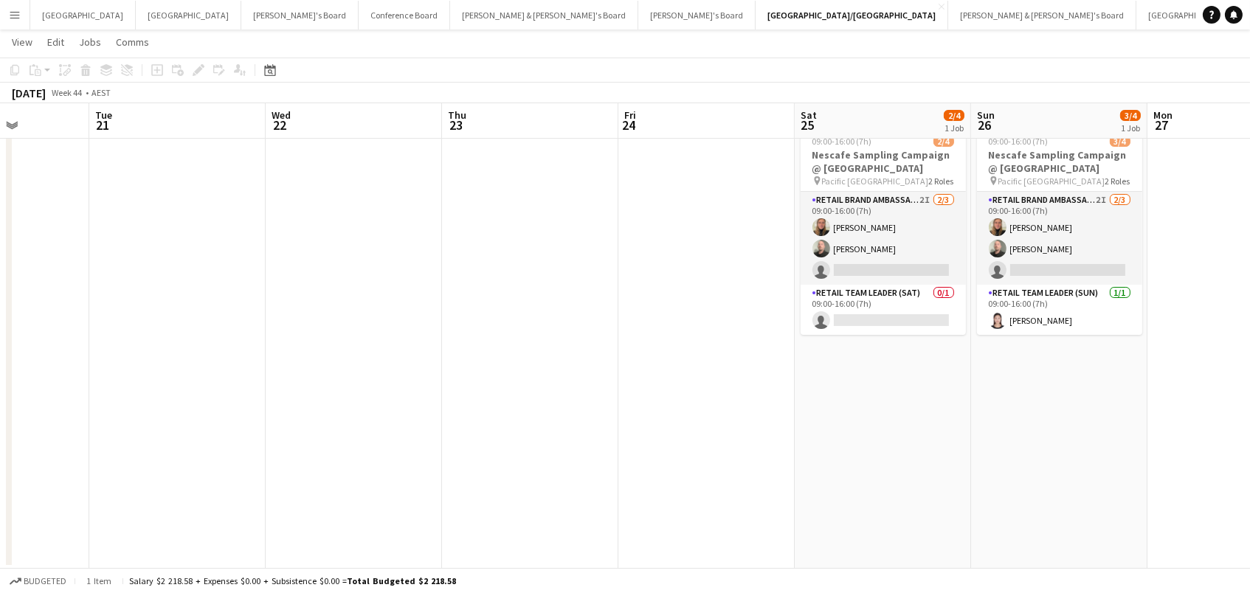
scroll to position [0, 381]
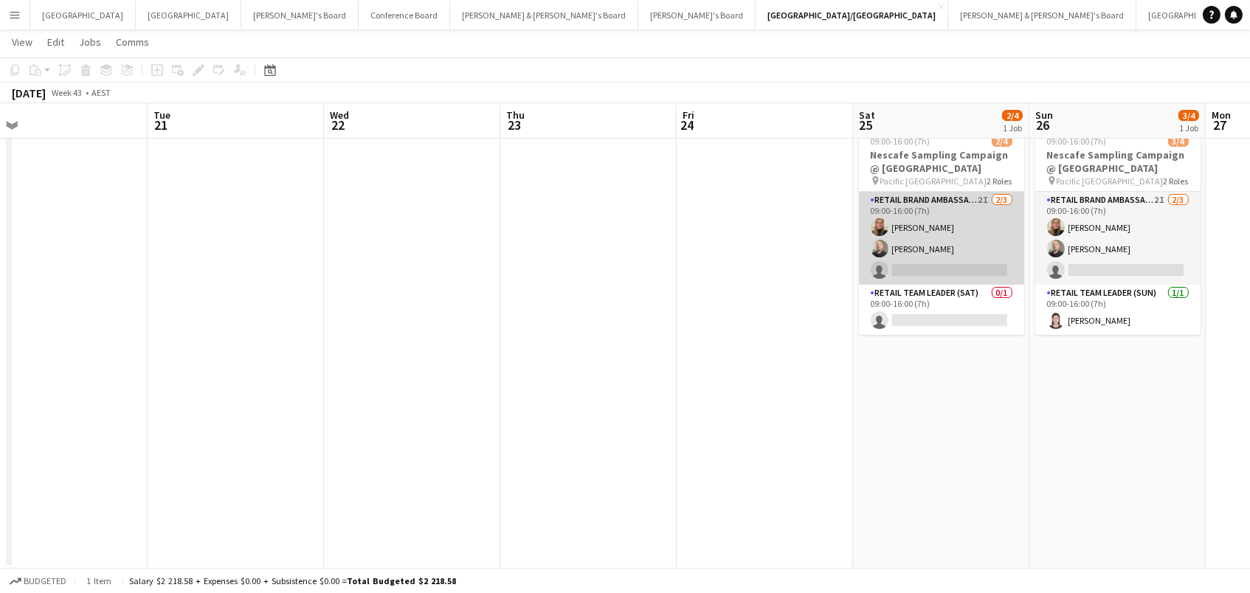
click at [958, 250] on app-card-role "RETAIL Brand Ambassador ([DATE]) 2I [DATE] 09:00-16:00 (7h) [PERSON_NAME] [PERS…" at bounding box center [941, 238] width 165 height 93
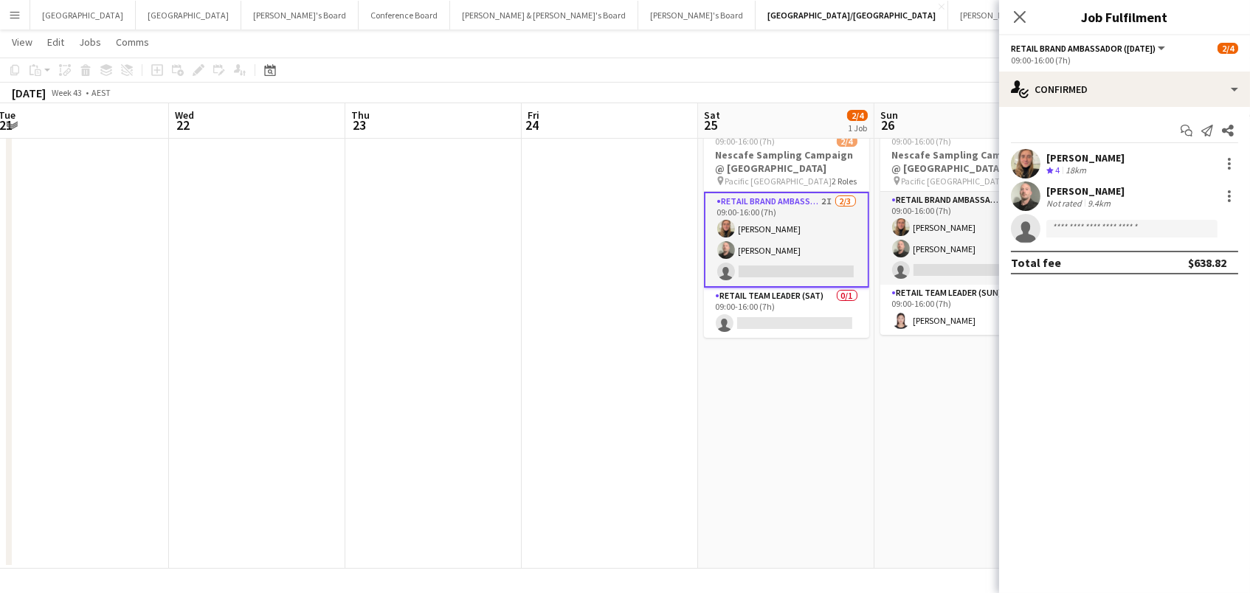
scroll to position [0, 588]
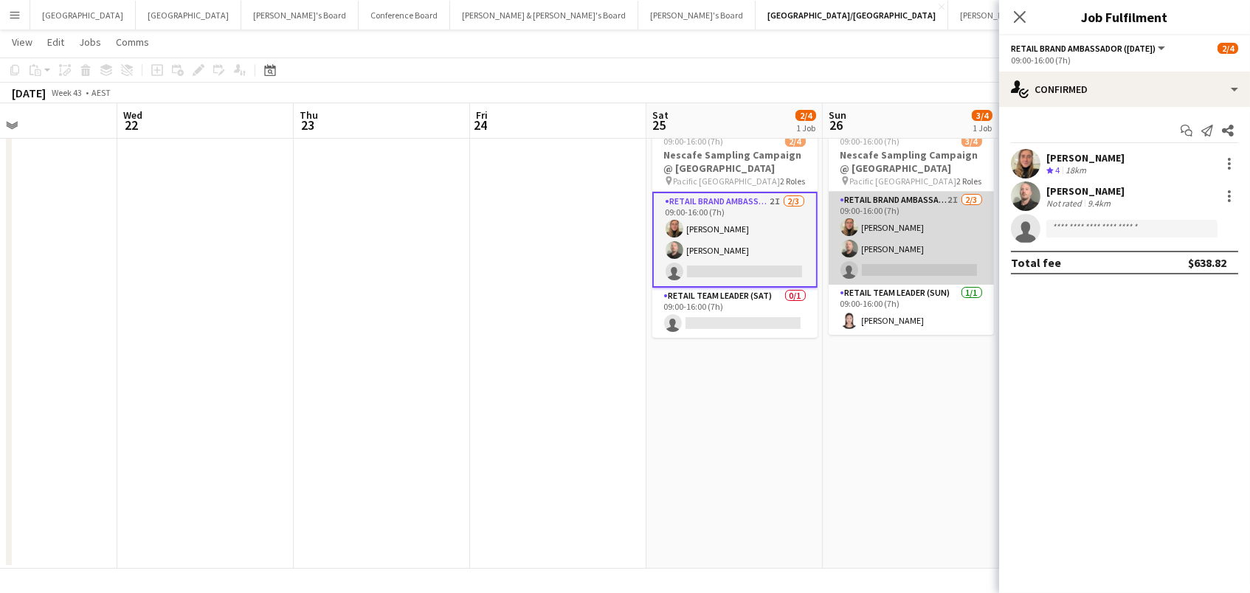
click at [914, 243] on app-card-role "RETAIL Brand Ambassador ([DATE]) 2I [DATE] 09:00-16:00 (7h) [PERSON_NAME] [PERS…" at bounding box center [910, 238] width 165 height 93
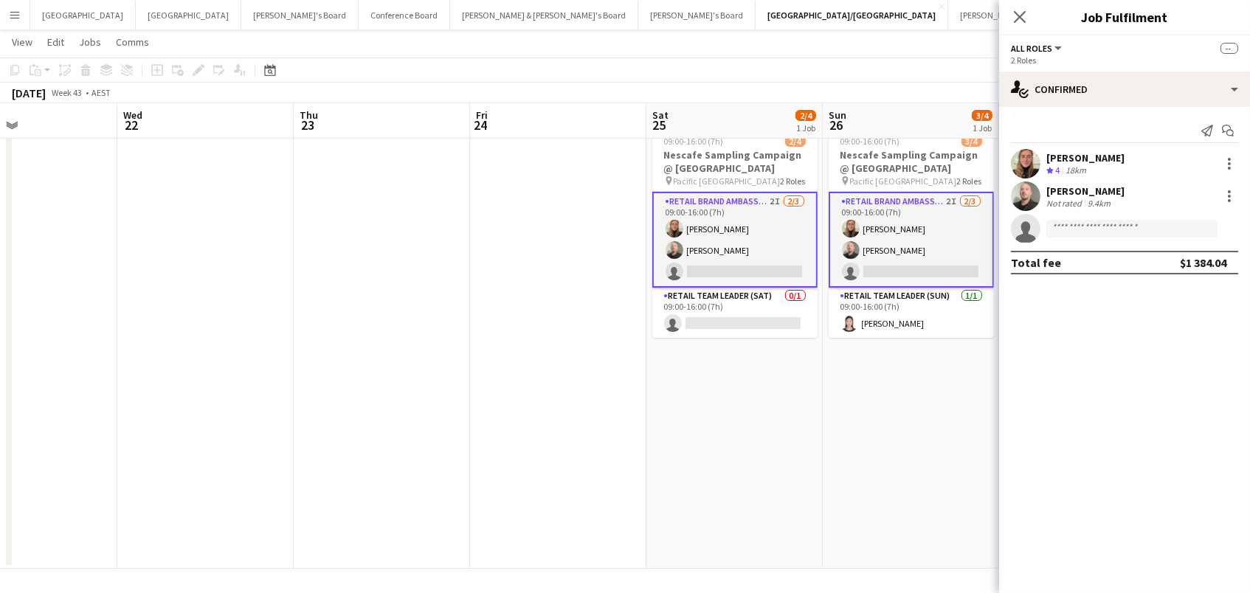
click at [763, 238] on app-card-role "RETAIL Brand Ambassador ([DATE]) 2I [DATE] 09:00-16:00 (7h) [PERSON_NAME] [PERS…" at bounding box center [734, 240] width 165 height 96
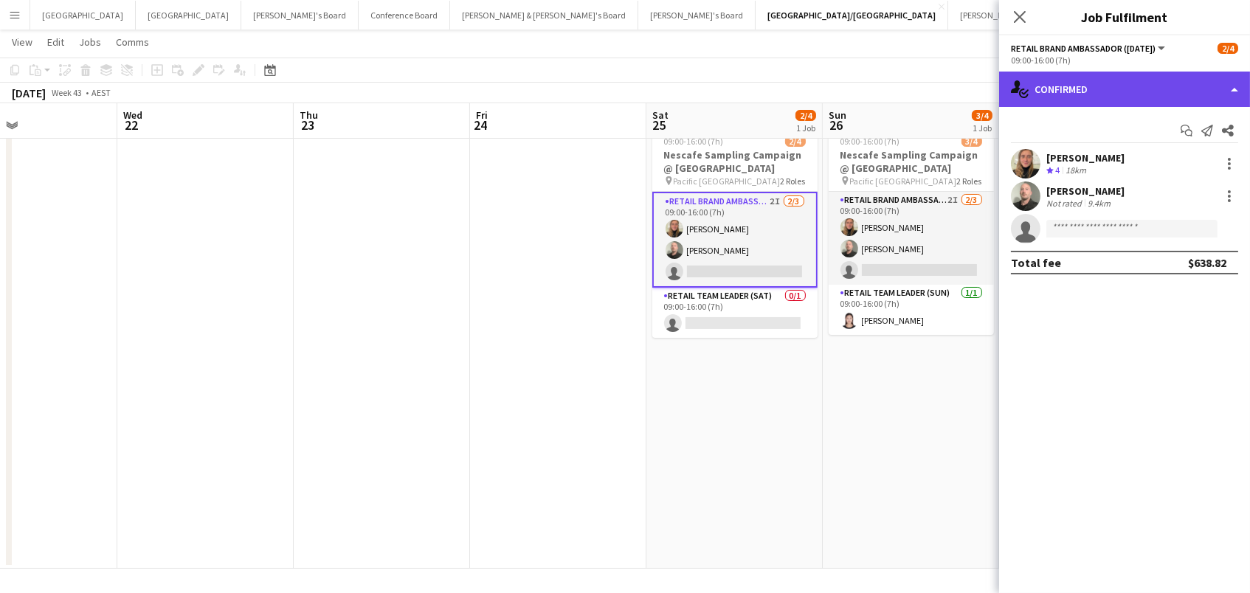
click at [1095, 94] on div "single-neutral-actions-check-2 Confirmed" at bounding box center [1124, 89] width 251 height 35
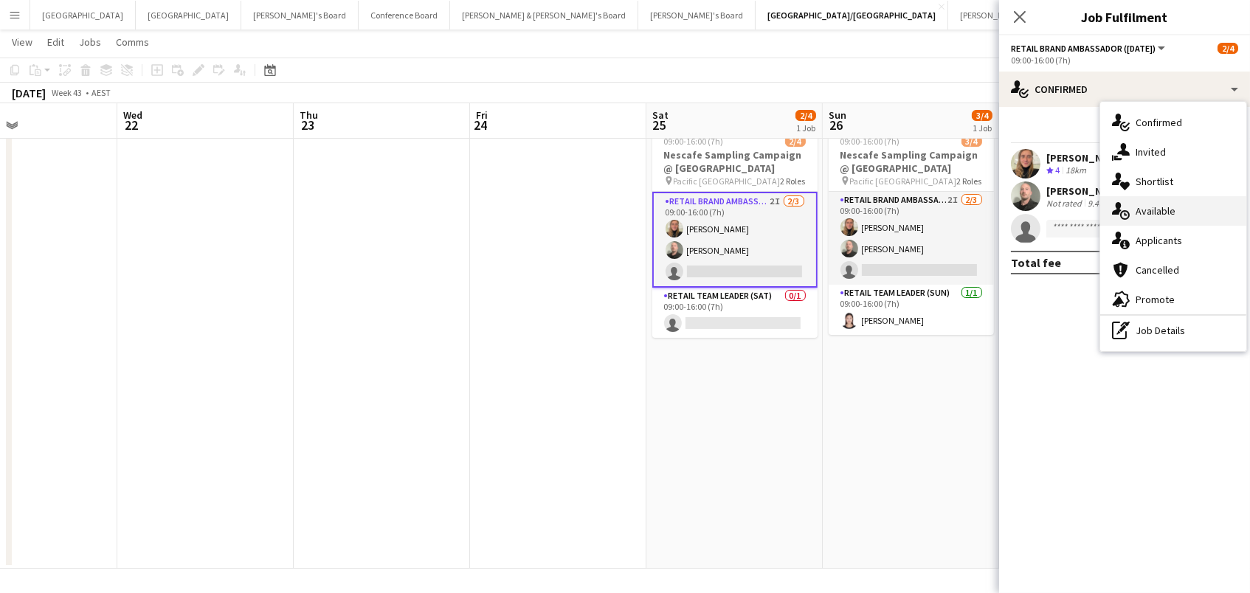
click at [1130, 198] on div "single-neutral-actions-upload Available" at bounding box center [1173, 211] width 146 height 30
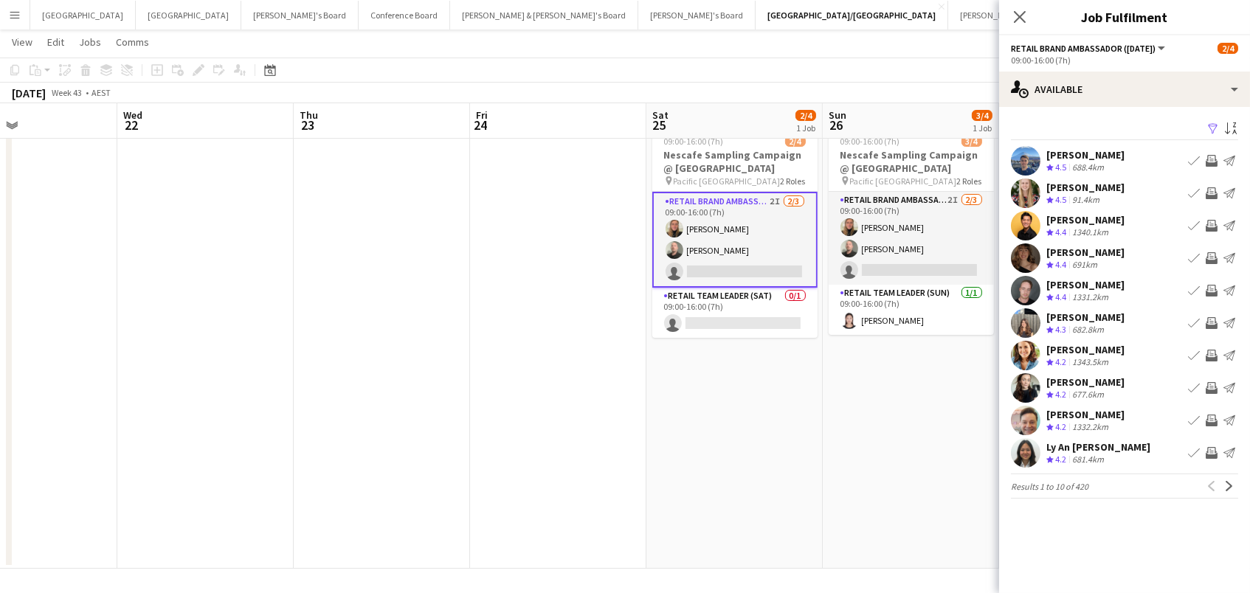
click at [1211, 127] on app-icon "Filter" at bounding box center [1213, 129] width 12 height 14
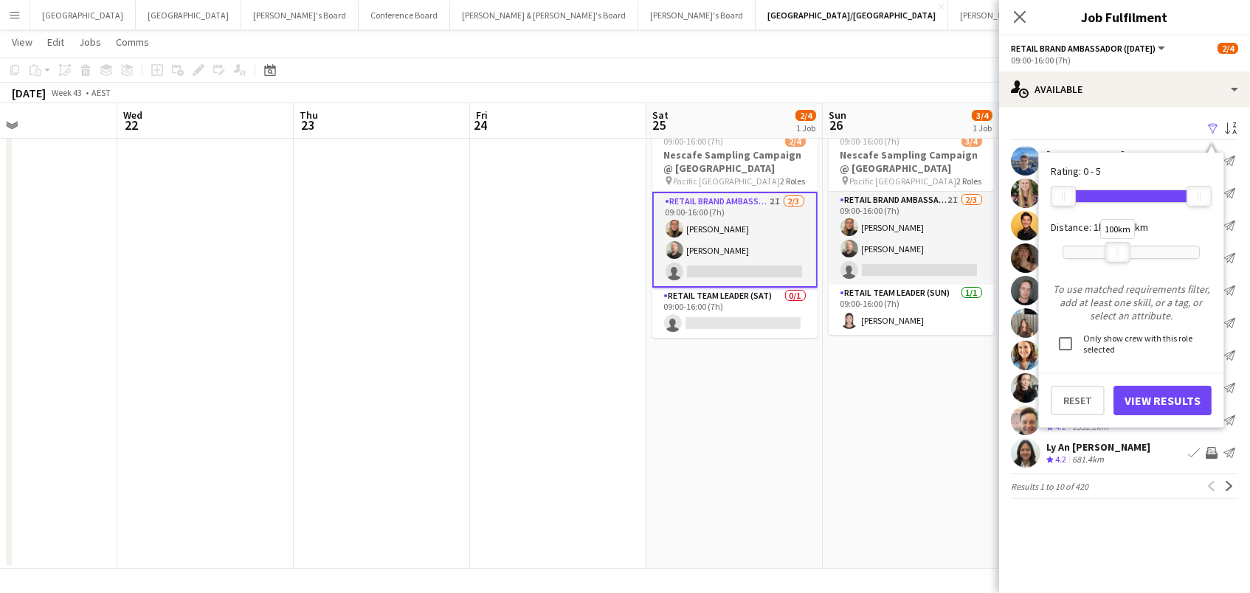
drag, startPoint x: 1193, startPoint y: 252, endPoint x: 1117, endPoint y: 257, distance: 76.8
click at [1117, 257] on div at bounding box center [1118, 252] width 24 height 19
click at [1125, 401] on button "View Results" at bounding box center [1162, 401] width 98 height 30
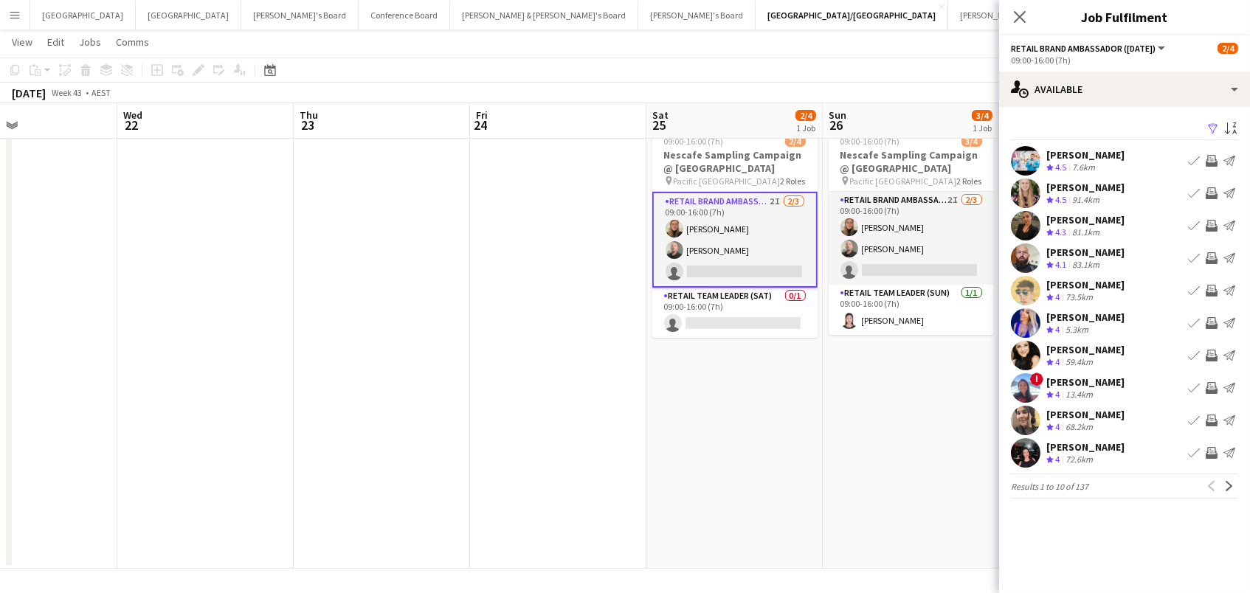
click at [1210, 285] on app-icon "Invite crew" at bounding box center [1211, 291] width 12 height 12
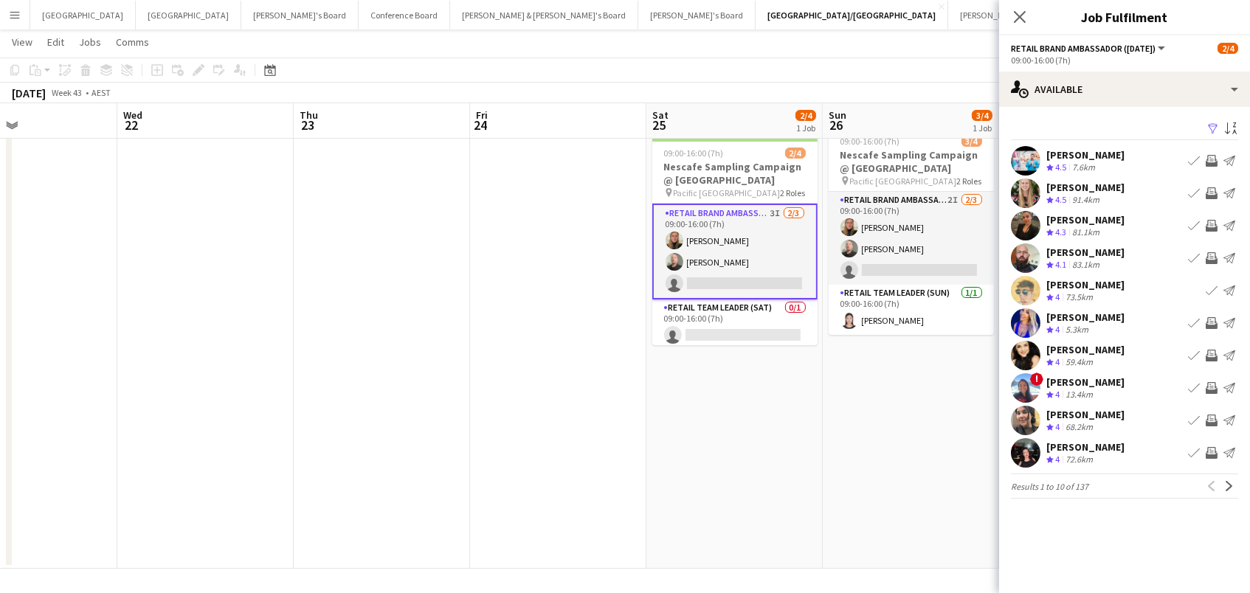
click at [1207, 415] on app-icon "Invite crew" at bounding box center [1211, 421] width 12 height 12
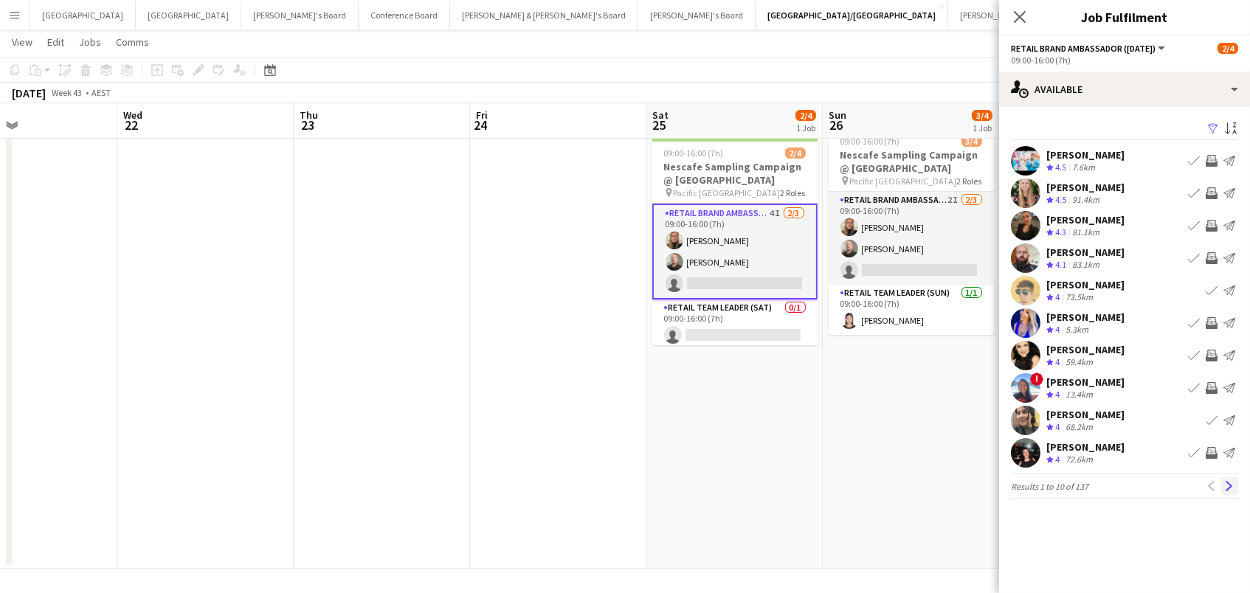
click at [1236, 479] on button "Next" at bounding box center [1229, 486] width 18 height 18
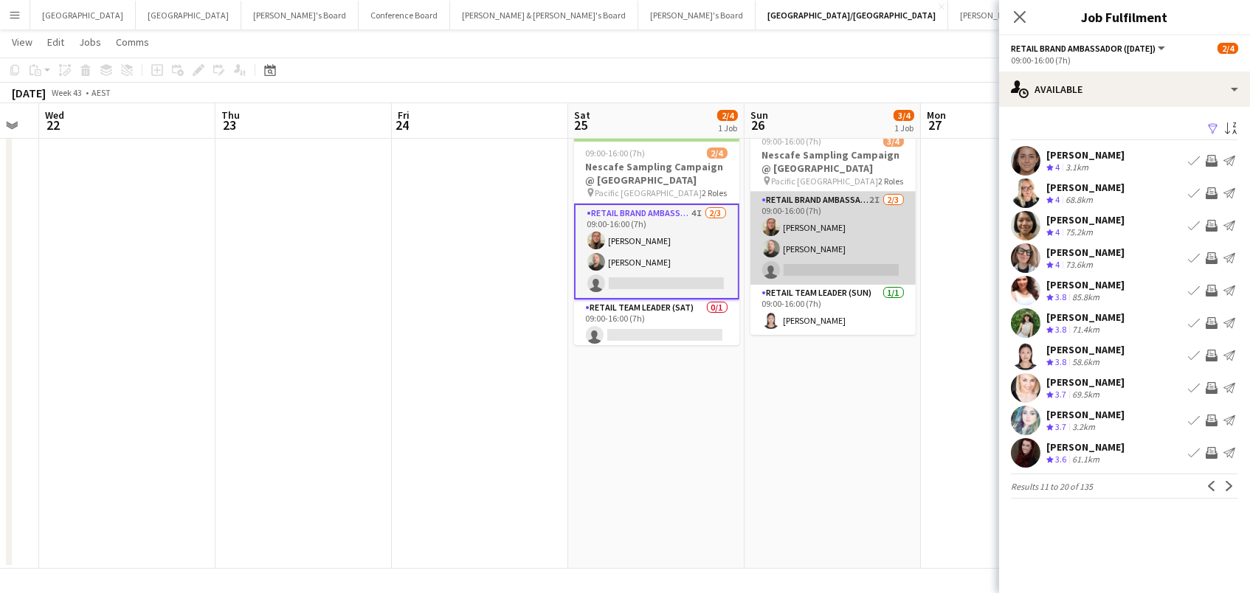
scroll to position [0, 667]
click at [879, 250] on app-card-role "RETAIL Brand Ambassador ([DATE]) 2I [DATE] 09:00-16:00 (7h) [PERSON_NAME] [PERS…" at bounding box center [831, 238] width 165 height 93
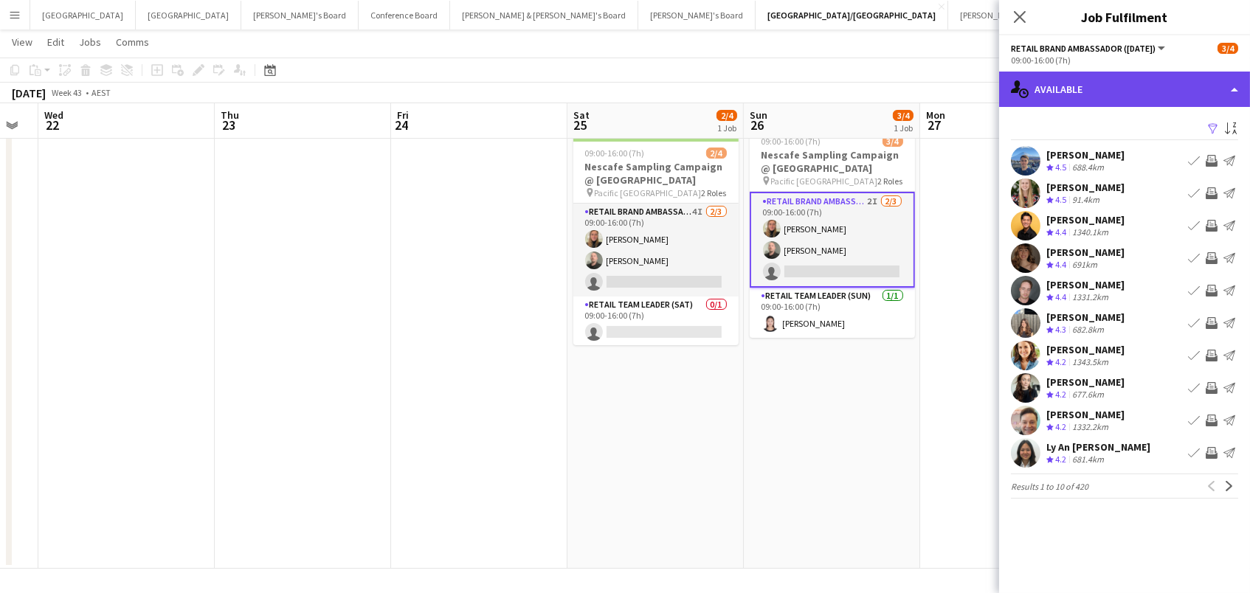
click at [1084, 86] on div "single-neutral-actions-upload Available" at bounding box center [1124, 89] width 251 height 35
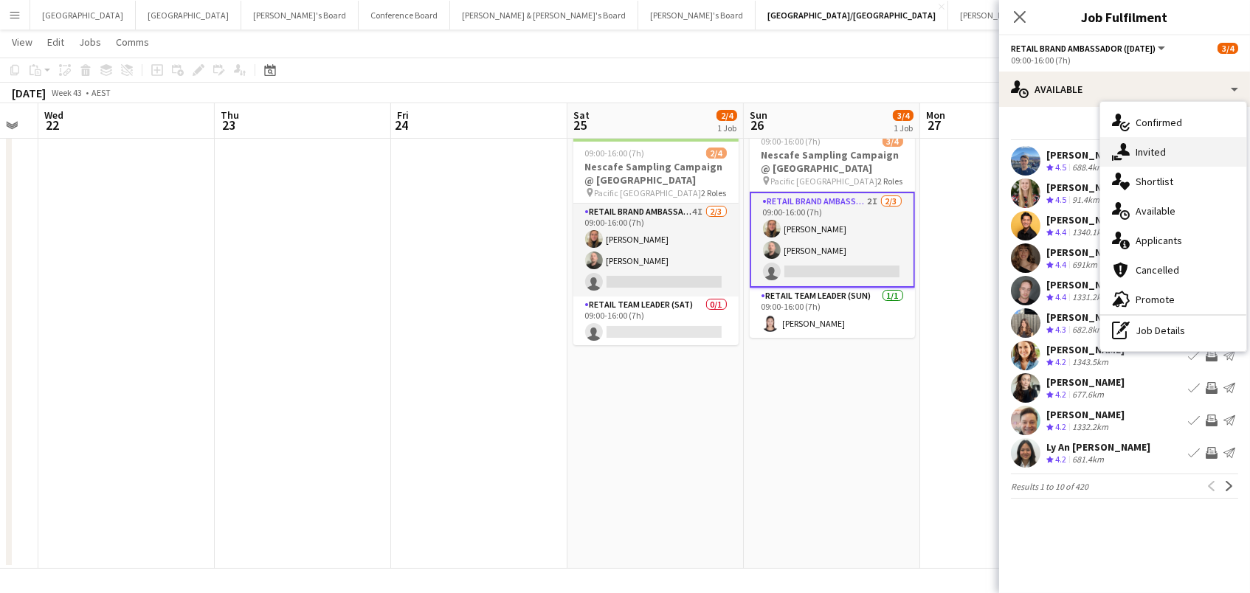
click at [1188, 151] on div "single-neutral-actions-share-1 Invited" at bounding box center [1173, 152] width 146 height 30
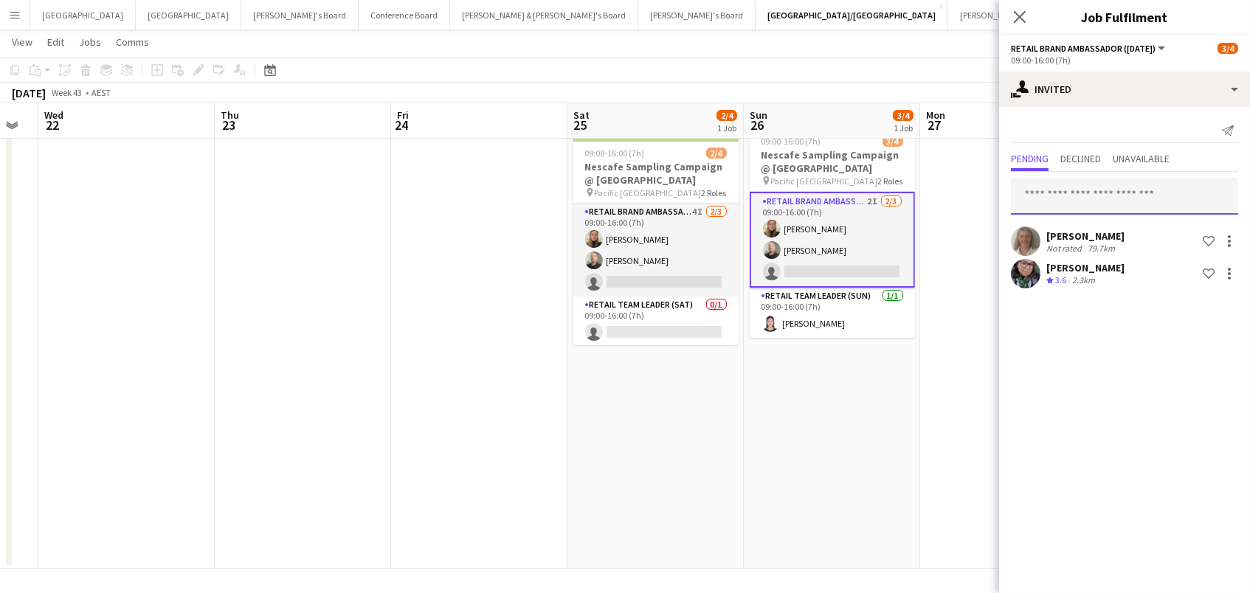
click at [1092, 194] on input "text" at bounding box center [1124, 196] width 227 height 37
type input "******"
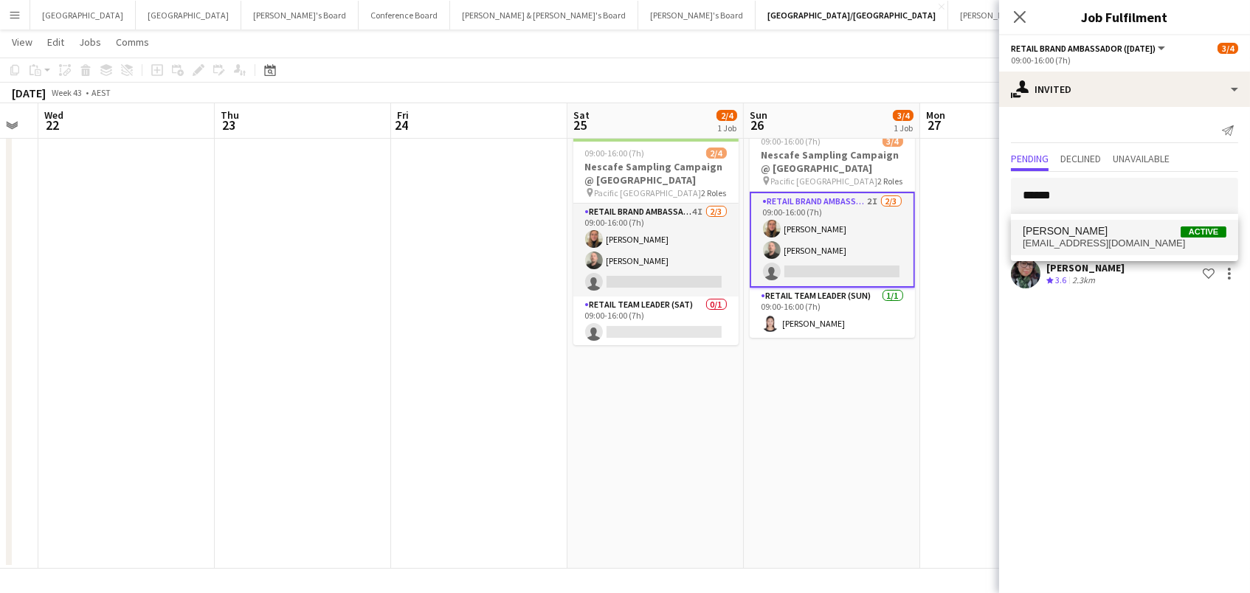
click at [1093, 225] on span "[PERSON_NAME] Active" at bounding box center [1124, 231] width 204 height 13
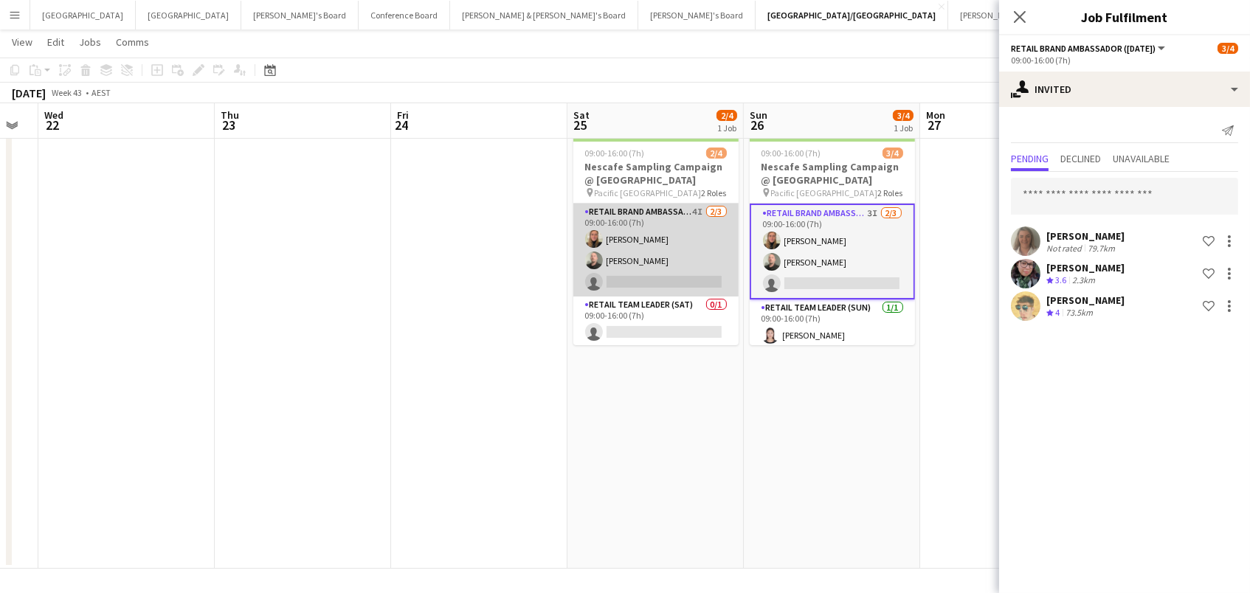
click at [694, 243] on app-card-role "RETAIL Brand Ambassador ([DATE]) 4I [DATE] 09:00-16:00 (7h) [PERSON_NAME] [PERS…" at bounding box center [655, 250] width 165 height 93
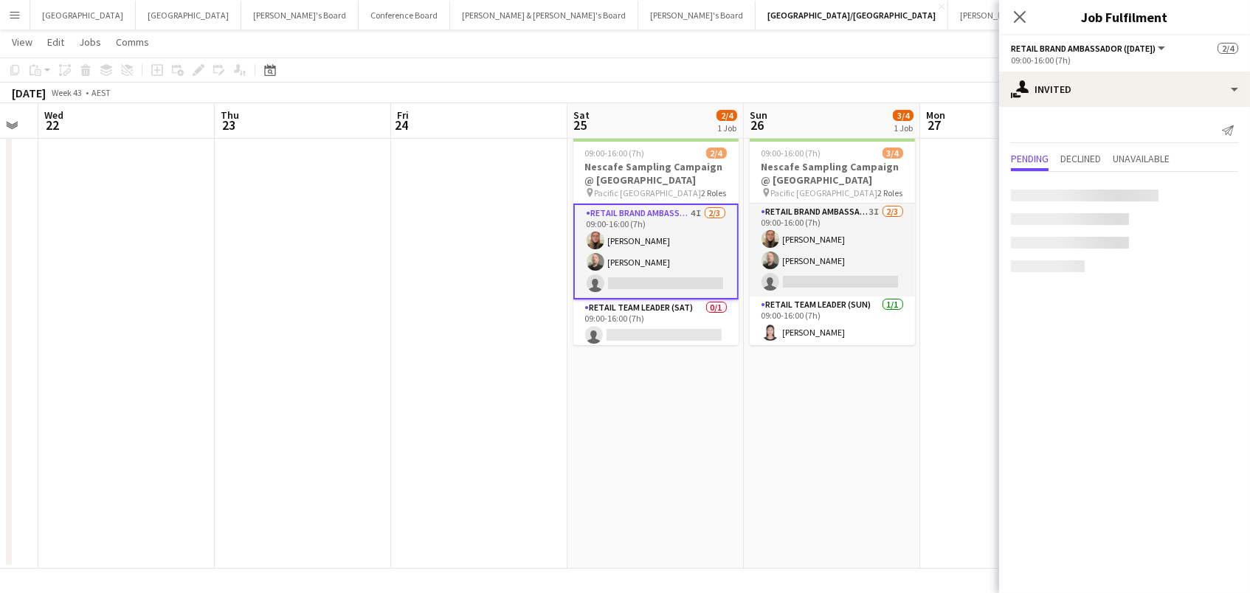
scroll to position [0, 666]
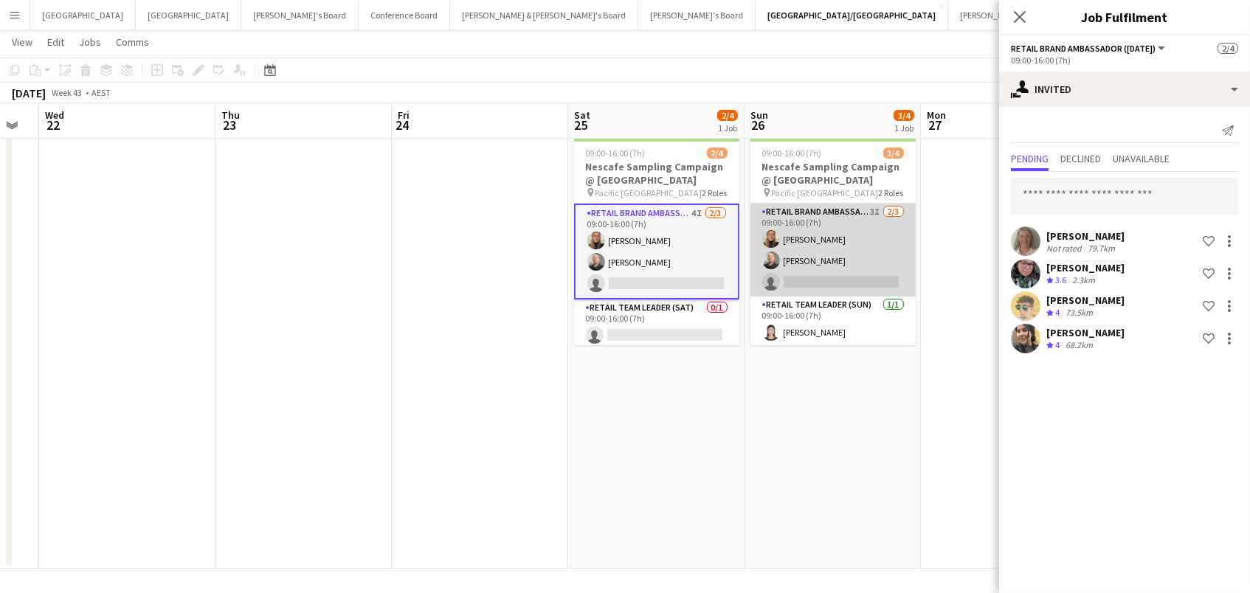
click at [877, 264] on app-card-role "RETAIL Brand Ambassador ([DATE]) 3I [DATE] 09:00-16:00 (7h) [PERSON_NAME] [PERS…" at bounding box center [832, 250] width 165 height 93
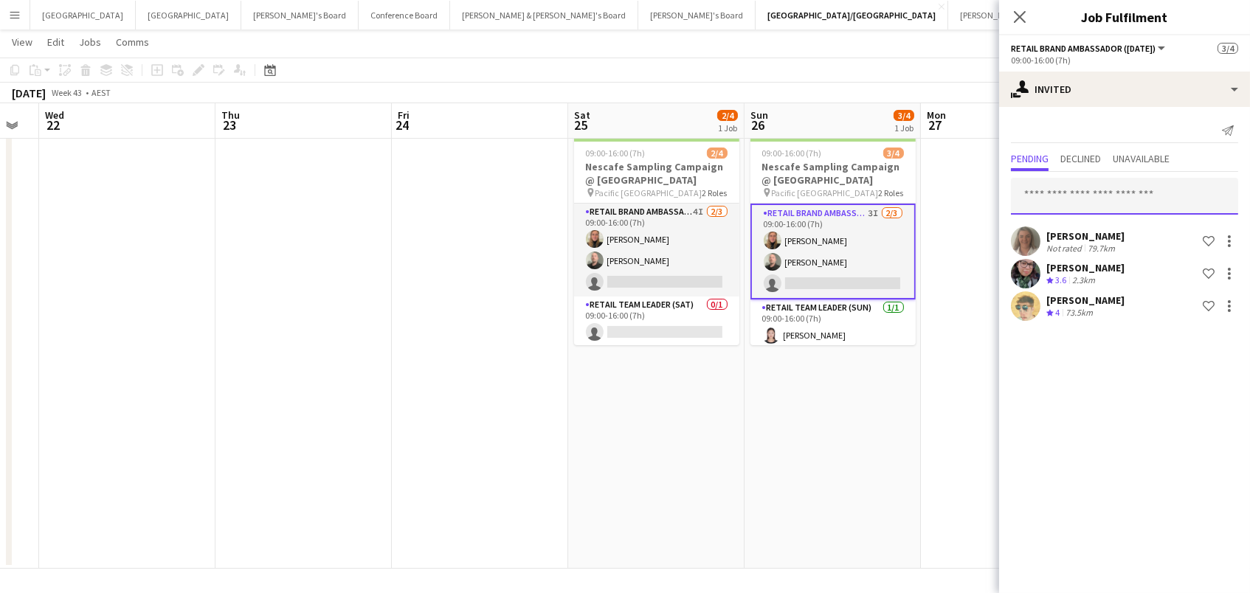
click at [1043, 195] on input "text" at bounding box center [1124, 196] width 227 height 37
type input "*"
type input "******"
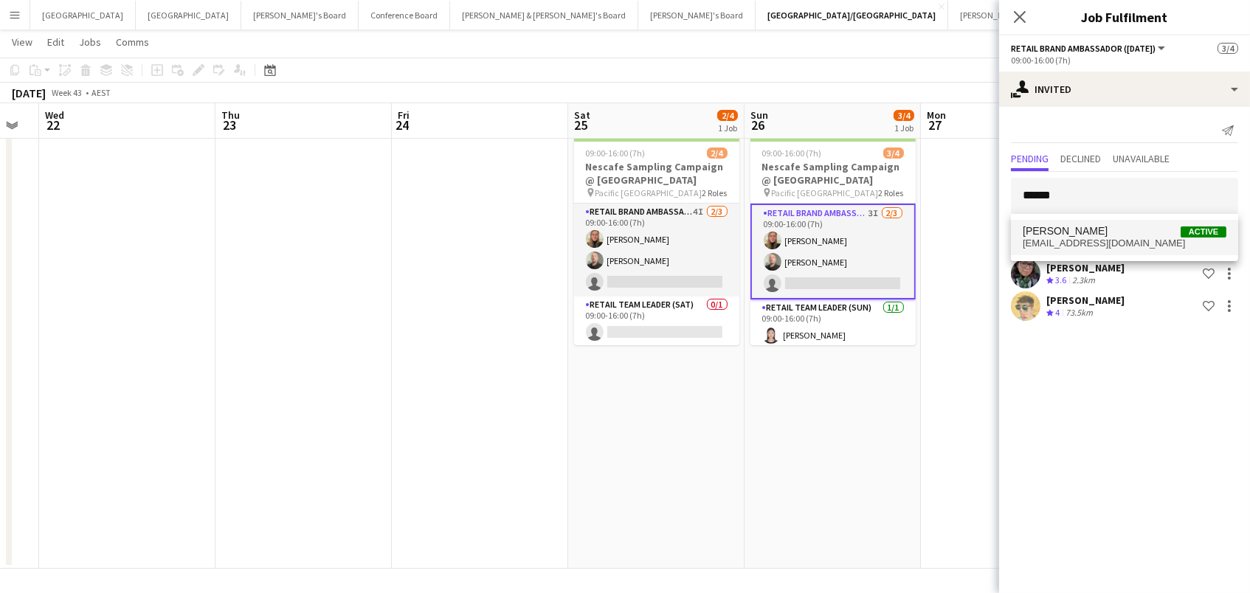
click at [1050, 245] on span "[EMAIL_ADDRESS][DOMAIN_NAME]" at bounding box center [1124, 244] width 204 height 12
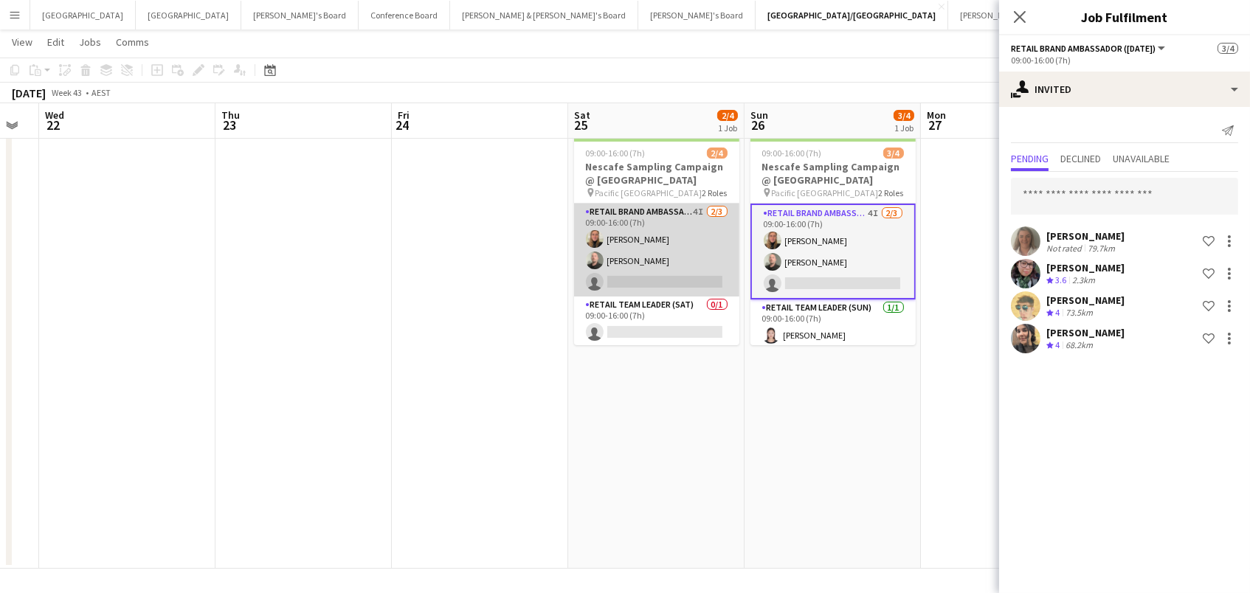
click at [637, 249] on app-card-role "RETAIL Brand Ambassador ([DATE]) 4I [DATE] 09:00-16:00 (7h) [PERSON_NAME] [PERS…" at bounding box center [656, 250] width 165 height 93
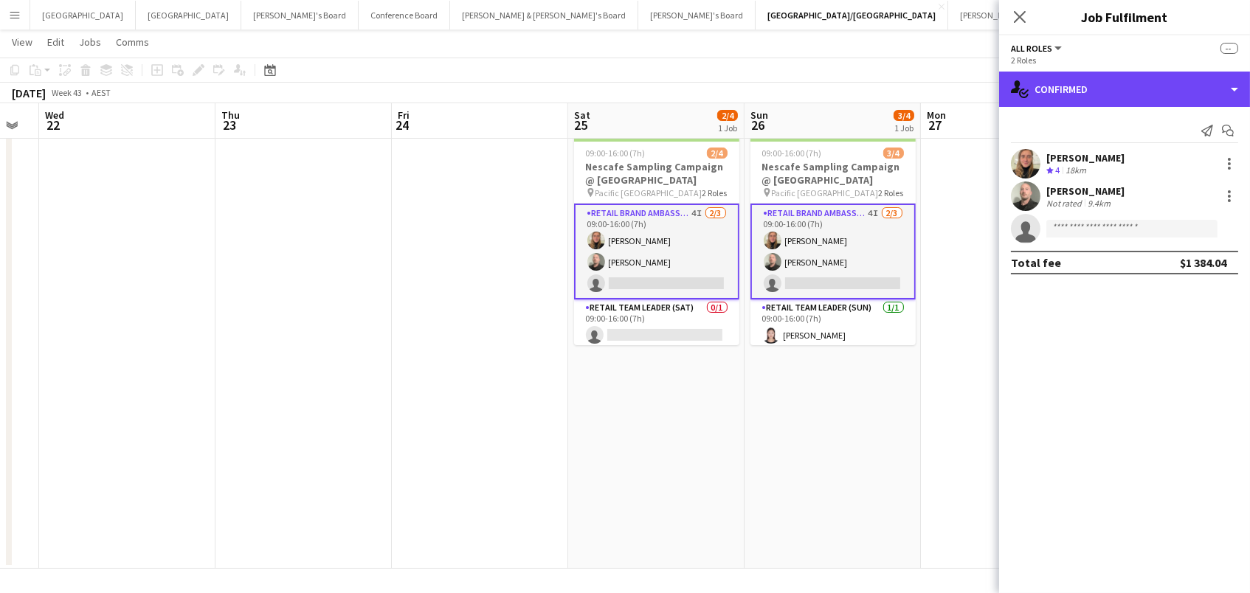
drag, startPoint x: 1081, startPoint y: 94, endPoint x: 1142, endPoint y: 150, distance: 83.0
click at [1081, 95] on div "single-neutral-actions-check-2 Confirmed" at bounding box center [1124, 89] width 251 height 35
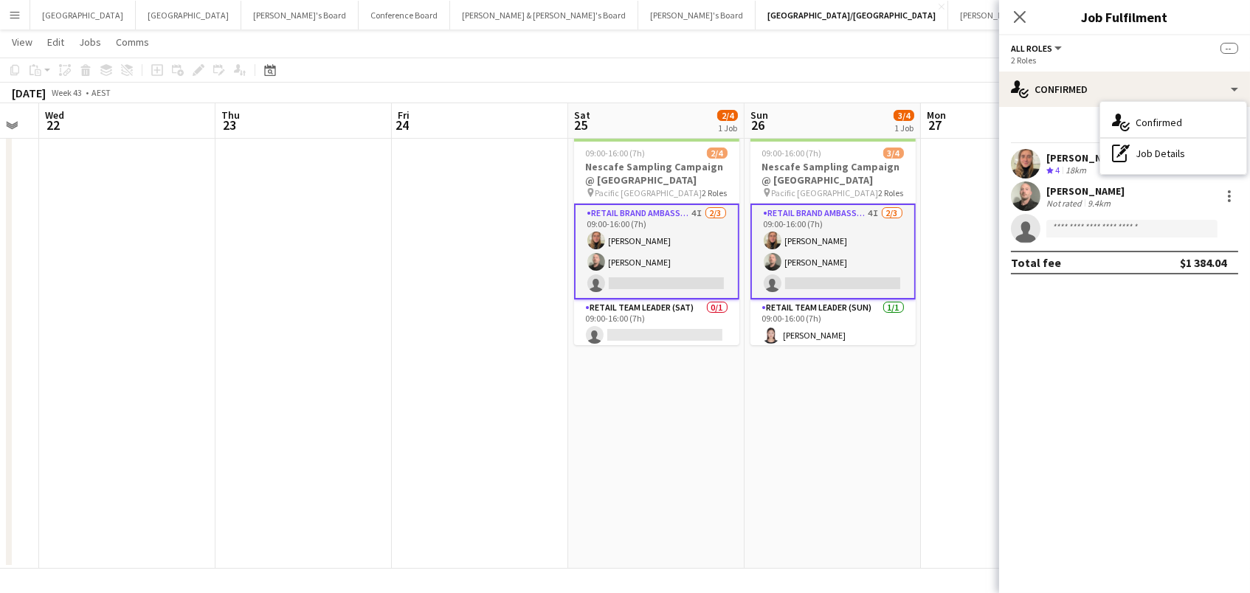
click at [653, 243] on app-card-role "RETAIL Brand Ambassador ([DATE]) 4I [DATE] 09:00-16:00 (7h) [PERSON_NAME] [PERS…" at bounding box center [656, 252] width 165 height 96
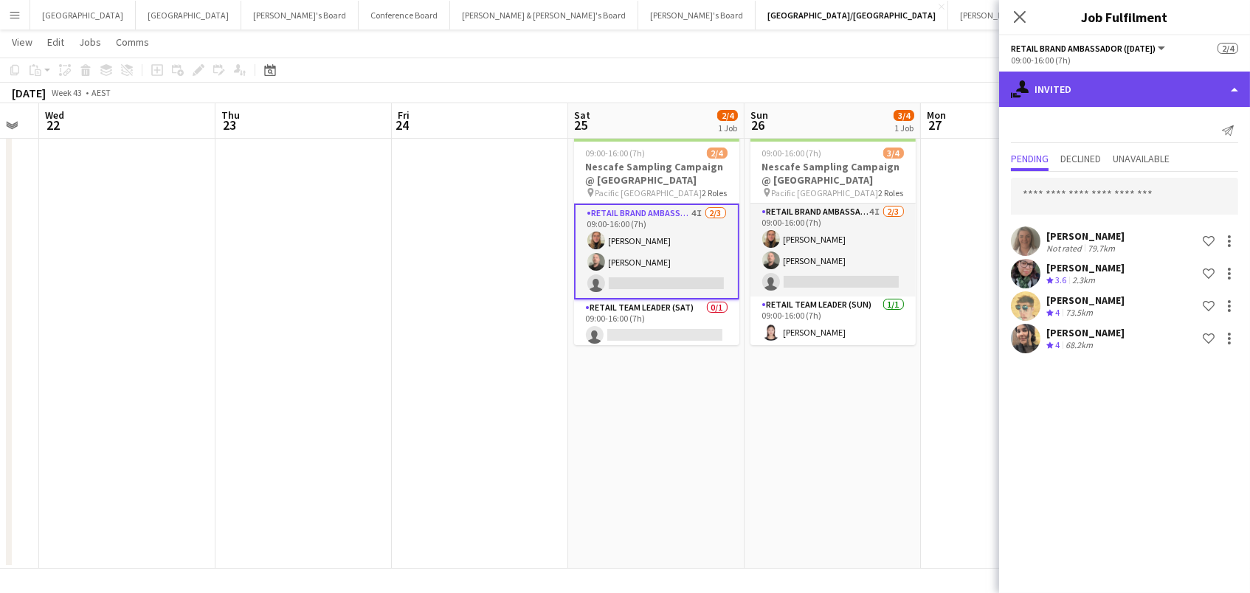
click at [1078, 95] on div "single-neutral-actions-share-1 Invited" at bounding box center [1124, 89] width 251 height 35
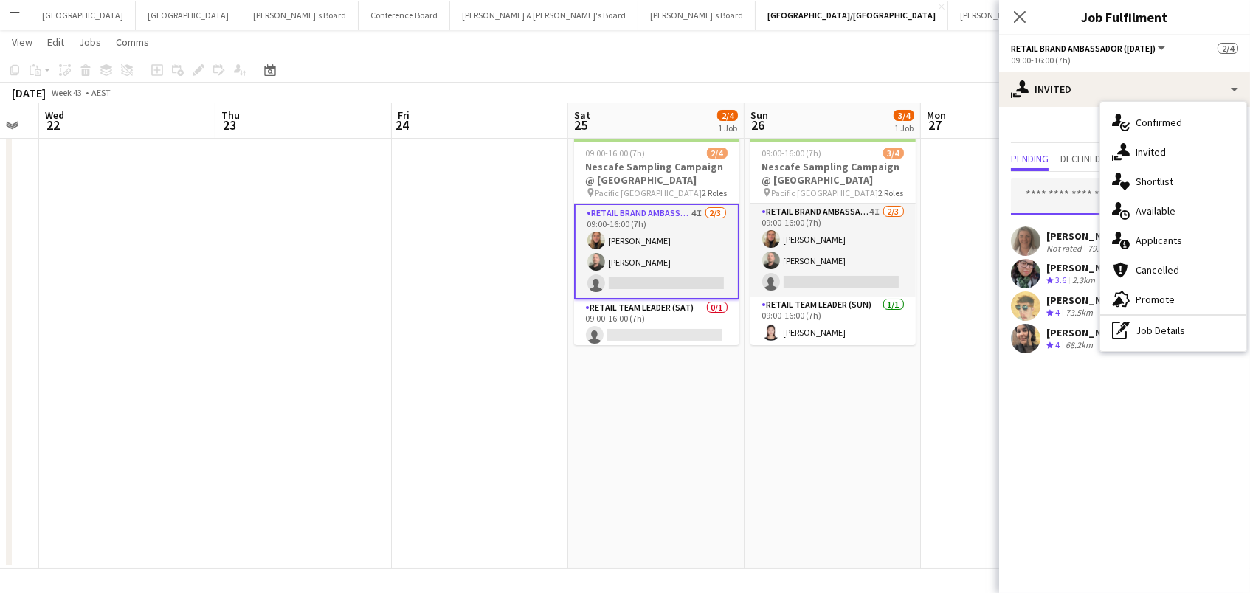
click at [1064, 197] on input "text" at bounding box center [1124, 196] width 227 height 37
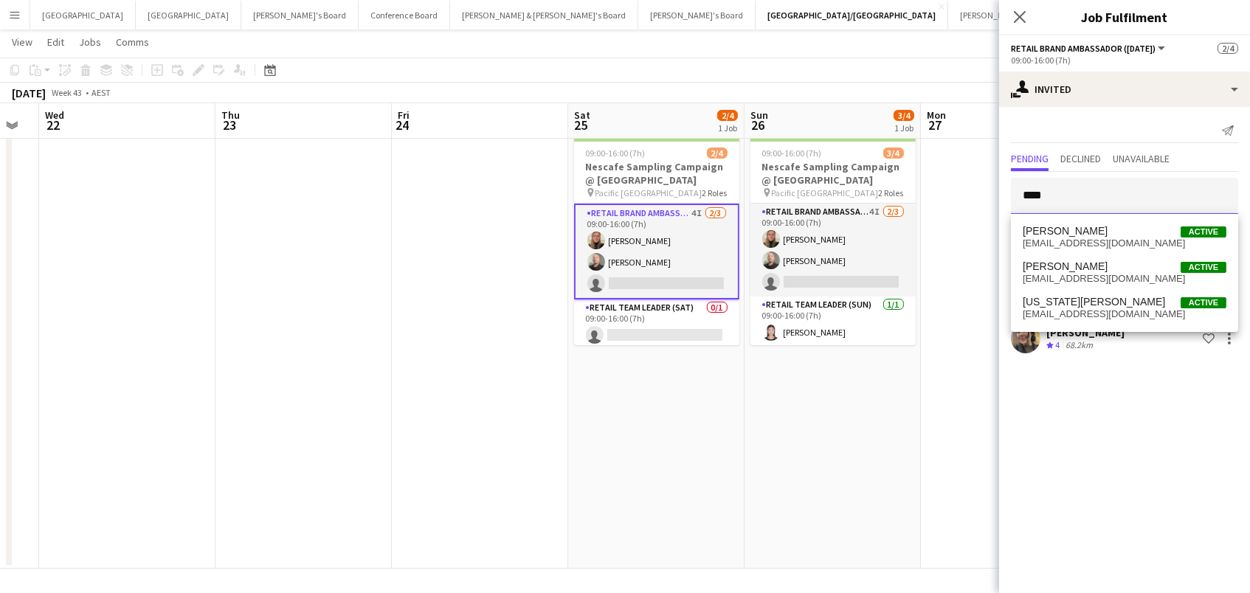
type input "****"
drag, startPoint x: 1058, startPoint y: 226, endPoint x: 1056, endPoint y: 240, distance: 13.6
click at [1056, 240] on span "[EMAIL_ADDRESS][DOMAIN_NAME]" at bounding box center [1124, 244] width 204 height 12
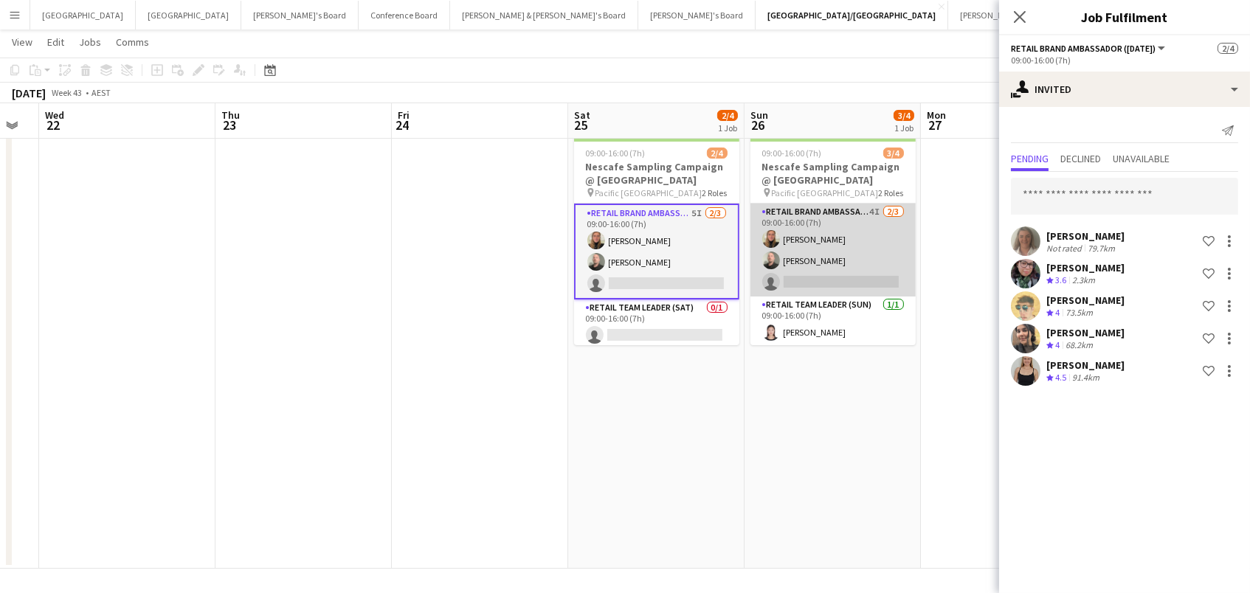
click at [873, 254] on app-card-role "RETAIL Brand Ambassador ([DATE]) 4I [DATE] 09:00-16:00 (7h) [PERSON_NAME] [PERS…" at bounding box center [832, 250] width 165 height 93
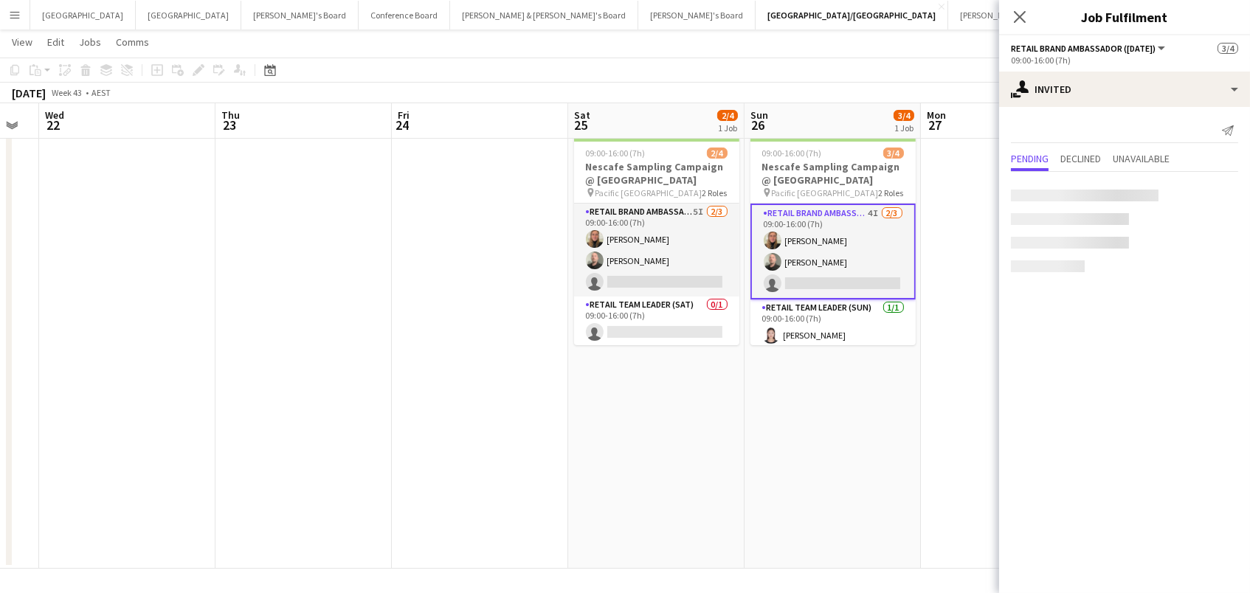
scroll to position [0, 665]
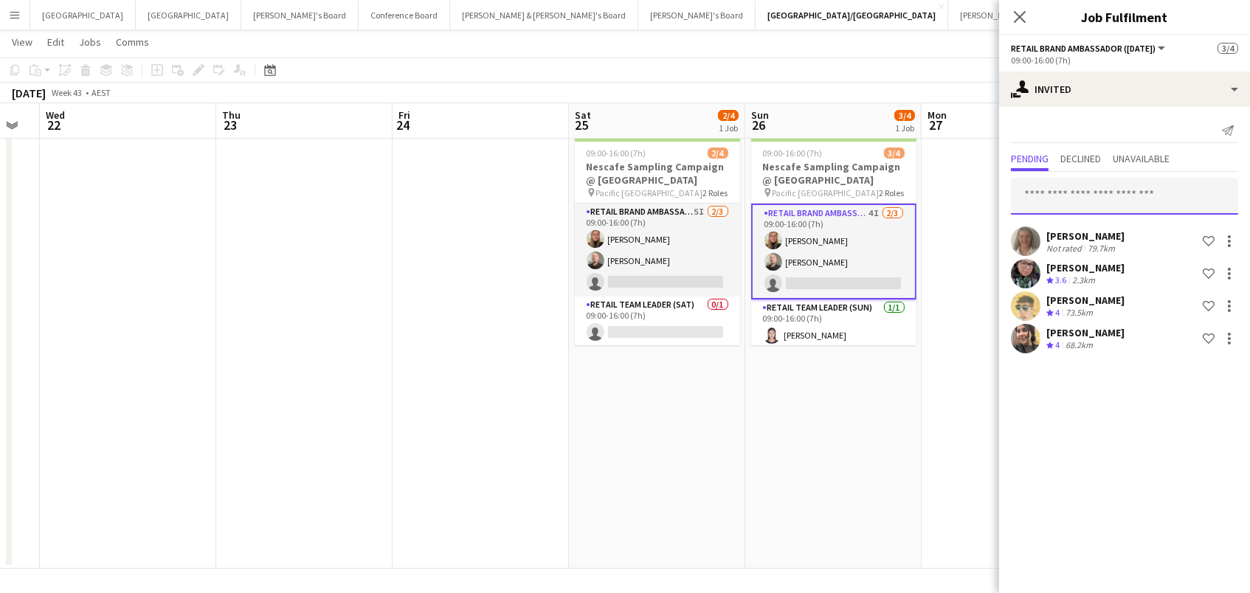
click at [1095, 190] on input "text" at bounding box center [1124, 196] width 227 height 37
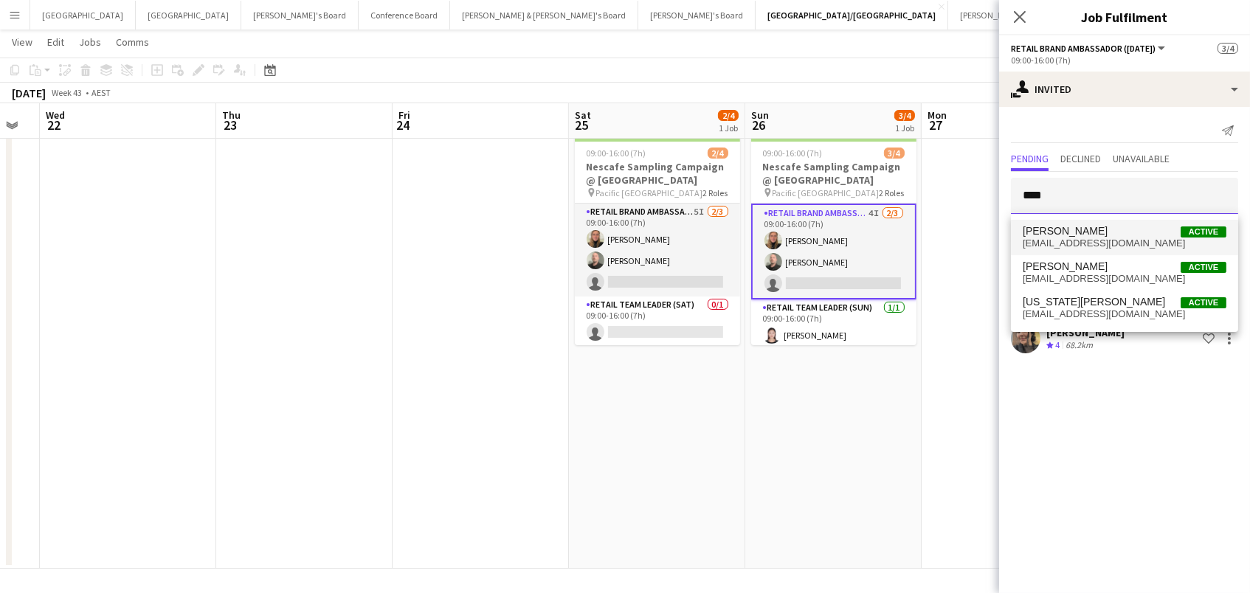
type input "****"
click at [1084, 235] on span "[PERSON_NAME] Active" at bounding box center [1124, 231] width 204 height 13
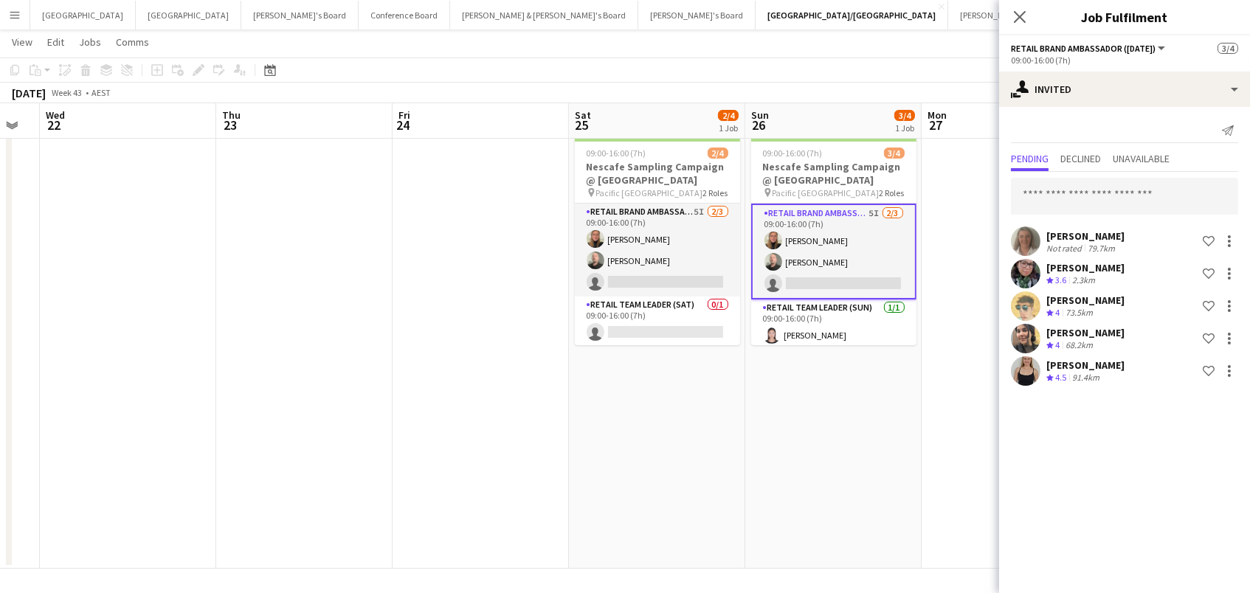
click at [879, 45] on app-page-menu "View Day view expanded Day view collapsed Month view Date picker Jump to [DATE]…" at bounding box center [625, 44] width 1250 height 28
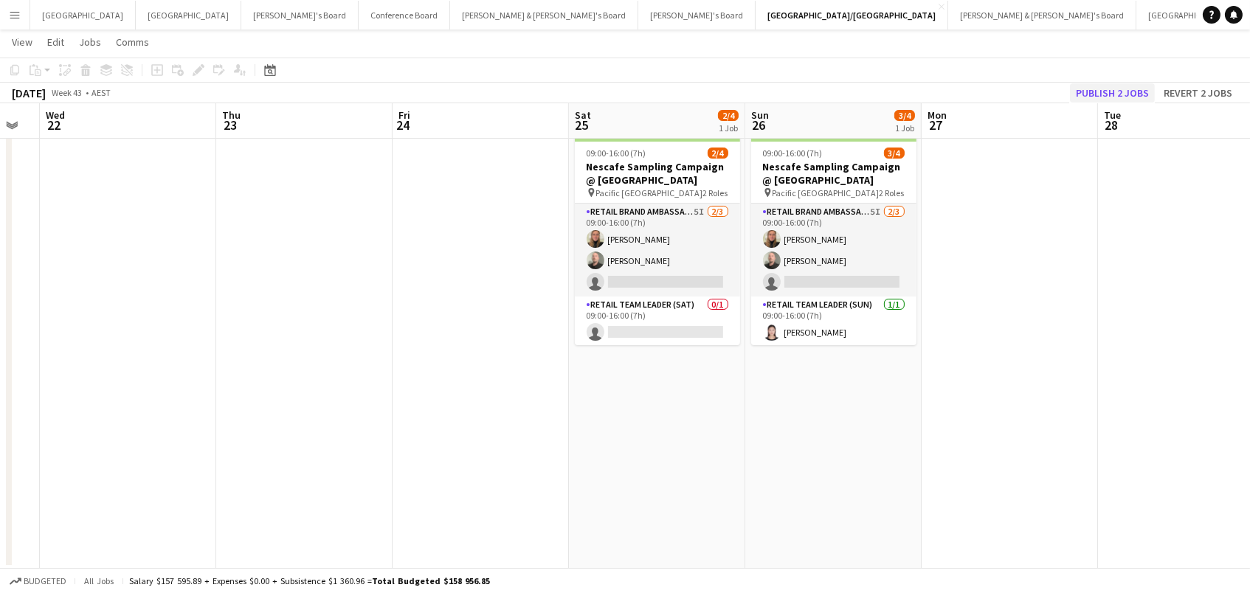
click at [1108, 94] on button "Publish 2 jobs" at bounding box center [1112, 92] width 85 height 19
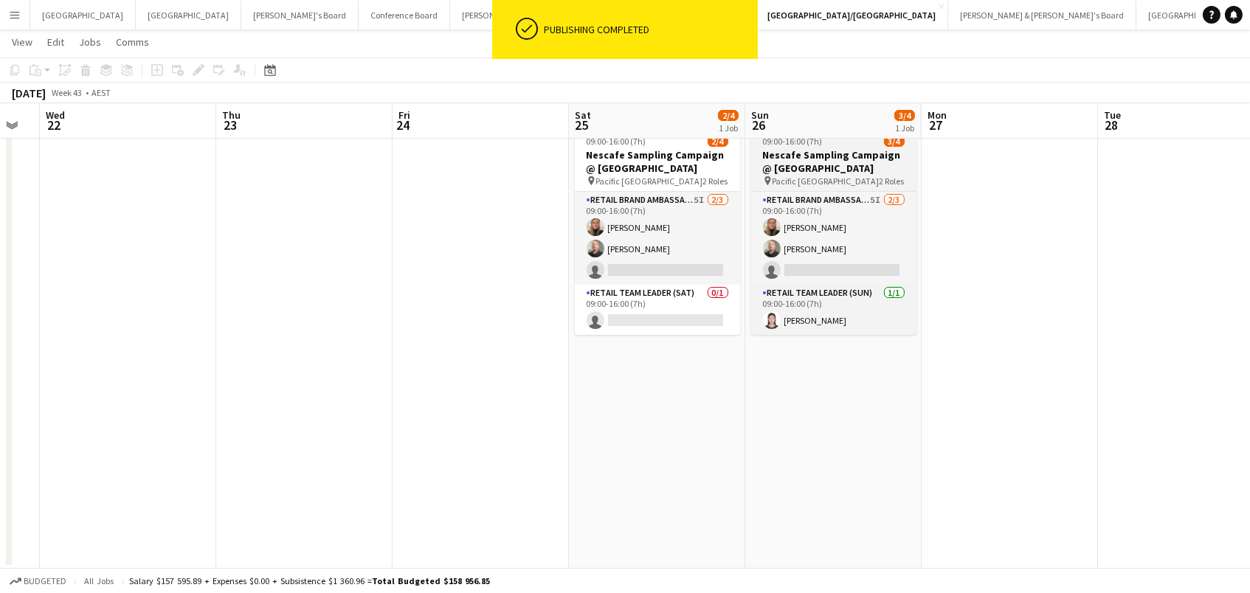
click at [793, 169] on h3 "Nescafe Sampling Campaign @ [GEOGRAPHIC_DATA]" at bounding box center [833, 161] width 165 height 27
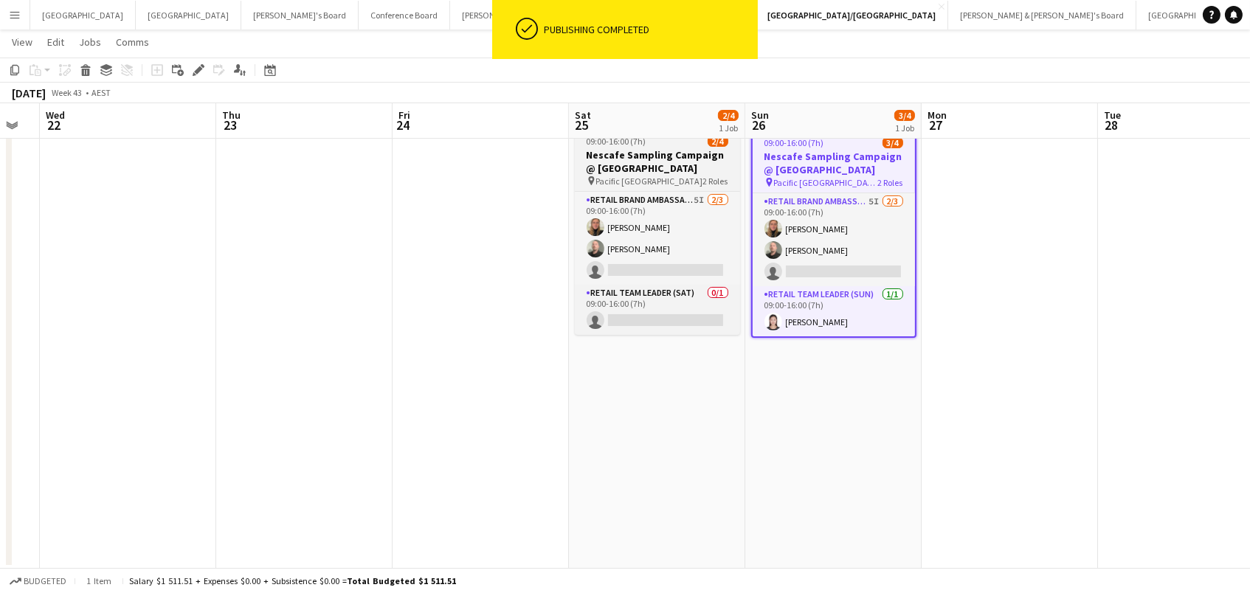
click at [680, 164] on h3 "Nescafe Sampling Campaign @ [GEOGRAPHIC_DATA]" at bounding box center [657, 161] width 165 height 27
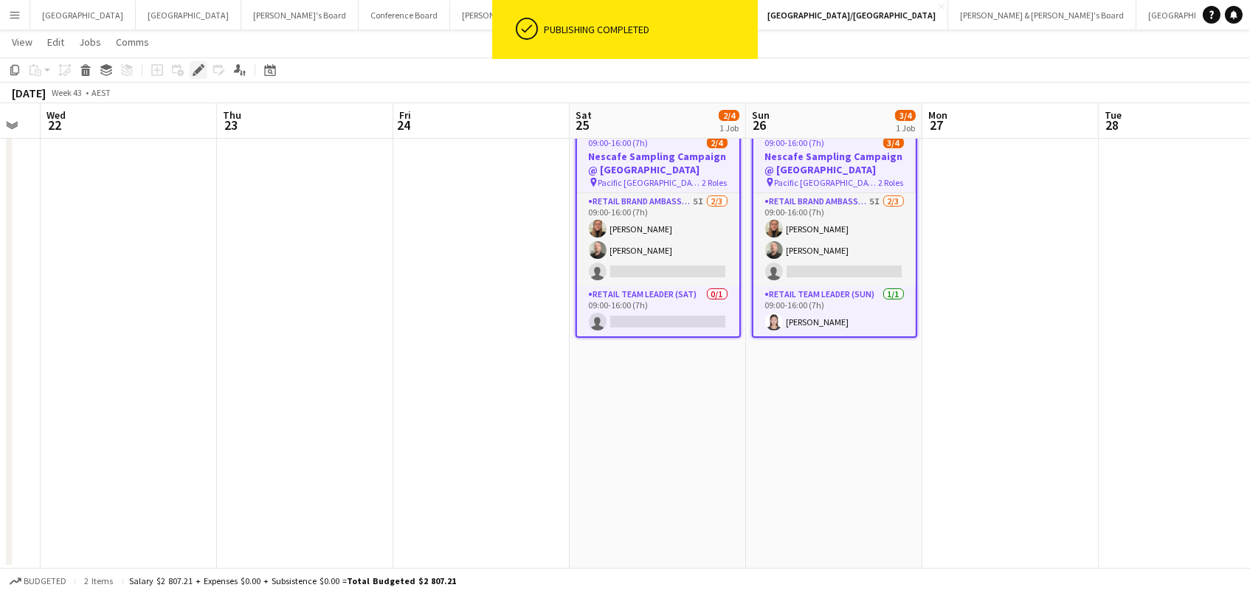
click at [201, 75] on icon "Edit" at bounding box center [199, 70] width 12 height 12
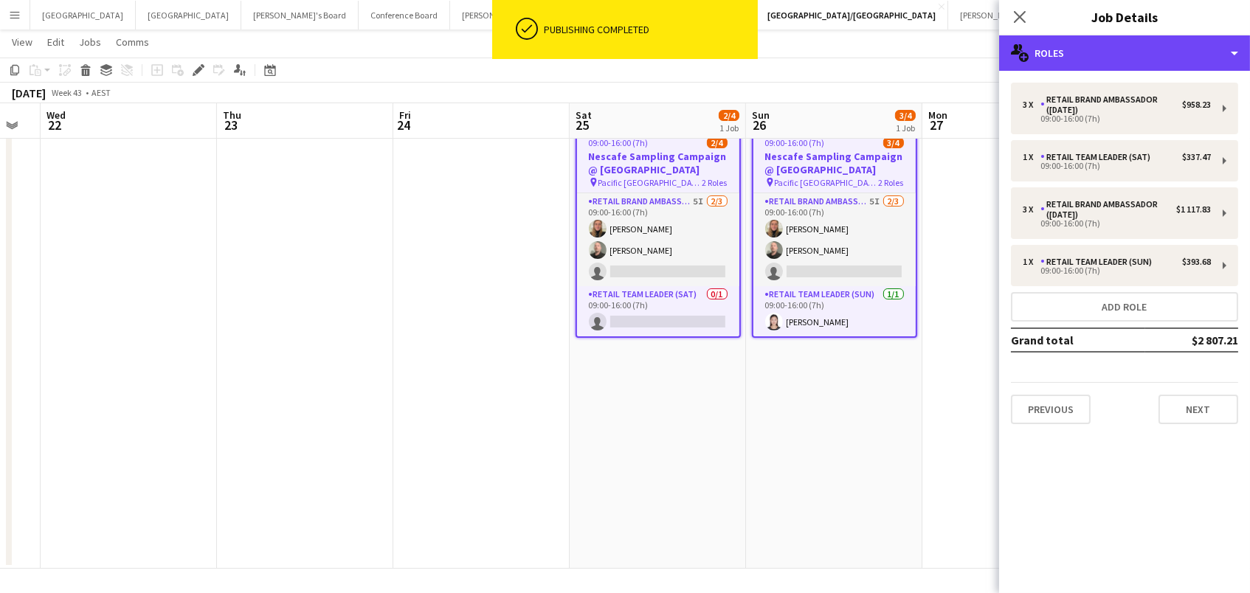
drag, startPoint x: 1064, startPoint y: 43, endPoint x: 1117, endPoint y: 153, distance: 121.7
click at [1067, 44] on div "multiple-users-add Roles" at bounding box center [1124, 52] width 251 height 35
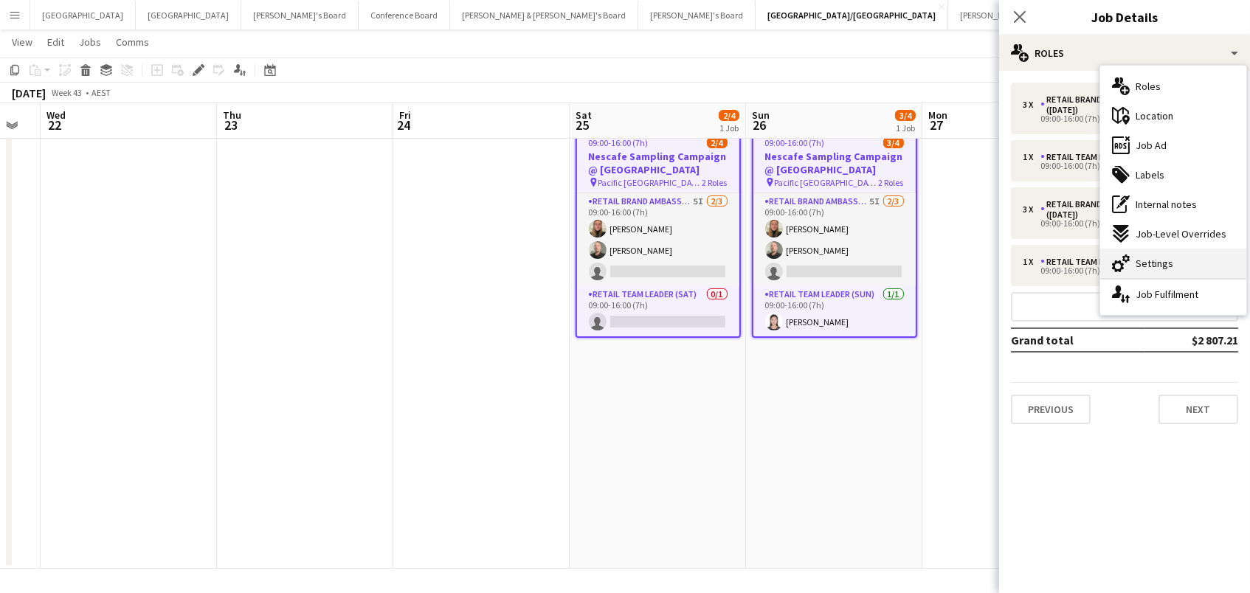
click at [1174, 257] on div "cog-double-3 Settings" at bounding box center [1173, 264] width 146 height 30
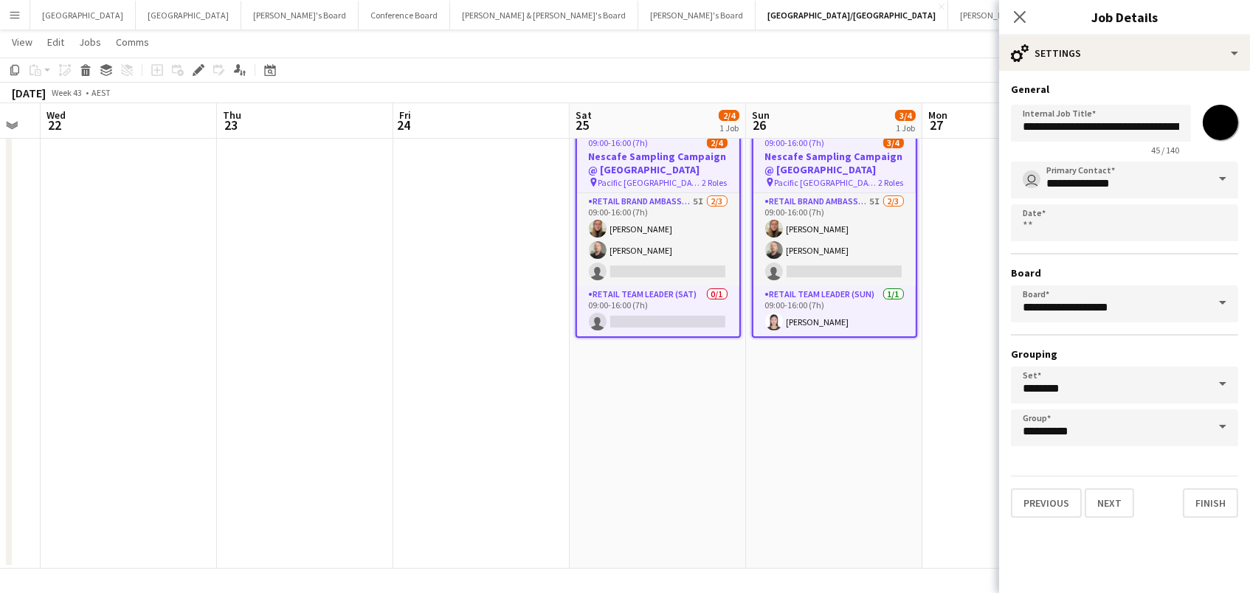
click at [1221, 123] on input "*******" at bounding box center [1219, 122] width 53 height 53
type input "*******"
click at [809, 72] on app-toolbar "Copy Paste Paste Command V Paste with crew Command Shift V Paste linked Job [GE…" at bounding box center [625, 70] width 1250 height 25
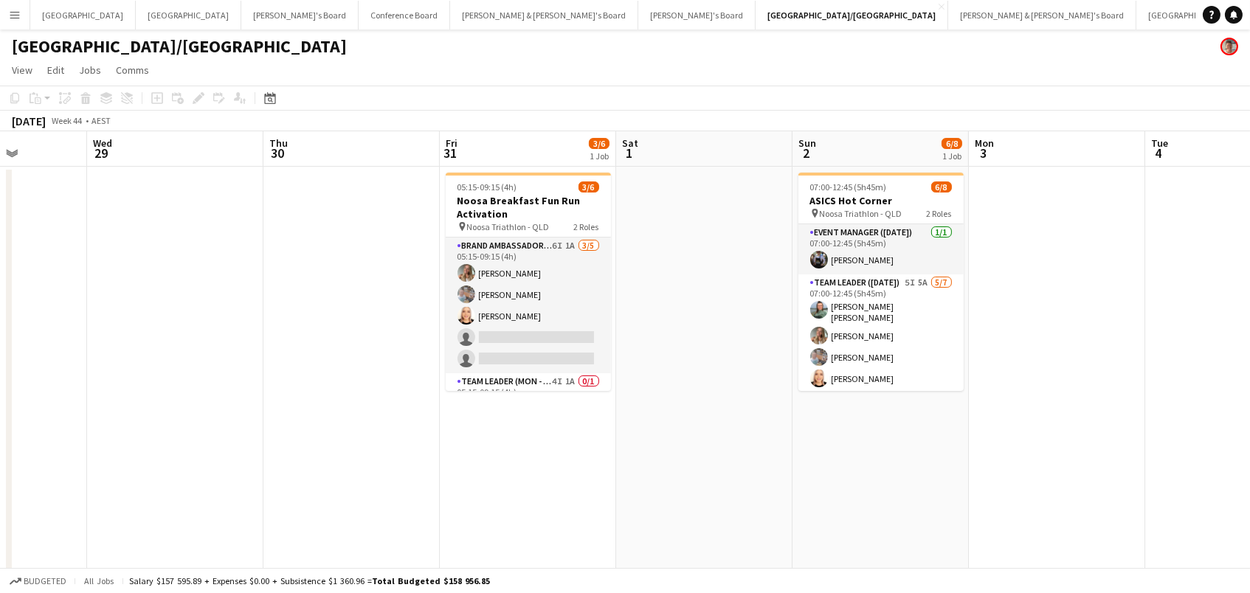
scroll to position [0, 617]
click at [52, 14] on button "Perth Close" at bounding box center [82, 15] width 105 height 29
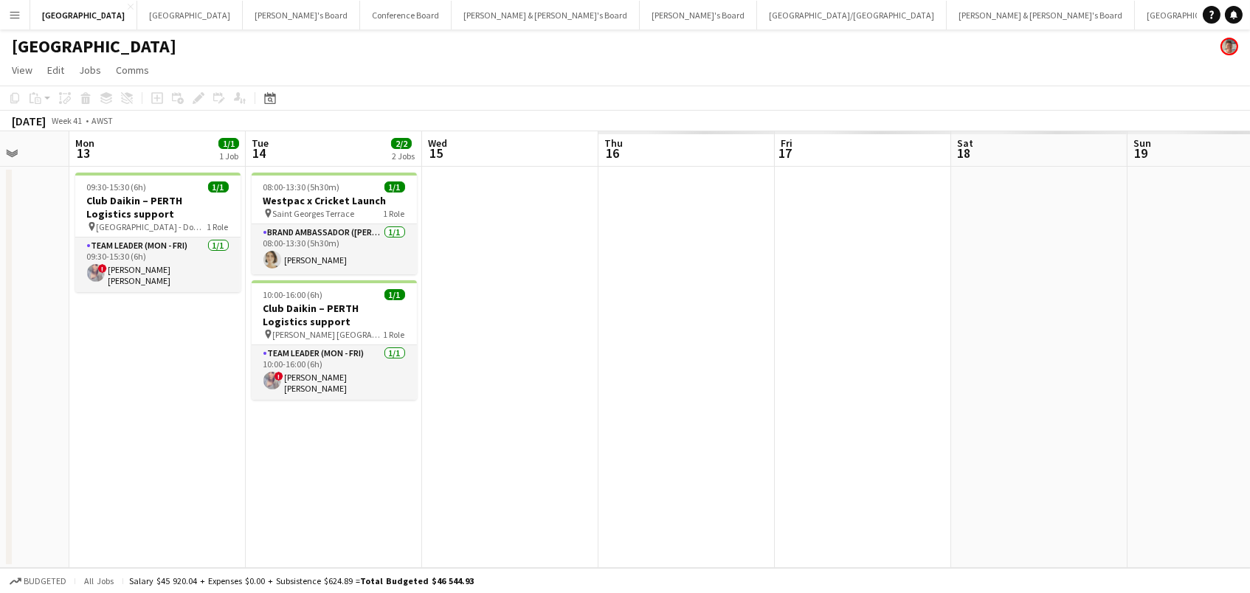
scroll to position [0, 637]
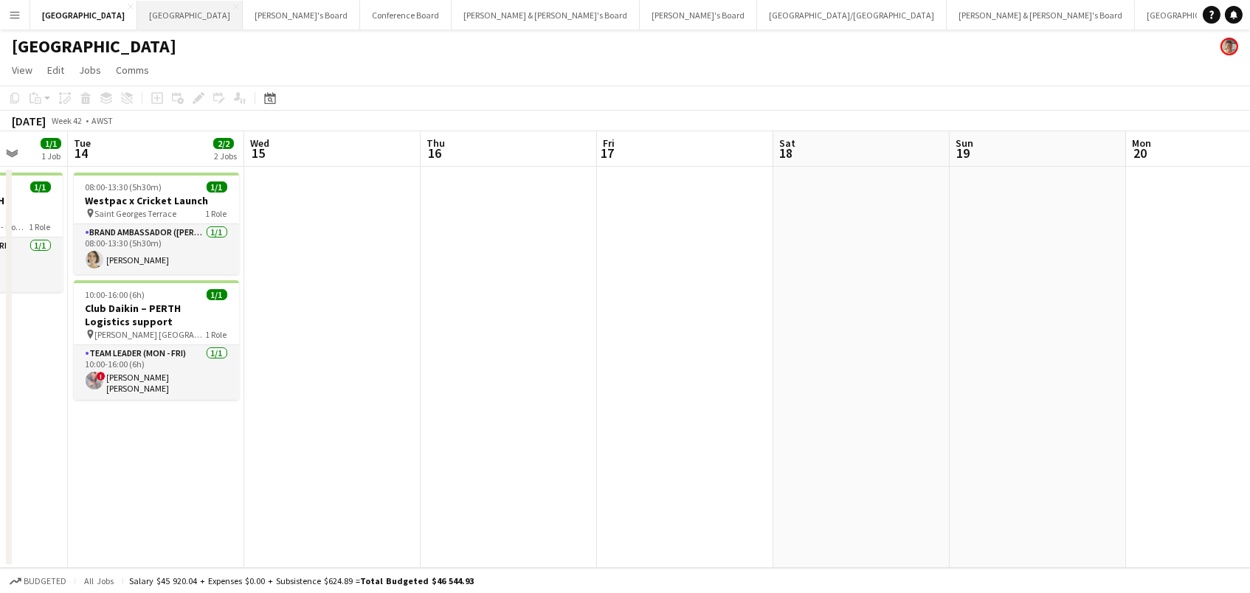
click at [137, 17] on button "Melbourne Close" at bounding box center [189, 15] width 105 height 29
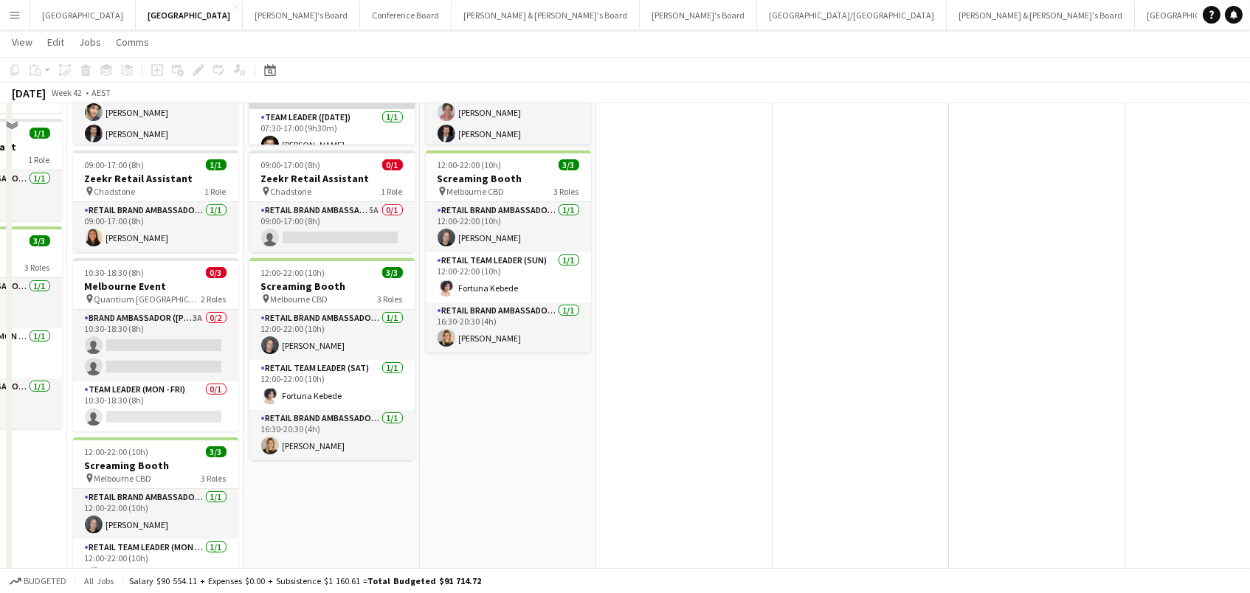
scroll to position [313, 0]
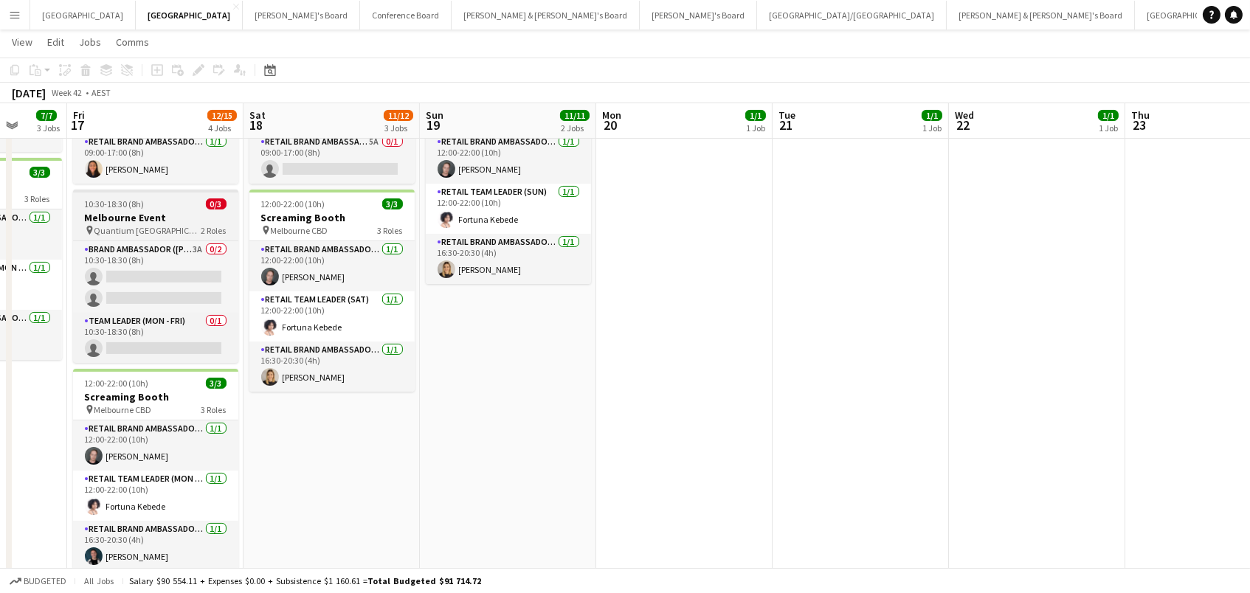
click at [130, 222] on h3 "Melbourne Event" at bounding box center [155, 217] width 165 height 13
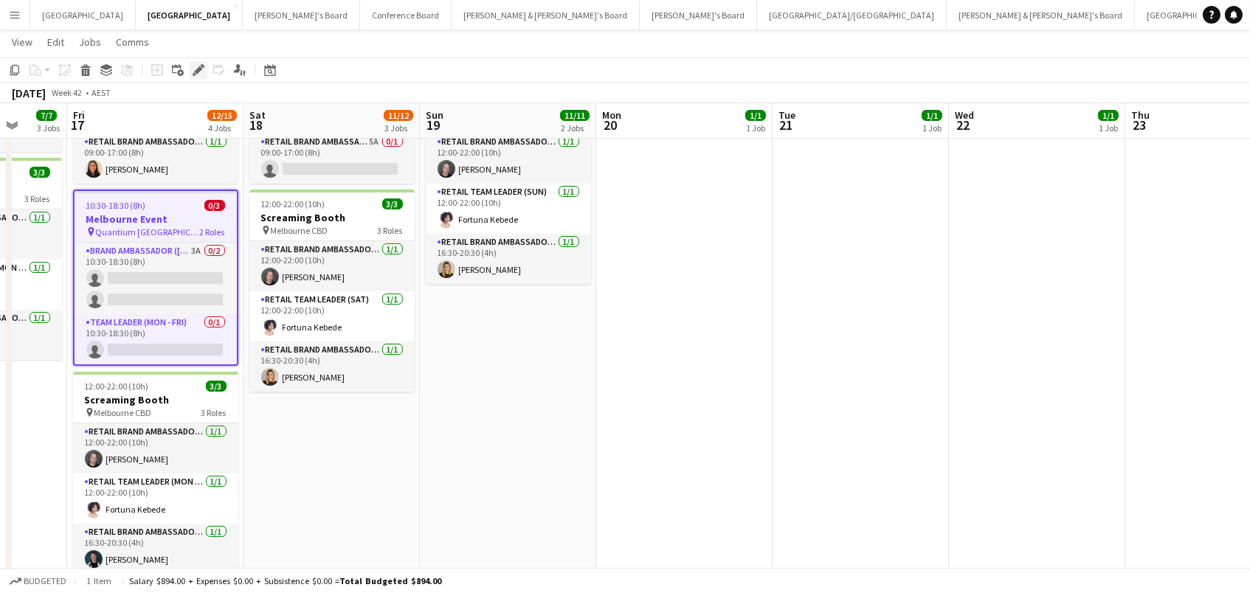
click at [198, 65] on icon "Edit" at bounding box center [199, 70] width 12 height 12
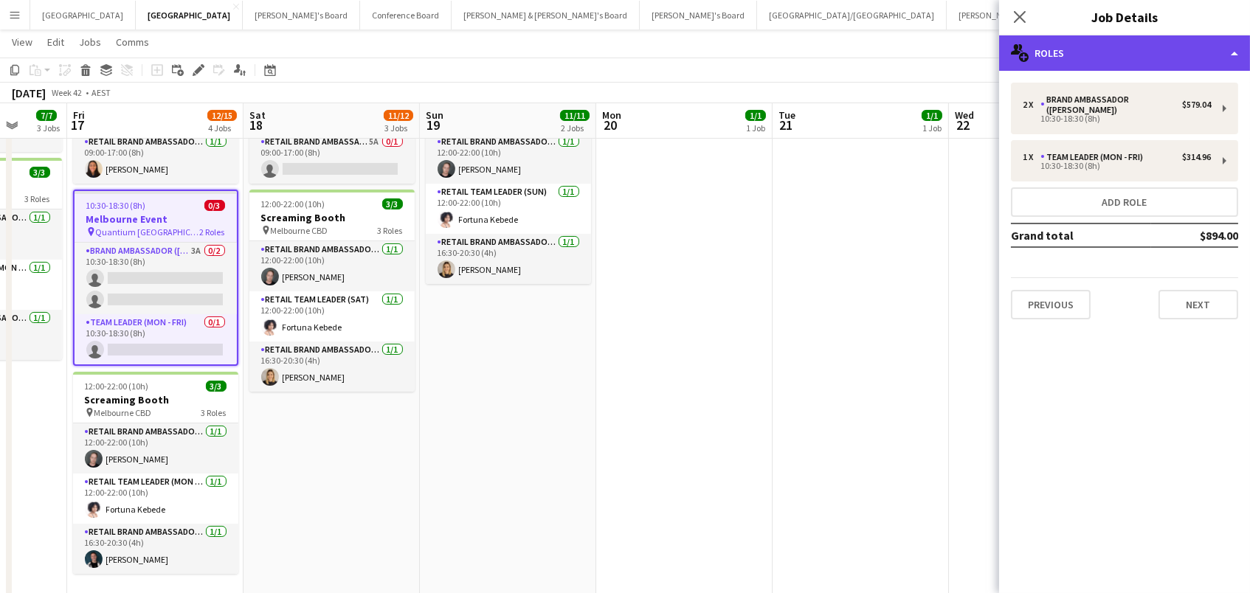
click at [1110, 41] on div "multiple-users-add Roles" at bounding box center [1124, 52] width 251 height 35
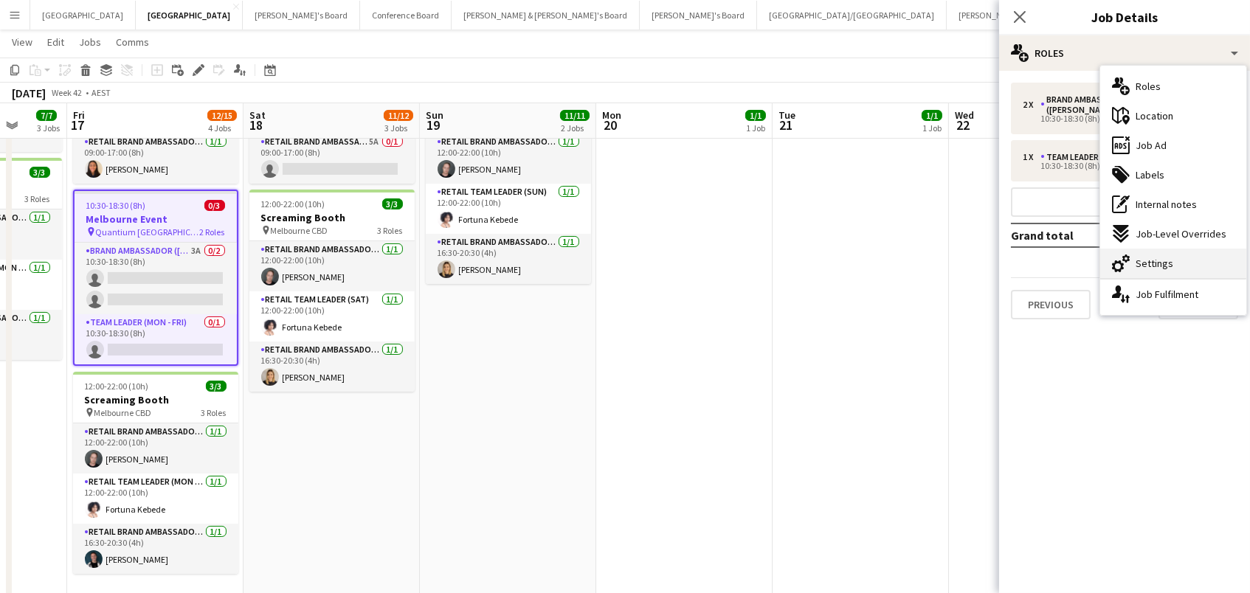
click at [1149, 263] on span "Settings" at bounding box center [1154, 263] width 38 height 13
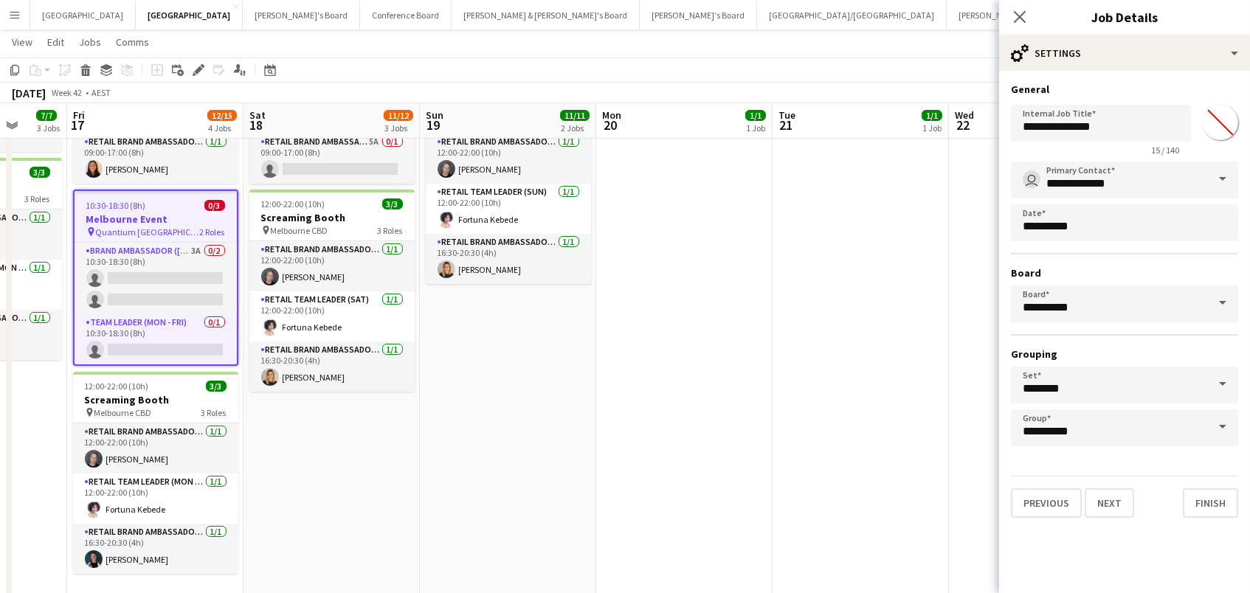
click at [1213, 122] on input "*******" at bounding box center [1219, 122] width 53 height 53
type input "*******"
click at [784, 336] on app-date-cell "09:00-17:00 (8h) 1/1 Zeekr Retail Assistant pin Chadstone 1 Role RETAIL Brand A…" at bounding box center [860, 256] width 176 height 809
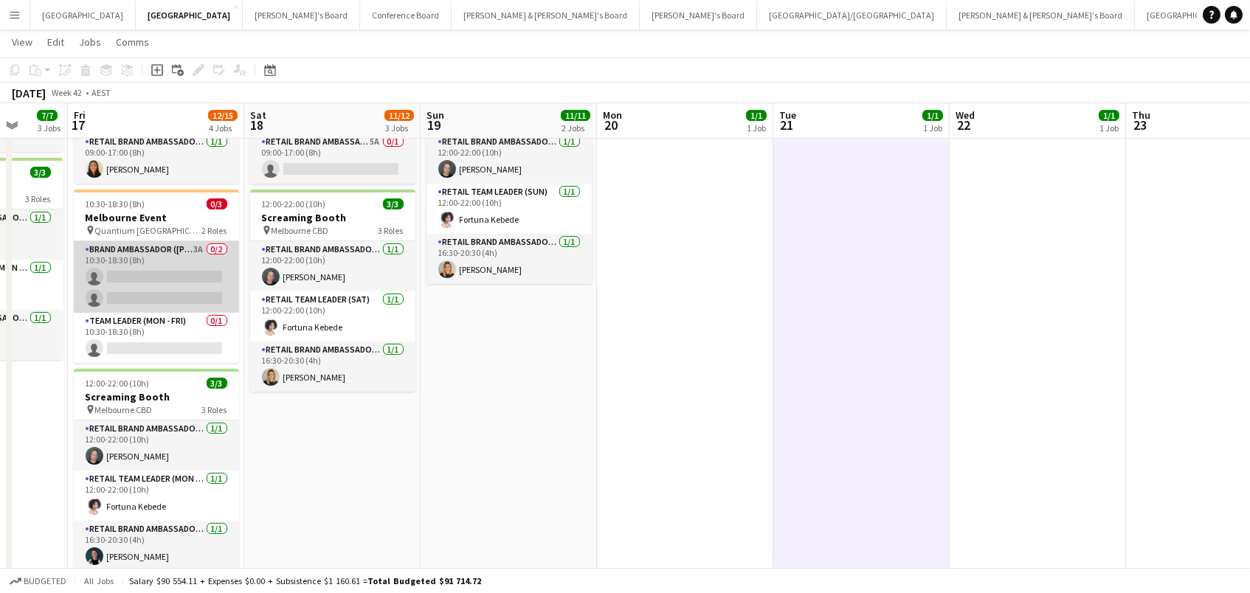
click at [160, 283] on app-card-role "Brand Ambassador (Mon - Fri) 3A 0/2 10:30-18:30 (8h) single-neutral-actions sin…" at bounding box center [156, 277] width 165 height 72
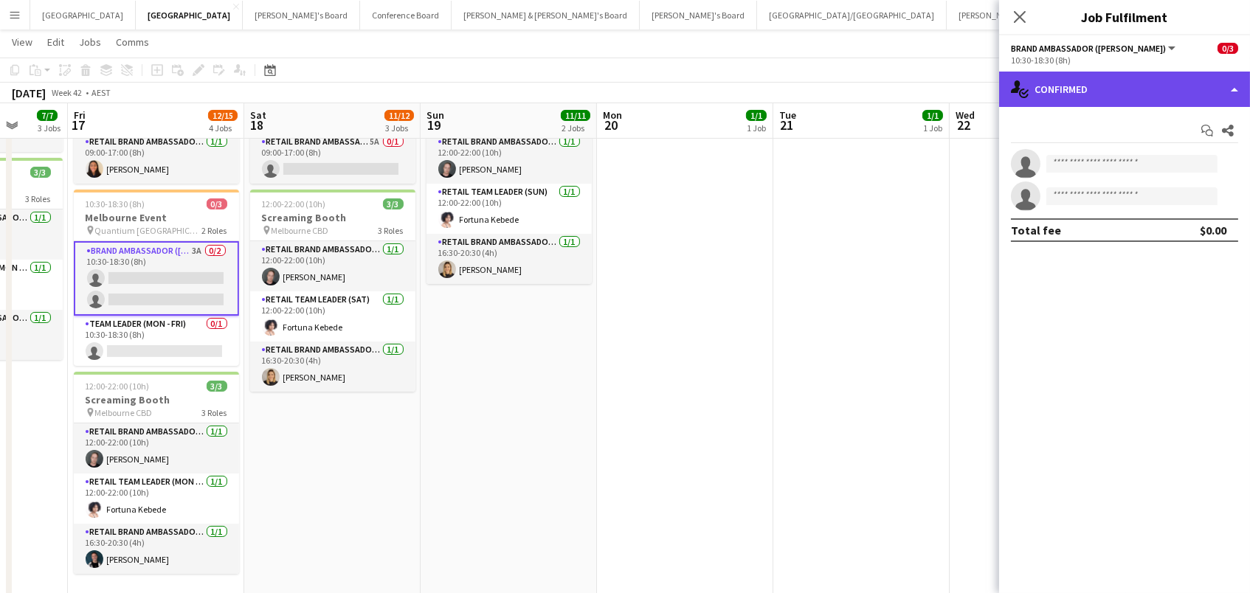
click at [1150, 90] on div "single-neutral-actions-check-2 Confirmed" at bounding box center [1124, 89] width 251 height 35
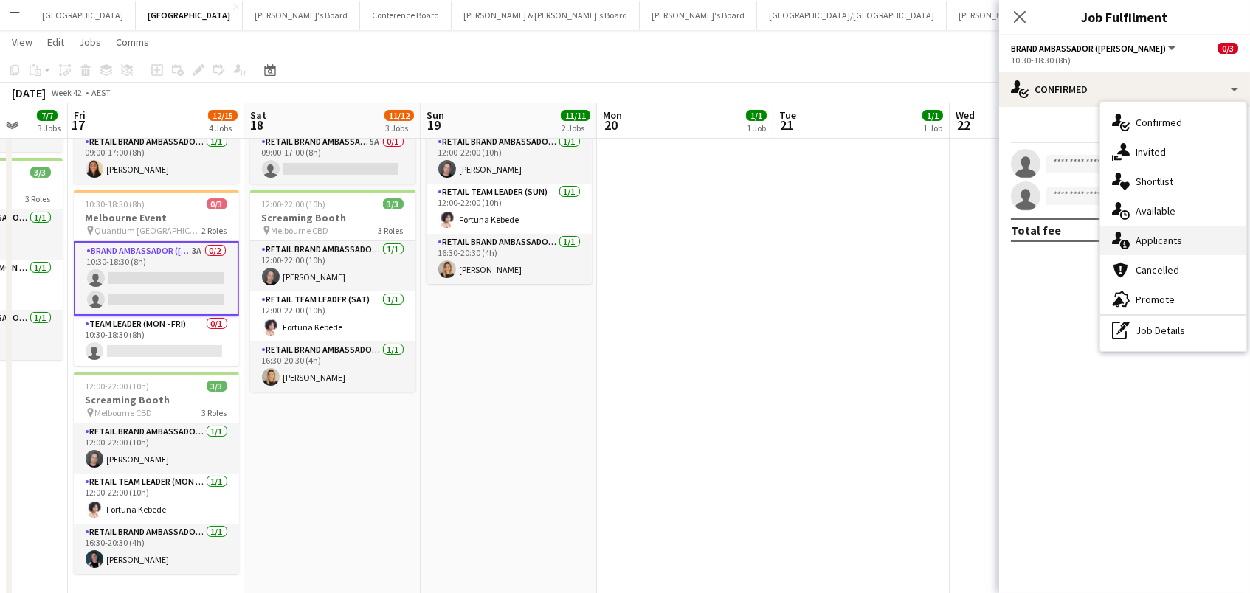
click at [1166, 248] on div "single-neutral-actions-information Applicants" at bounding box center [1173, 241] width 146 height 30
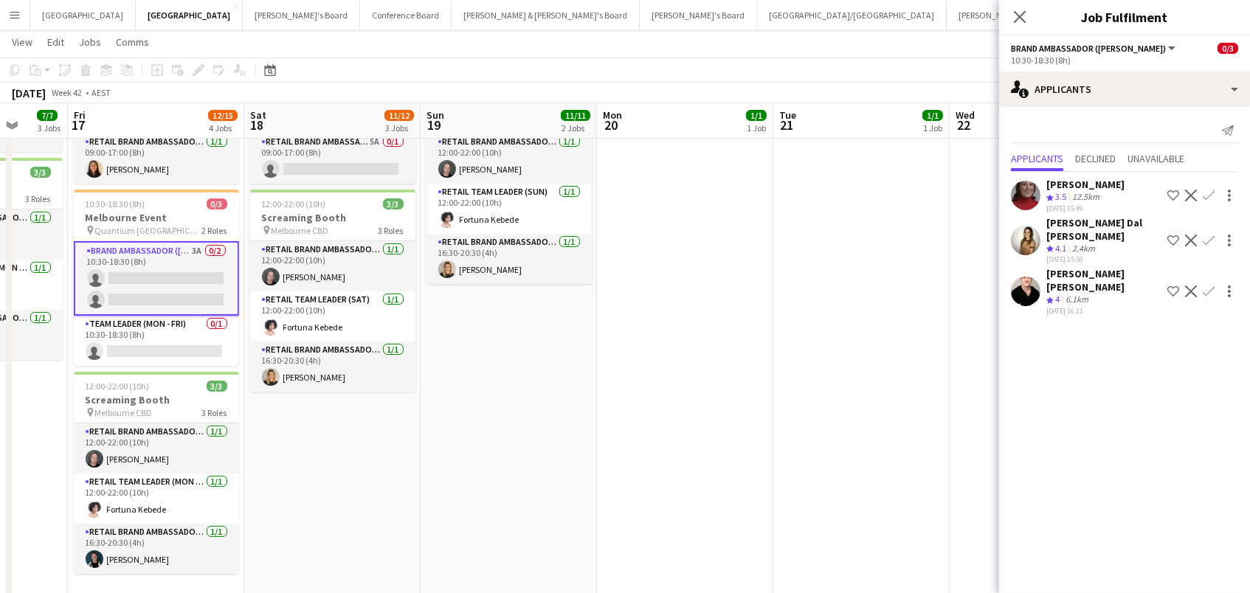
click at [1209, 190] on app-icon "Confirm" at bounding box center [1208, 196] width 12 height 12
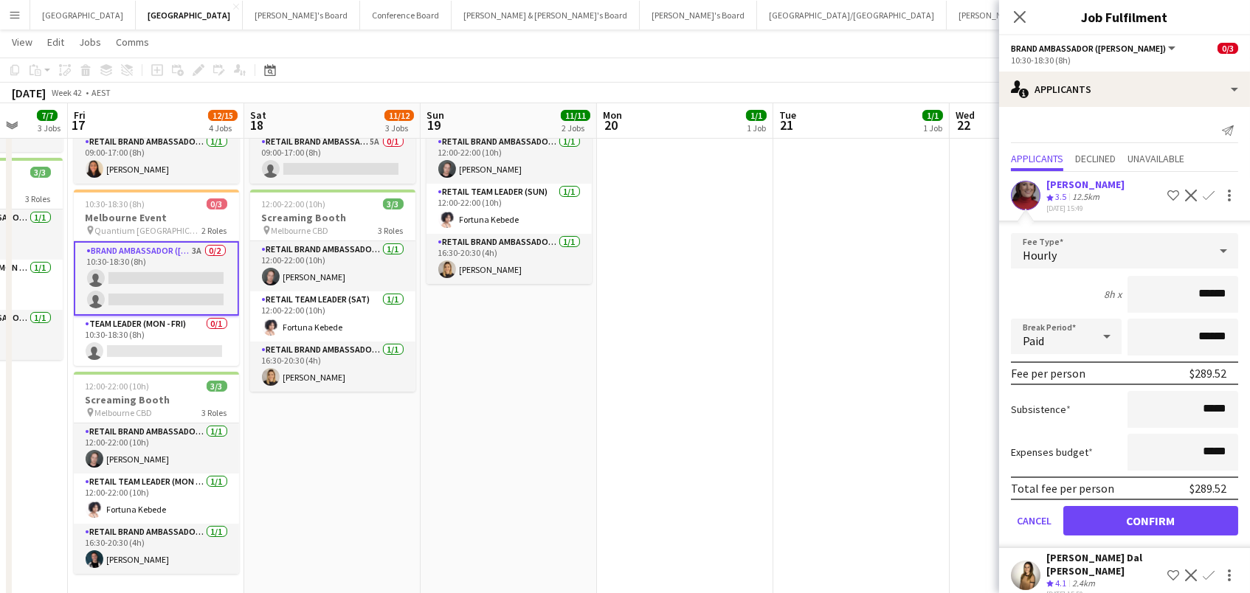
click at [1150, 516] on button "Confirm" at bounding box center [1150, 521] width 175 height 30
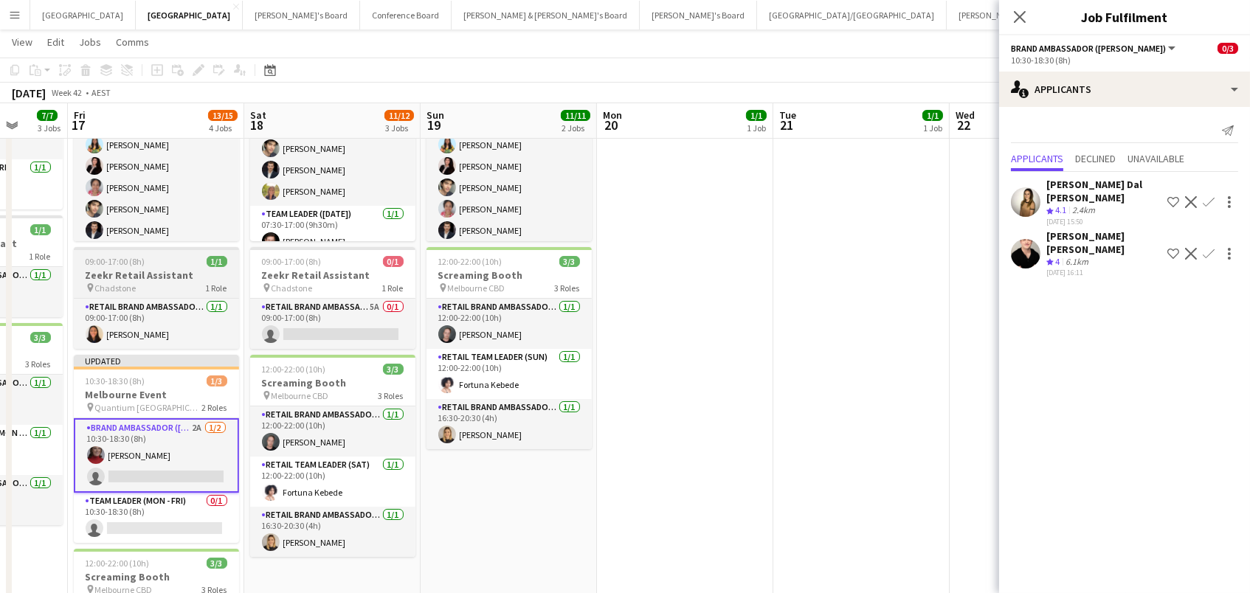
scroll to position [177, 0]
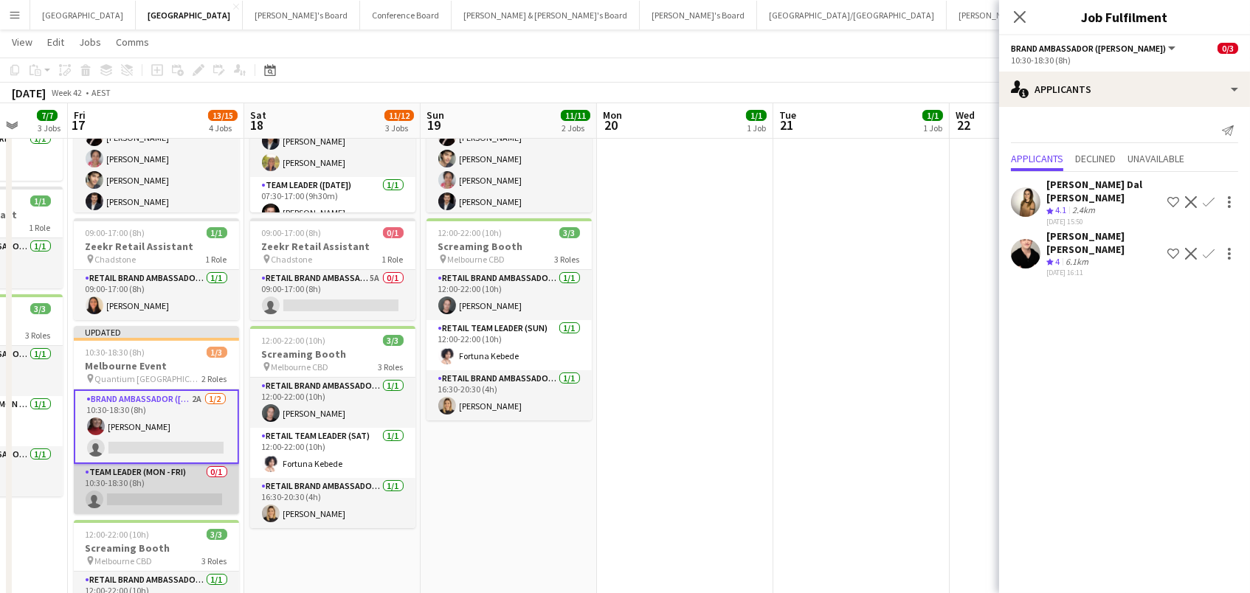
click at [170, 493] on app-card-role "Team Leader (Mon - Fri) 0/1 10:30-18:30 (8h) single-neutral-actions" at bounding box center [156, 489] width 165 height 50
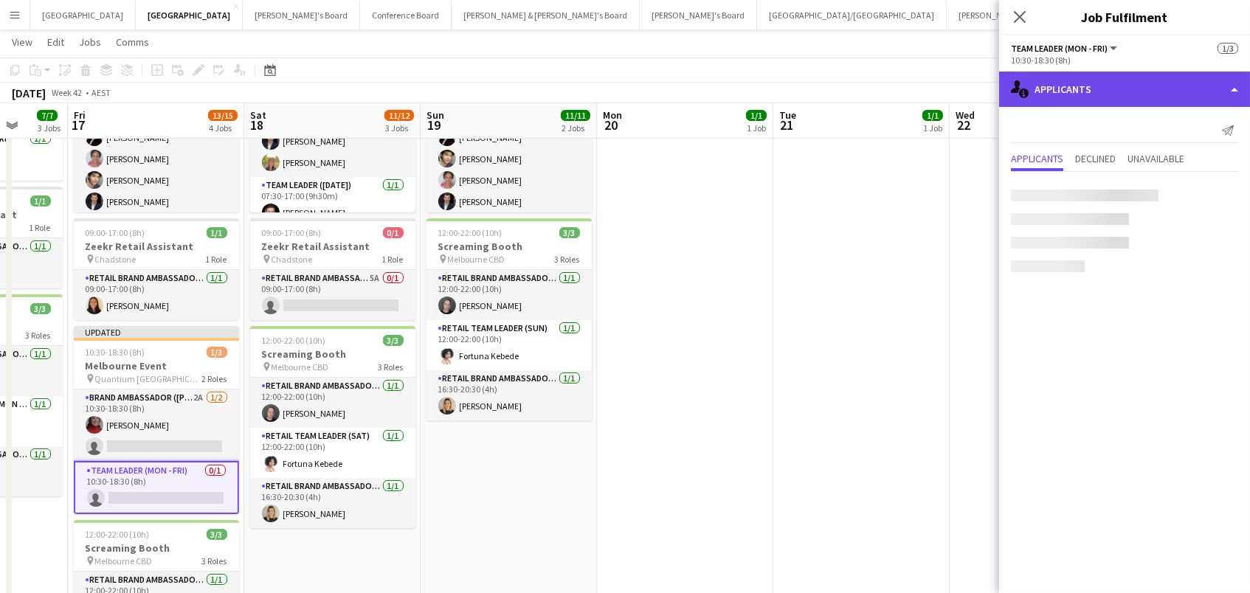
click at [1106, 96] on div "single-neutral-actions-information Applicants" at bounding box center [1124, 89] width 251 height 35
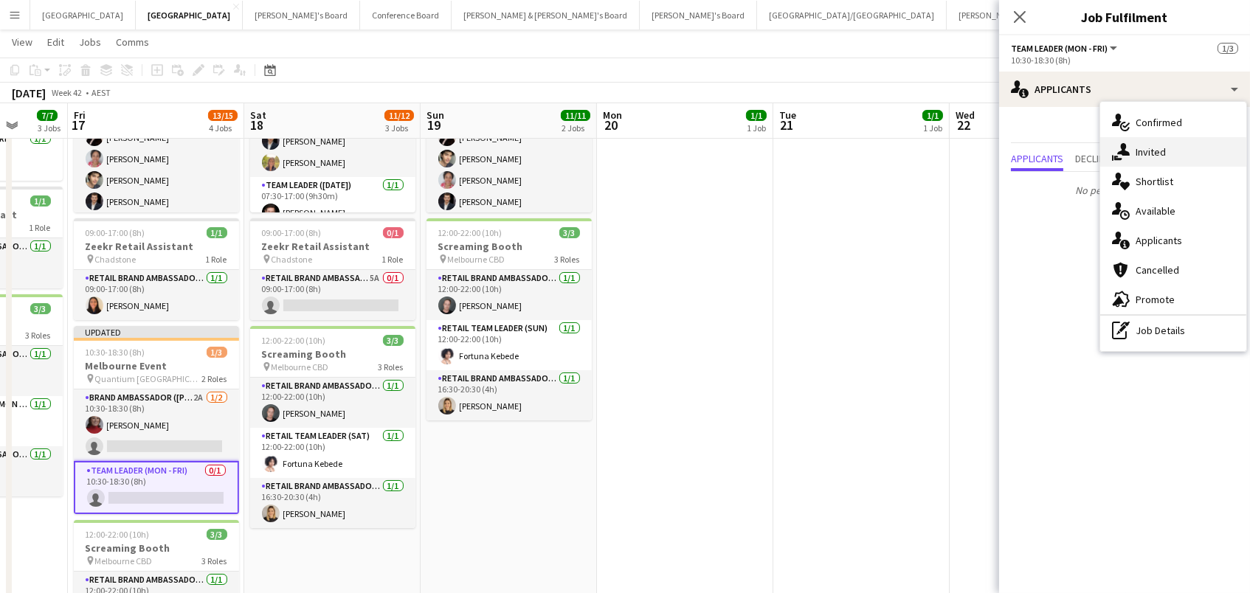
click at [1139, 150] on span "Invited" at bounding box center [1150, 151] width 30 height 13
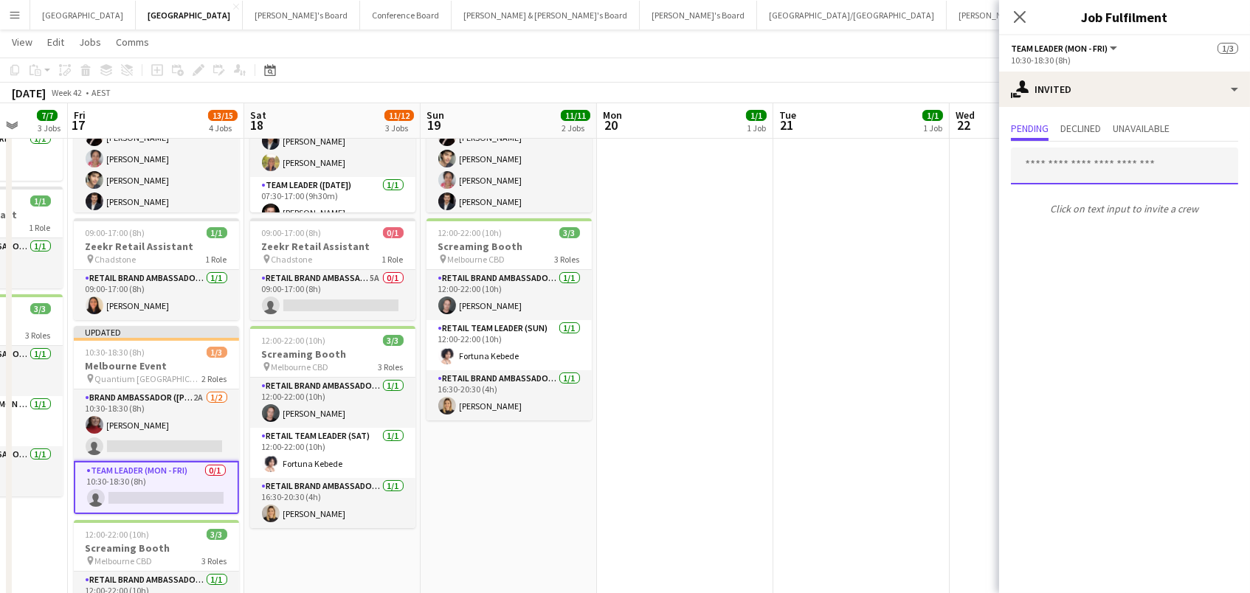
click at [1032, 165] on input "text" at bounding box center [1124, 166] width 227 height 37
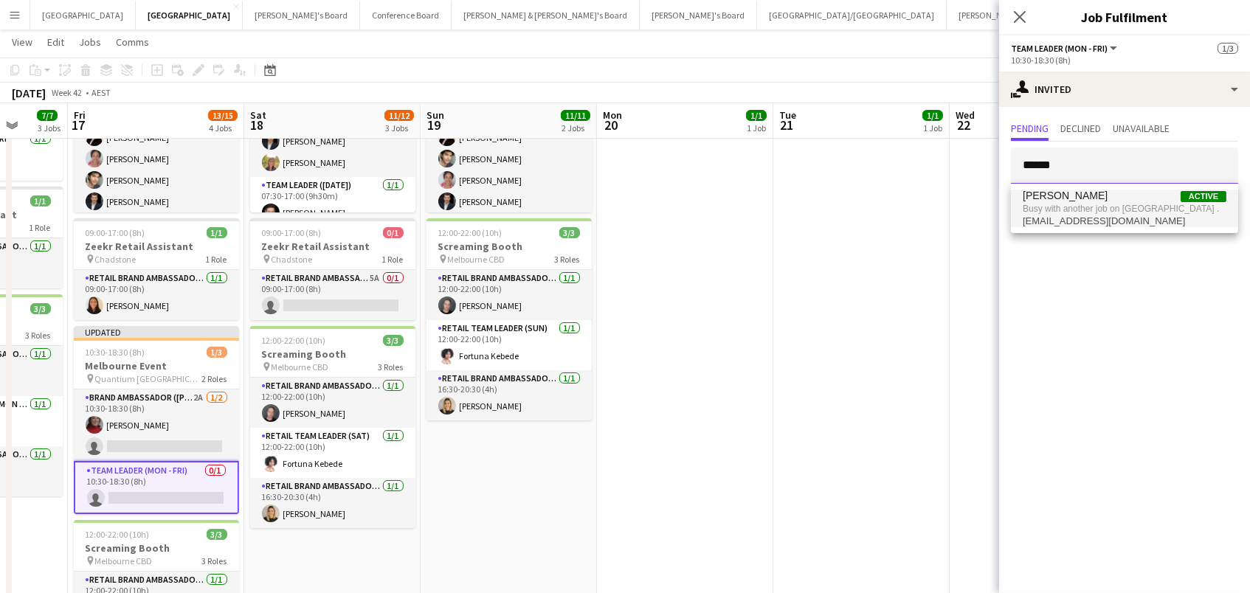
type input "******"
click at [1045, 221] on span "[EMAIL_ADDRESS][DOMAIN_NAME]" at bounding box center [1124, 221] width 204 height 12
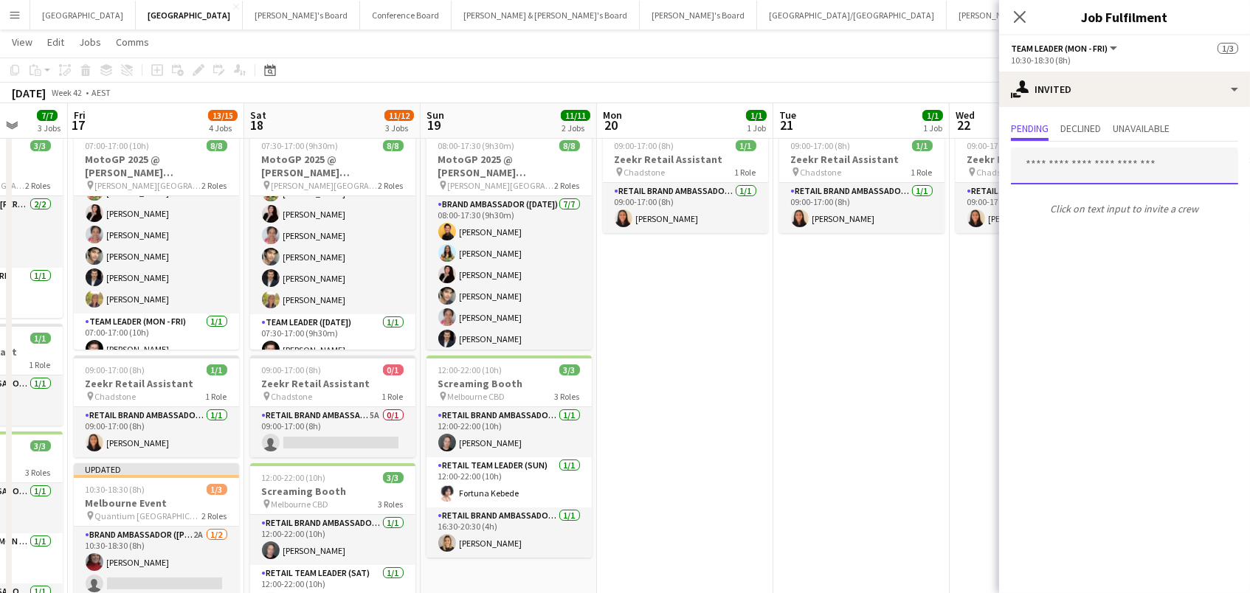
scroll to position [60, 0]
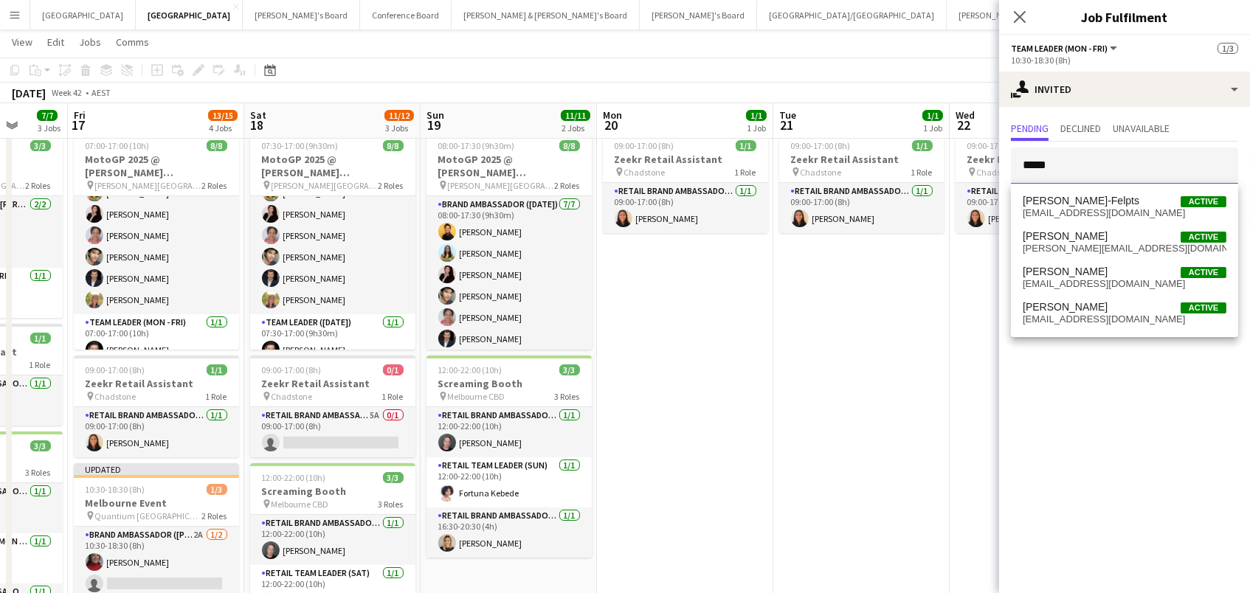
type input "*****"
drag, startPoint x: 1036, startPoint y: 212, endPoint x: 1093, endPoint y: 245, distance: 66.4
click at [1093, 245] on span "[PERSON_NAME][EMAIL_ADDRESS][DOMAIN_NAME]" at bounding box center [1124, 249] width 204 height 12
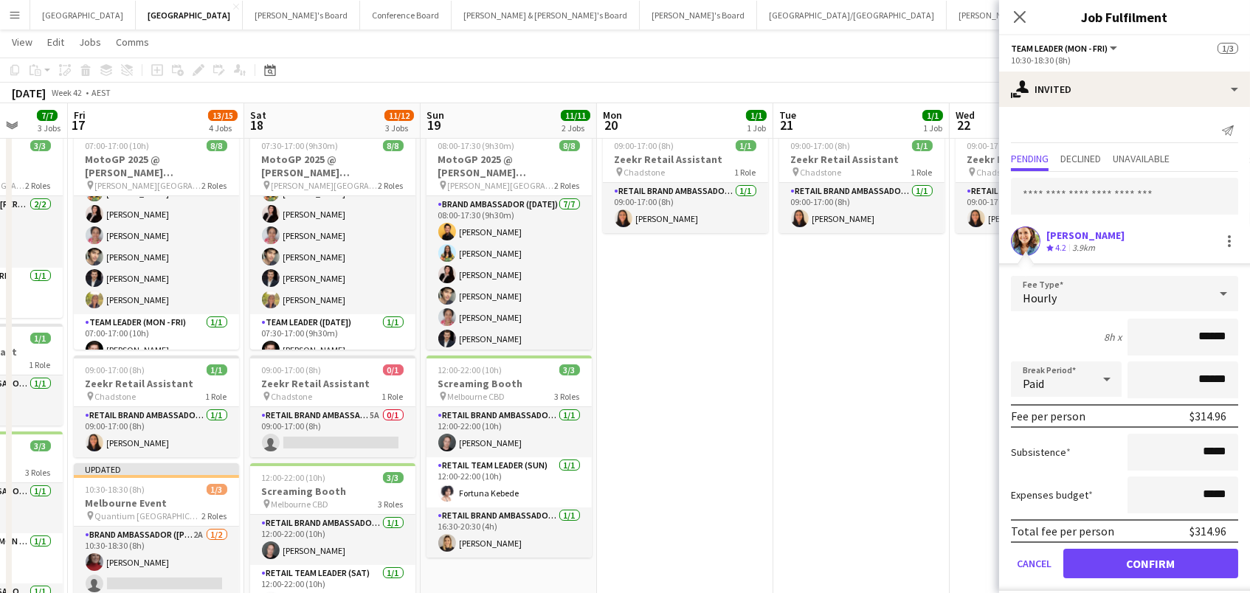
click at [1150, 561] on button "Confirm" at bounding box center [1150, 564] width 175 height 30
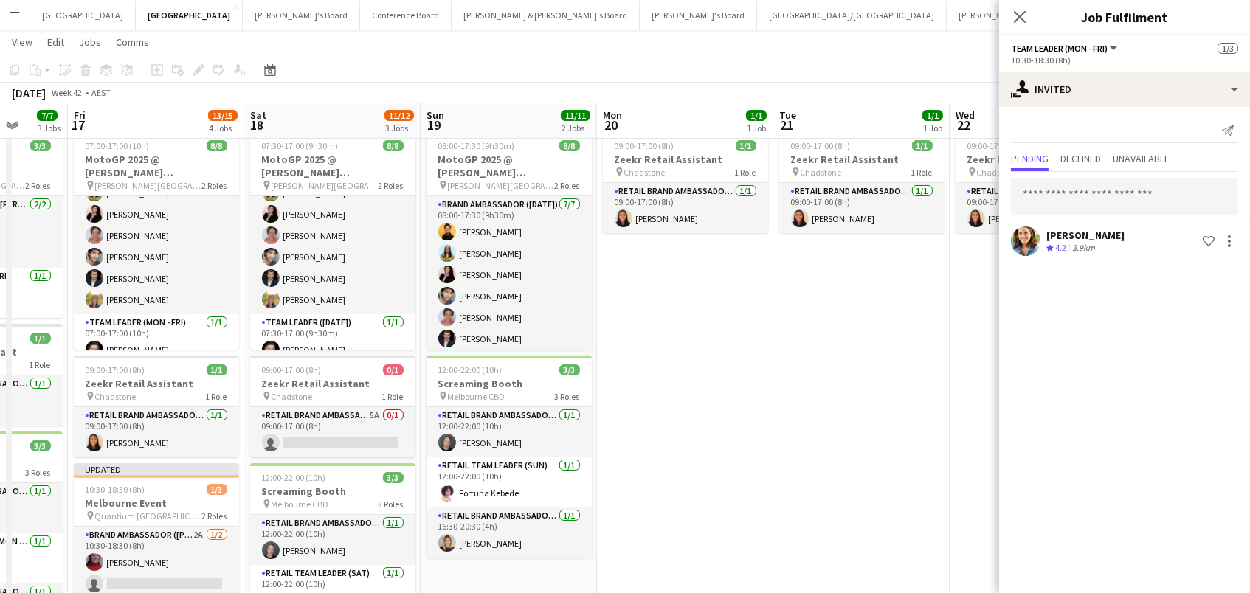
drag, startPoint x: 949, startPoint y: 52, endPoint x: 970, endPoint y: 58, distance: 21.5
click at [950, 52] on app-page-menu "View Day view expanded Day view collapsed Month view Date picker Jump to [DATE]…" at bounding box center [625, 44] width 1250 height 28
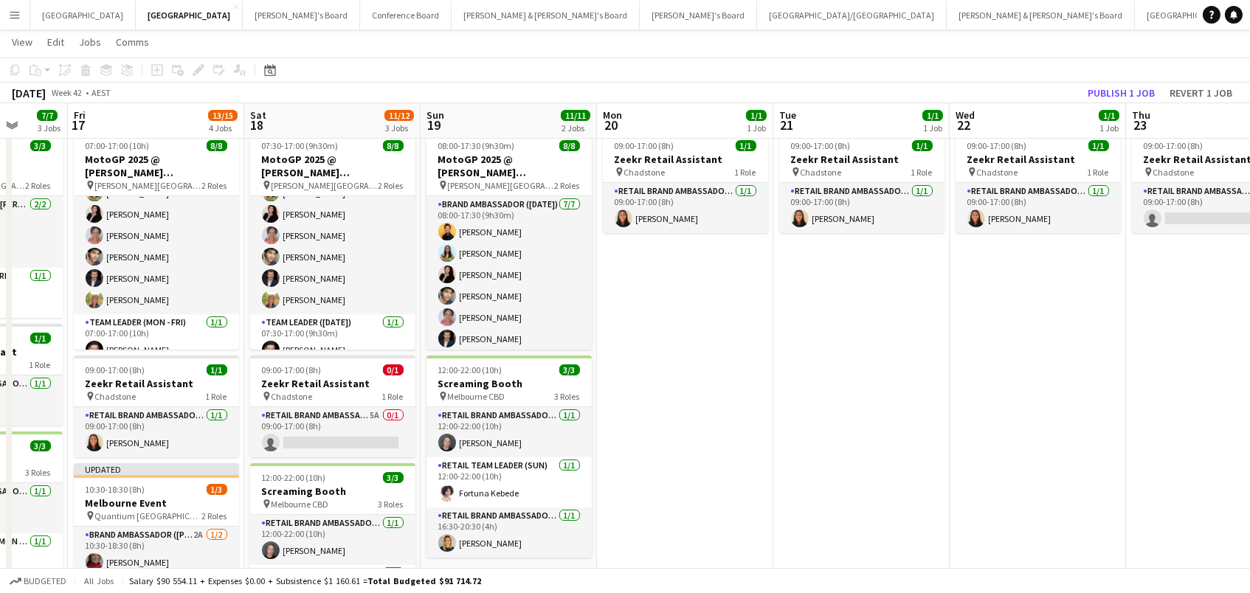
click at [1113, 92] on button "Publish 1 job" at bounding box center [1120, 92] width 79 height 19
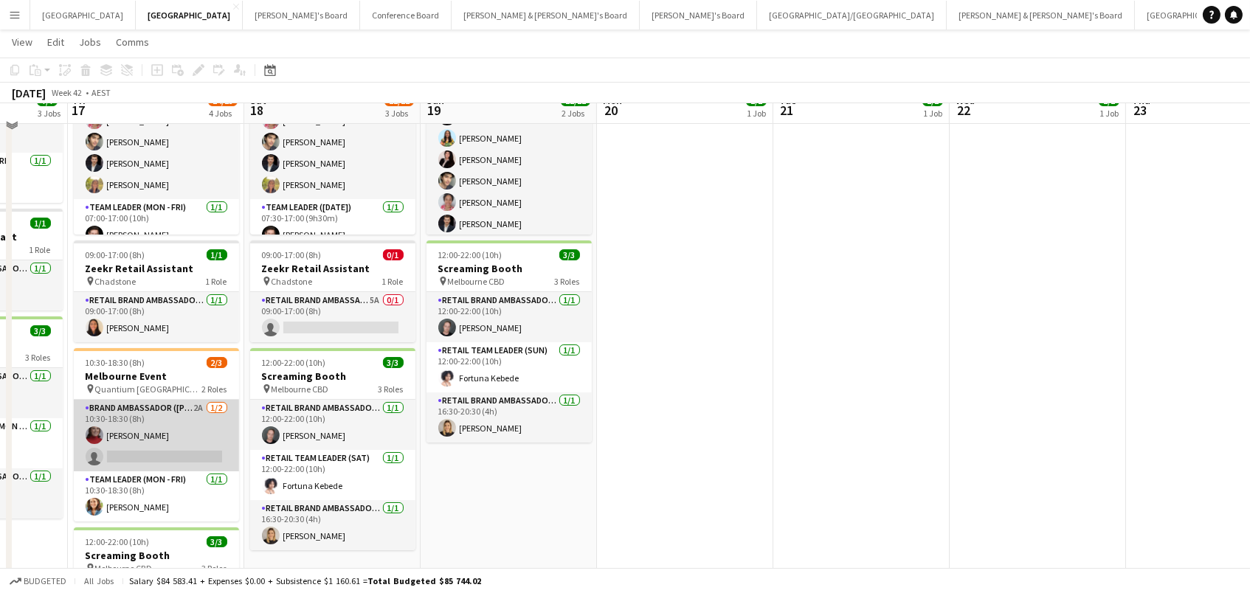
scroll to position [179, 0]
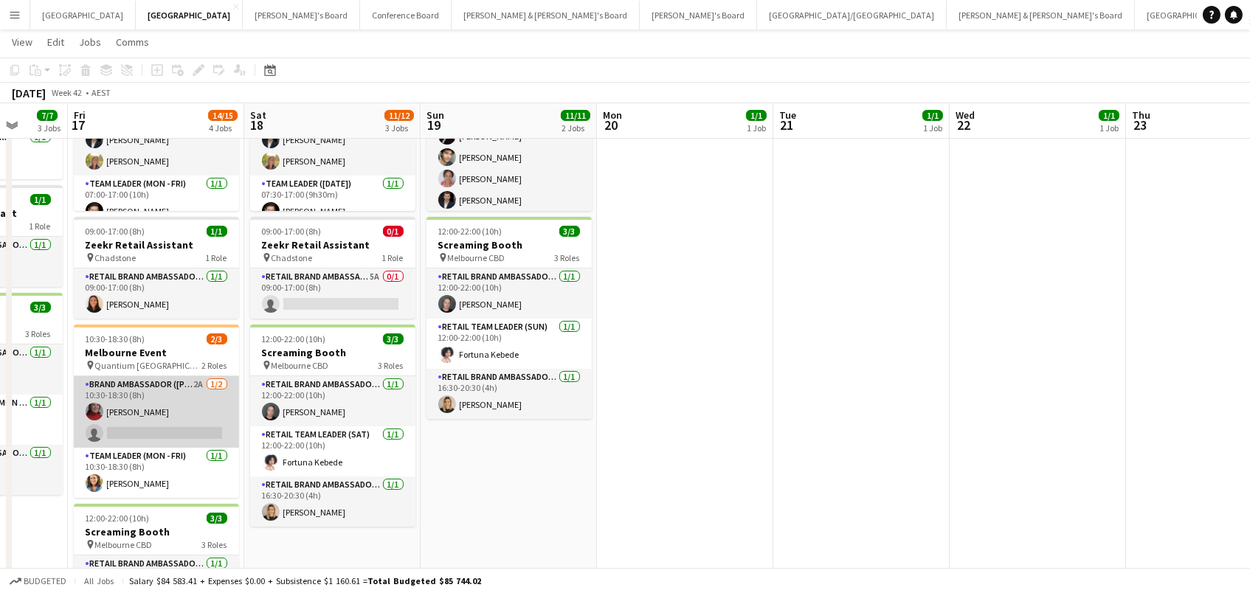
click at [127, 420] on app-card-role "Brand Ambassador (Mon - Fri) 2A [DATE] 10:30-18:30 (8h) [PERSON_NAME] single-ne…" at bounding box center [156, 412] width 165 height 72
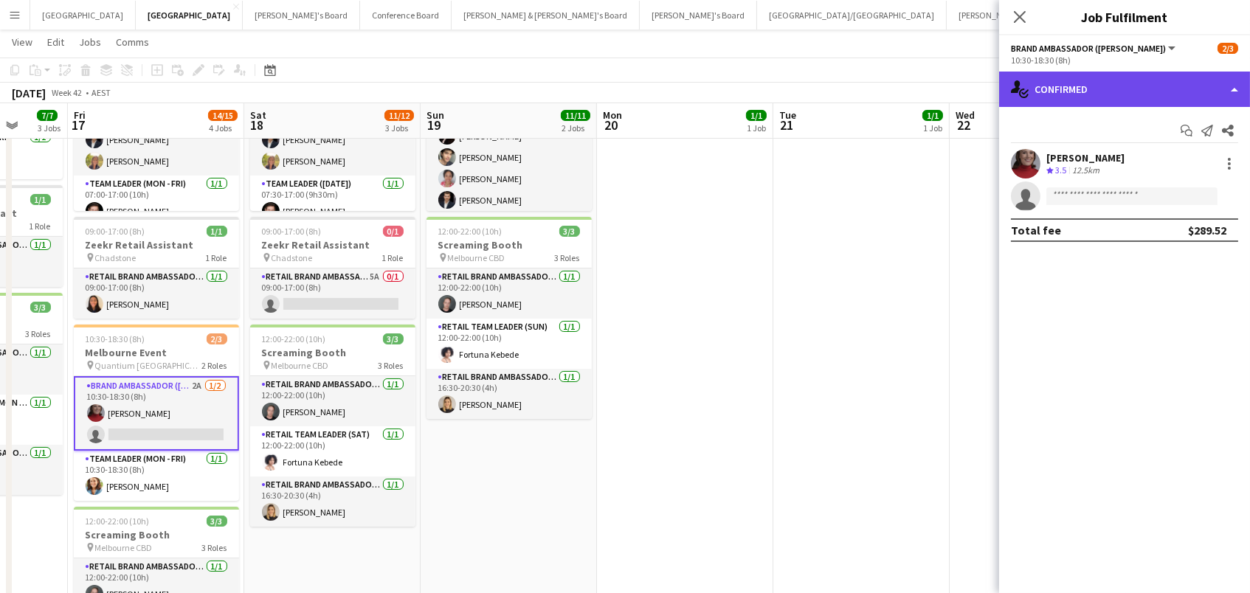
click at [1140, 76] on div "single-neutral-actions-check-2 Confirmed" at bounding box center [1124, 89] width 251 height 35
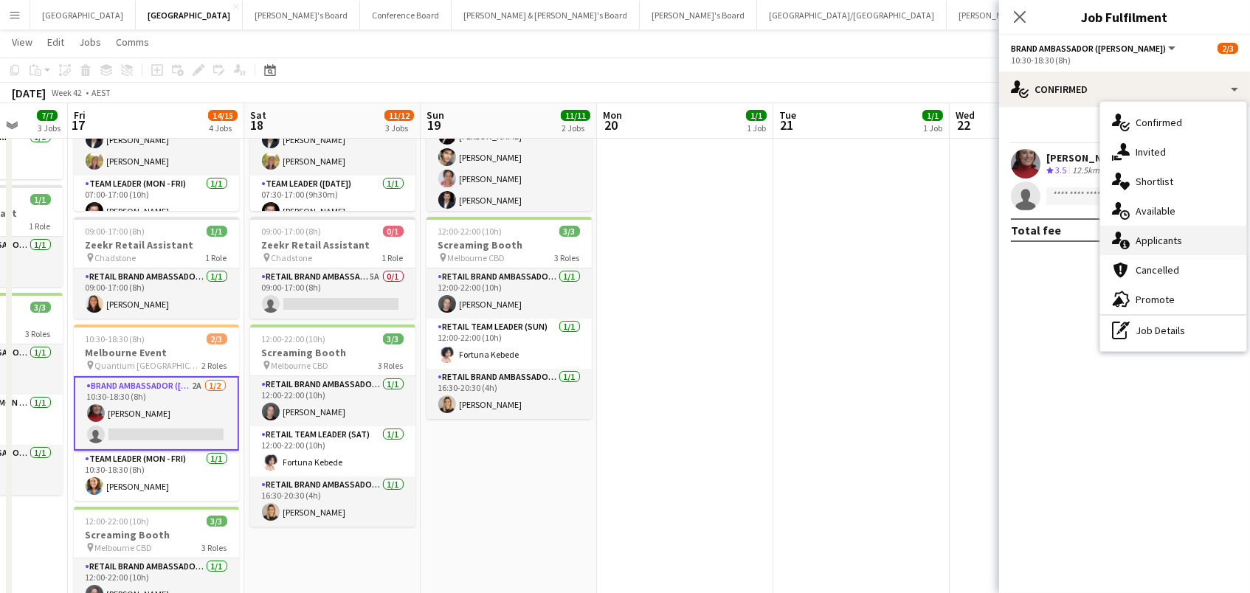
click at [1176, 240] on span "Applicants" at bounding box center [1158, 240] width 46 height 13
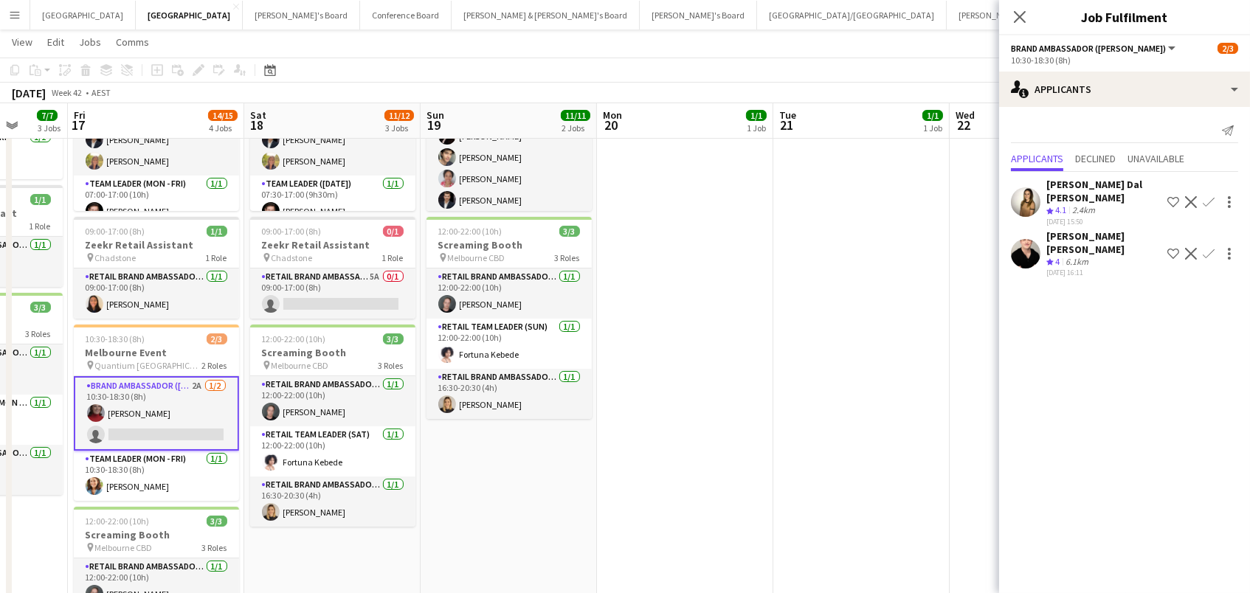
click at [1205, 248] on app-icon "Confirm" at bounding box center [1208, 254] width 12 height 12
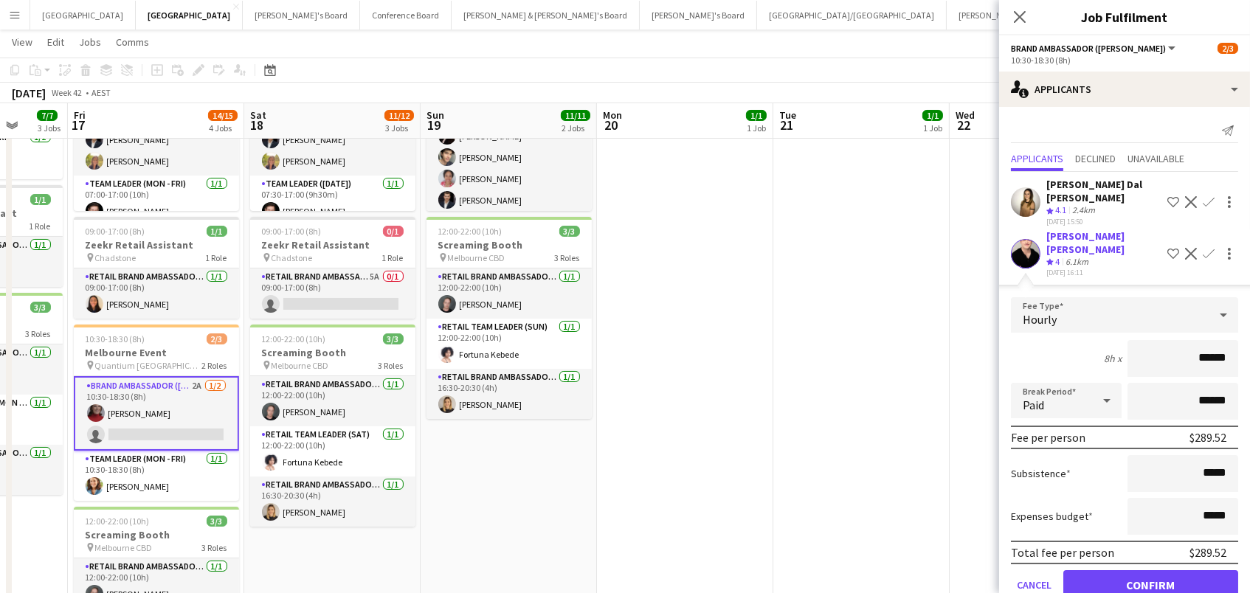
click at [1150, 570] on button "Confirm" at bounding box center [1150, 585] width 175 height 30
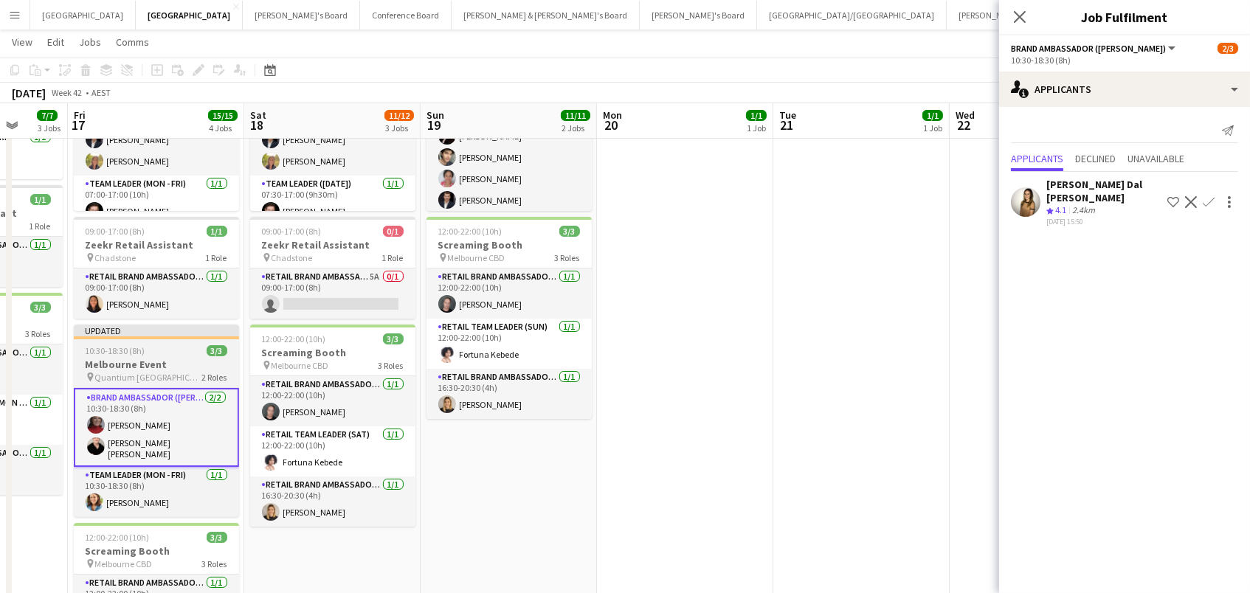
click at [145, 365] on h3 "Melbourne Event" at bounding box center [156, 364] width 165 height 13
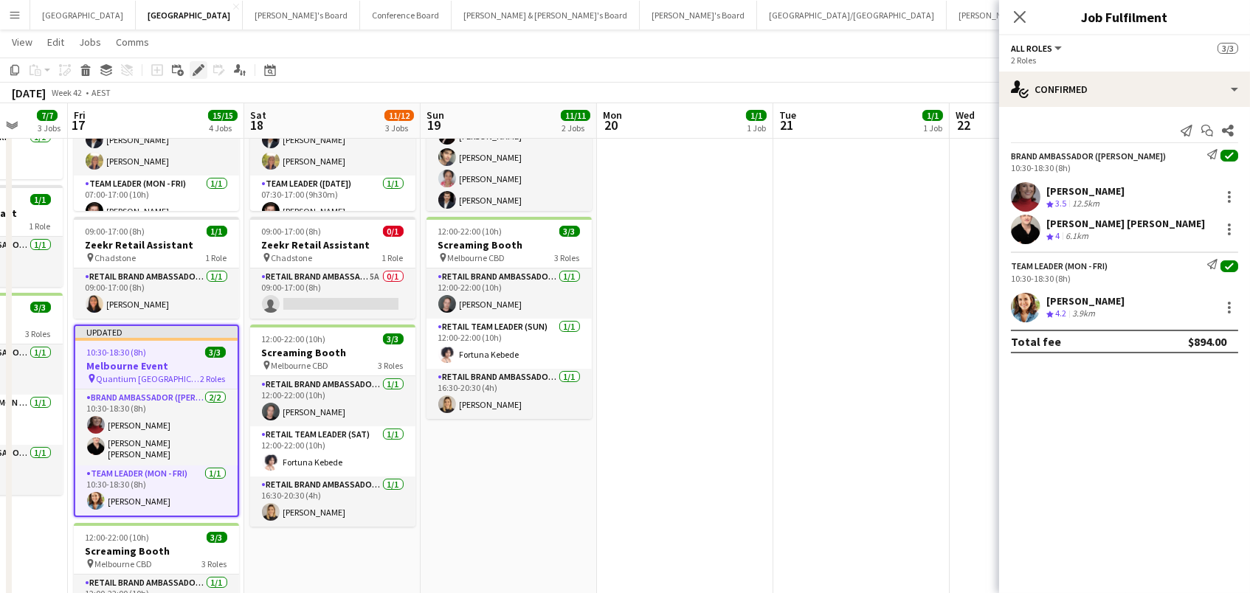
click at [195, 66] on icon "Edit" at bounding box center [199, 70] width 12 height 12
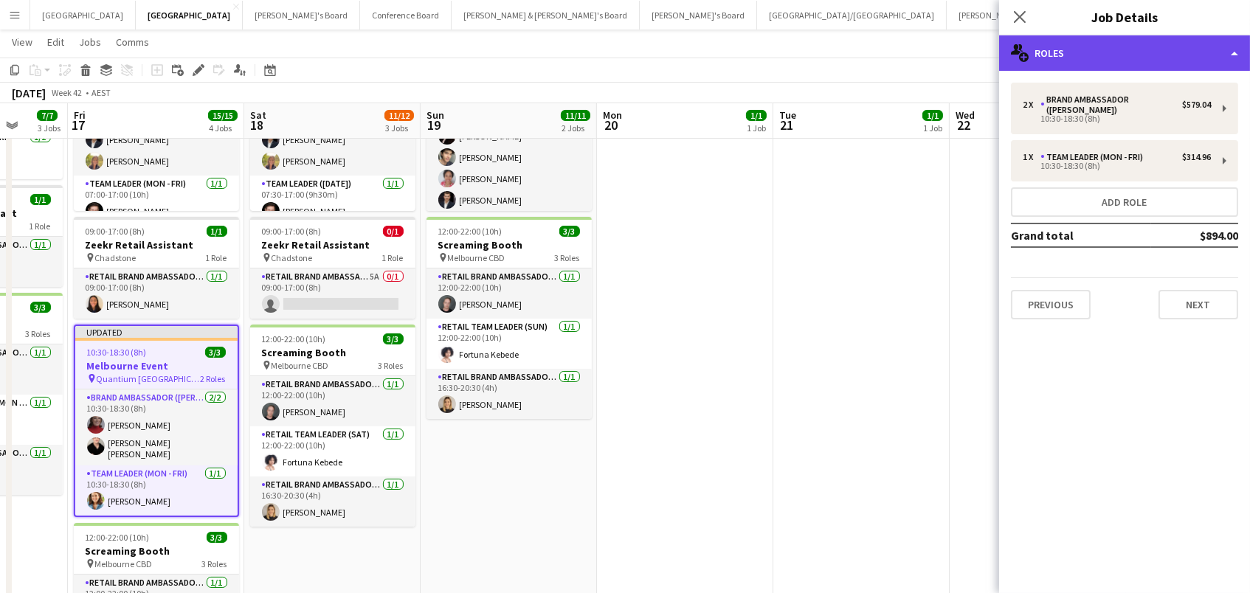
click at [1022, 57] on icon "multiple-users-add" at bounding box center [1020, 53] width 18 height 18
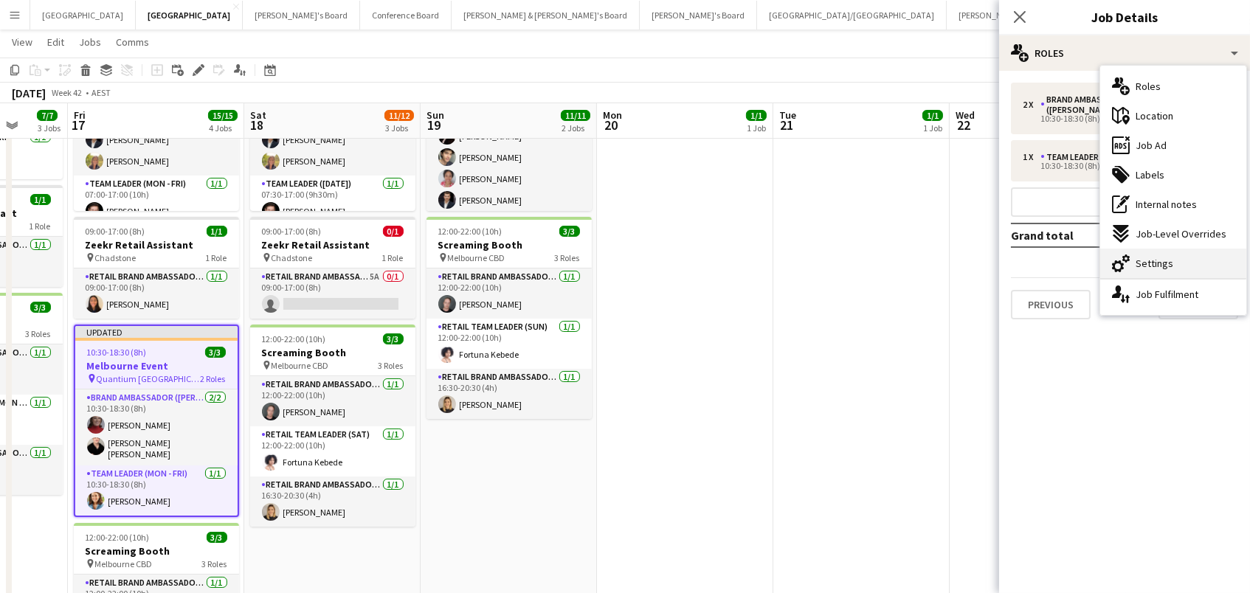
click at [1146, 258] on span "Settings" at bounding box center [1154, 263] width 38 height 13
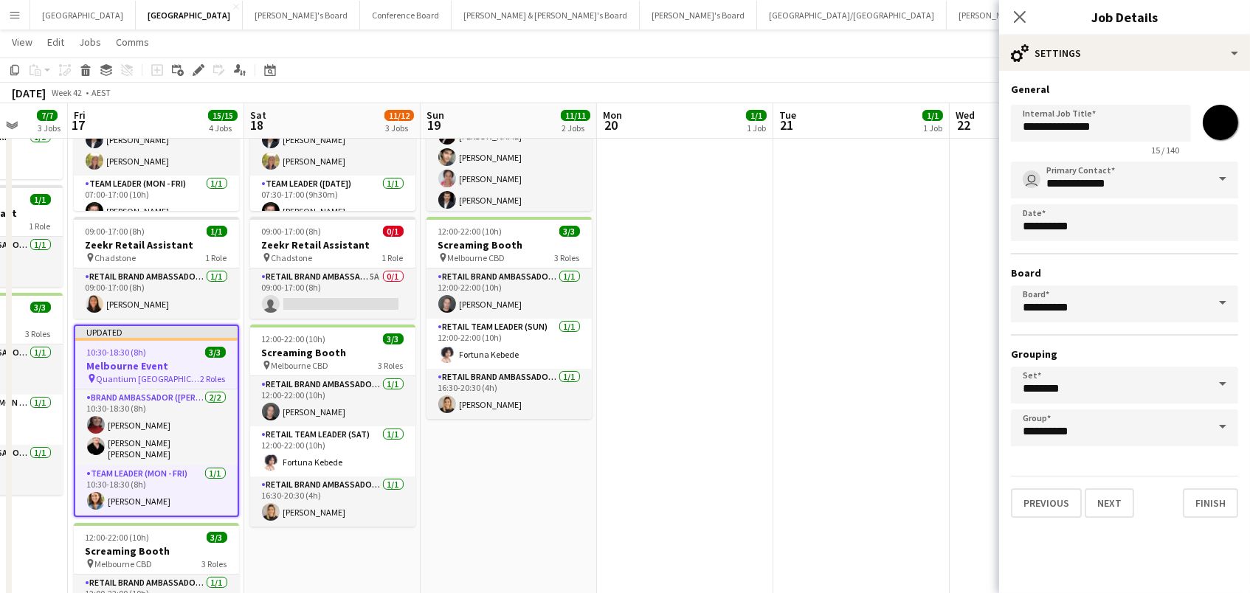
click at [1224, 125] on input "*******" at bounding box center [1219, 122] width 53 height 53
type input "*******"
click at [804, 292] on app-date-cell "09:00-17:00 (8h) 1/1 Zeekr Retail Assistant pin Chadstone 1 Role RETAIL Brand A…" at bounding box center [861, 375] width 176 height 777
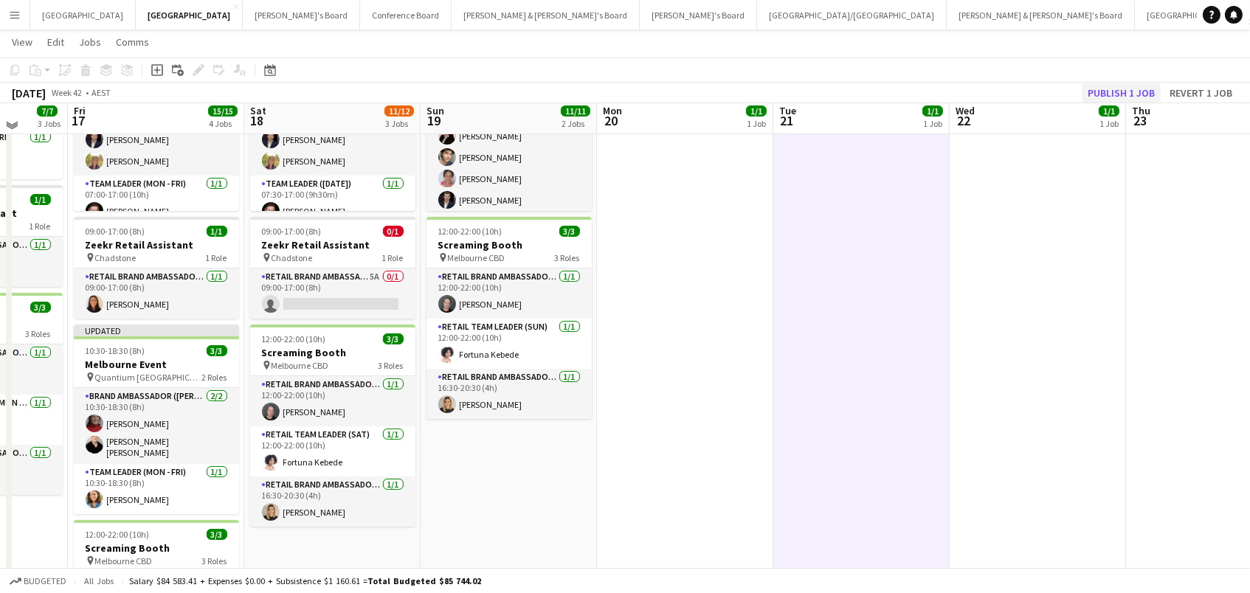
scroll to position [173, 0]
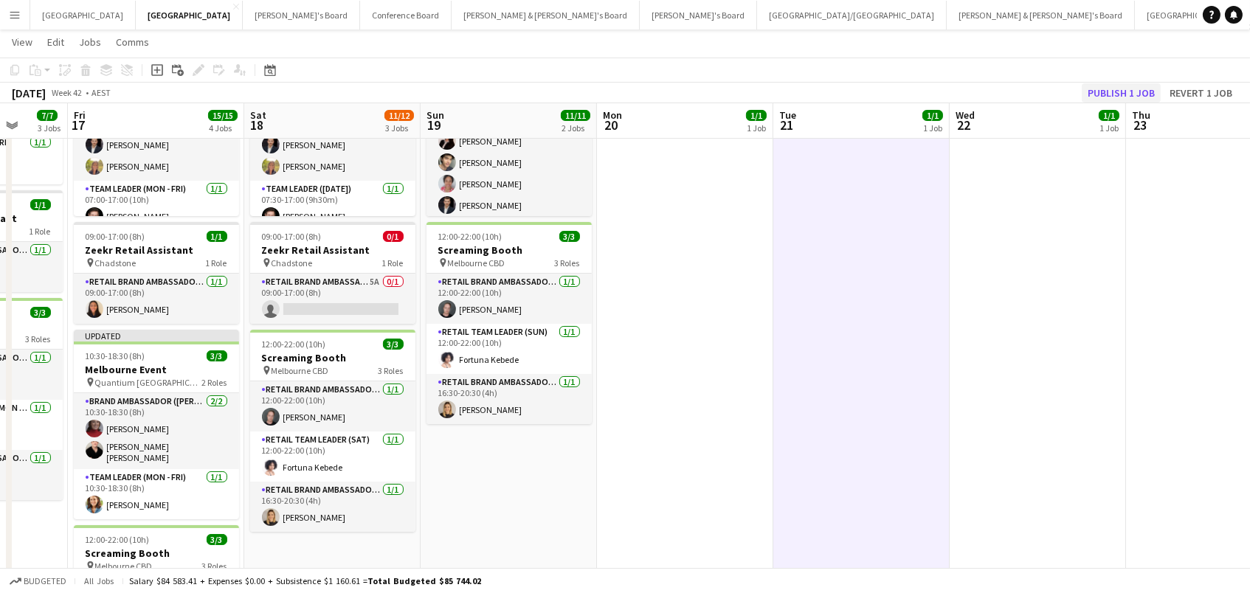
click at [1160, 86] on button "Publish 1 job" at bounding box center [1120, 92] width 79 height 19
